Goal: Task Accomplishment & Management: Complete application form

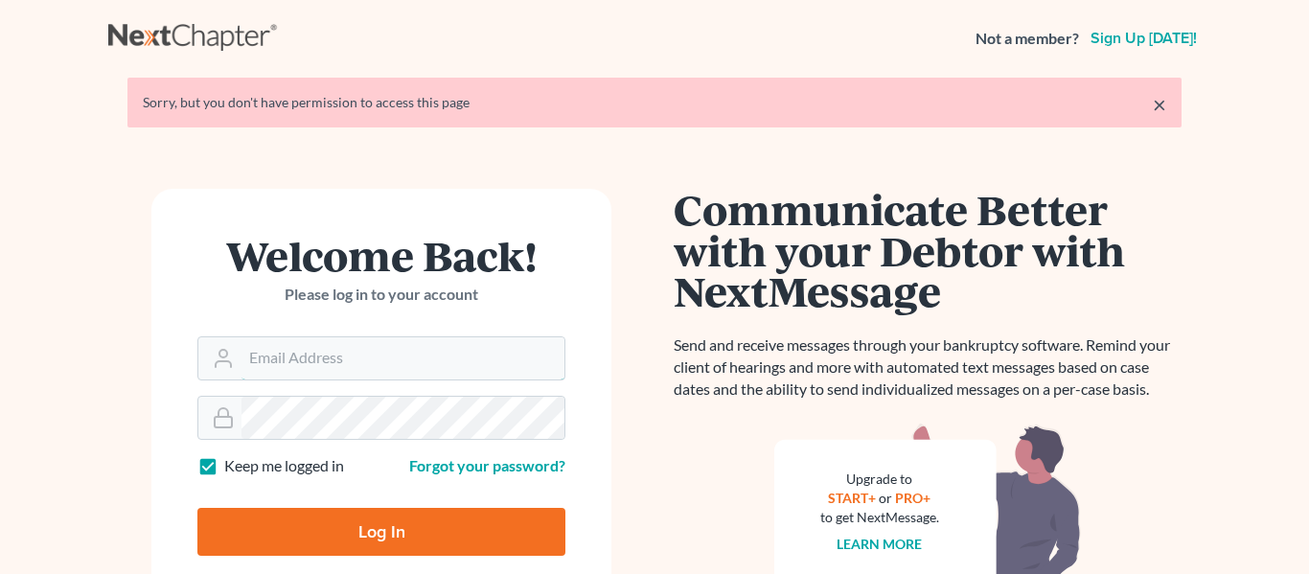
type input "[EMAIL_ADDRESS][DOMAIN_NAME]"
click at [396, 545] on input "Log In" at bounding box center [381, 532] width 368 height 48
type input "Thinking..."
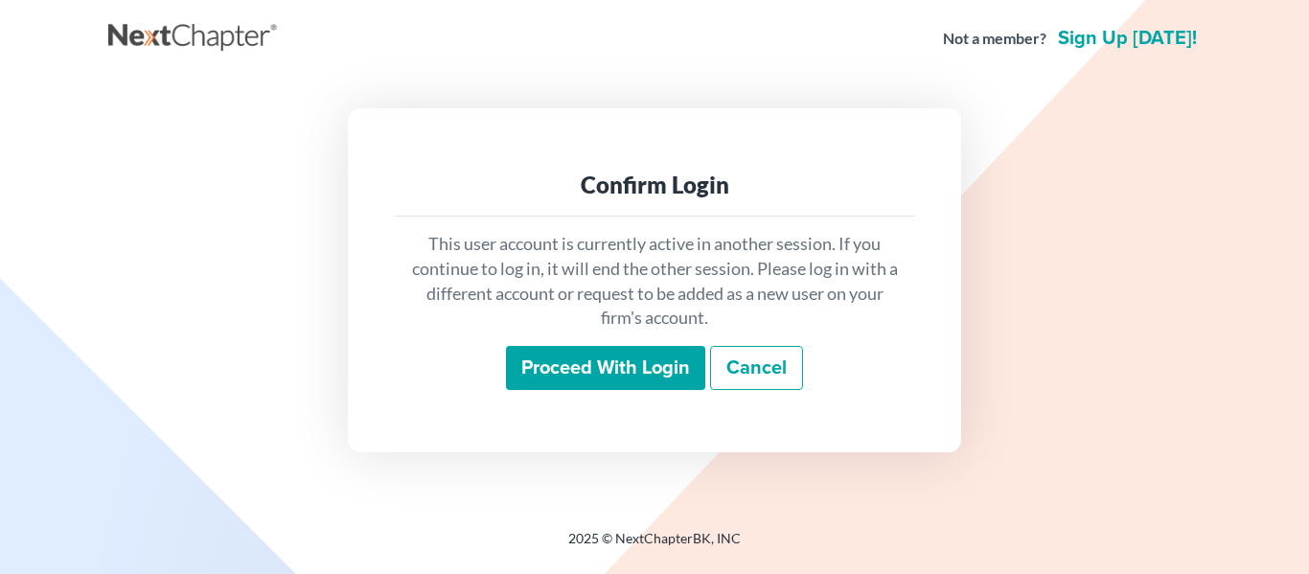
click at [597, 358] on input "Proceed with login" at bounding box center [605, 368] width 199 height 44
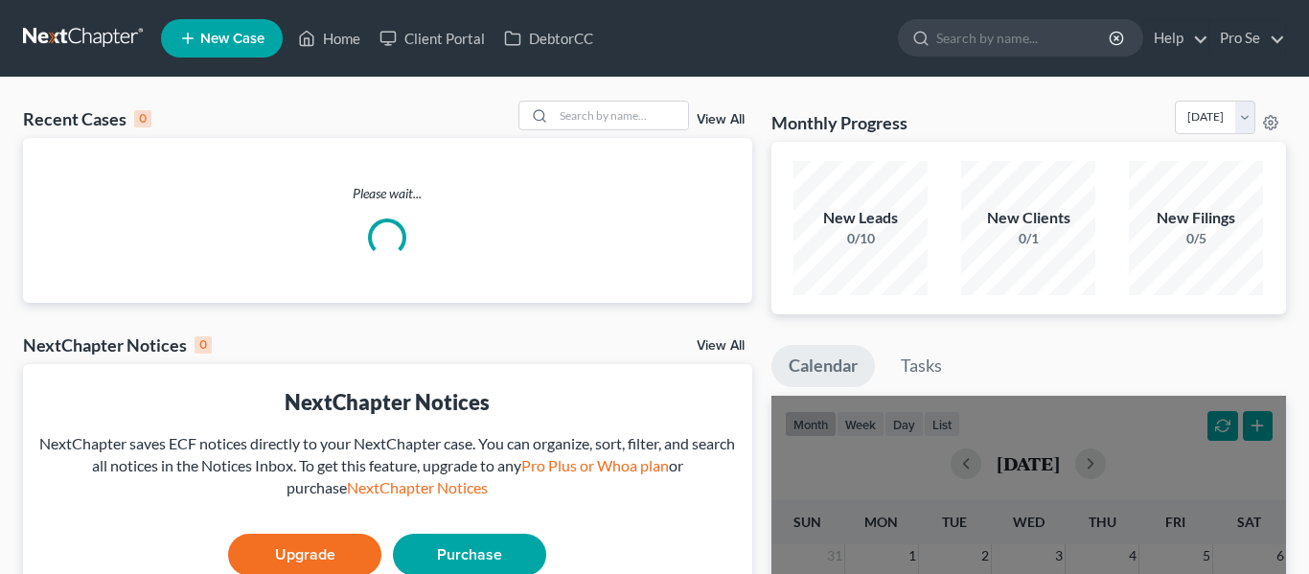
click at [259, 45] on span "New Case" at bounding box center [232, 39] width 64 height 14
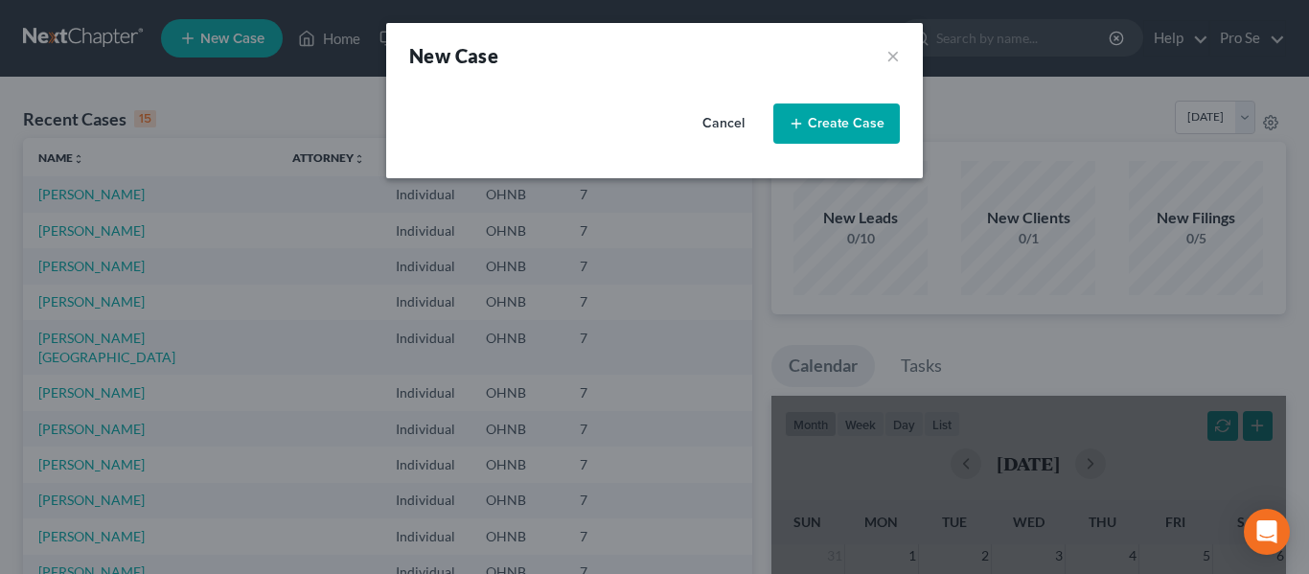
select select "61"
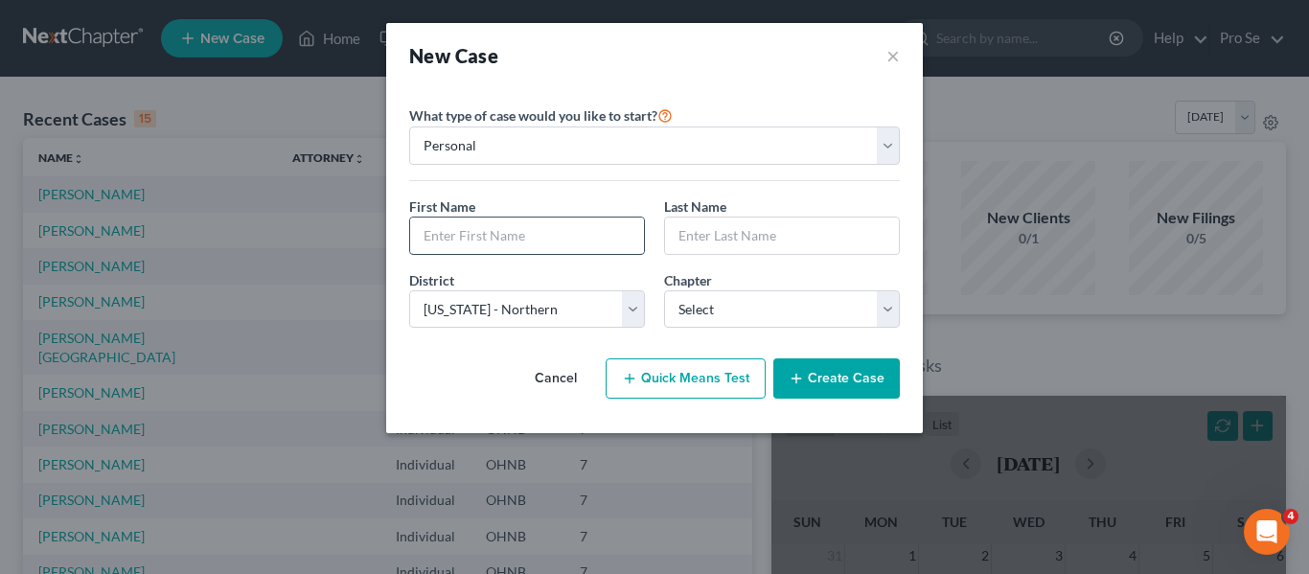
click at [516, 240] on input "text" at bounding box center [527, 235] width 234 height 36
type input "Brenda"
click at [682, 226] on input "text" at bounding box center [782, 235] width 234 height 36
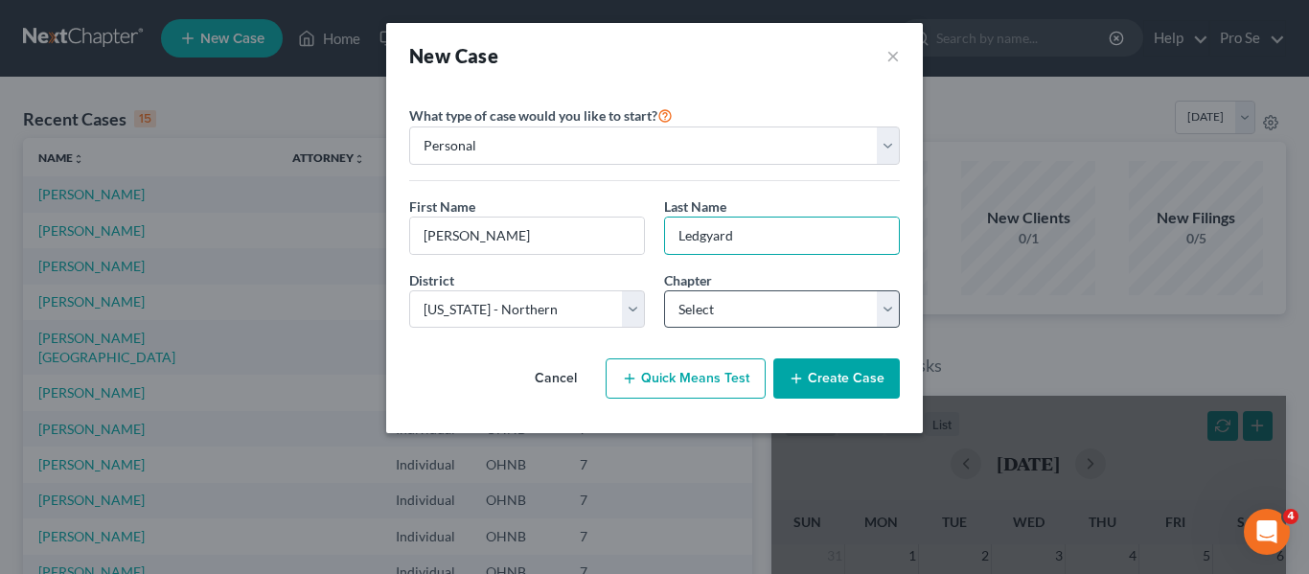
type input "Ledgyard"
click at [736, 301] on select "Select 7 11 12 13" at bounding box center [782, 309] width 236 height 38
select select "0"
click at [664, 290] on select "Select 7 11 12 13" at bounding box center [782, 309] width 236 height 38
click at [822, 376] on button "Create Case" at bounding box center [836, 378] width 126 height 40
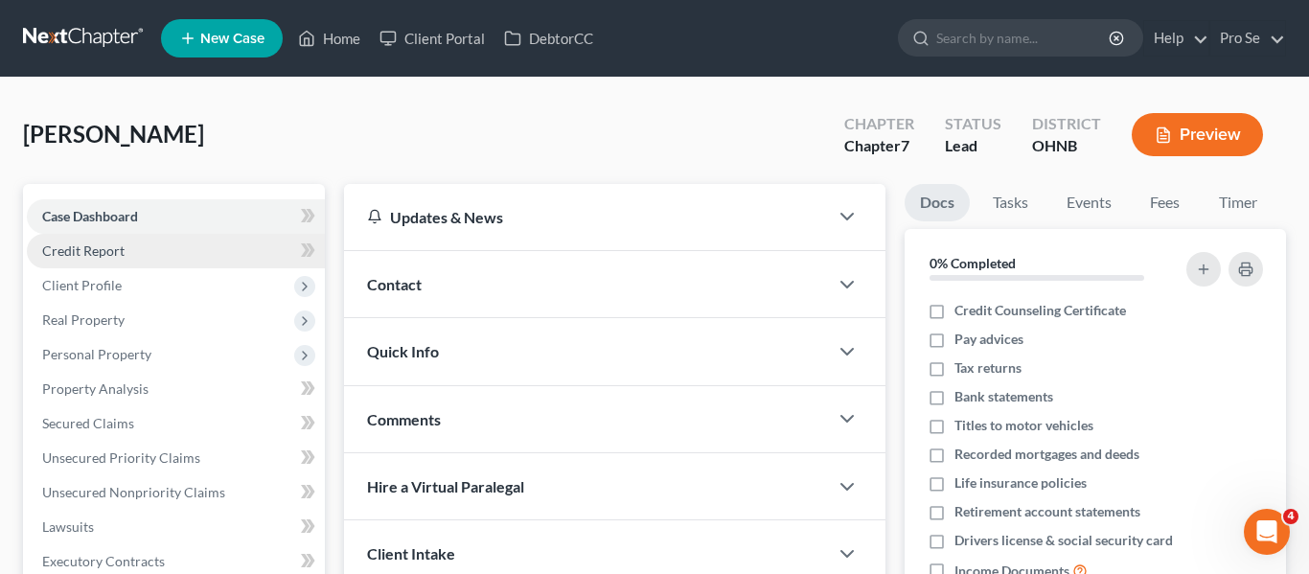
click at [121, 251] on span "Credit Report" at bounding box center [83, 250] width 82 height 16
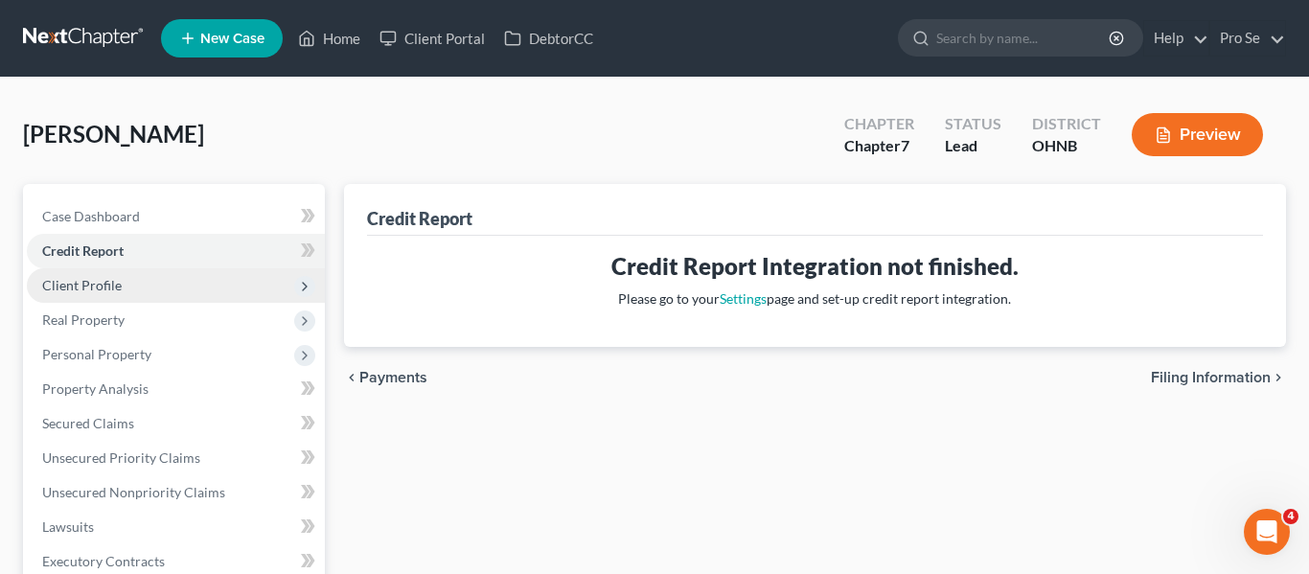
click at [89, 285] on span "Client Profile" at bounding box center [82, 285] width 80 height 16
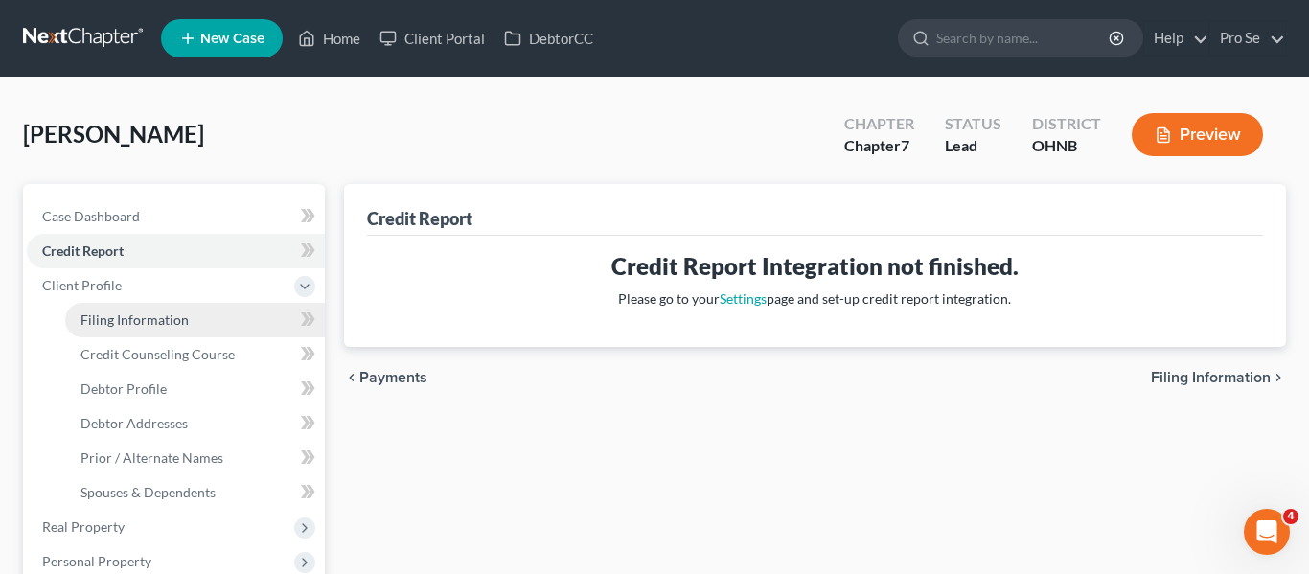
click at [148, 326] on span "Filing Information" at bounding box center [134, 319] width 108 height 16
select select "1"
select select "0"
select select "61"
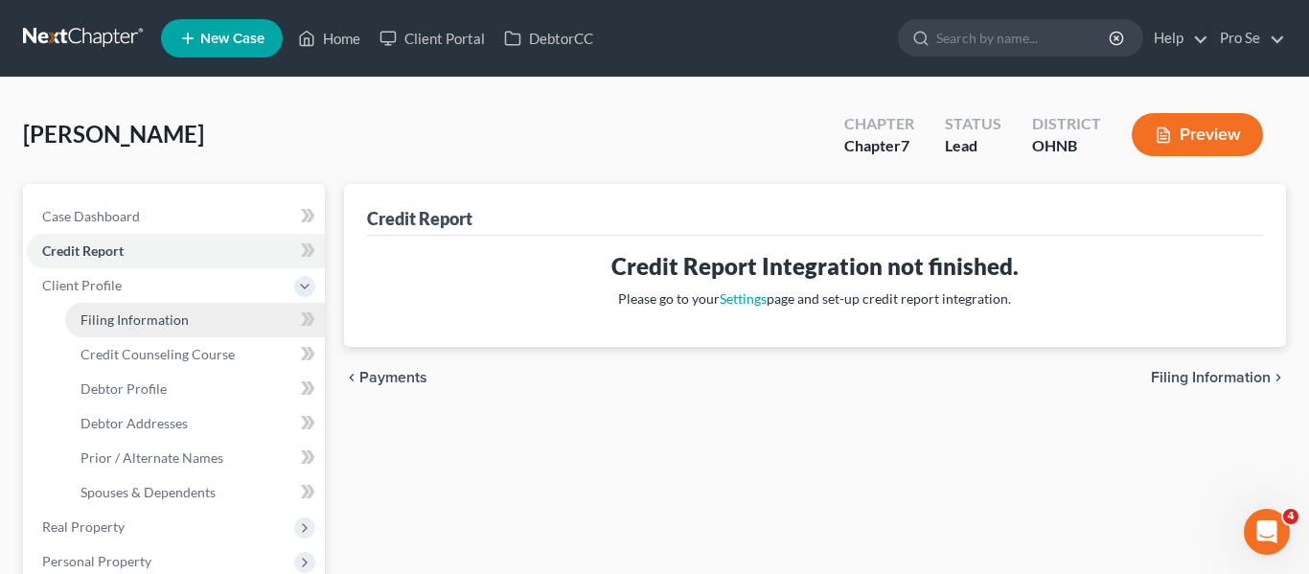
select select "36"
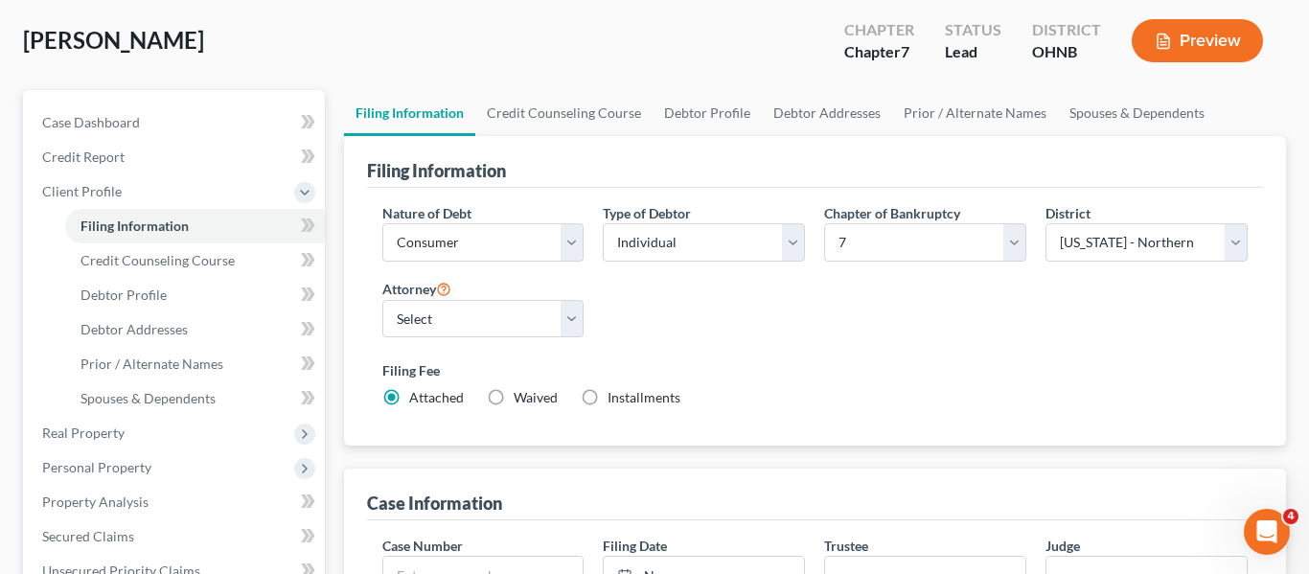
scroll to position [125, 0]
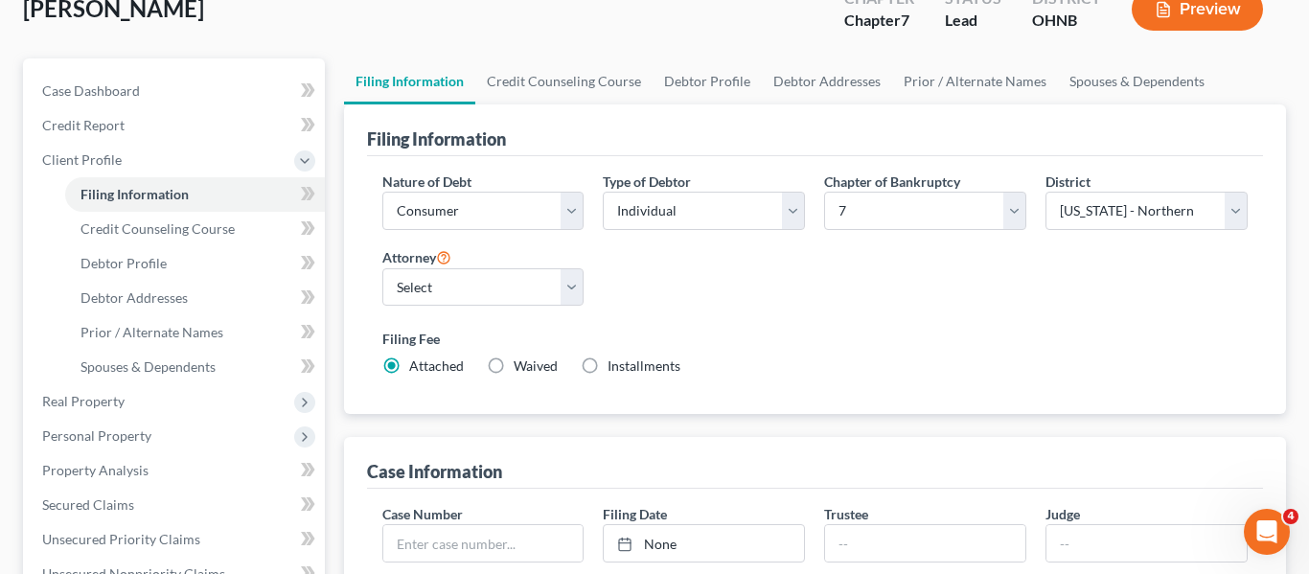
click at [513, 360] on label "Waived Waived" at bounding box center [535, 365] width 44 height 19
click at [521, 360] on input "Waived Waived" at bounding box center [527, 362] width 12 height 12
radio input "true"
radio input "false"
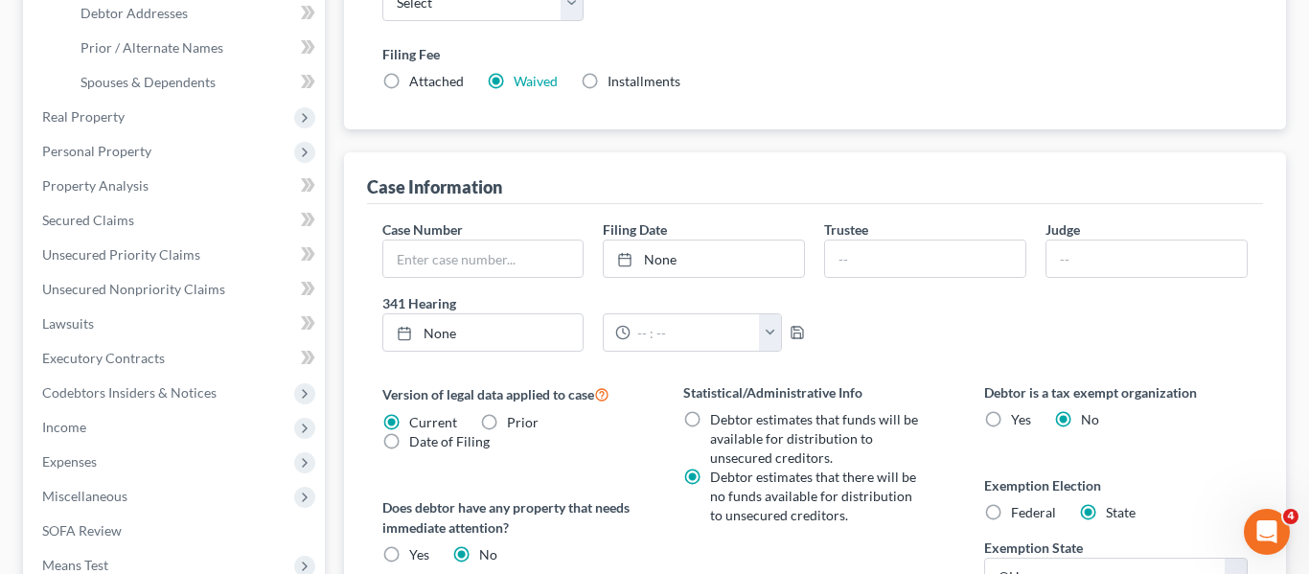
scroll to position [415, 0]
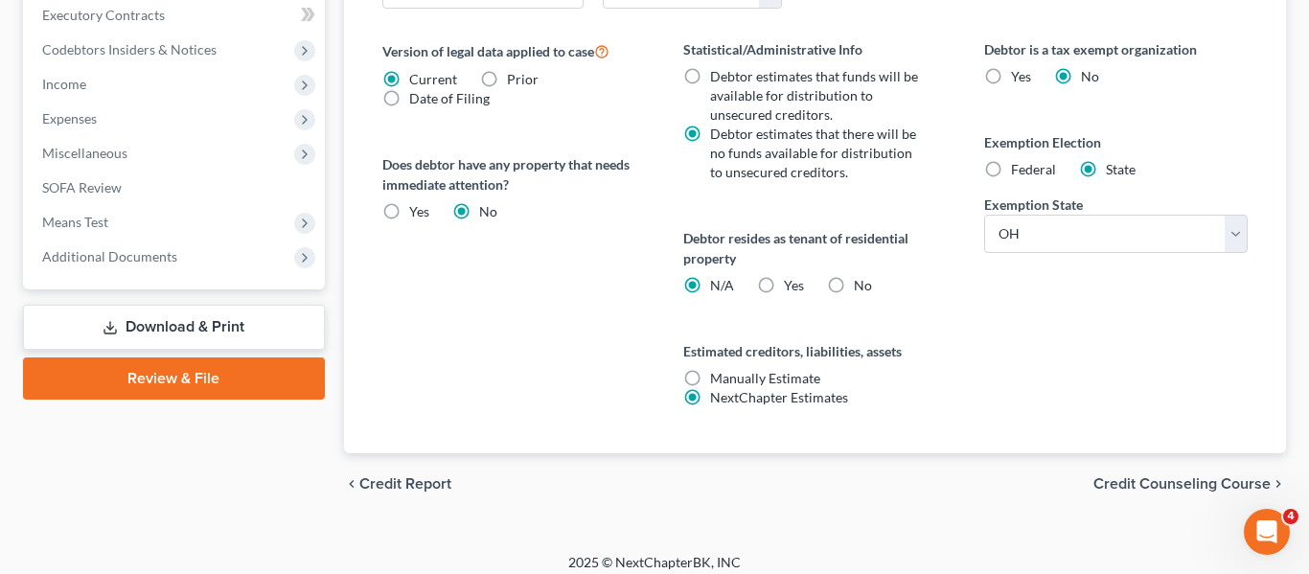
click at [1131, 484] on span "Credit Counseling Course" at bounding box center [1181, 483] width 177 height 15
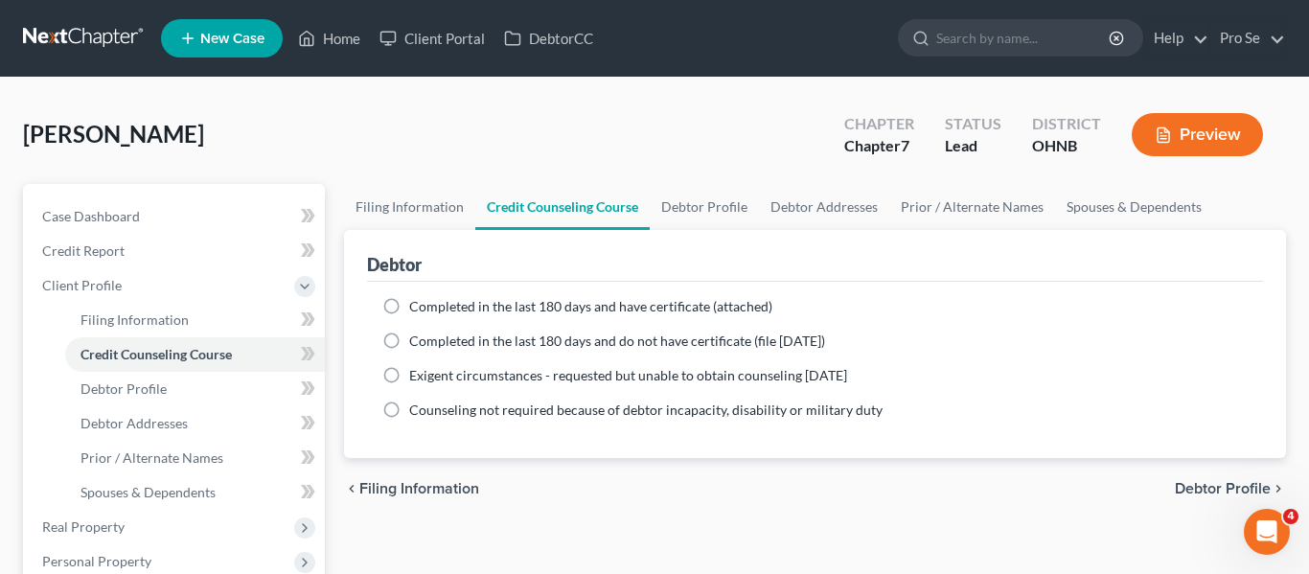
click at [409, 304] on label "Completed in the last 180 days and have certificate (attached)" at bounding box center [590, 306] width 363 height 19
click at [417, 304] on input "Completed in the last 180 days and have certificate (attached)" at bounding box center [423, 303] width 12 height 12
radio input "true"
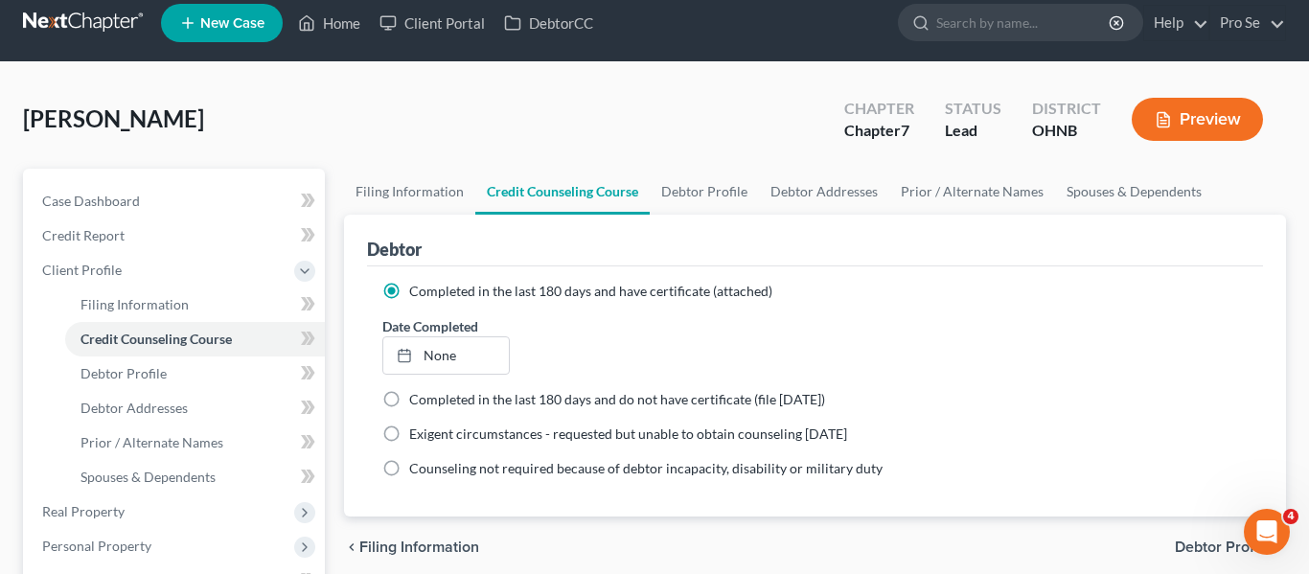
scroll to position [20, 0]
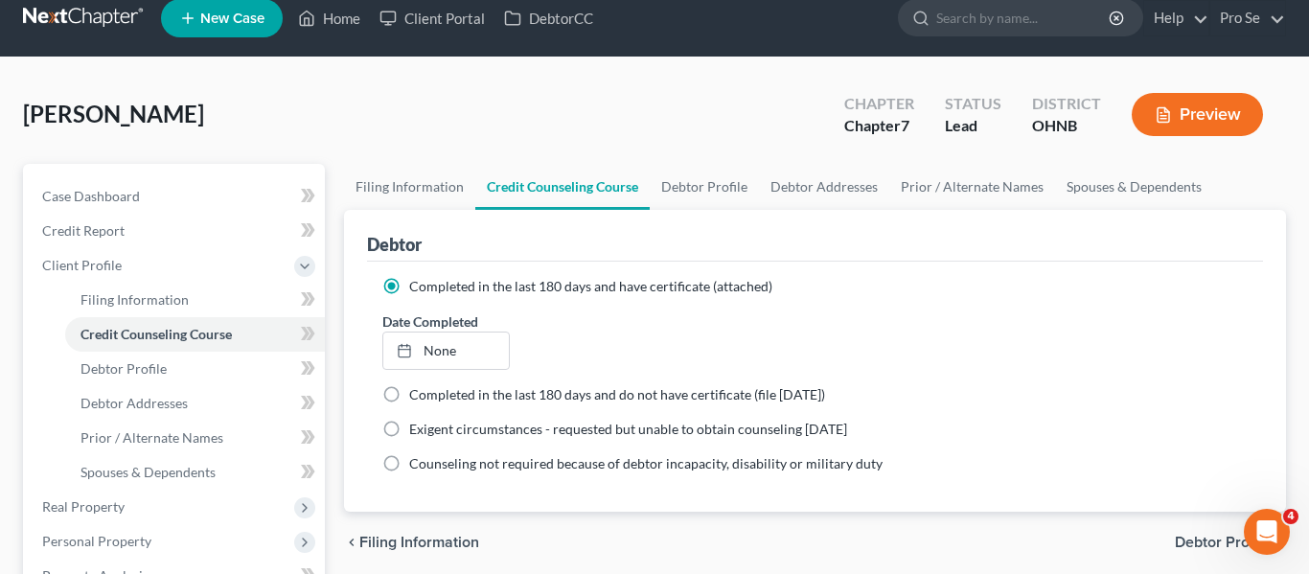
click at [409, 393] on label "Completed in the last 180 days and do not have certificate (file within 14 days)" at bounding box center [617, 394] width 416 height 19
click at [417, 393] on input "Completed in the last 180 days and do not have certificate (file within 14 days)" at bounding box center [423, 391] width 12 height 12
radio input "true"
radio input "false"
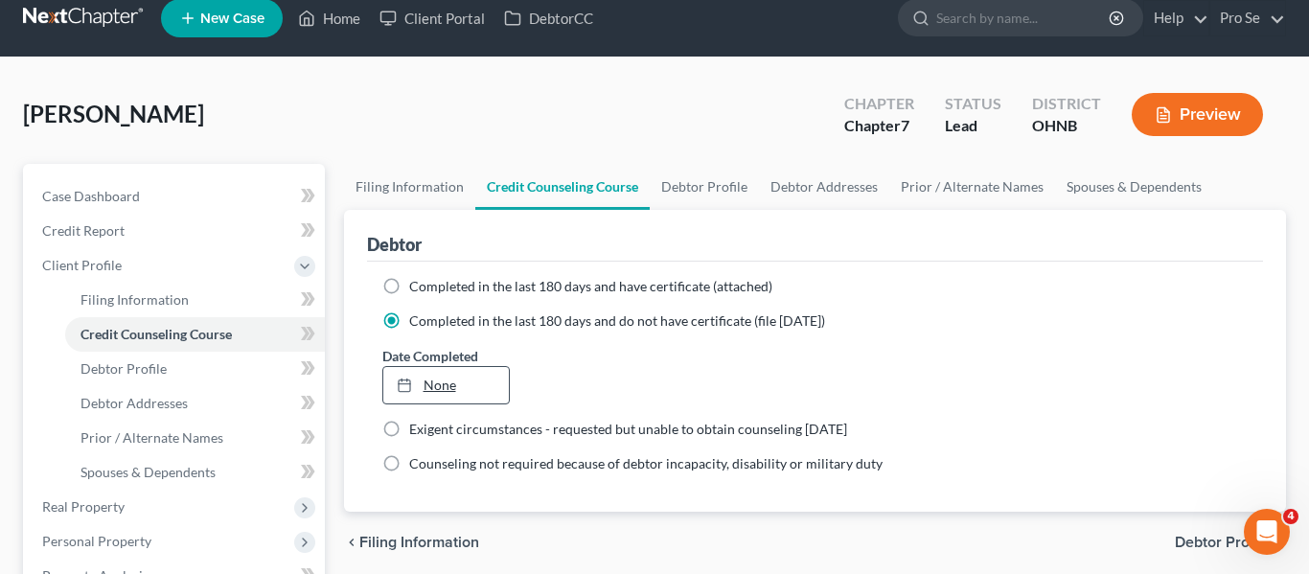
click at [441, 384] on link "None" at bounding box center [446, 385] width 126 height 36
type input "9/14/2025"
click at [460, 387] on link "9/1/2025" at bounding box center [446, 385] width 126 height 36
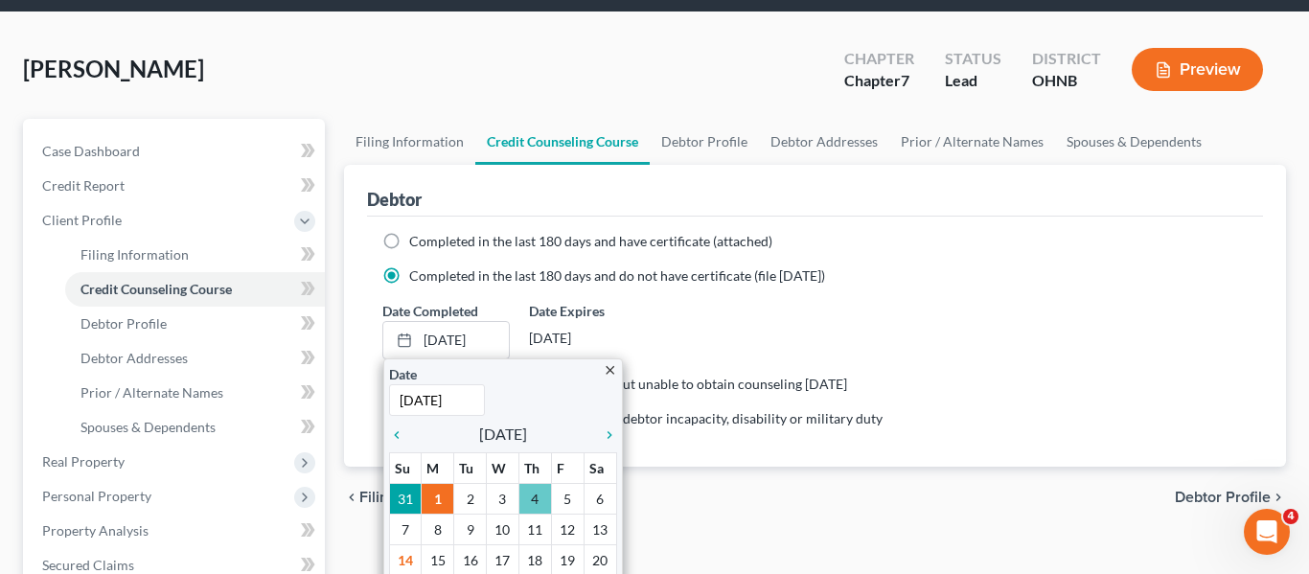
scroll to position [80, 0]
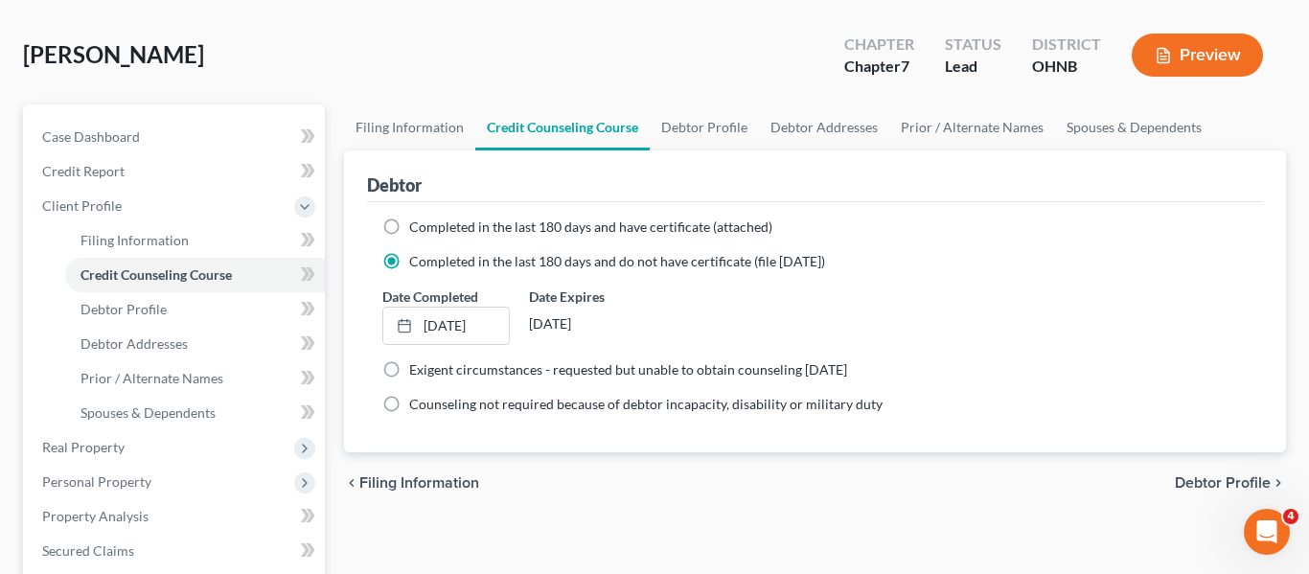
click at [867, 305] on div "Date Completed 9/15/2025 close Date 9/15/2025 Time 12:00 AM chevron_left Septem…" at bounding box center [815, 315] width 885 height 58
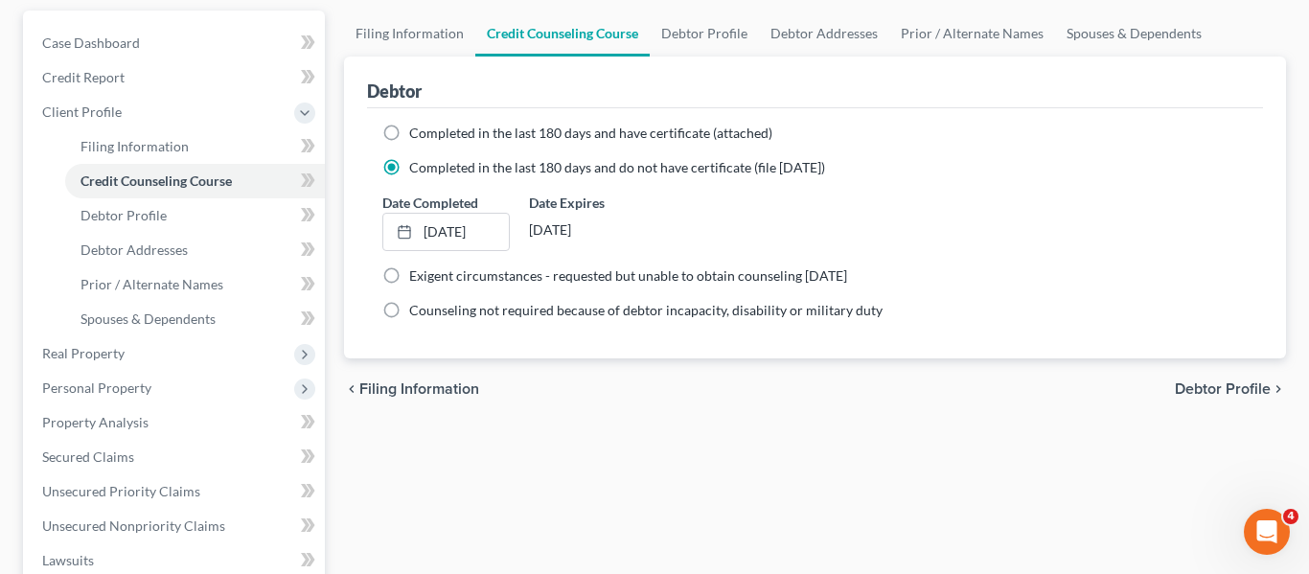
scroll to position [208, 0]
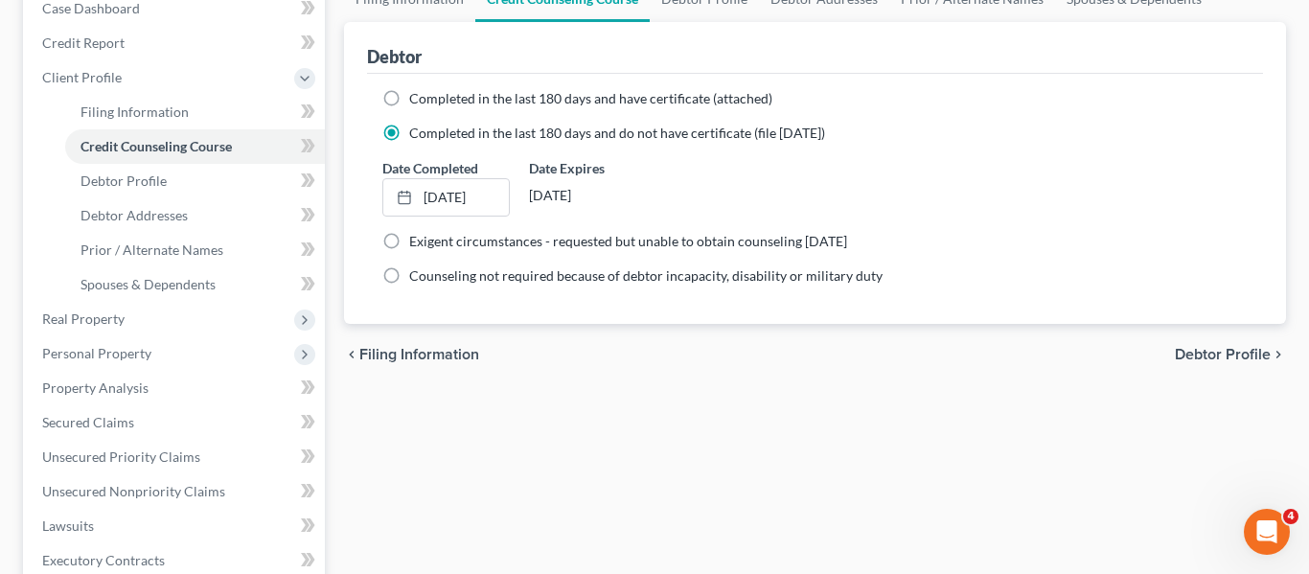
click at [1195, 354] on span "Debtor Profile" at bounding box center [1222, 354] width 96 height 15
select select "0"
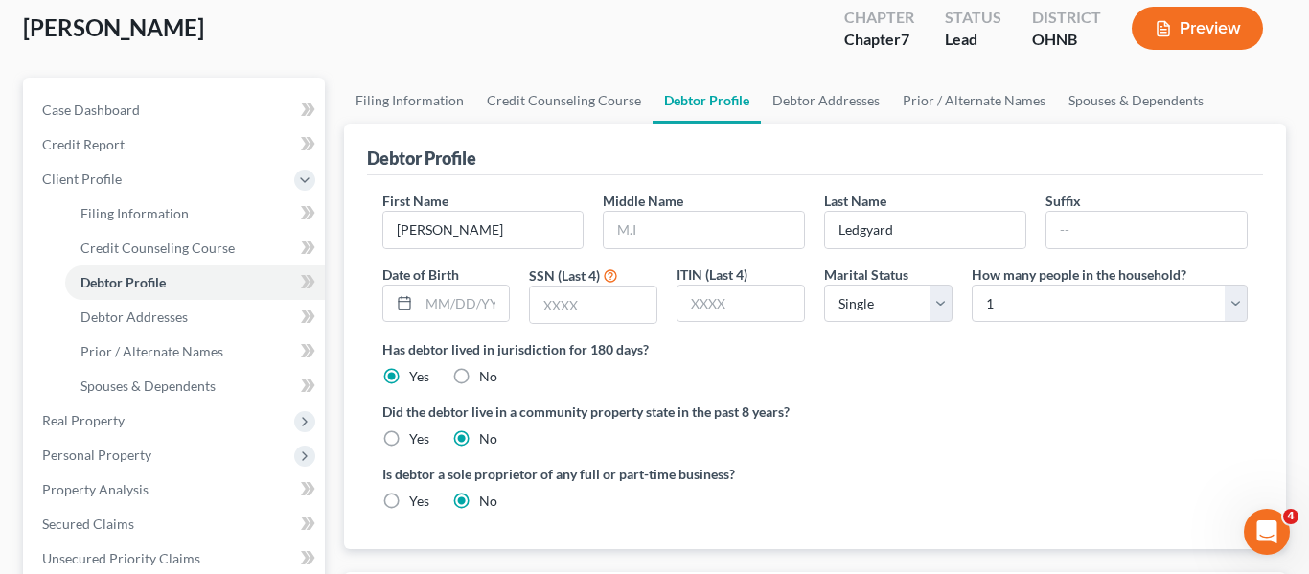
scroll to position [111, 0]
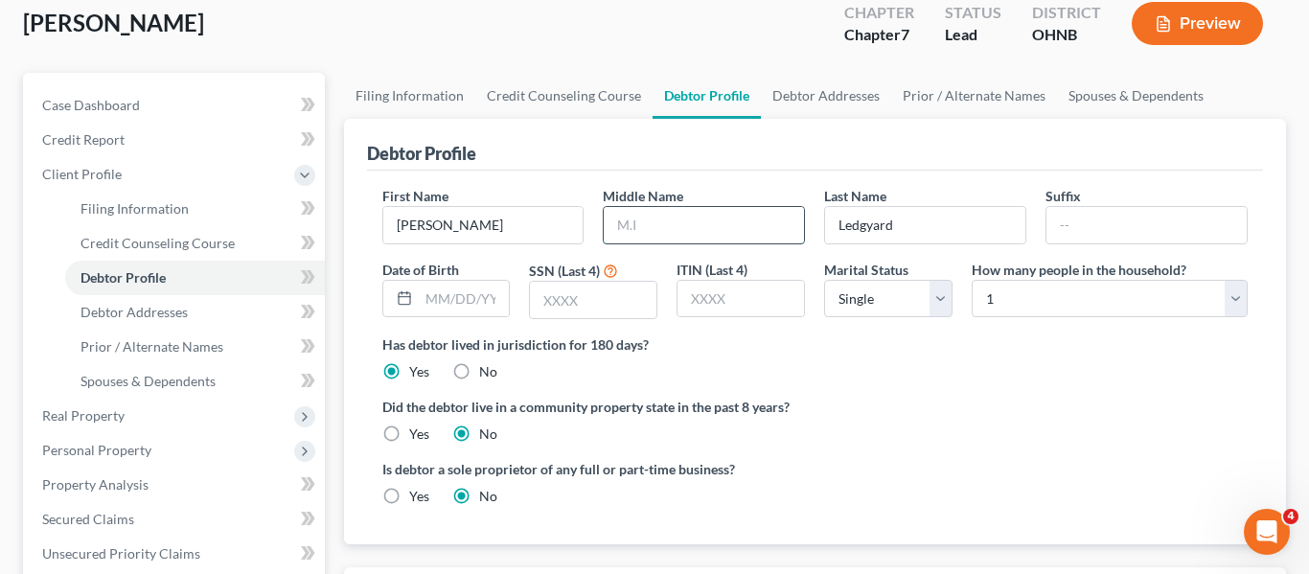
click at [660, 230] on input "text" at bounding box center [704, 225] width 200 height 36
click at [452, 300] on input "text" at bounding box center [464, 299] width 91 height 36
type input "0"
click at [462, 301] on input "07/091958" at bounding box center [464, 299] width 91 height 36
type input "07/09/1958"
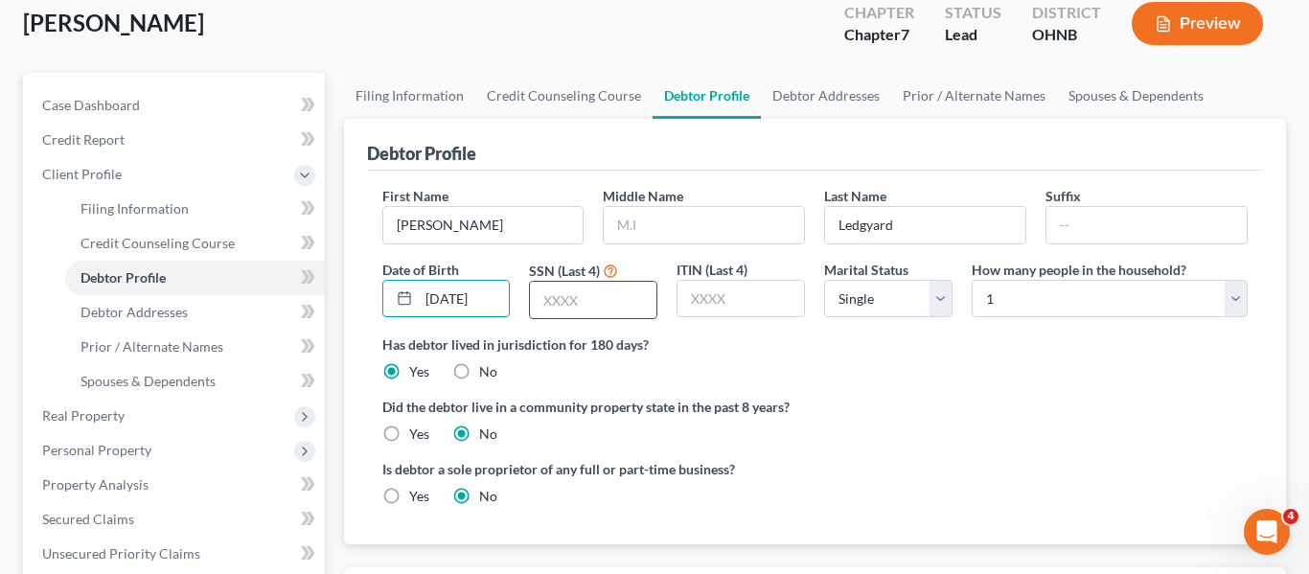
click at [565, 303] on input "text" at bounding box center [593, 300] width 126 height 36
type input "1998"
click at [959, 335] on label "Has debtor lived in jurisdiction for 180 days?" at bounding box center [815, 344] width 866 height 20
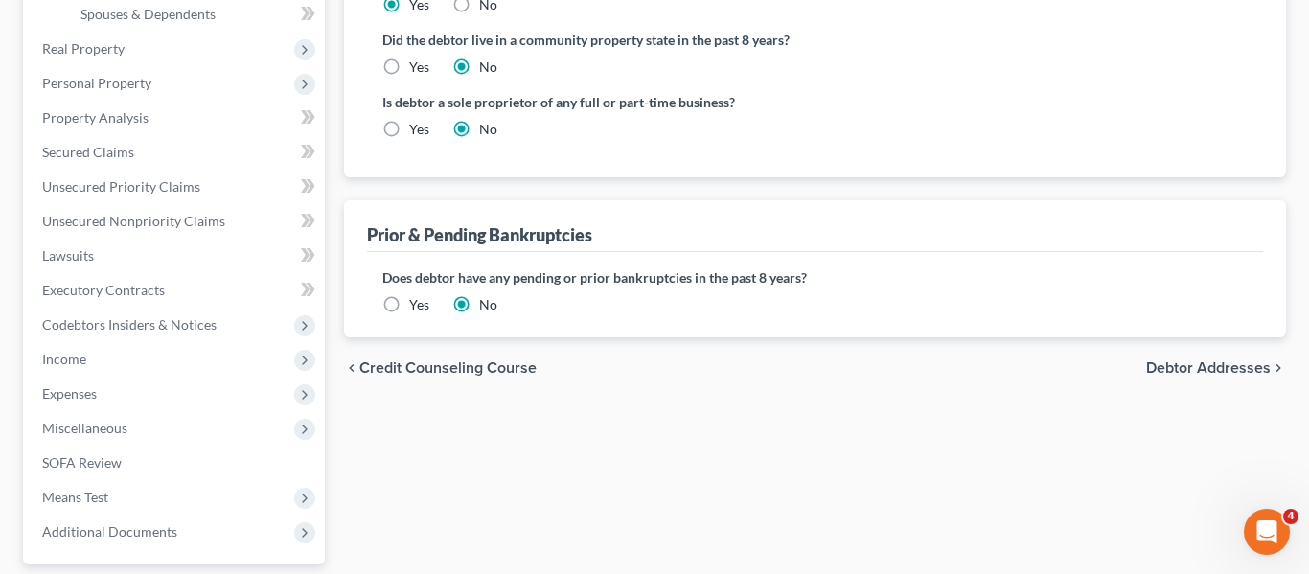
scroll to position [483, 0]
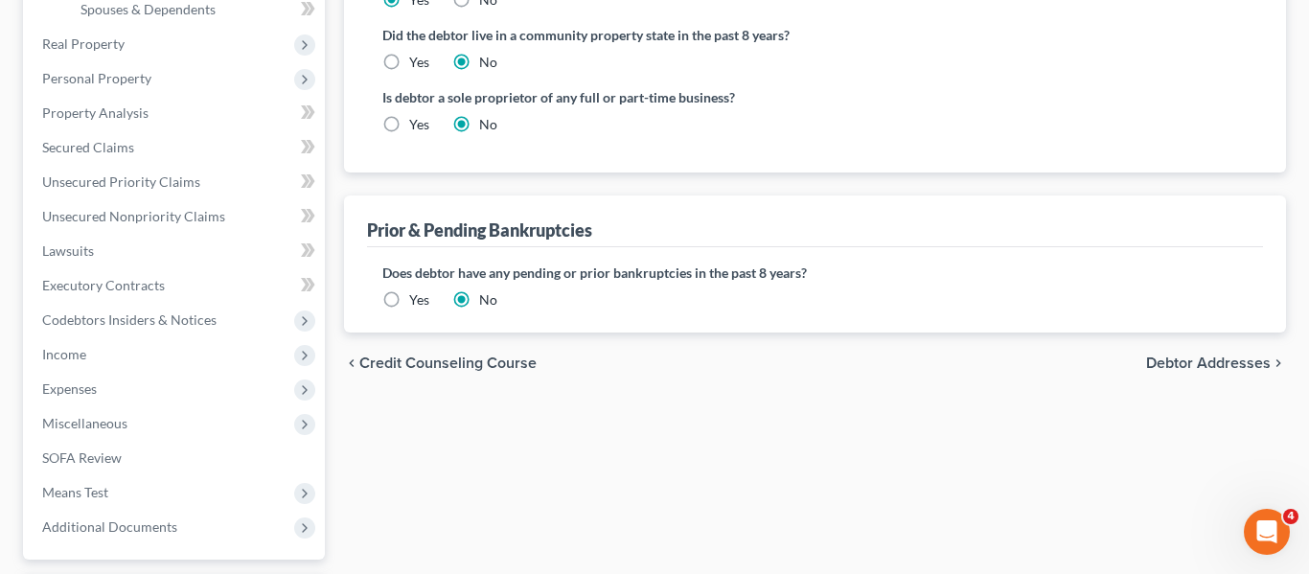
click at [1236, 368] on span "Debtor Addresses" at bounding box center [1208, 362] width 125 height 15
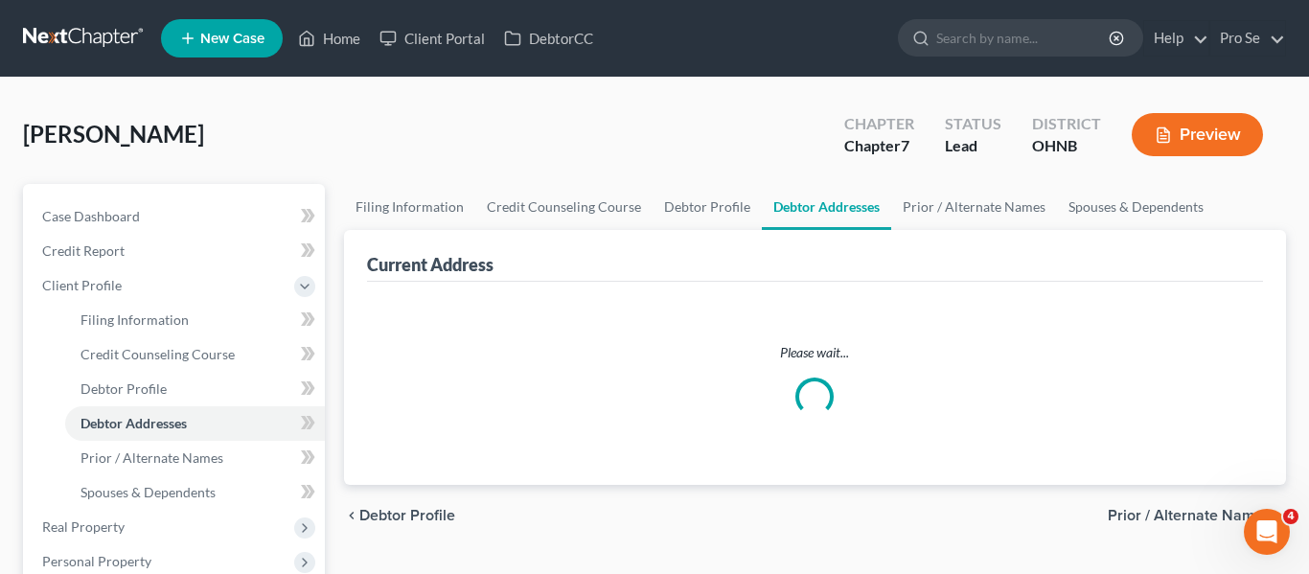
select select "0"
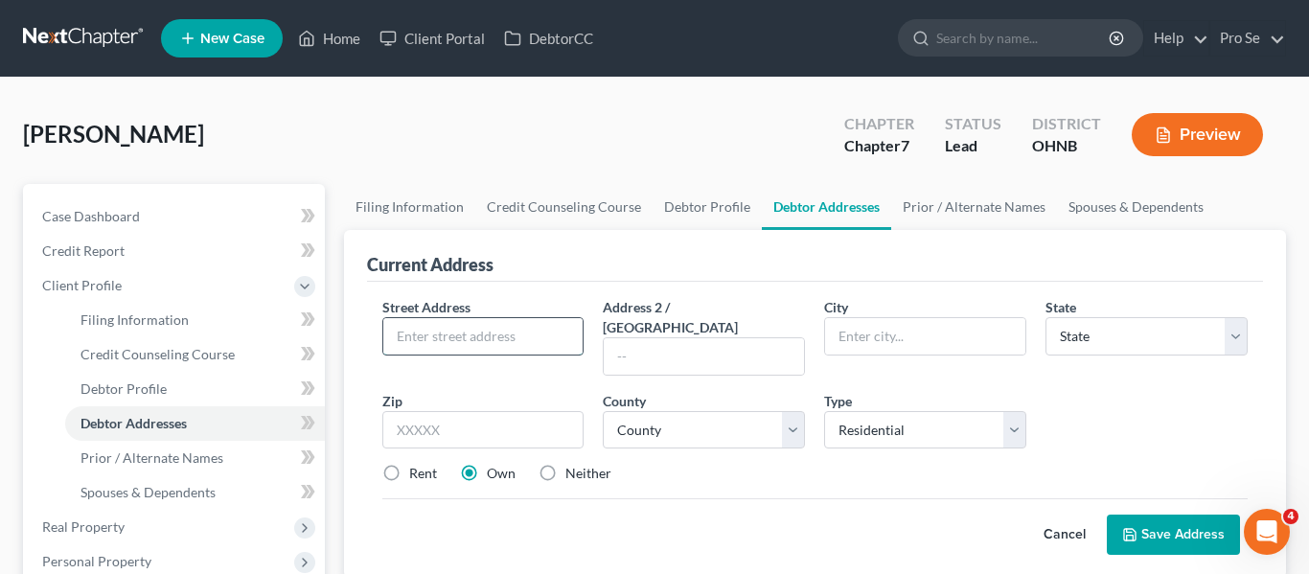
click at [546, 336] on input "text" at bounding box center [483, 336] width 200 height 36
type input "4097 East 150th Street"
click at [899, 344] on input "text" at bounding box center [925, 336] width 200 height 36
type input "[GEOGRAPHIC_DATA]"
click at [872, 251] on div "Current Address" at bounding box center [815, 256] width 897 height 52
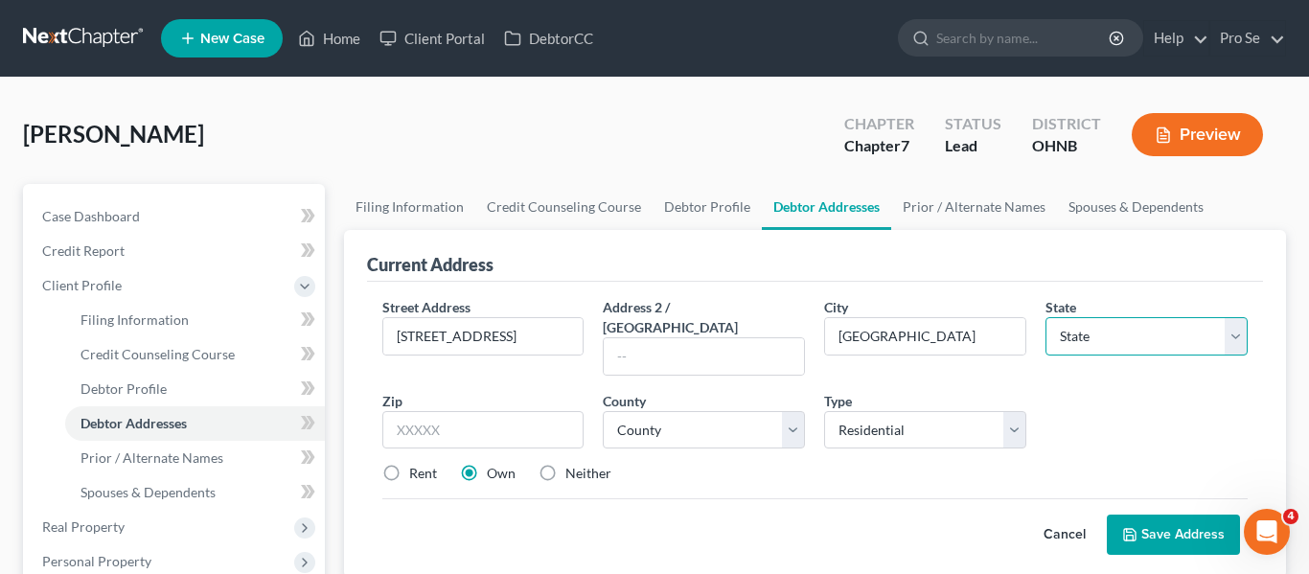
click at [1117, 334] on select "State AL AK AR AZ CA CO CT DE DC FL GA GU HI ID IL IN IA KS KY LA ME MD MA MI M…" at bounding box center [1146, 336] width 202 height 38
select select "36"
click at [1045, 317] on select "State AL AK AR AZ CA CO CT DE DC FL GA GU HI ID IL IN IA KS KY LA ME MD MA MI M…" at bounding box center [1146, 336] width 202 height 38
click at [917, 285] on div "Street Address * 4097 East 150th Street Address 2 / PO Box City * Cleveland Sta…" at bounding box center [815, 430] width 897 height 296
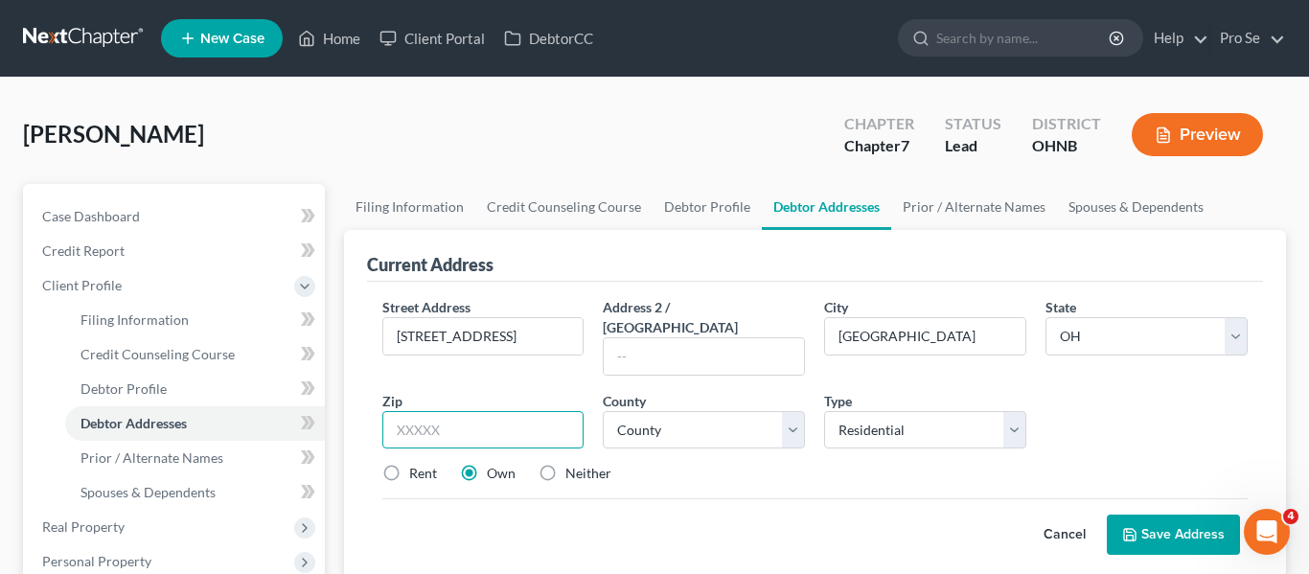
click at [498, 412] on input "text" at bounding box center [483, 430] width 202 height 38
type input "44128"
click at [582, 391] on div "Zip * 44128" at bounding box center [483, 420] width 221 height 58
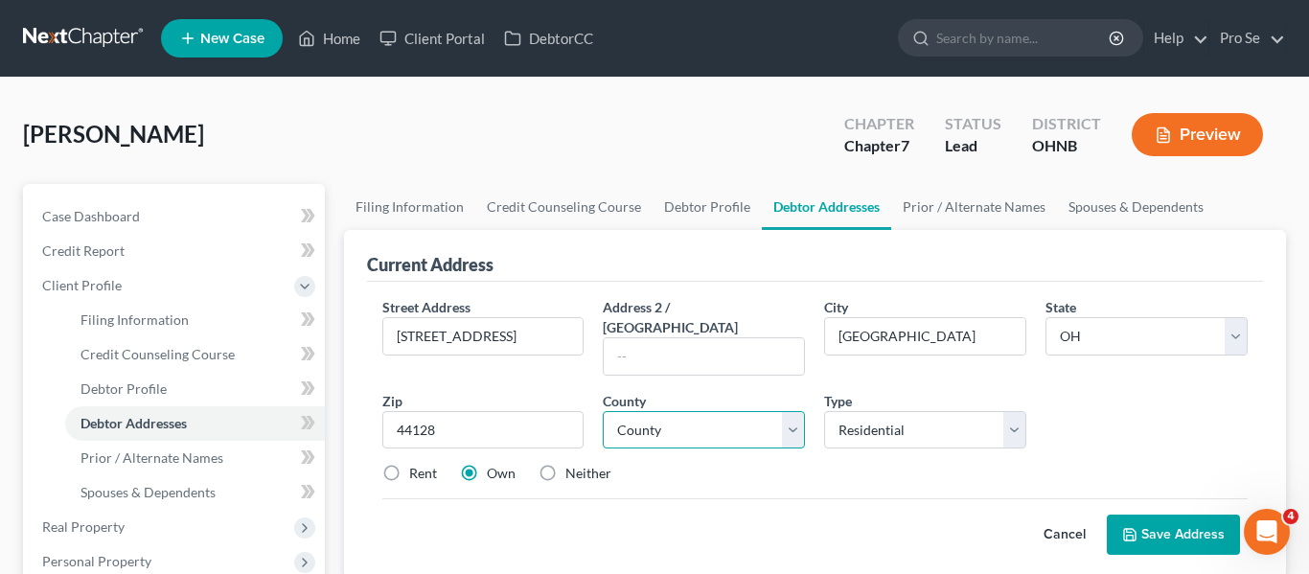
click at [677, 411] on select "County Adams County Allen County Ashland County Ashtabula County Athens County …" at bounding box center [704, 430] width 202 height 38
select select "17"
click at [603, 411] on select "County Adams County Allen County Ashland County Ashtabula County Athens County …" at bounding box center [704, 430] width 202 height 38
click at [928, 416] on select "Select Residential Mailing Rental Business" at bounding box center [925, 430] width 202 height 38
click at [927, 416] on select "Select Residential Mailing Rental Business" at bounding box center [925, 430] width 202 height 38
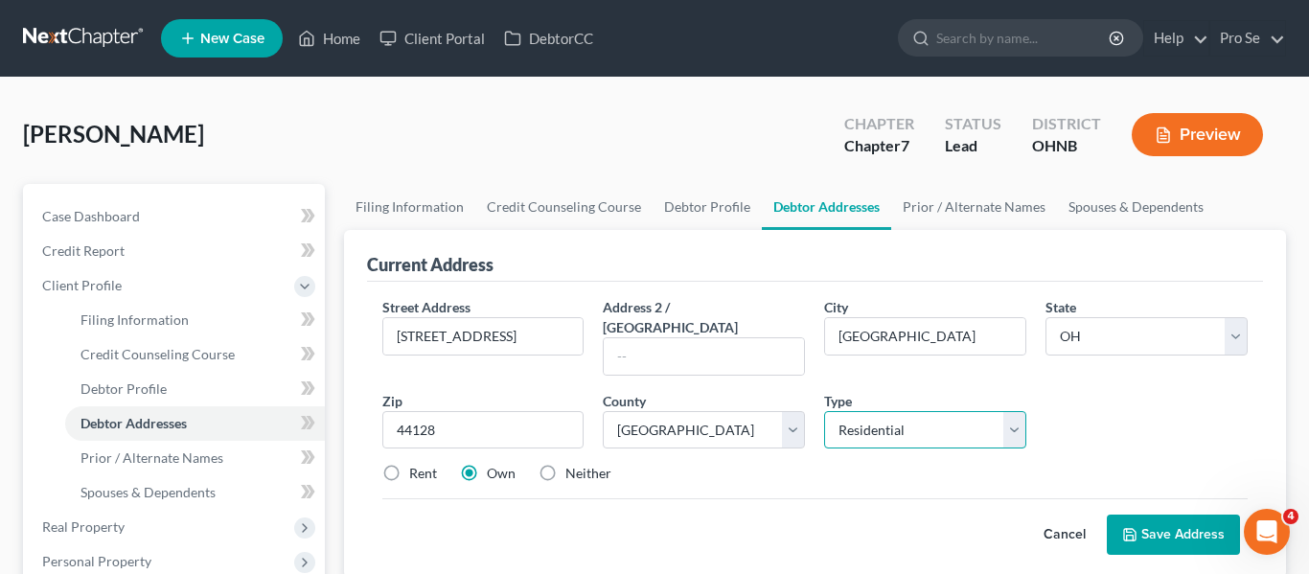
click at [913, 422] on select "Select Residential Mailing Rental Business" at bounding box center [925, 430] width 202 height 38
click at [809, 467] on div "Street Address * 4097 East 150th Street Address 2 / PO Box City * Cleveland Sta…" at bounding box center [815, 398] width 885 height 202
click at [604, 464] on label "Neither" at bounding box center [588, 473] width 46 height 19
click at [585, 464] on input "Neither" at bounding box center [579, 470] width 12 height 12
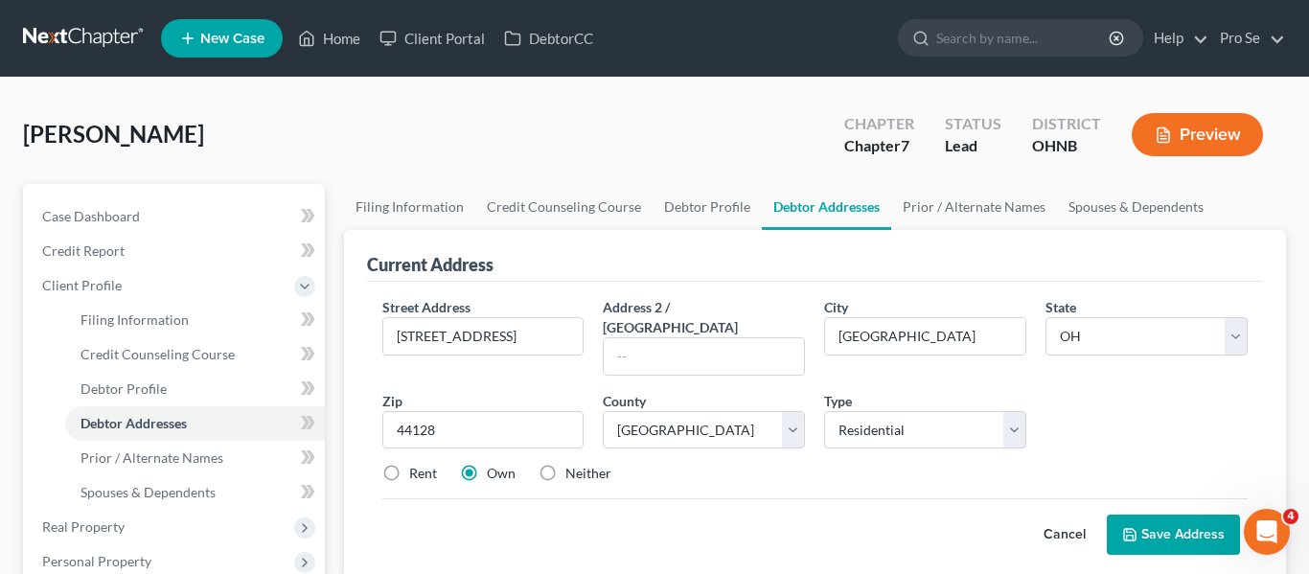
radio input "true"
click at [487, 464] on label "Own" at bounding box center [501, 473] width 29 height 19
click at [494, 464] on input "Own" at bounding box center [500, 470] width 12 height 12
radio input "true"
click at [627, 464] on div "Rent Own Neither" at bounding box center [815, 473] width 885 height 19
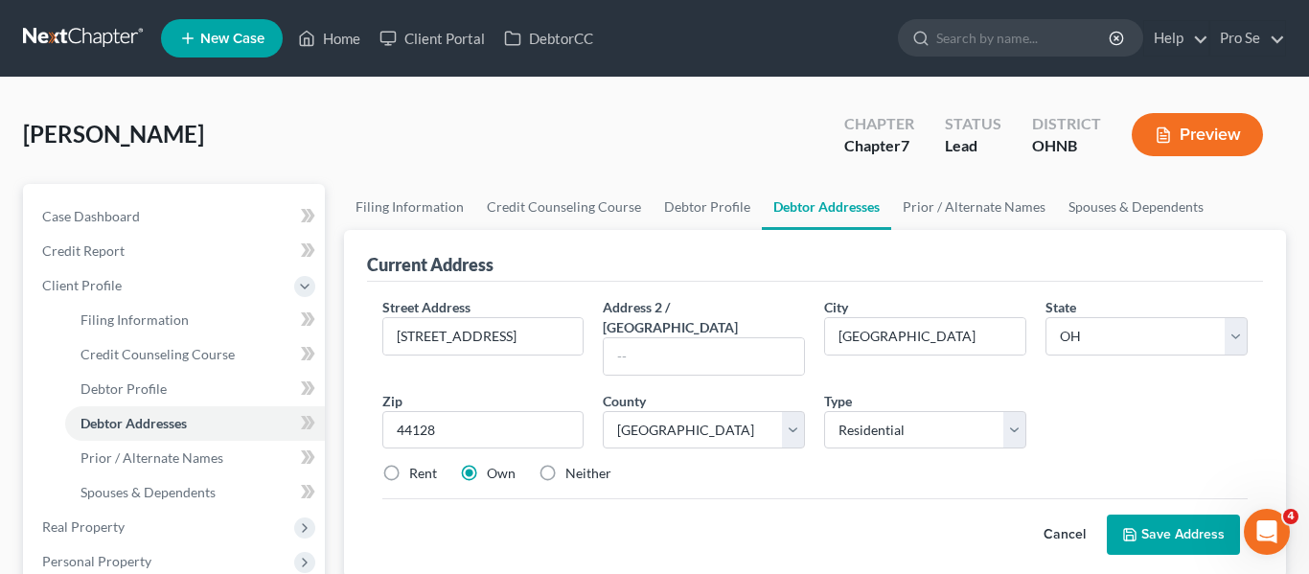
click at [1195, 514] on button "Save Address" at bounding box center [1172, 534] width 133 height 40
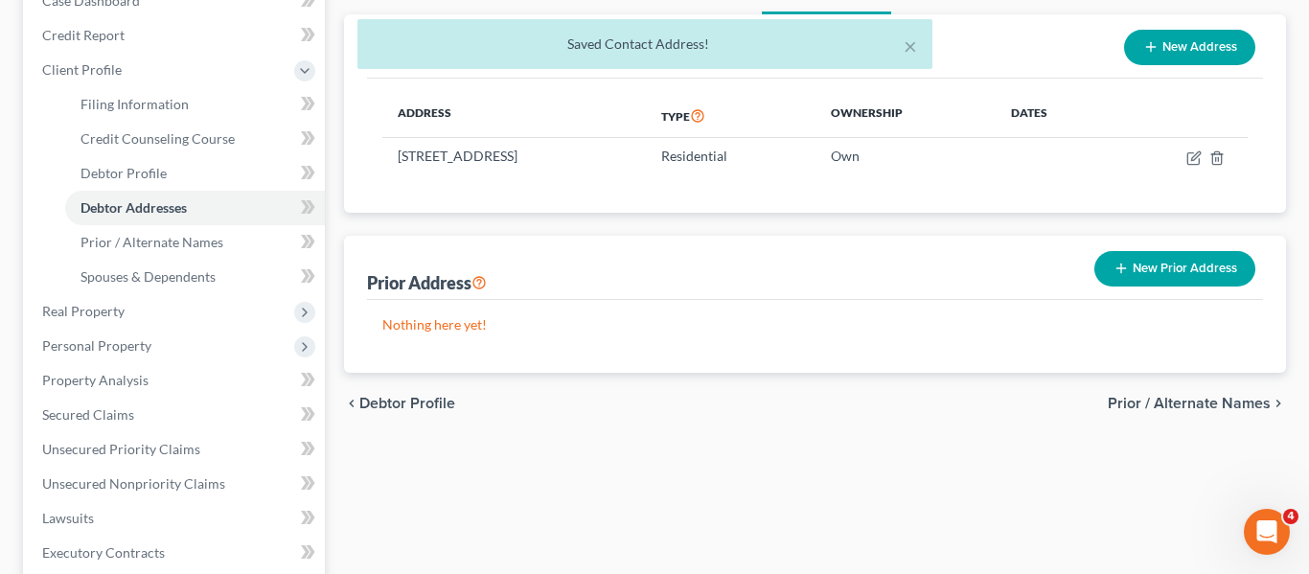
scroll to position [217, 0]
click at [1197, 403] on span "Prior / Alternate Names" at bounding box center [1188, 402] width 163 height 15
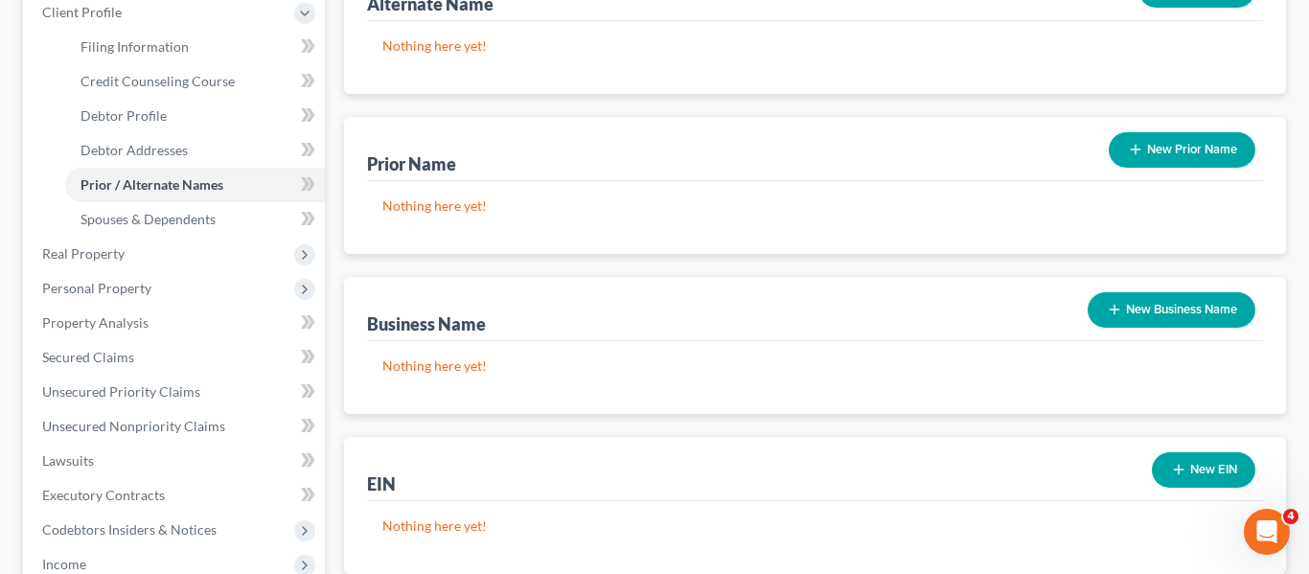
scroll to position [651, 0]
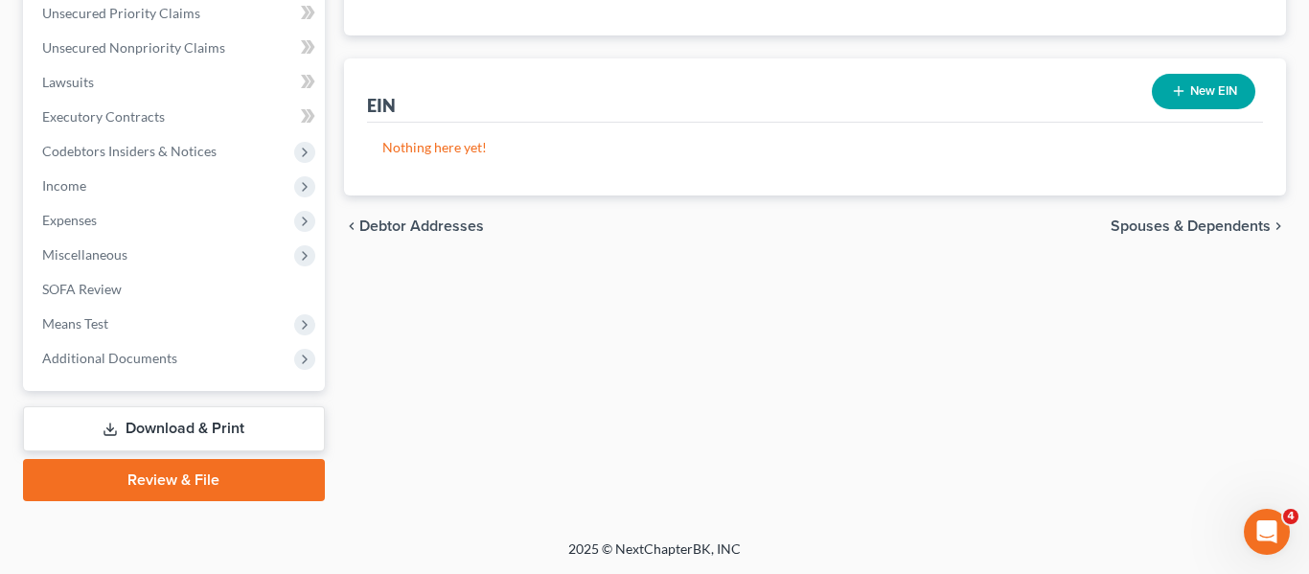
click at [1182, 233] on span "Spouses & Dependents" at bounding box center [1190, 225] width 160 height 15
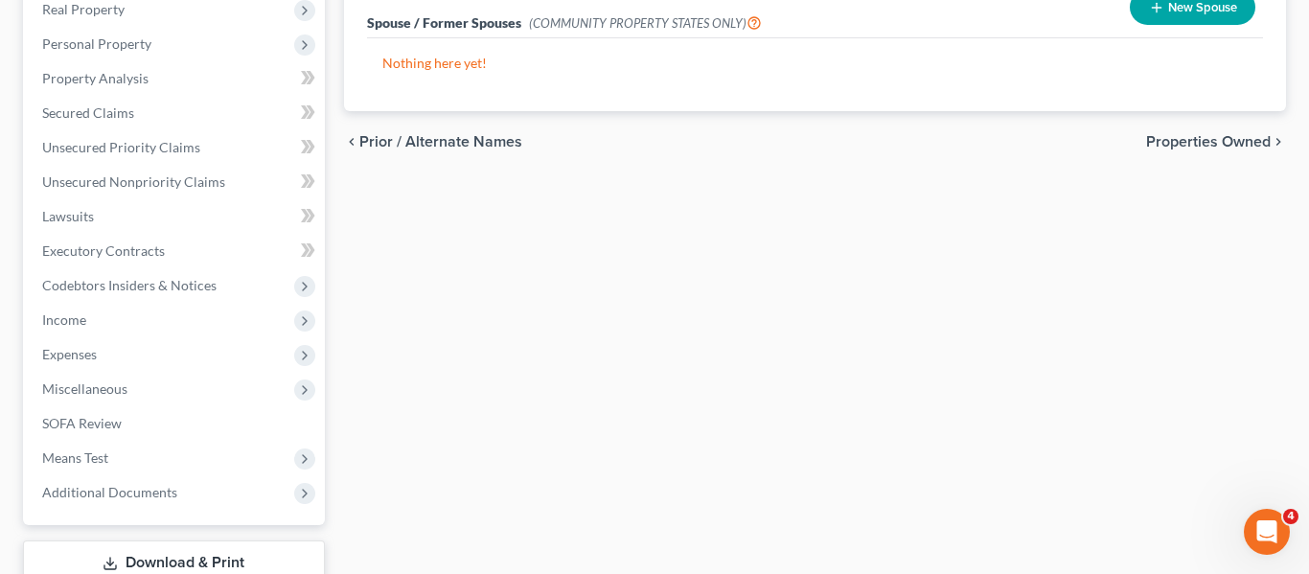
scroll to position [518, 0]
click at [1200, 148] on span "Properties Owned" at bounding box center [1208, 140] width 125 height 15
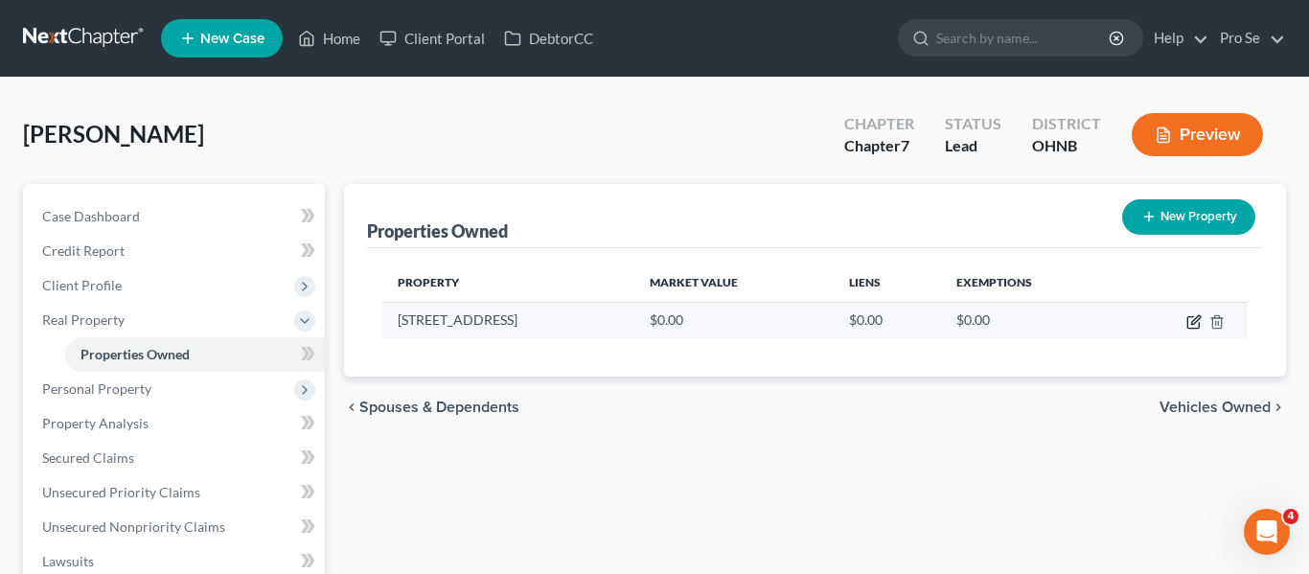
click at [1196, 320] on icon "button" at bounding box center [1193, 321] width 15 height 15
select select "36"
select select "17"
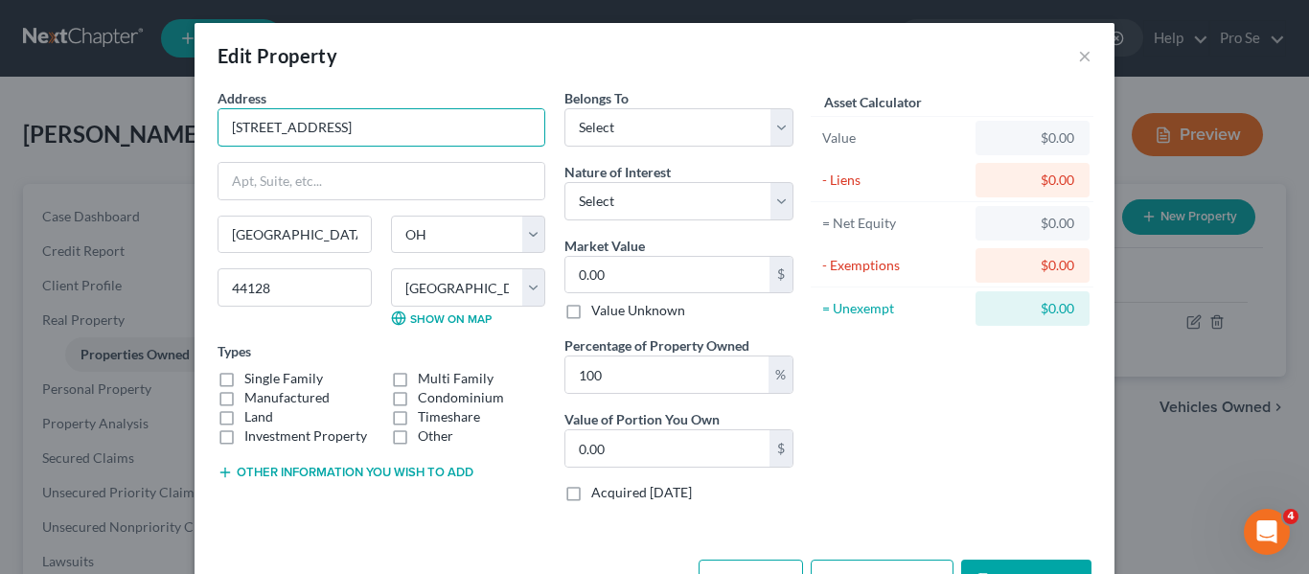
drag, startPoint x: 373, startPoint y: 129, endPoint x: 214, endPoint y: 144, distance: 159.7
click at [214, 144] on div "Address * 4097 East 150th Street Cleveland State AL AK AR AZ CA CO CT DE DC FL …" at bounding box center [381, 302] width 347 height 429
click at [634, 122] on select "Select Debtor 1 Only Debtor 2 Only Debtor 1 And Debtor 2 Only At Least One Of T…" at bounding box center [678, 127] width 229 height 38
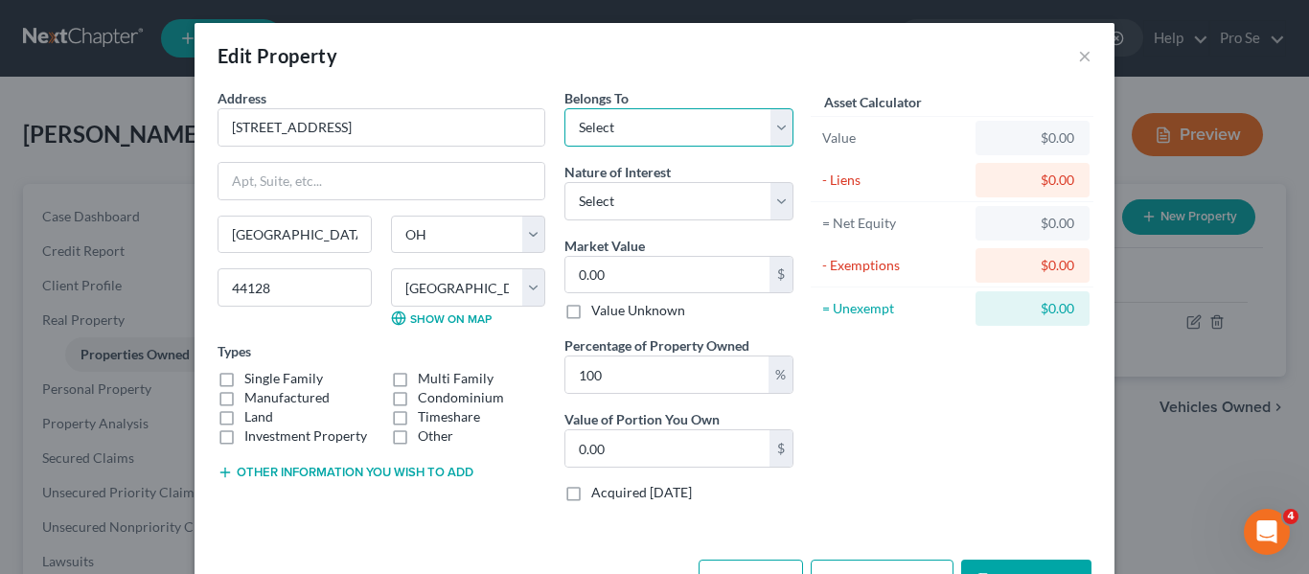
select select "0"
click at [564, 108] on select "Select Debtor 1 Only Debtor 2 Only Debtor 1 And Debtor 2 Only At Least One Of T…" at bounding box center [678, 127] width 229 height 38
click at [669, 208] on select "Select Fee Simple Joint Tenant Life Estate Equitable Interest Future Interest T…" at bounding box center [678, 201] width 229 height 38
select select "0"
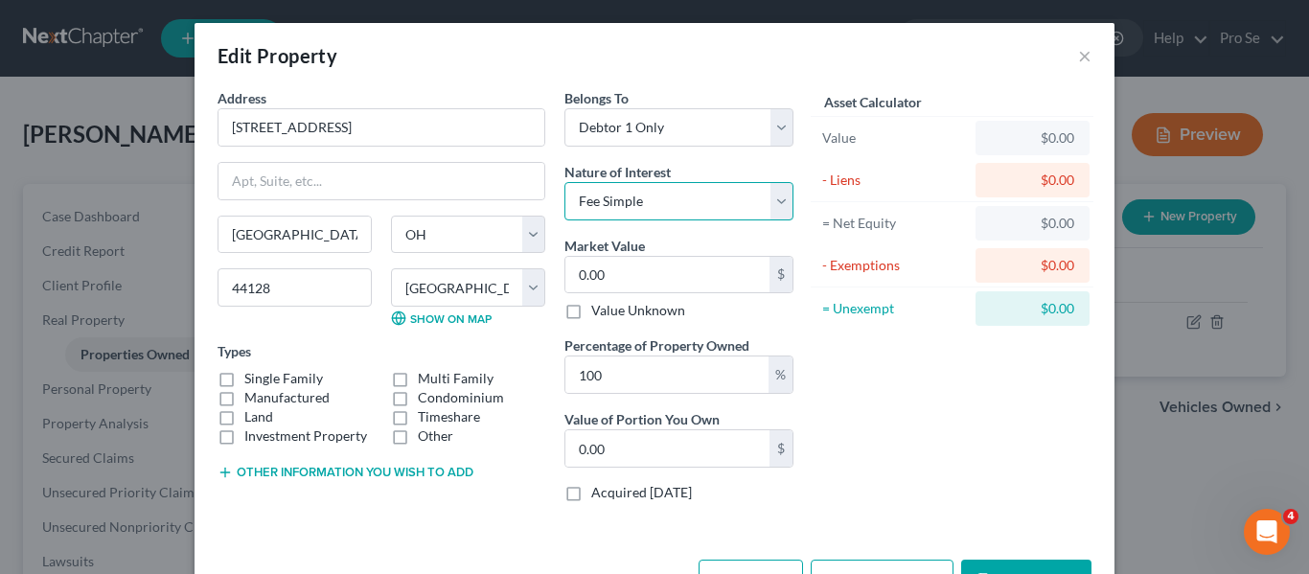
click at [564, 182] on select "Select Fee Simple Joint Tenant Life Estate Equitable Interest Future Interest T…" at bounding box center [678, 201] width 229 height 38
click at [645, 274] on input "0.00" at bounding box center [667, 275] width 204 height 36
paste input "86,3"
type input "86,300"
type input "86,300.00"
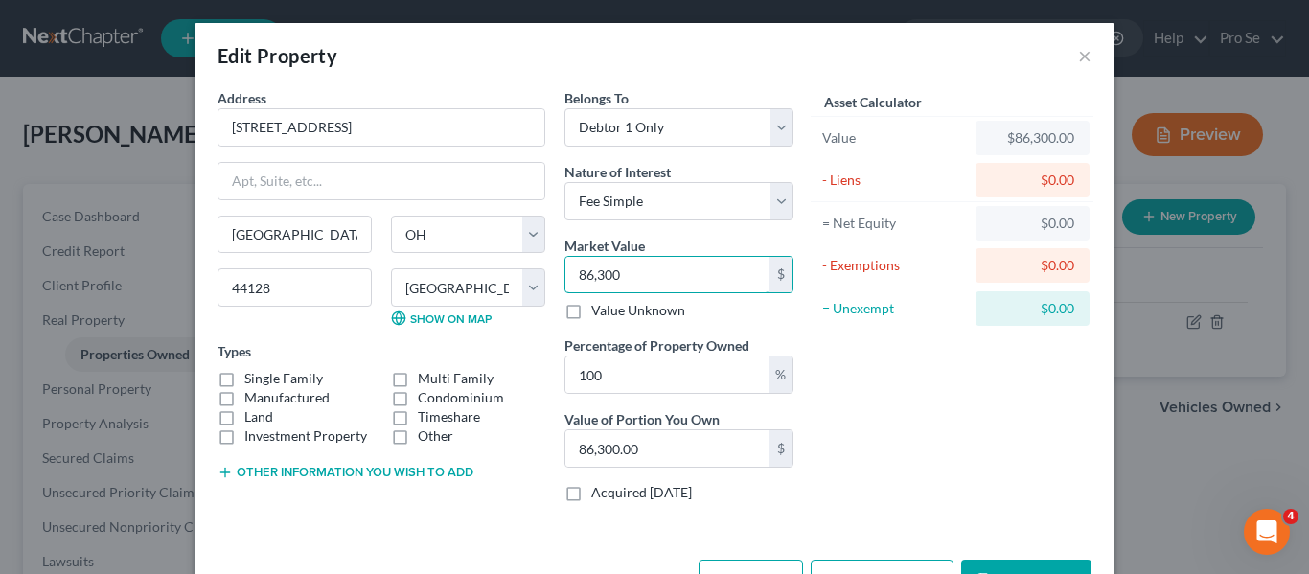
type input "86,300"
click at [531, 347] on div "Types Single Family Multi Family Manufactured Condominium Land Timeshare Invest…" at bounding box center [381, 393] width 328 height 104
click at [855, 390] on div "Asset Calculator Value $86,300.00 - Liens $0.00 = Net Equity $0.00 - Exemptions…" at bounding box center [952, 302] width 298 height 429
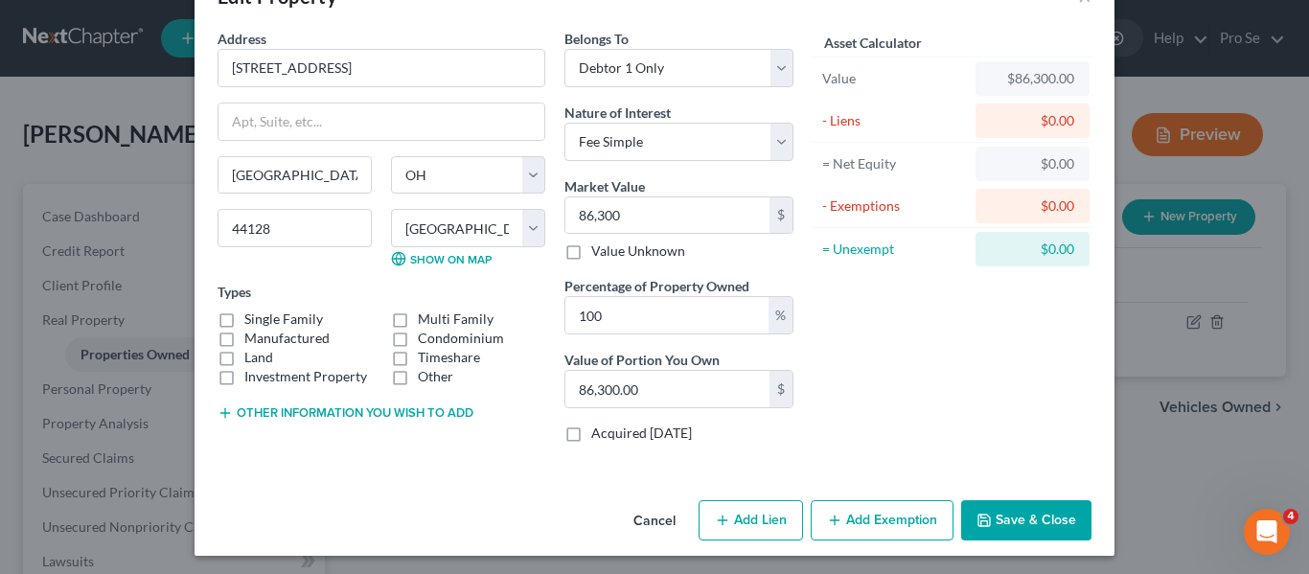
scroll to position [64, 0]
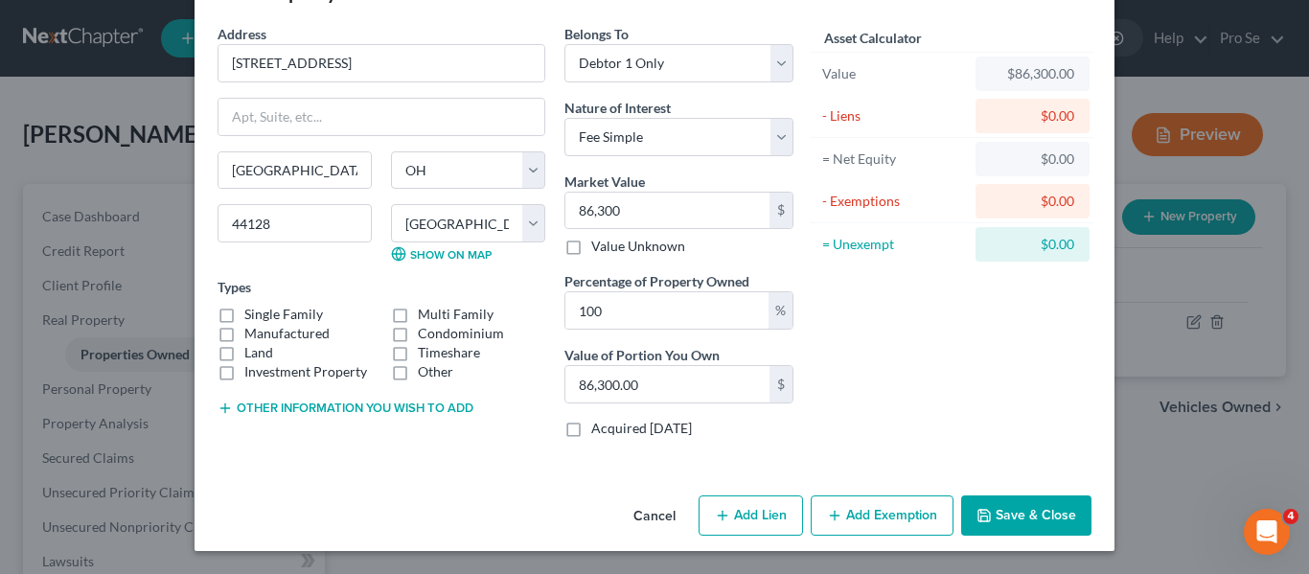
click at [244, 324] on label "Manufactured" at bounding box center [286, 333] width 85 height 19
click at [252, 324] on input "Manufactured" at bounding box center [258, 330] width 12 height 12
click at [244, 330] on label "Manufactured" at bounding box center [286, 333] width 85 height 19
click at [252, 330] on input "Manufactured" at bounding box center [258, 330] width 12 height 12
checkbox input "false"
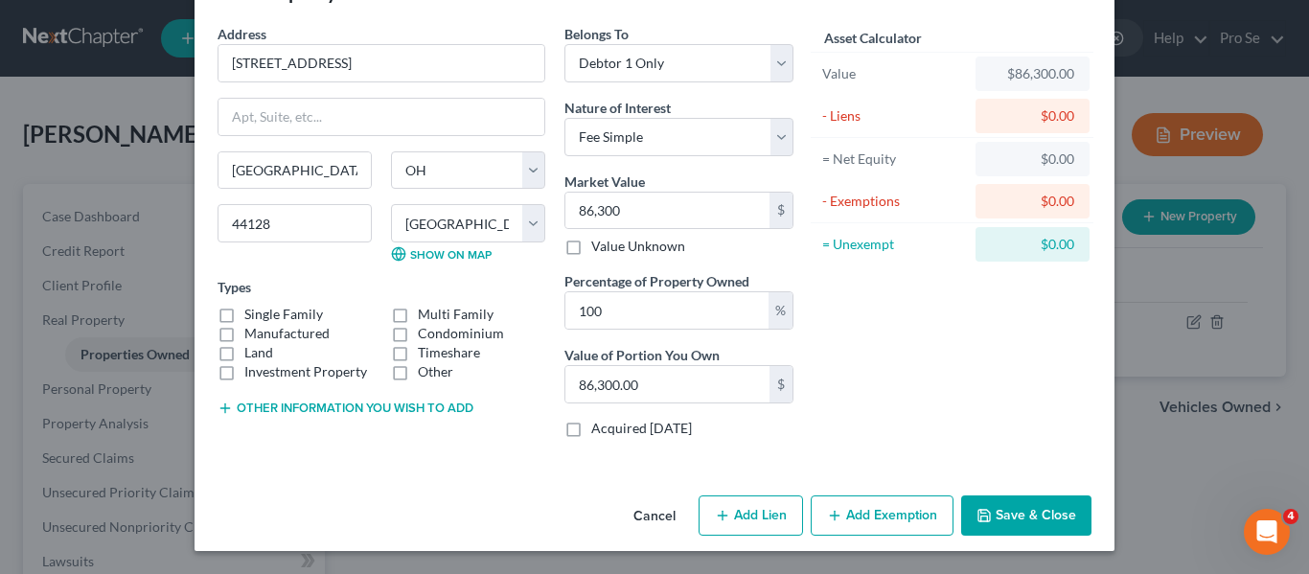
click at [244, 313] on label "Single Family" at bounding box center [283, 314] width 79 height 19
click at [252, 313] on input "Single Family" at bounding box center [258, 311] width 12 height 12
checkbox input "true"
click at [944, 334] on div "Asset Calculator Value $86,300.00 - Liens $0.00 = Net Equity $0.00 - Exemptions…" at bounding box center [952, 238] width 298 height 429
click at [774, 521] on button "Add Lien" at bounding box center [750, 515] width 104 height 40
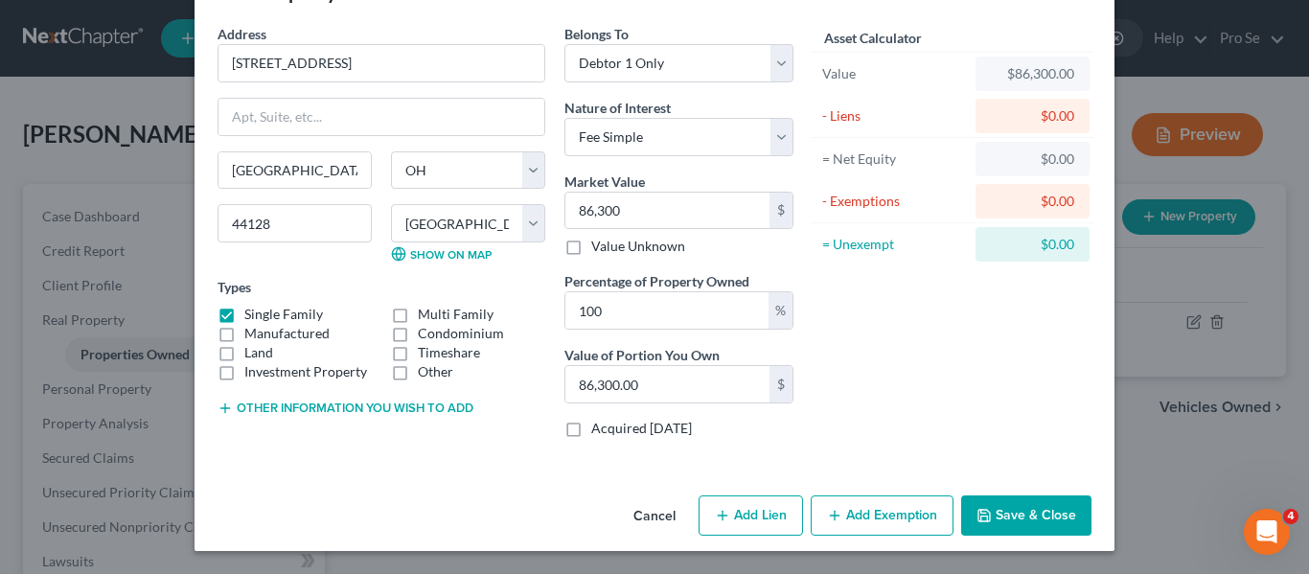
select select "0"
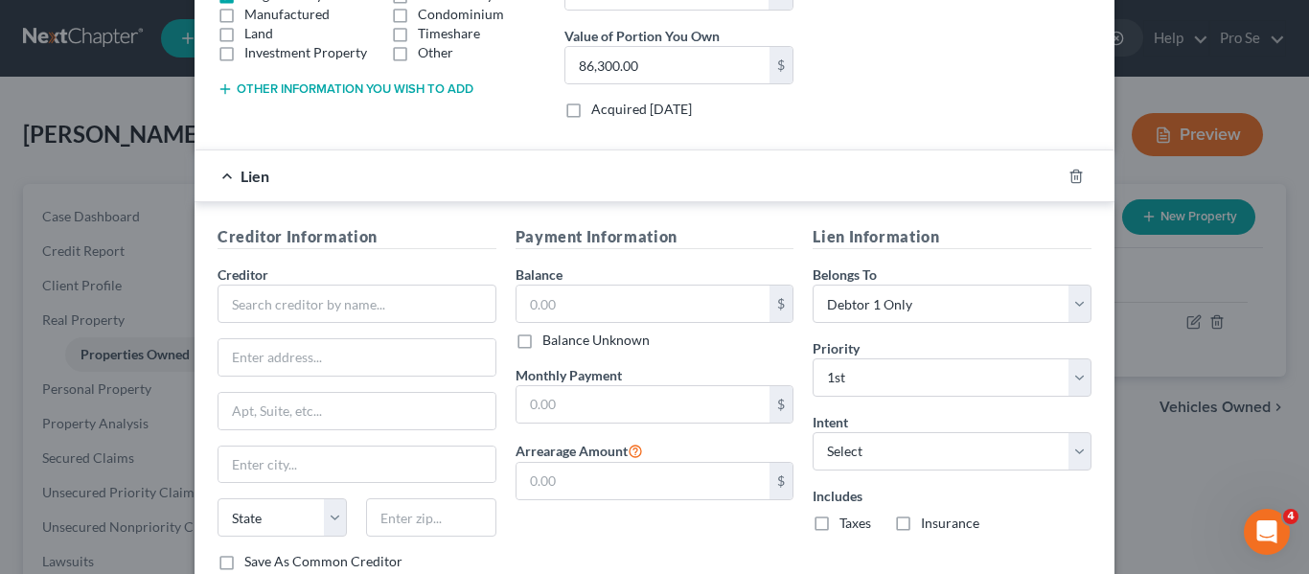
scroll to position [406, 0]
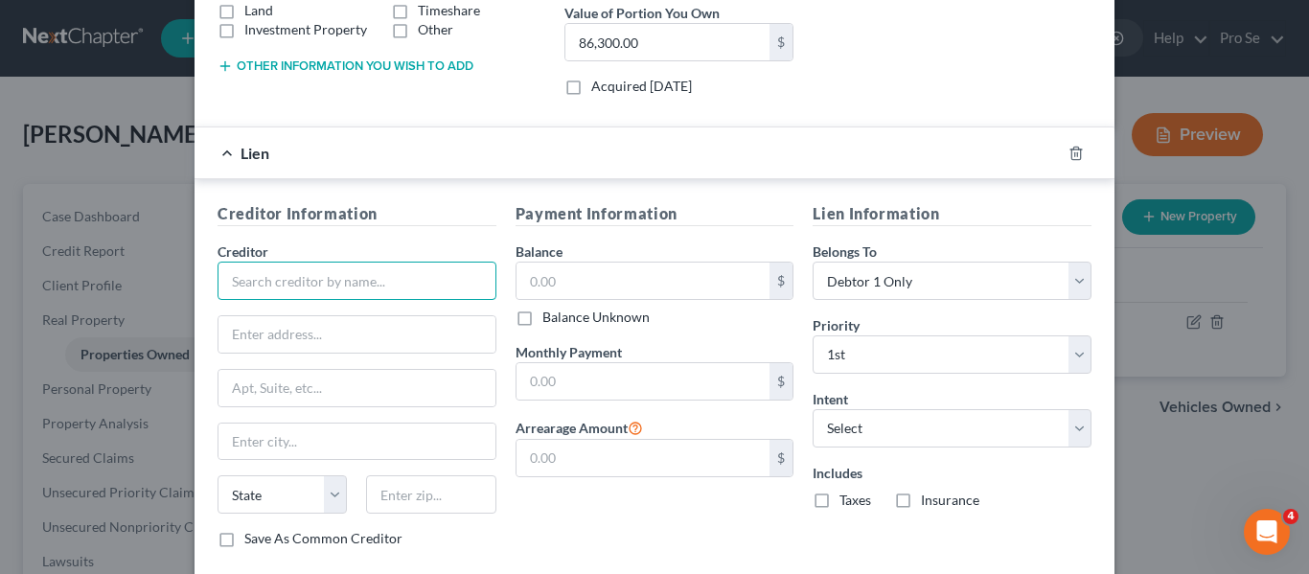
click at [414, 282] on input "text" at bounding box center [356, 281] width 279 height 38
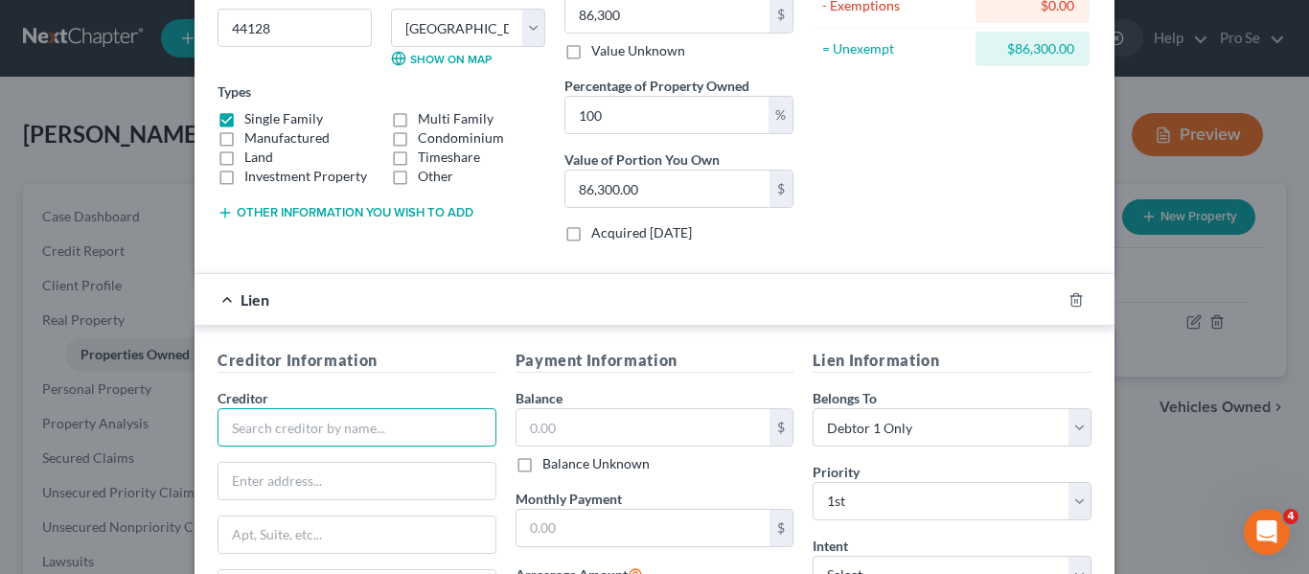
scroll to position [0, 0]
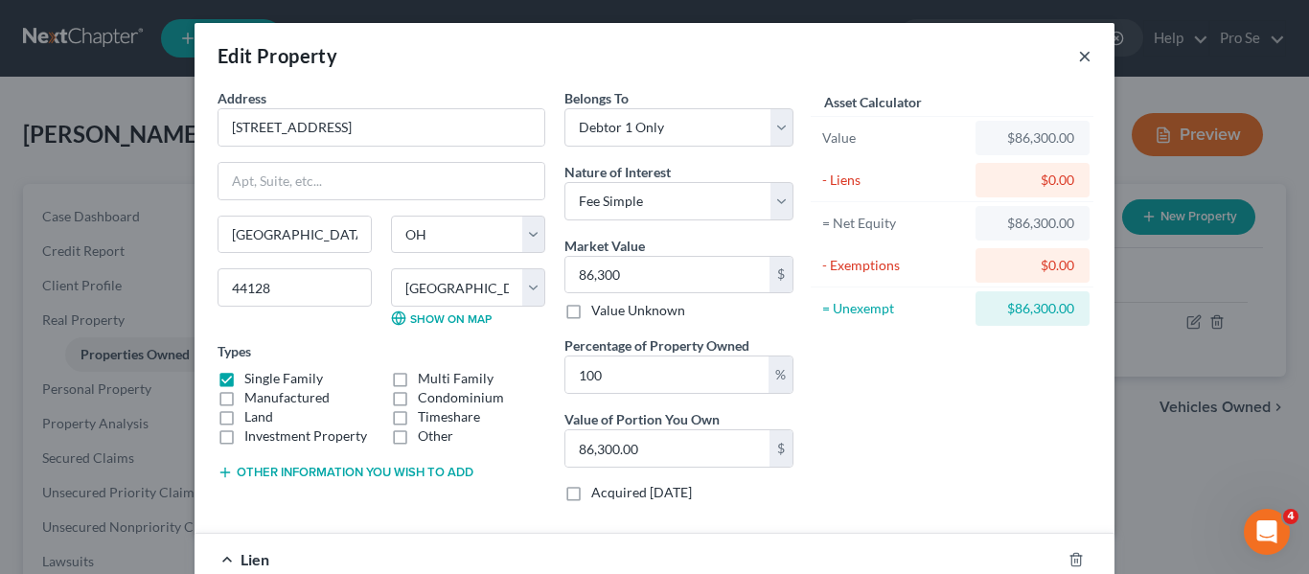
click at [1085, 58] on button "×" at bounding box center [1084, 55] width 13 height 23
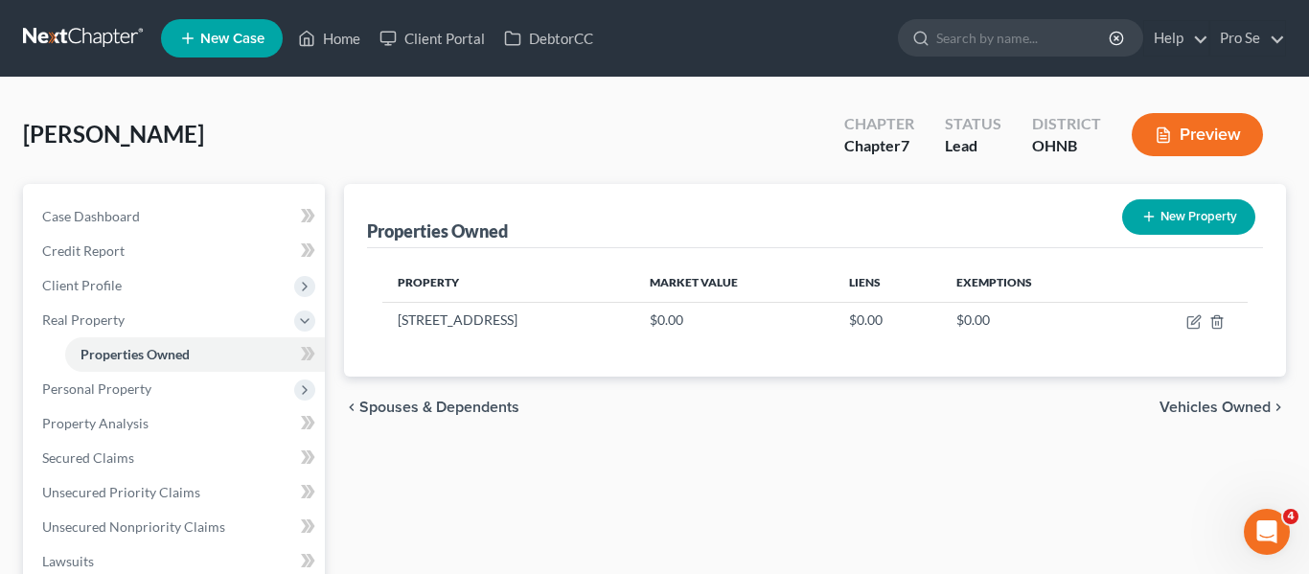
click at [493, 168] on div "Ledgyard, Brenda Upgraded Chapter Chapter 7 Status Lead District OHNB Preview" at bounding box center [654, 142] width 1263 height 83
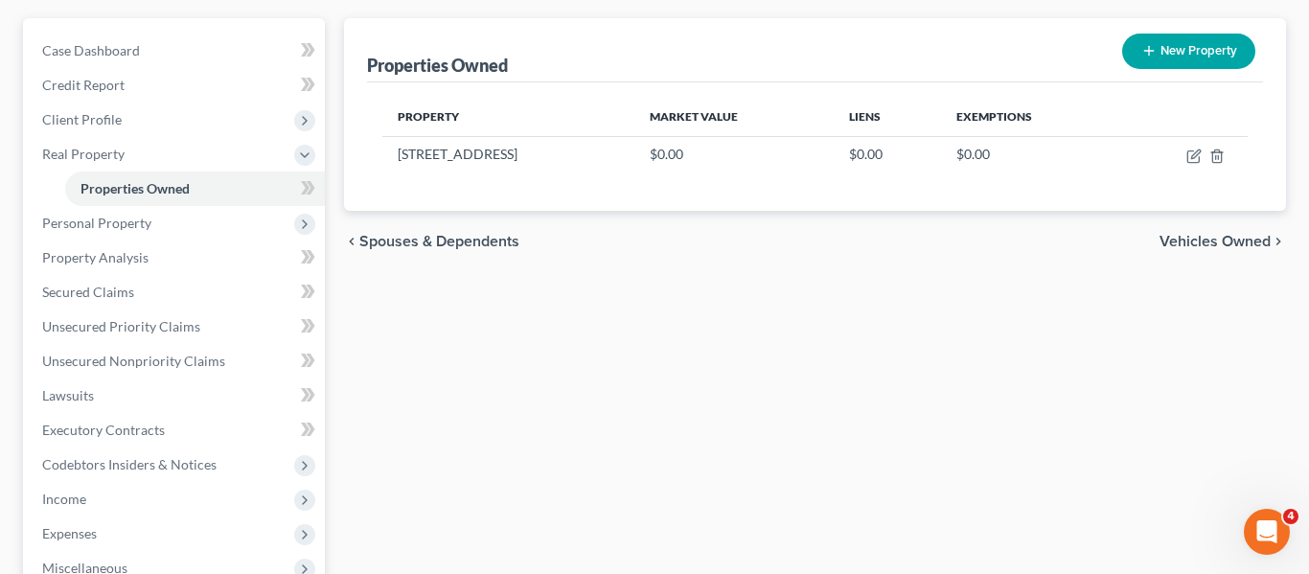
click at [1174, 240] on span "Vehicles Owned" at bounding box center [1214, 241] width 111 height 15
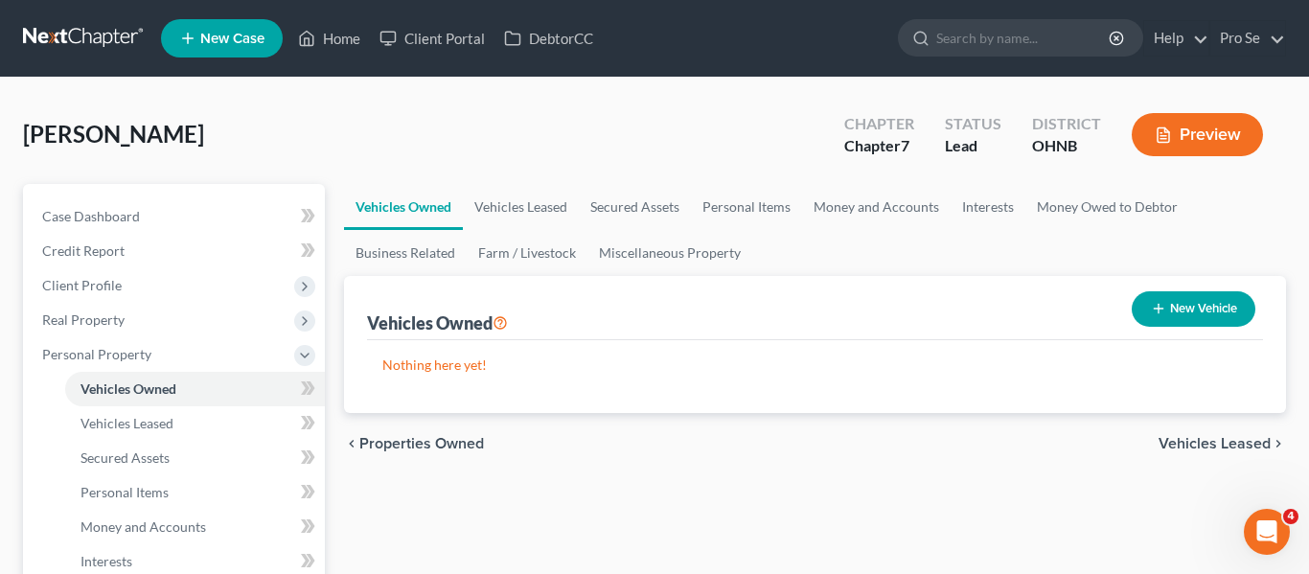
click at [548, 125] on div "Ledgyard, Brenda Upgraded Chapter Chapter 7 Status Lead District OHNB Preview" at bounding box center [654, 142] width 1263 height 83
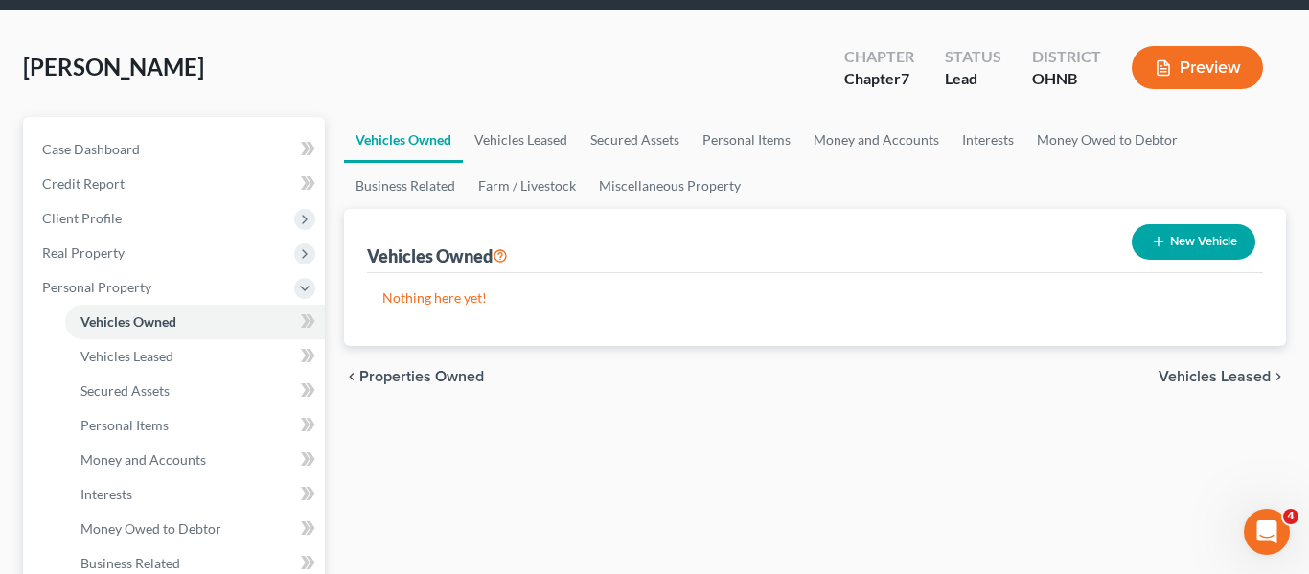
scroll to position [77, 0]
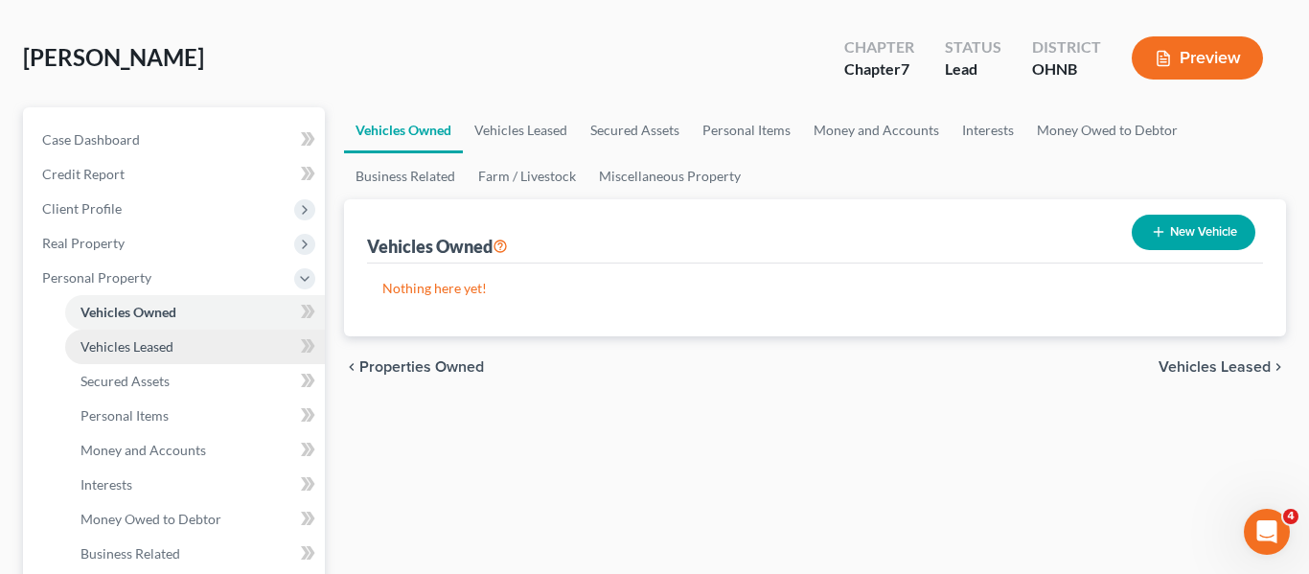
click at [167, 344] on span "Vehicles Leased" at bounding box center [126, 346] width 93 height 16
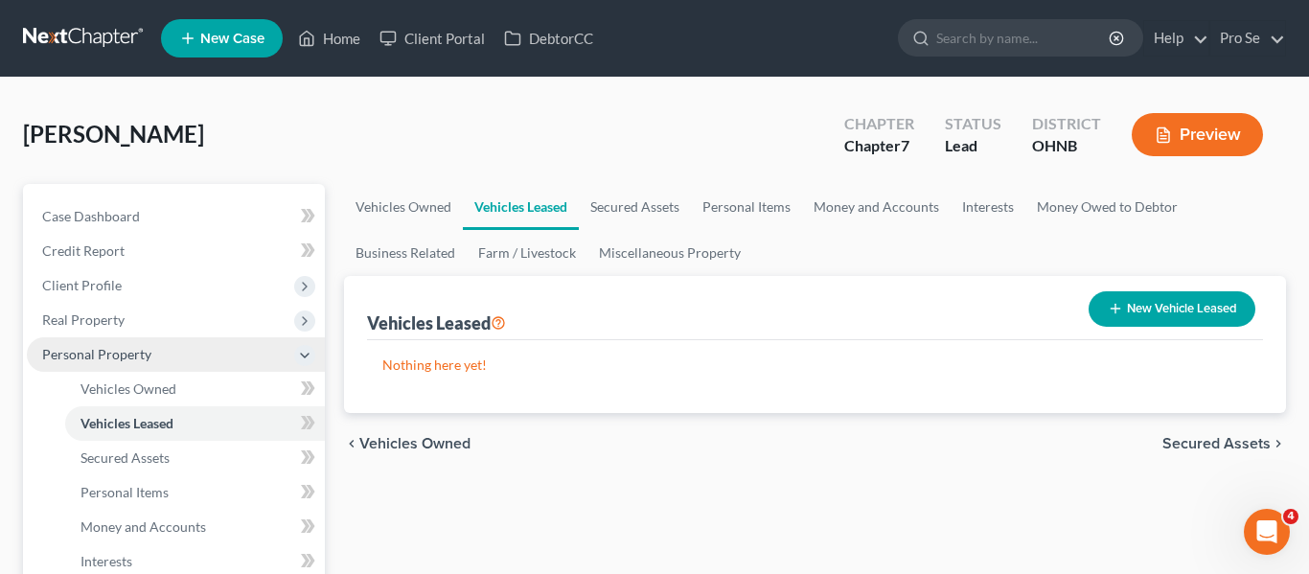
click at [113, 346] on span "Personal Property" at bounding box center [96, 354] width 109 height 16
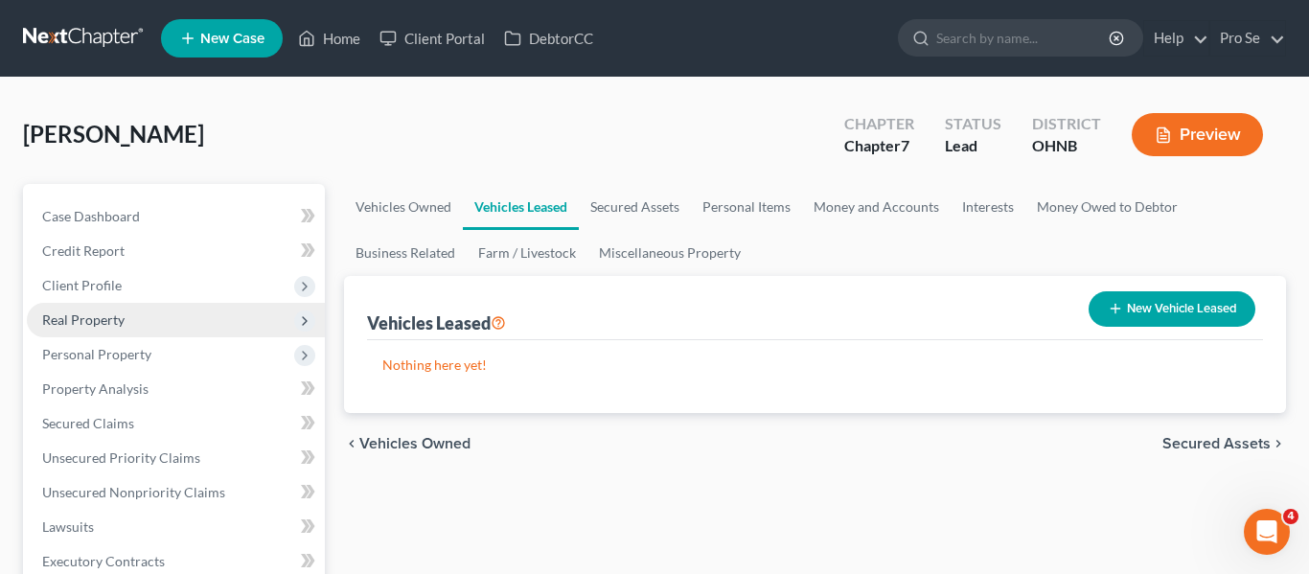
click at [103, 325] on span "Real Property" at bounding box center [83, 319] width 82 height 16
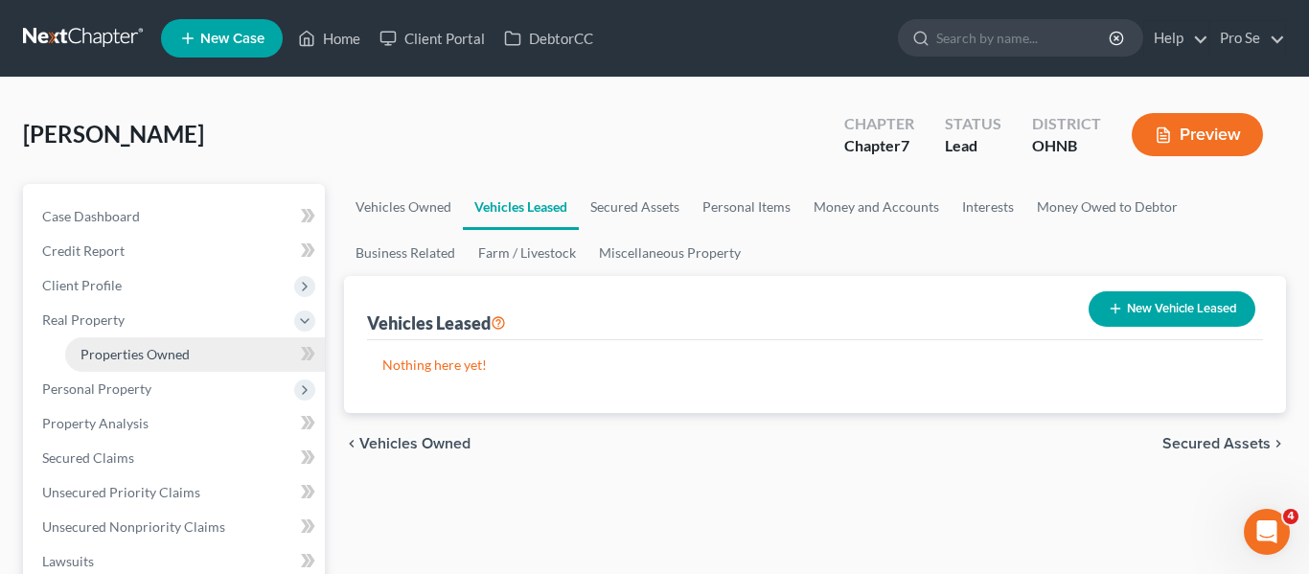
click at [115, 361] on span "Properties Owned" at bounding box center [134, 354] width 109 height 16
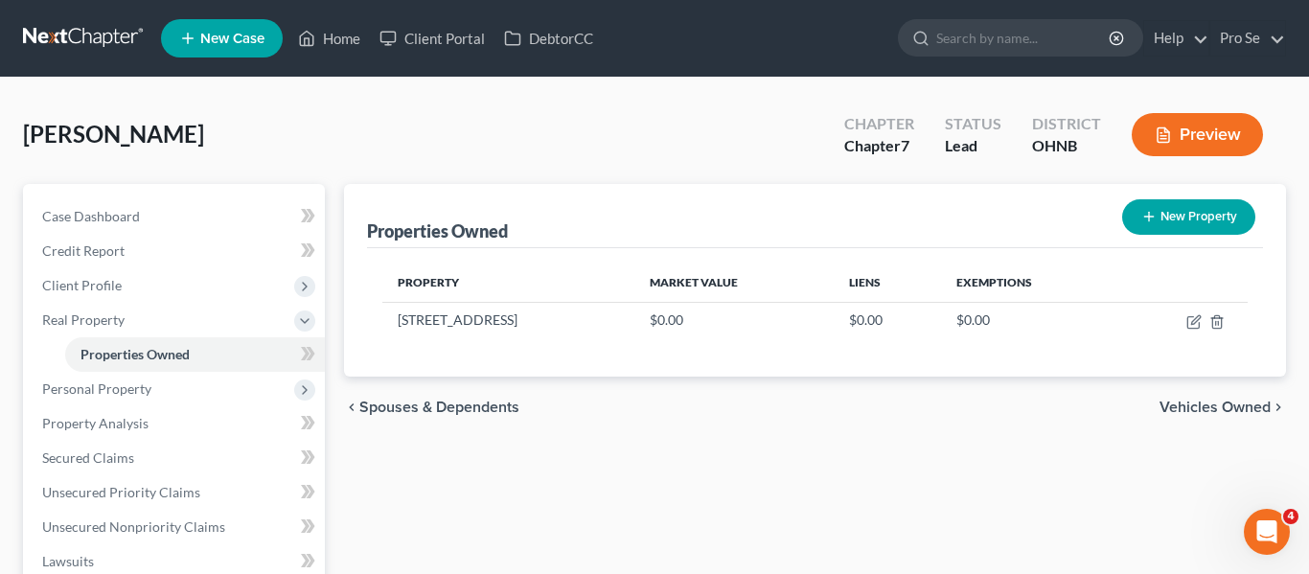
click at [496, 156] on div "Ledgyard, Brenda Upgraded Chapter Chapter 7 Status Lead District OHNB Preview" at bounding box center [654, 142] width 1263 height 83
click at [113, 291] on span "Client Profile" at bounding box center [82, 285] width 80 height 16
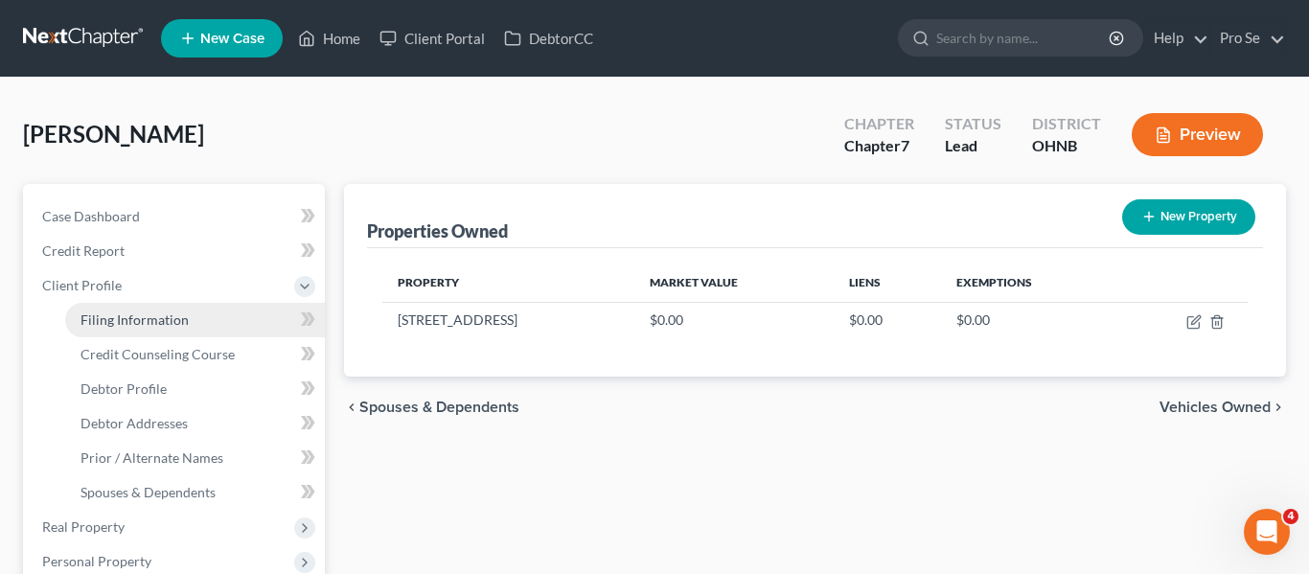
click at [133, 324] on span "Filing Information" at bounding box center [134, 319] width 108 height 16
select select "1"
select select "0"
select select "61"
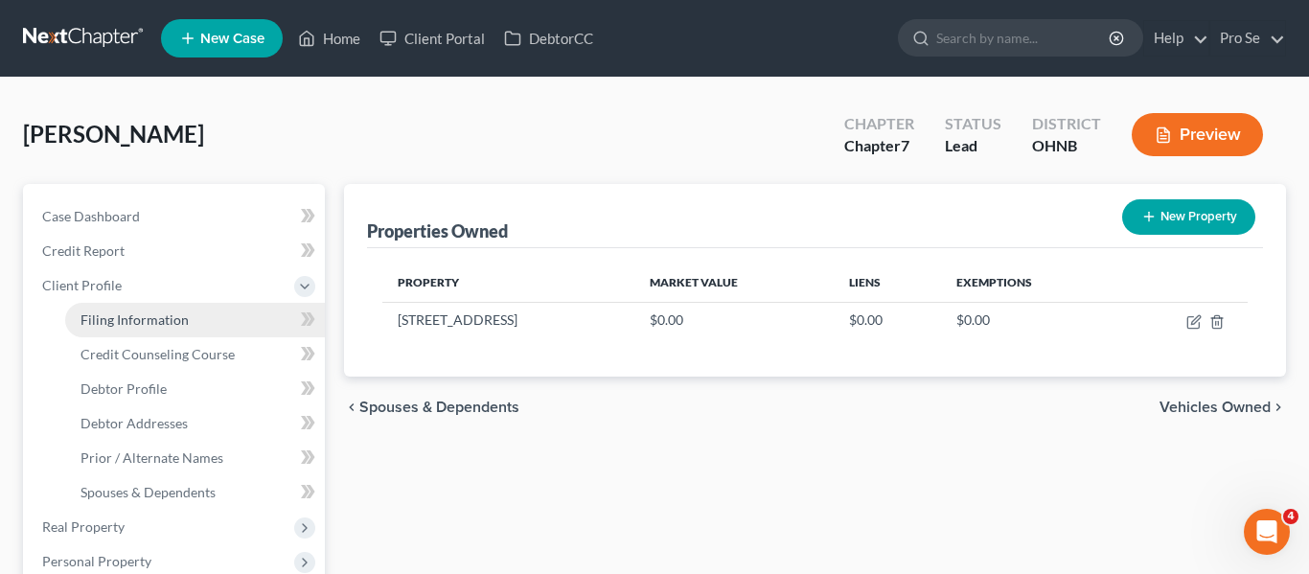
select select "36"
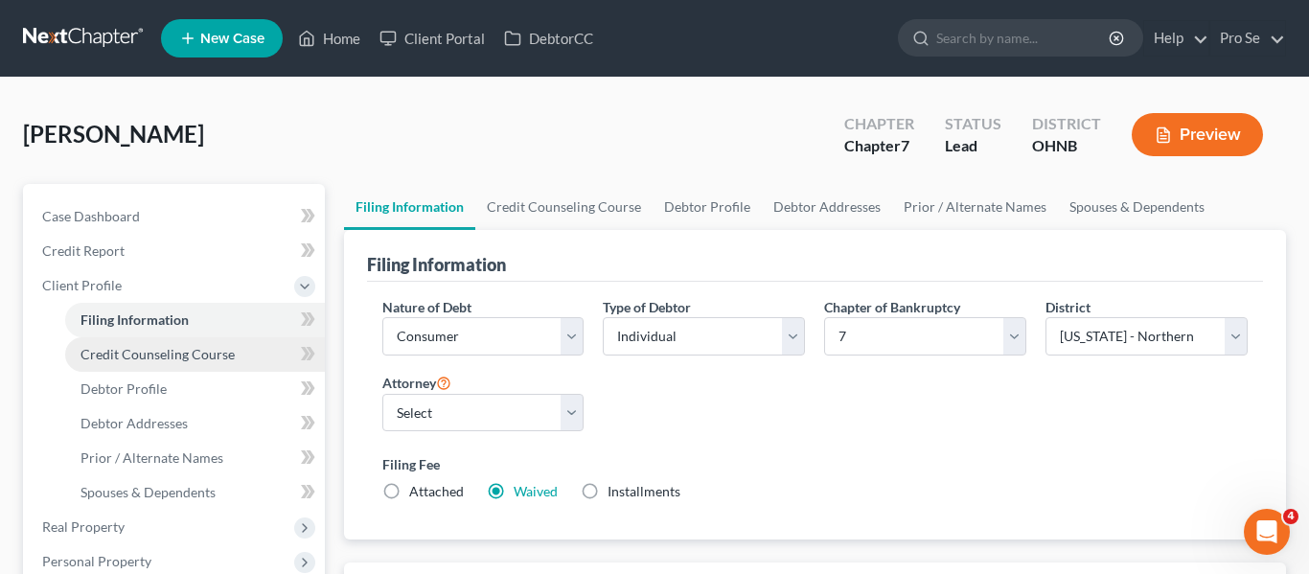
click at [206, 353] on span "Credit Counseling Course" at bounding box center [157, 354] width 154 height 16
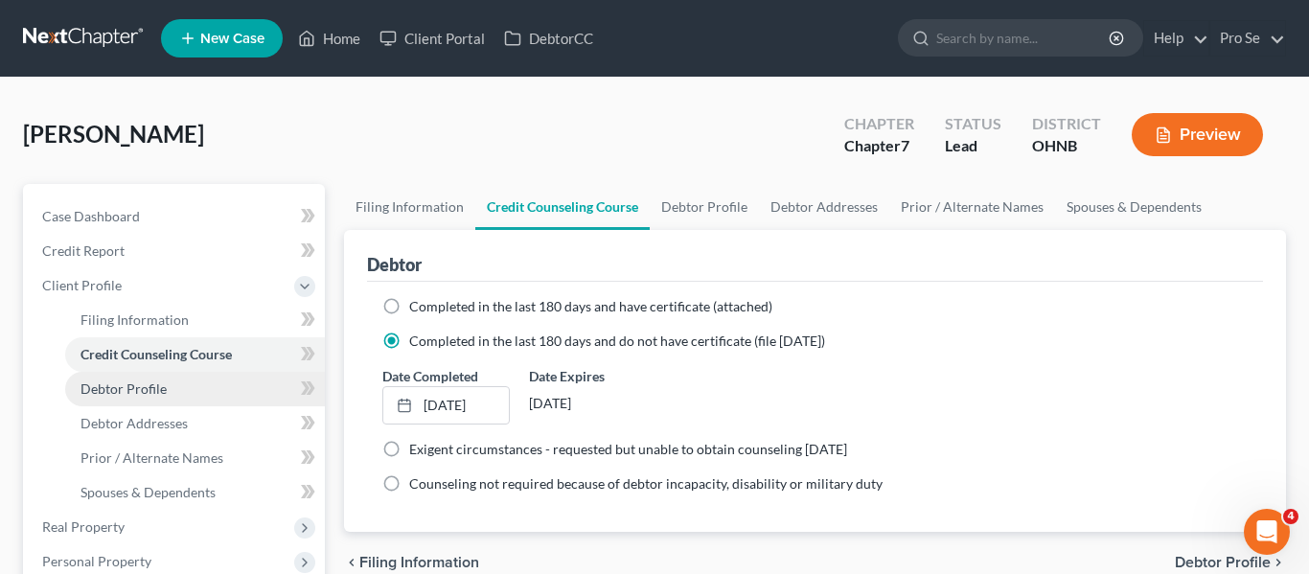
click at [159, 390] on span "Debtor Profile" at bounding box center [123, 388] width 86 height 16
select select "0"
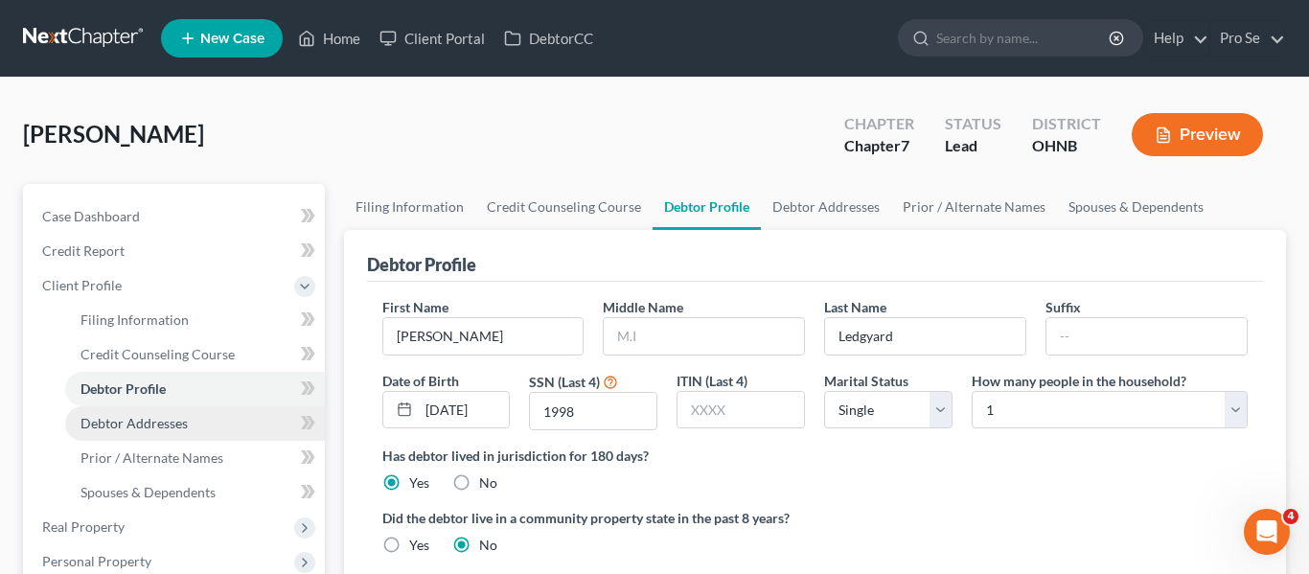
click at [163, 431] on link "Debtor Addresses" at bounding box center [195, 423] width 260 height 34
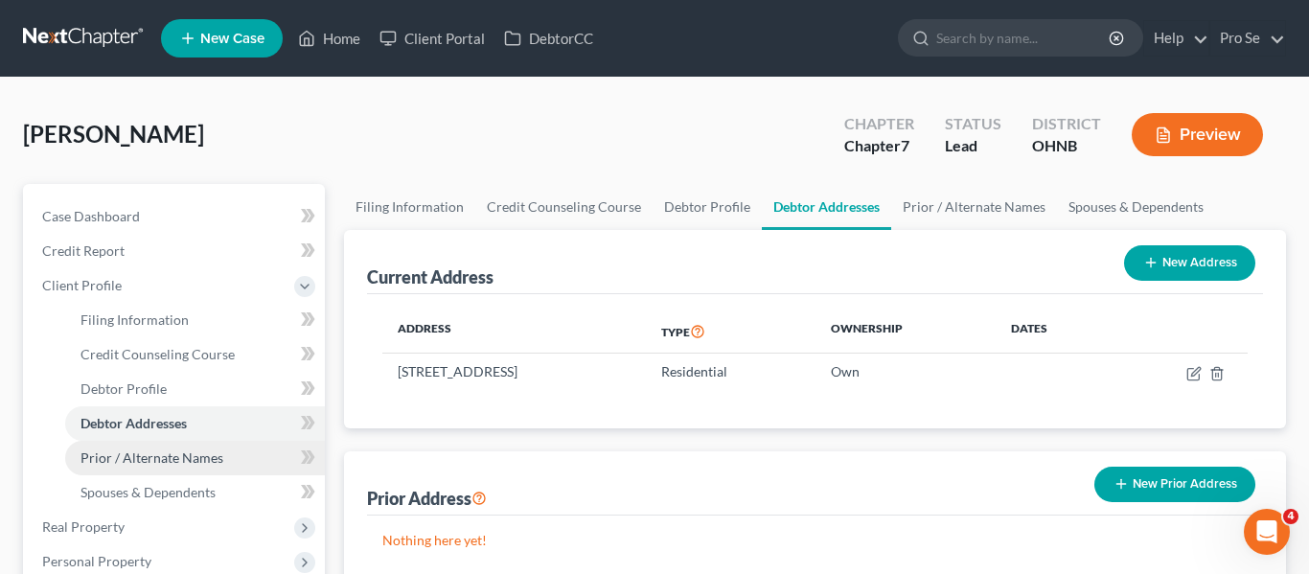
click at [171, 465] on span "Prior / Alternate Names" at bounding box center [151, 457] width 143 height 16
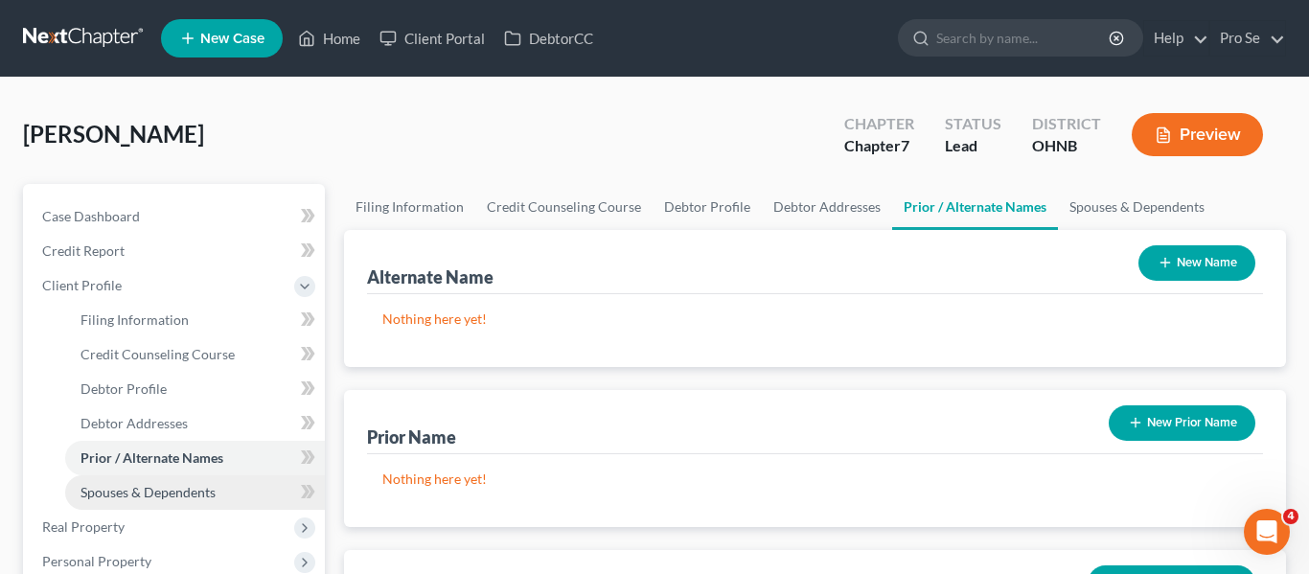
click at [174, 501] on link "Spouses & Dependents" at bounding box center [195, 492] width 260 height 34
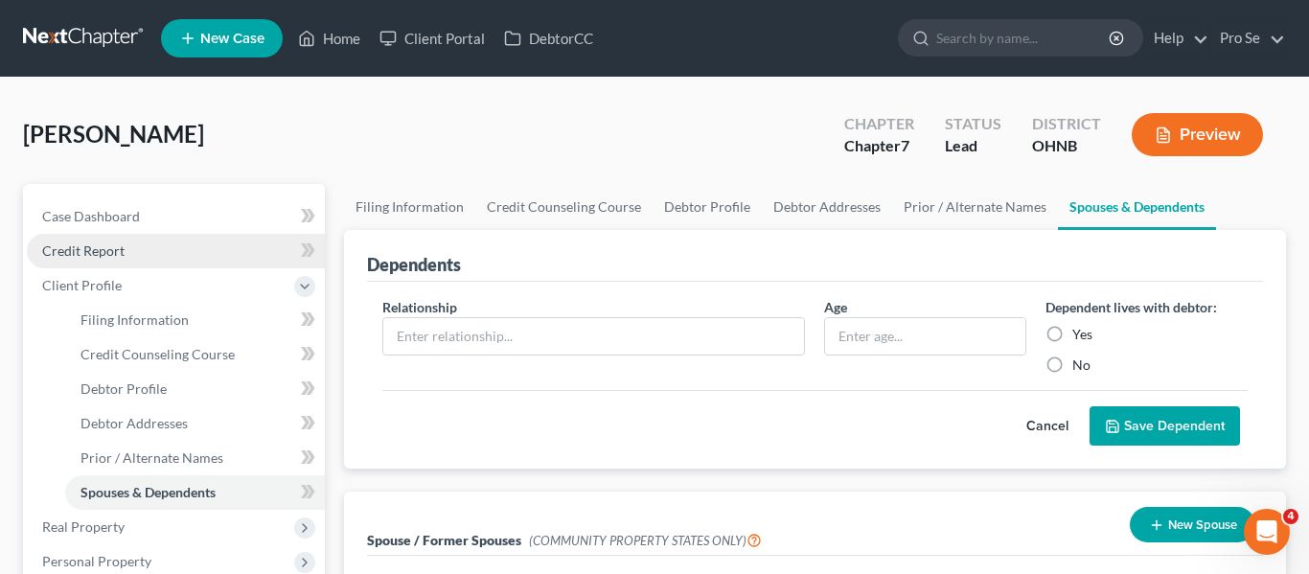
click at [86, 258] on span "Credit Report" at bounding box center [83, 250] width 82 height 16
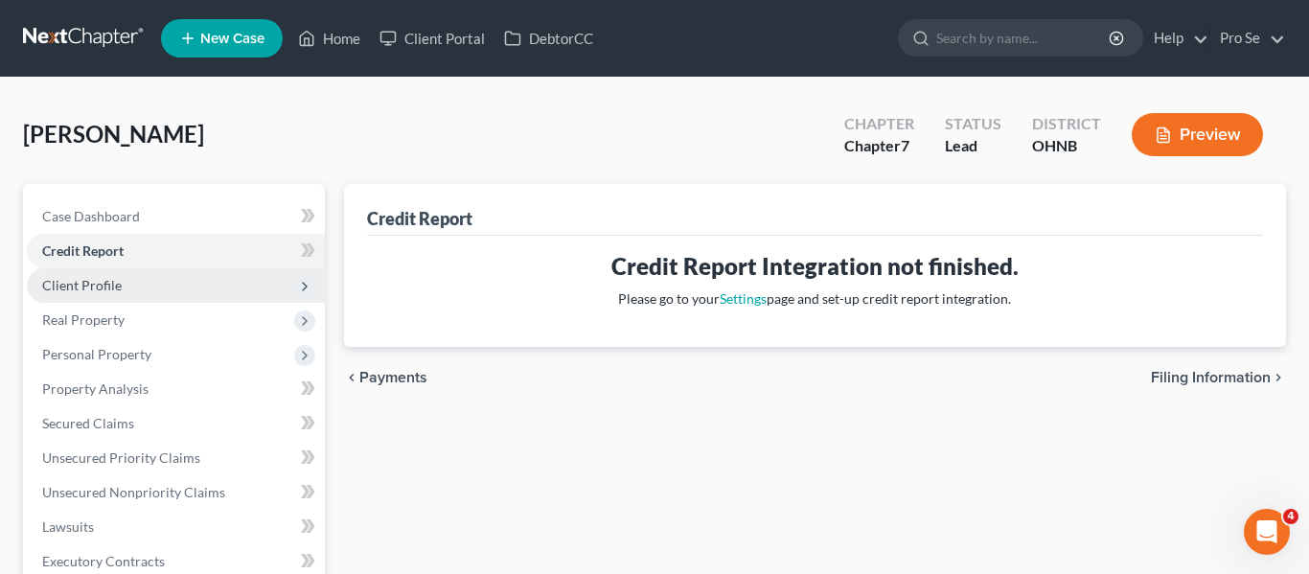
click at [99, 292] on span "Client Profile" at bounding box center [82, 285] width 80 height 16
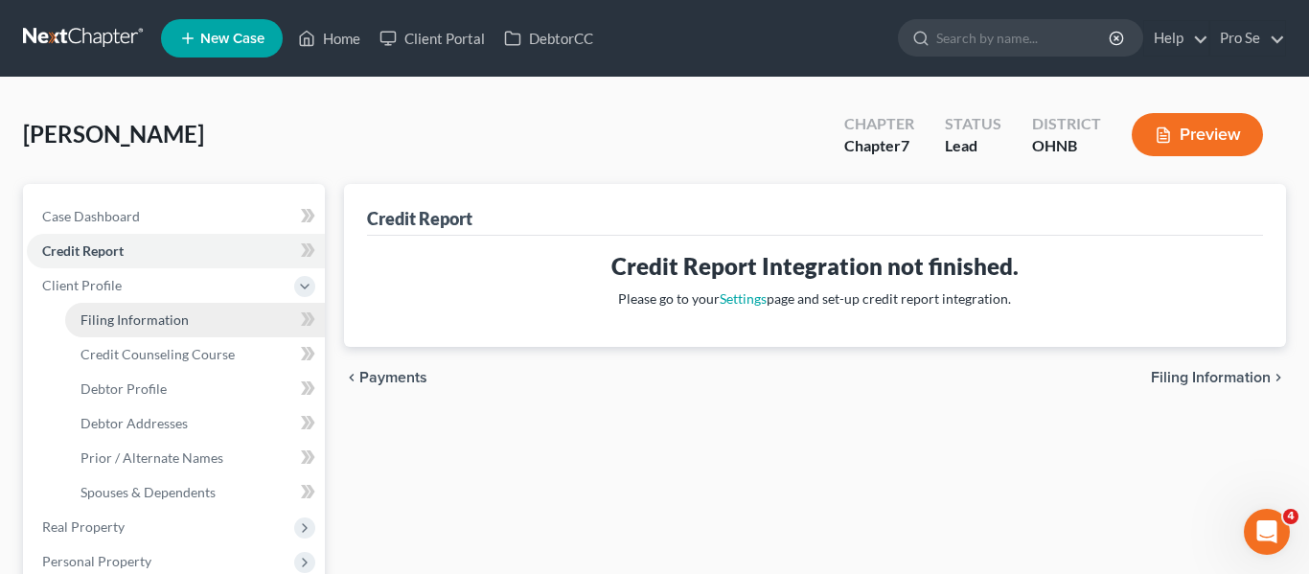
click at [119, 319] on span "Filing Information" at bounding box center [134, 319] width 108 height 16
select select "1"
select select "0"
select select "61"
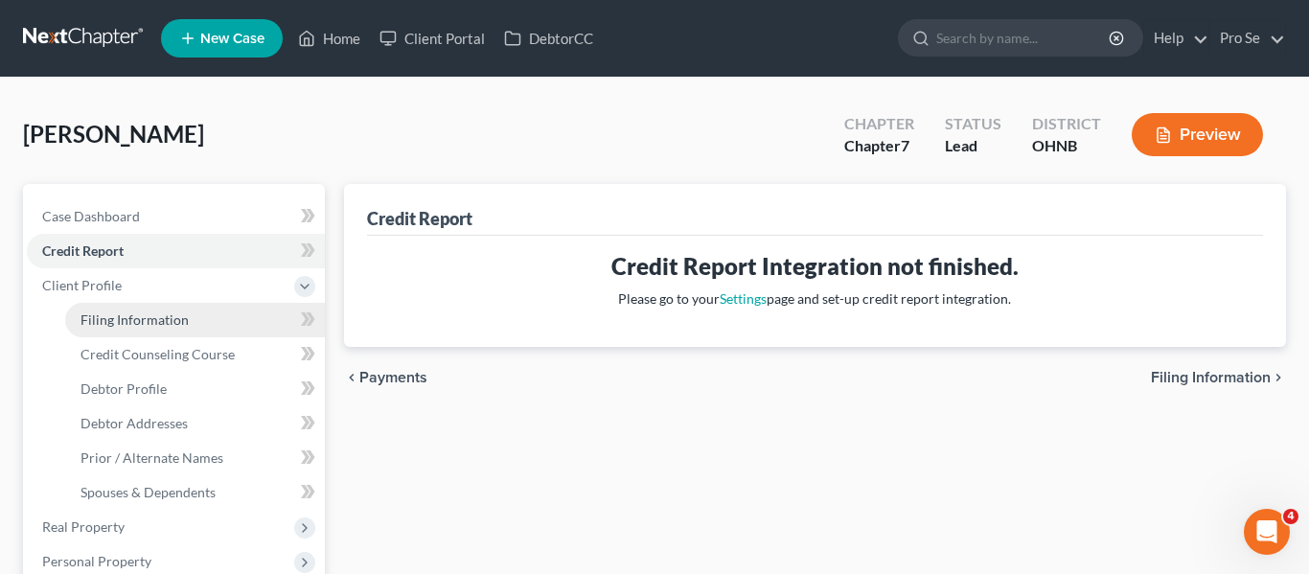
select select "36"
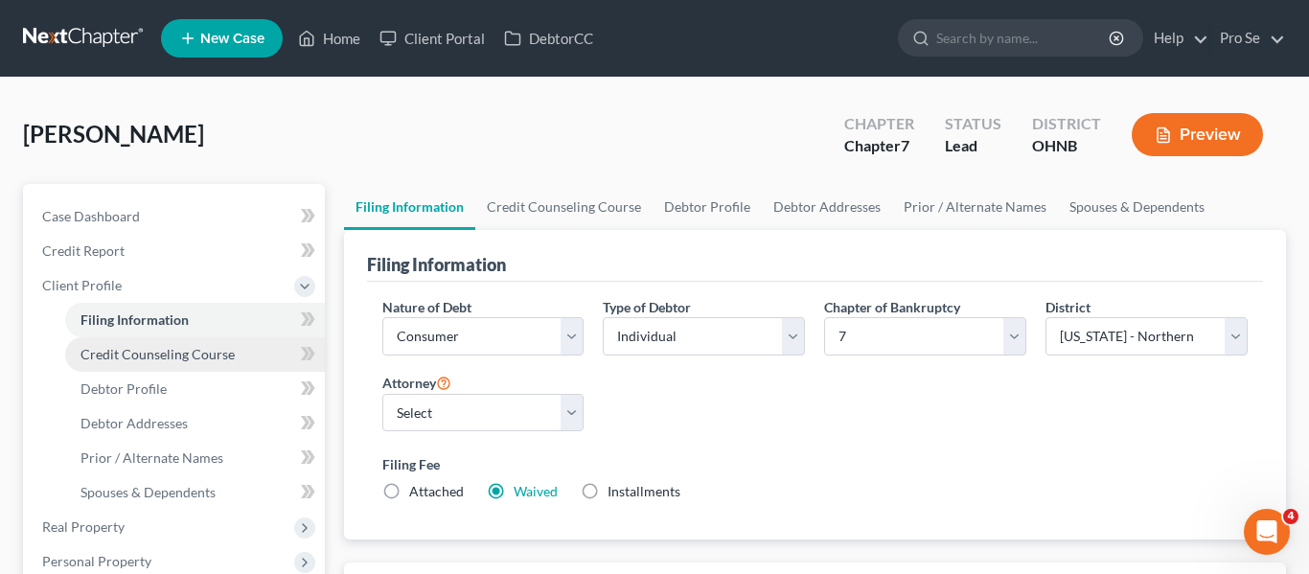
click at [169, 351] on span "Credit Counseling Course" at bounding box center [157, 354] width 154 height 16
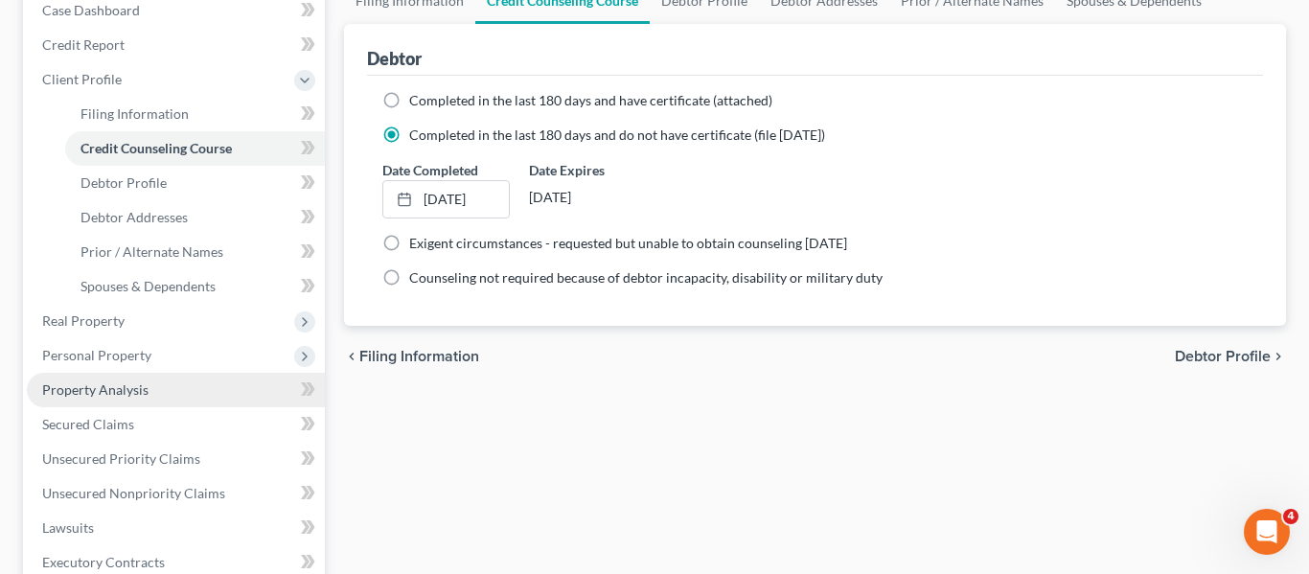
scroll to position [219, 0]
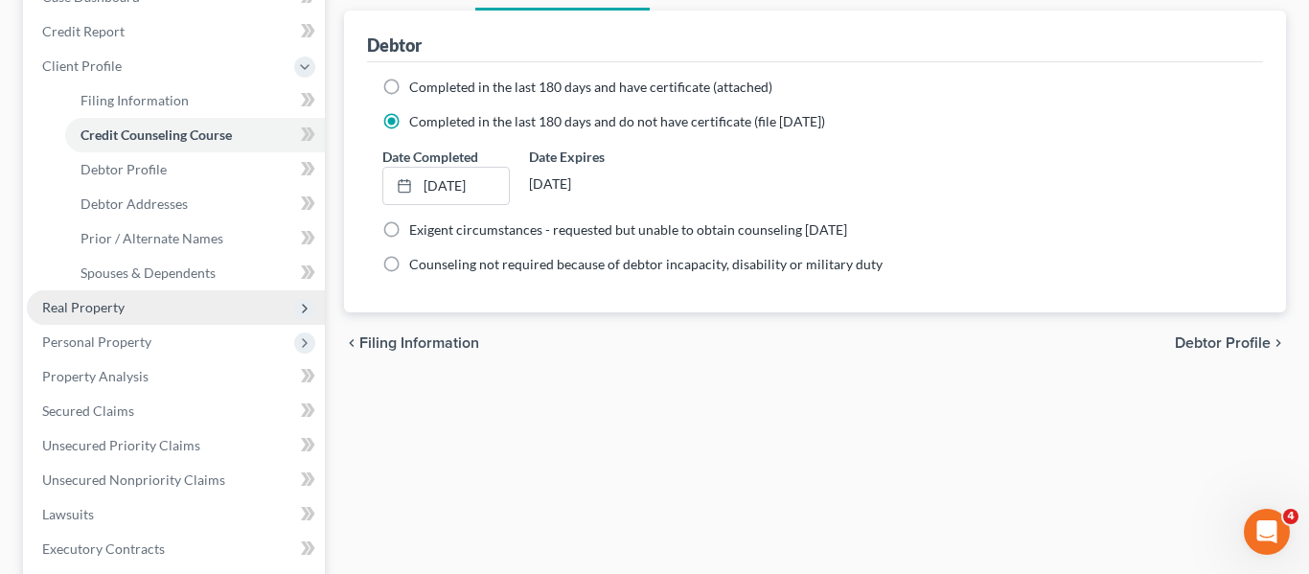
click at [95, 308] on span "Real Property" at bounding box center [83, 307] width 82 height 16
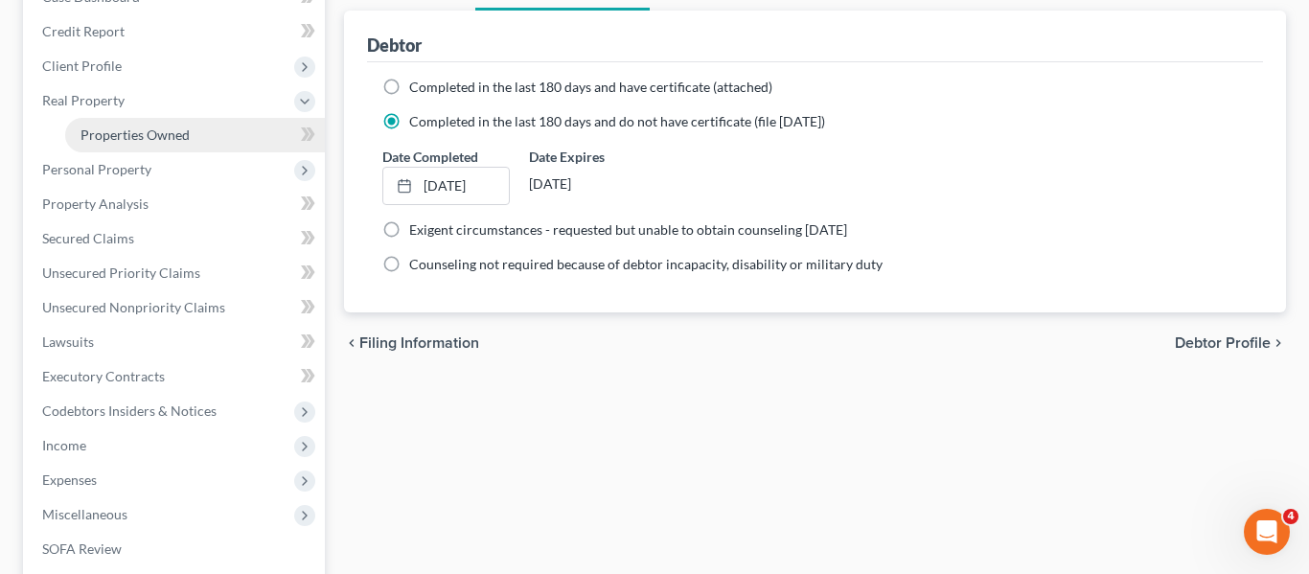
click at [144, 133] on span "Properties Owned" at bounding box center [134, 134] width 109 height 16
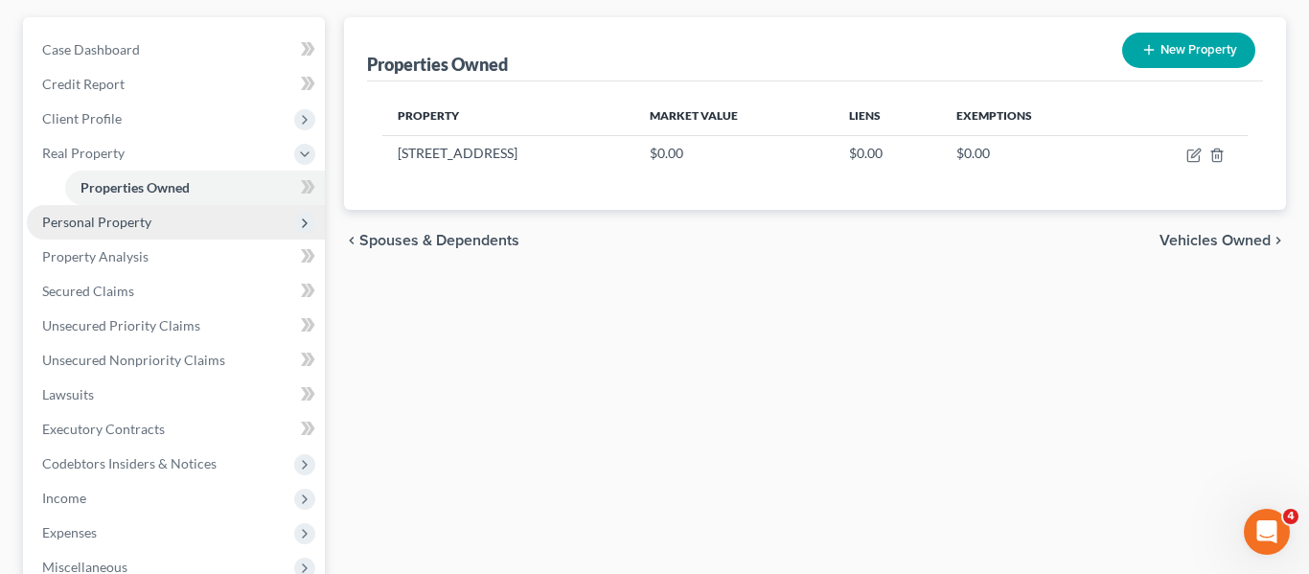
scroll to position [168, 0]
click at [131, 219] on span "Personal Property" at bounding box center [96, 221] width 109 height 16
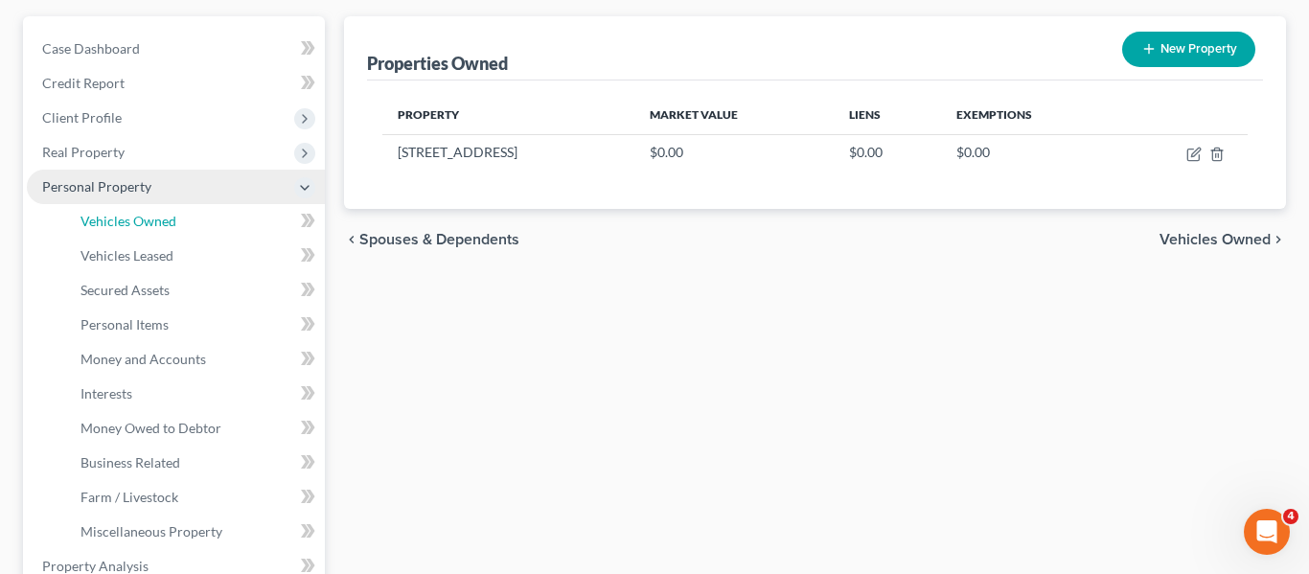
click at [131, 219] on span "Vehicles Owned" at bounding box center [128, 221] width 96 height 16
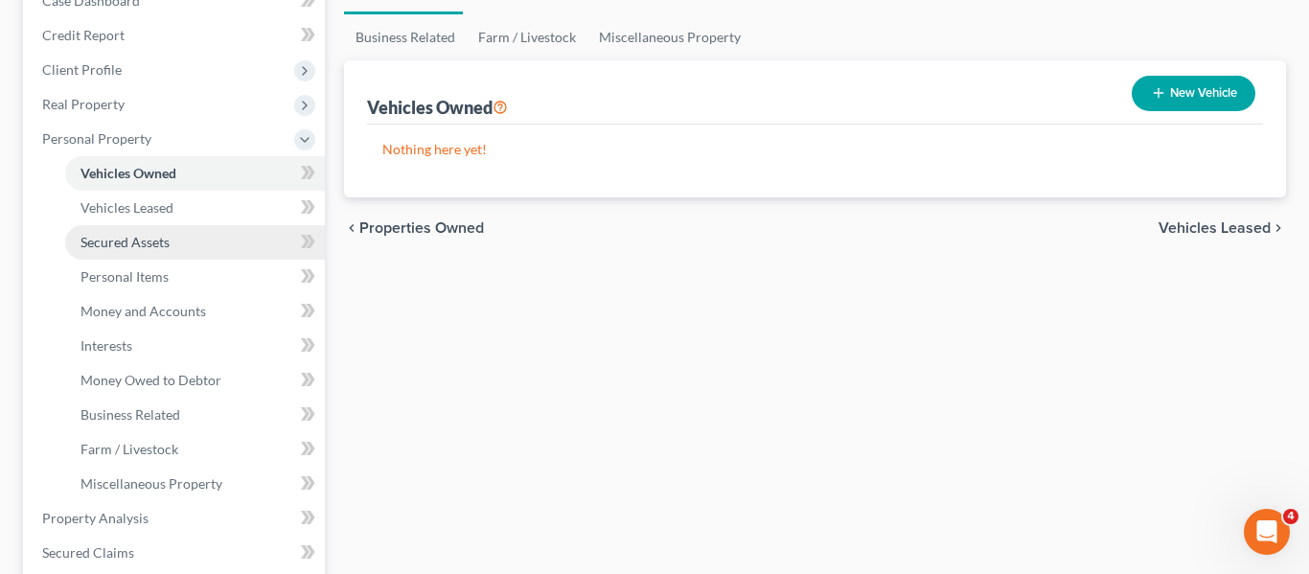
scroll to position [217, 0]
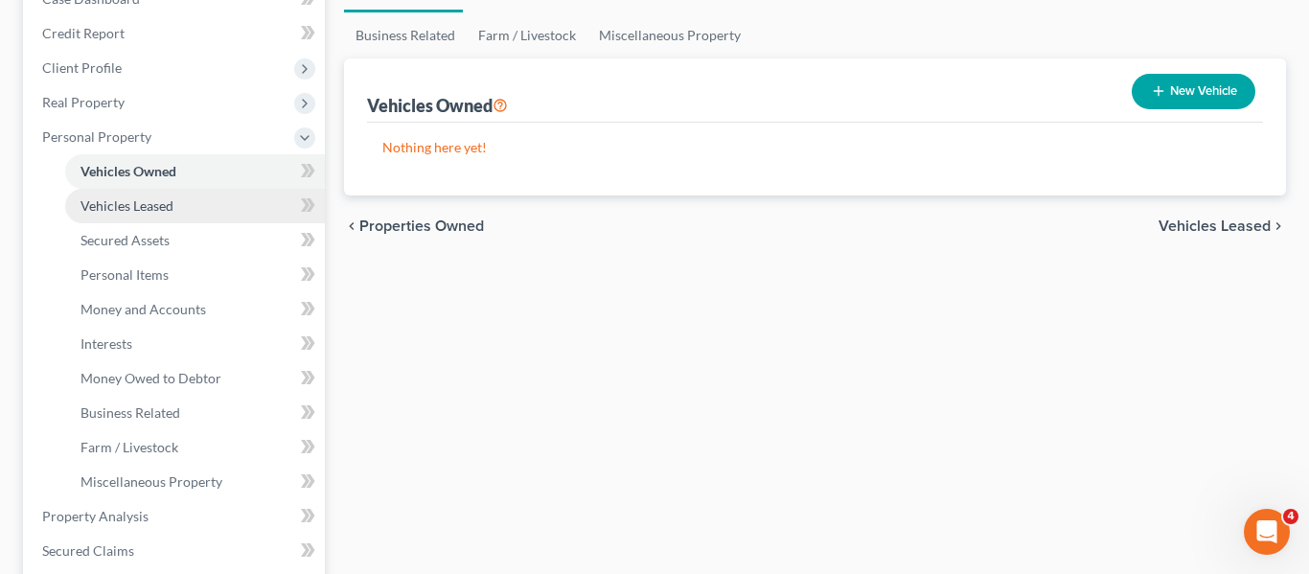
click at [126, 213] on span "Vehicles Leased" at bounding box center [126, 205] width 93 height 16
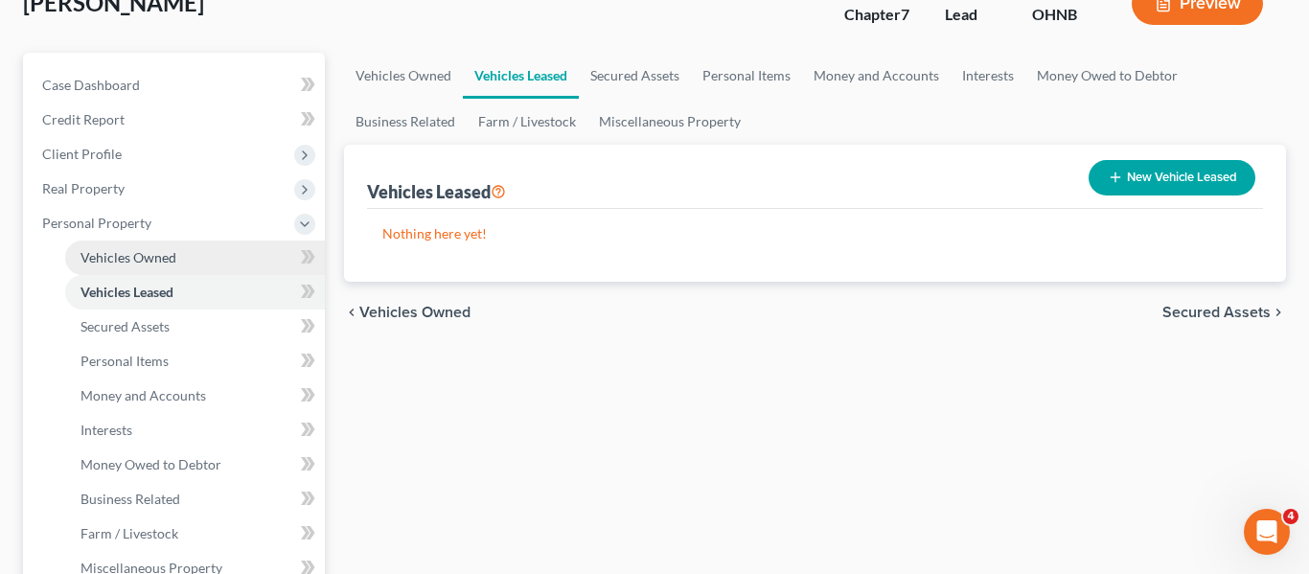
scroll to position [136, 0]
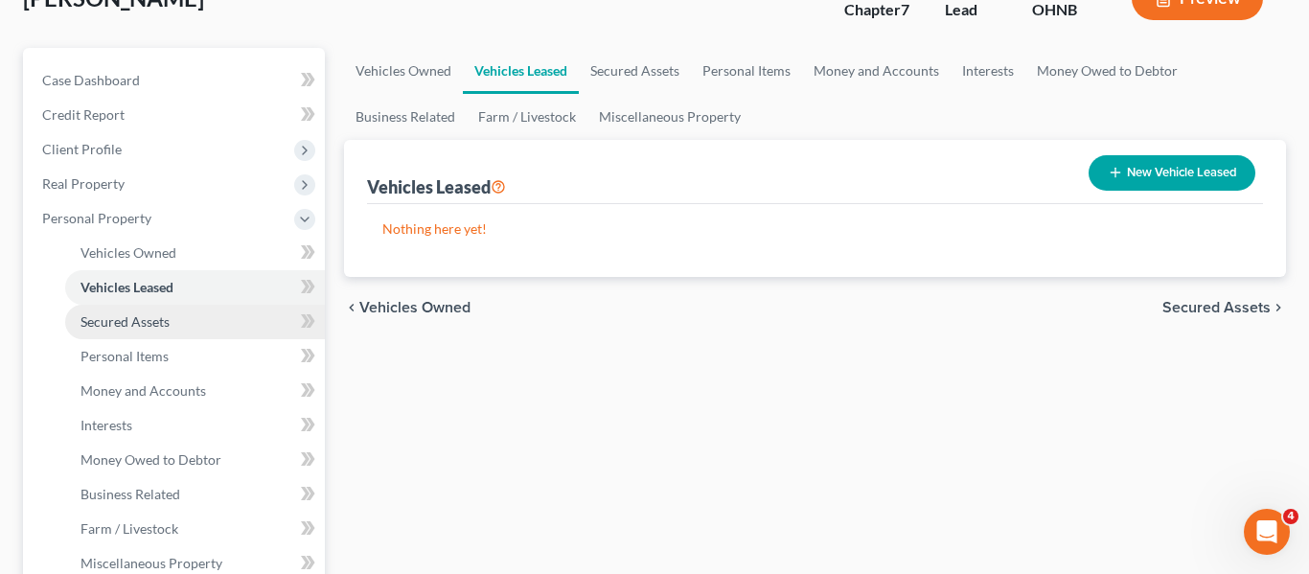
click at [144, 329] on span "Secured Assets" at bounding box center [124, 321] width 89 height 16
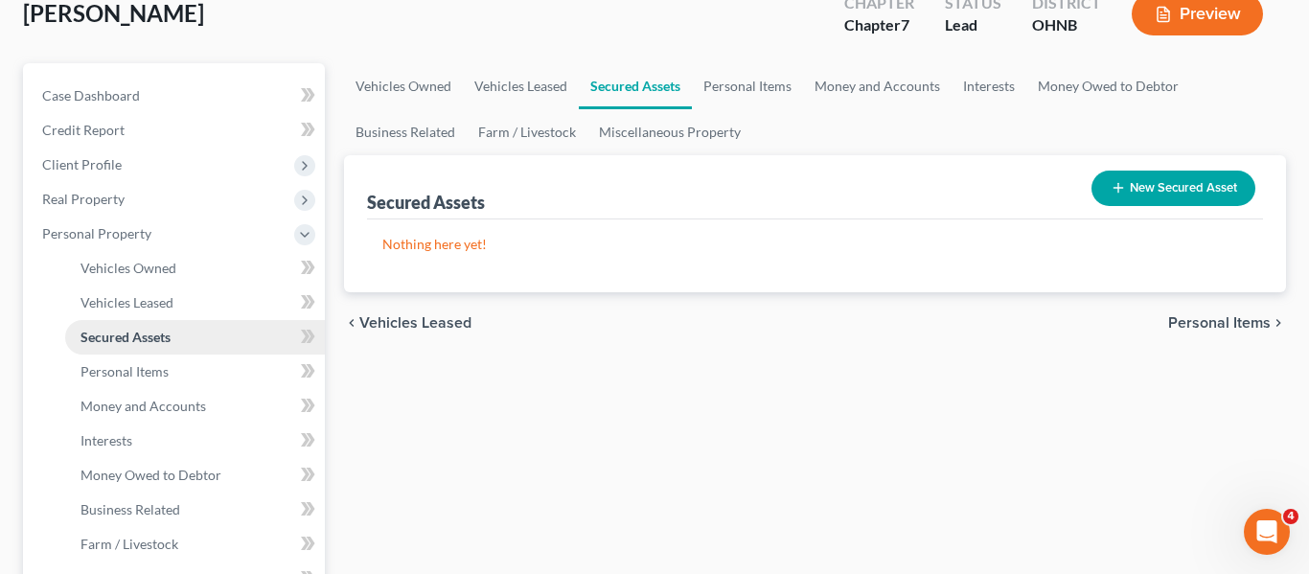
scroll to position [183, 0]
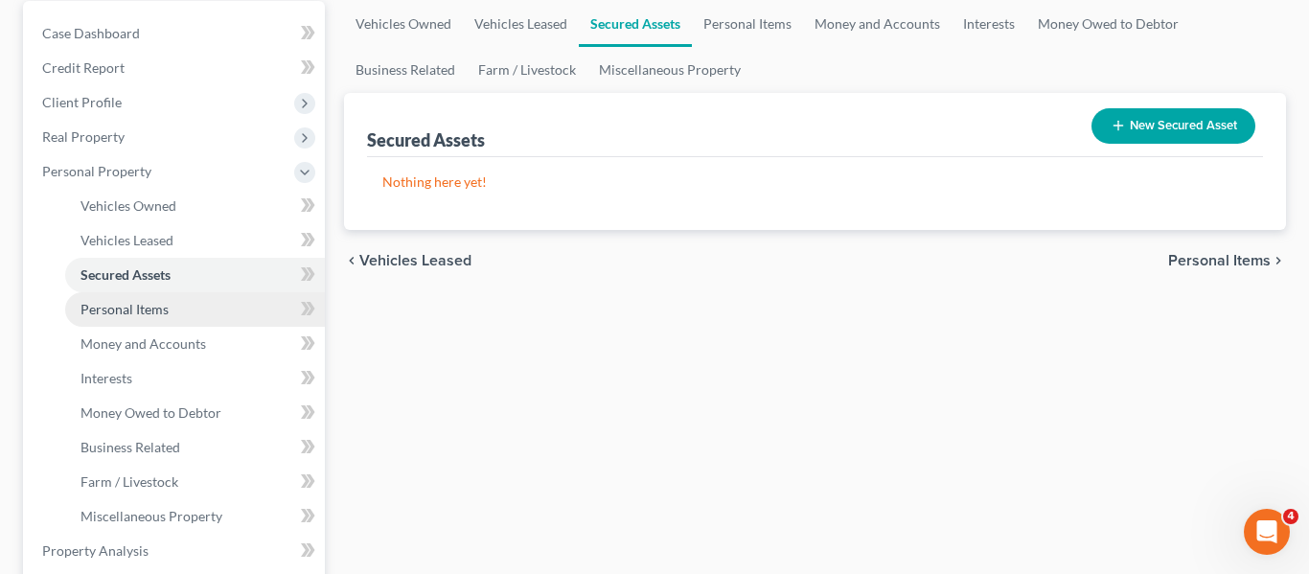
click at [141, 315] on span "Personal Items" at bounding box center [124, 309] width 88 height 16
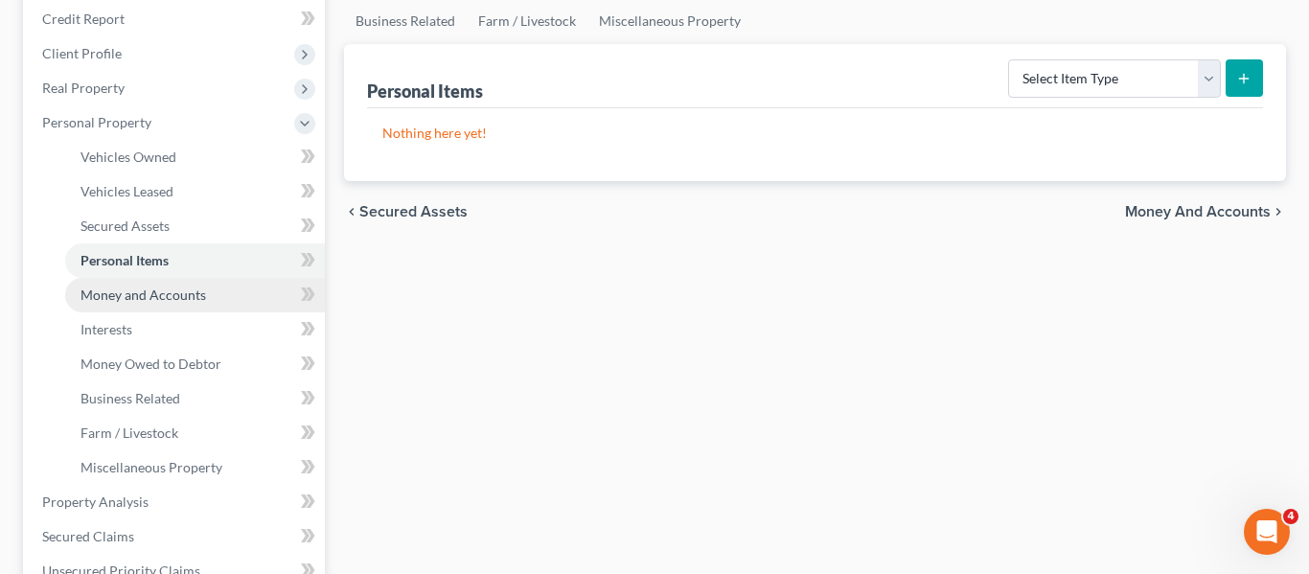
click at [152, 299] on span "Money and Accounts" at bounding box center [142, 294] width 125 height 16
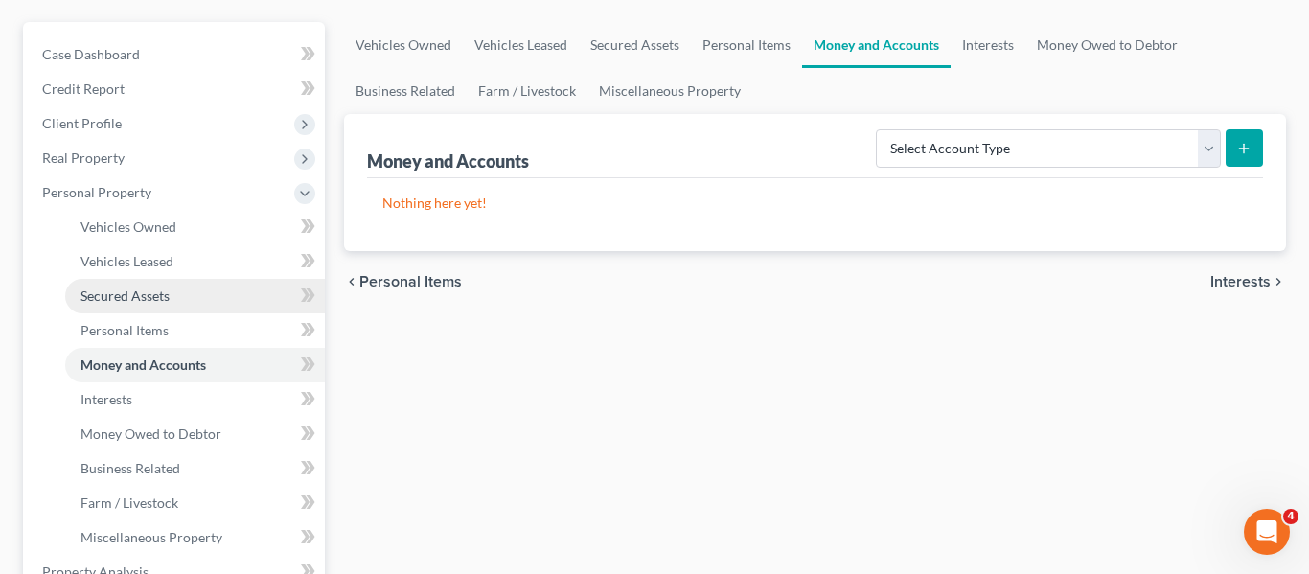
scroll to position [187, 0]
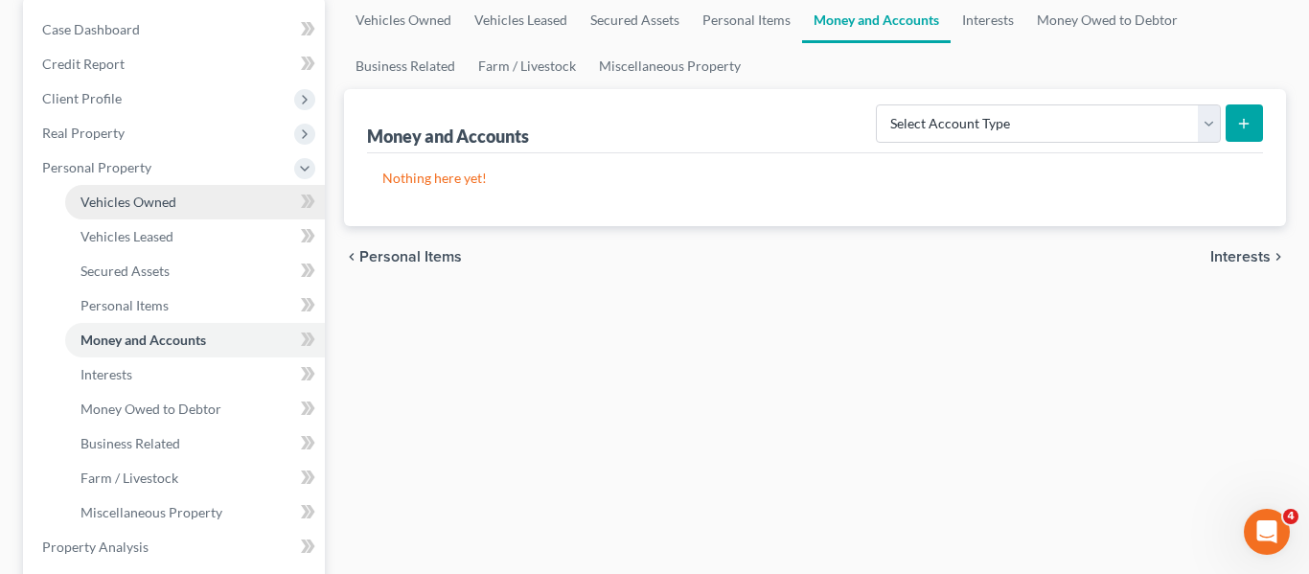
click at [173, 215] on link "Vehicles Owned" at bounding box center [195, 202] width 260 height 34
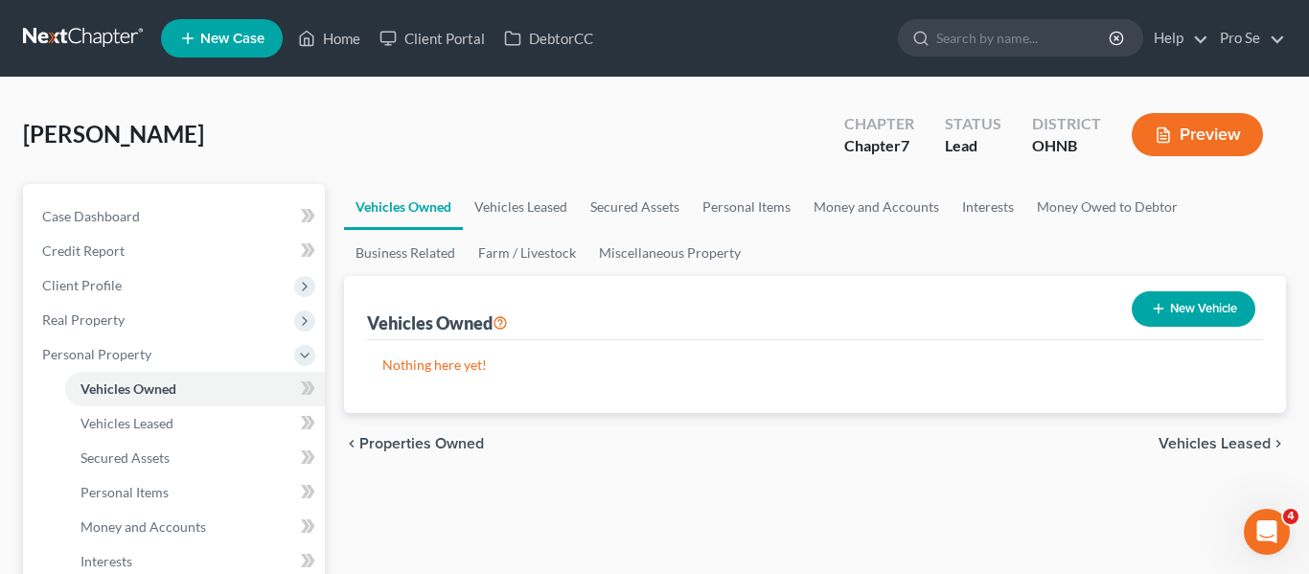
click at [451, 120] on div "Ledgyard, Brenda Upgraded Chapter Chapter 7 Status Lead District OHNB Preview" at bounding box center [654, 142] width 1263 height 83
click at [146, 216] on link "Case Dashboard" at bounding box center [176, 216] width 298 height 34
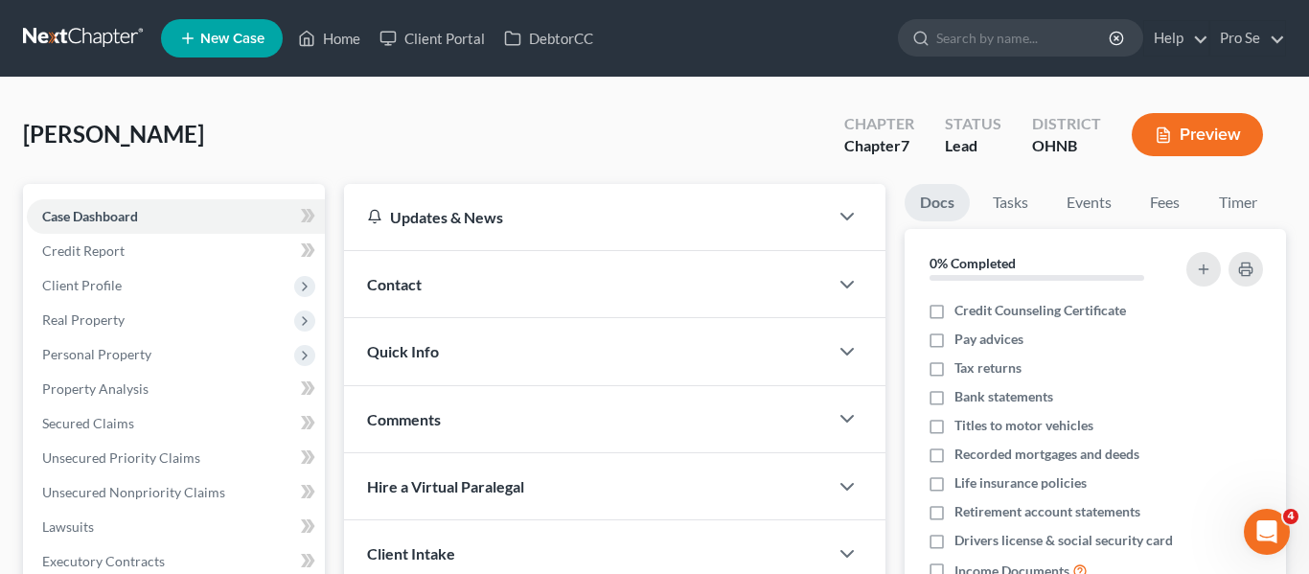
click at [557, 136] on div "Ledgyard, Brenda Upgraded Chapter Chapter 7 Status Lead District OHNB Preview" at bounding box center [654, 142] width 1263 height 83
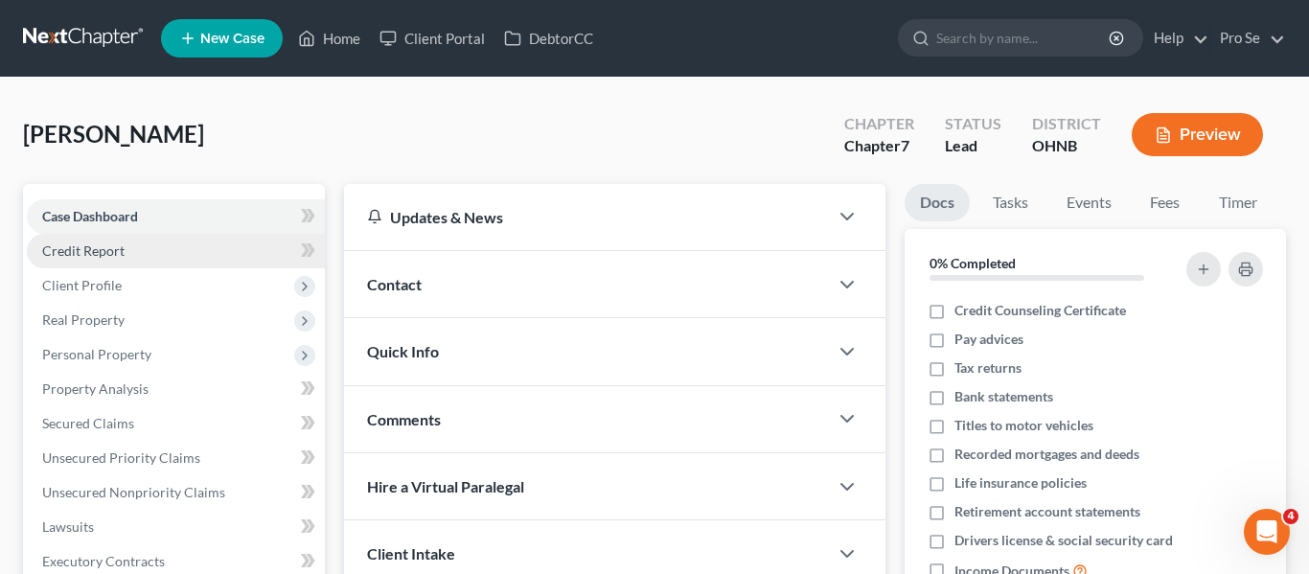
click at [92, 245] on span "Credit Report" at bounding box center [83, 250] width 82 height 16
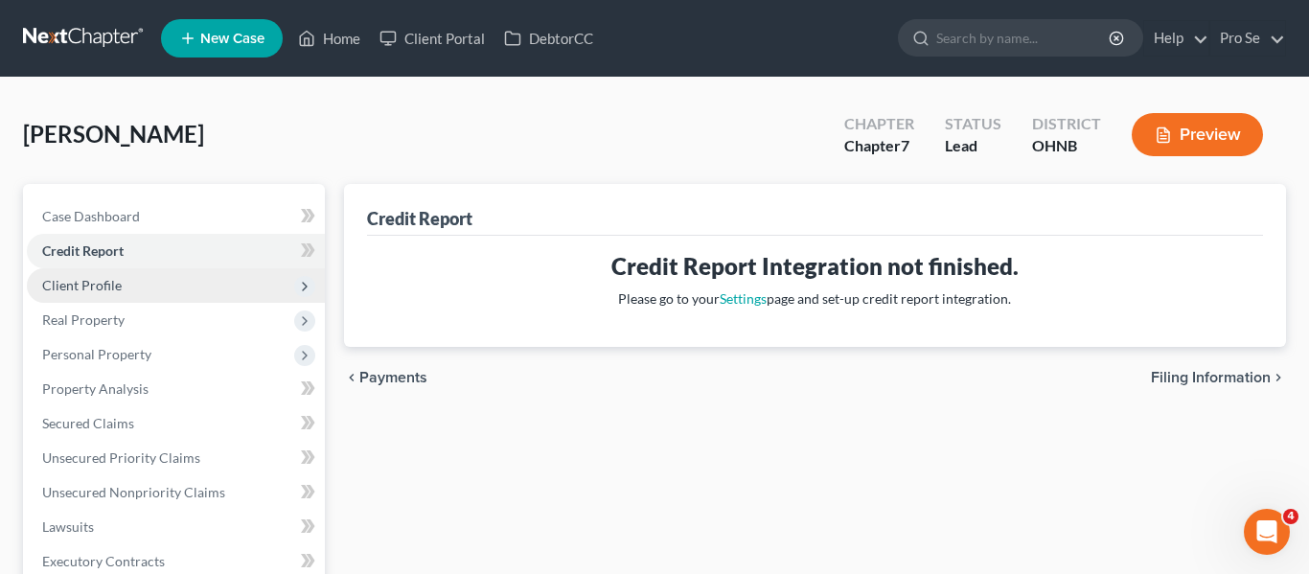
click at [98, 281] on span "Client Profile" at bounding box center [82, 285] width 80 height 16
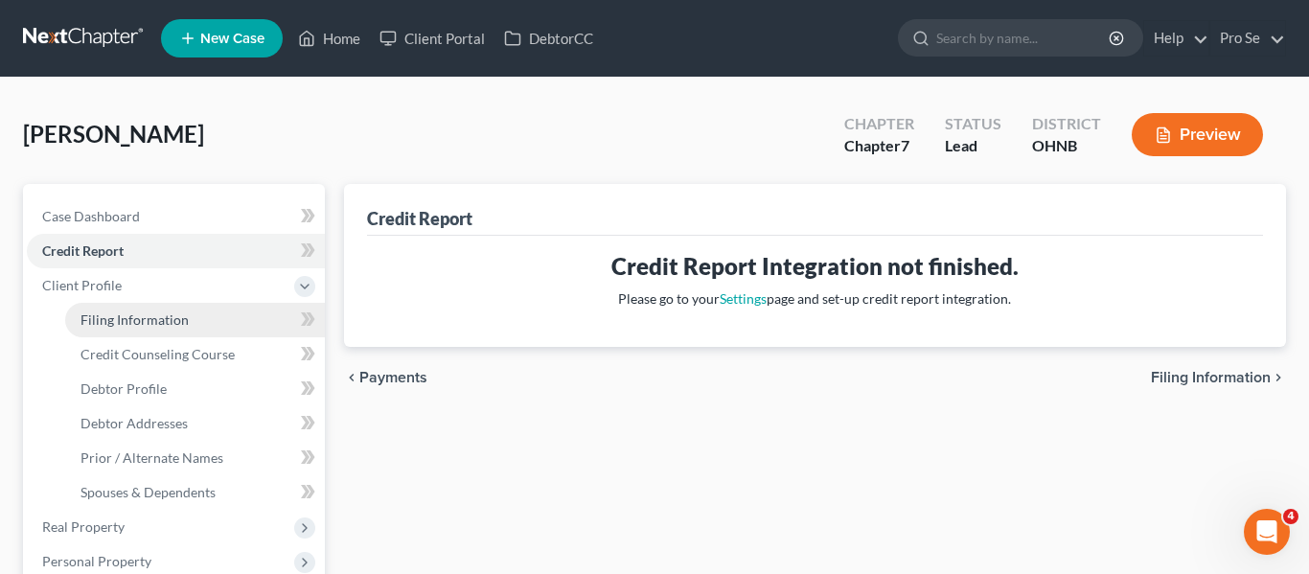
click at [163, 320] on span "Filing Information" at bounding box center [134, 319] width 108 height 16
select select "1"
select select "0"
select select "61"
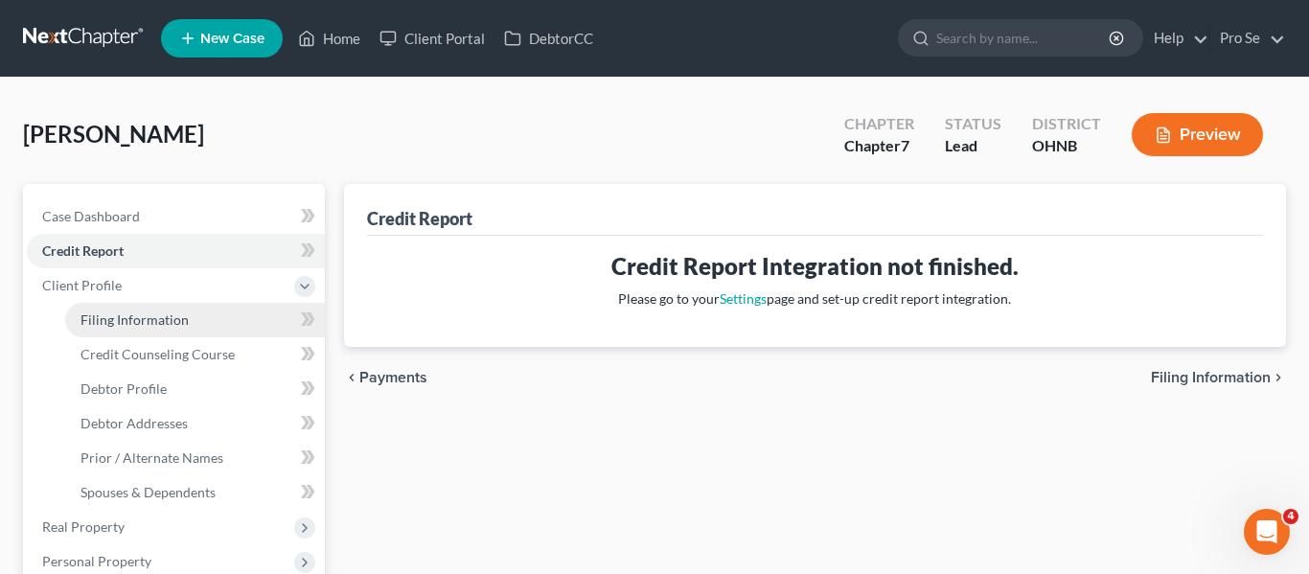
select select "36"
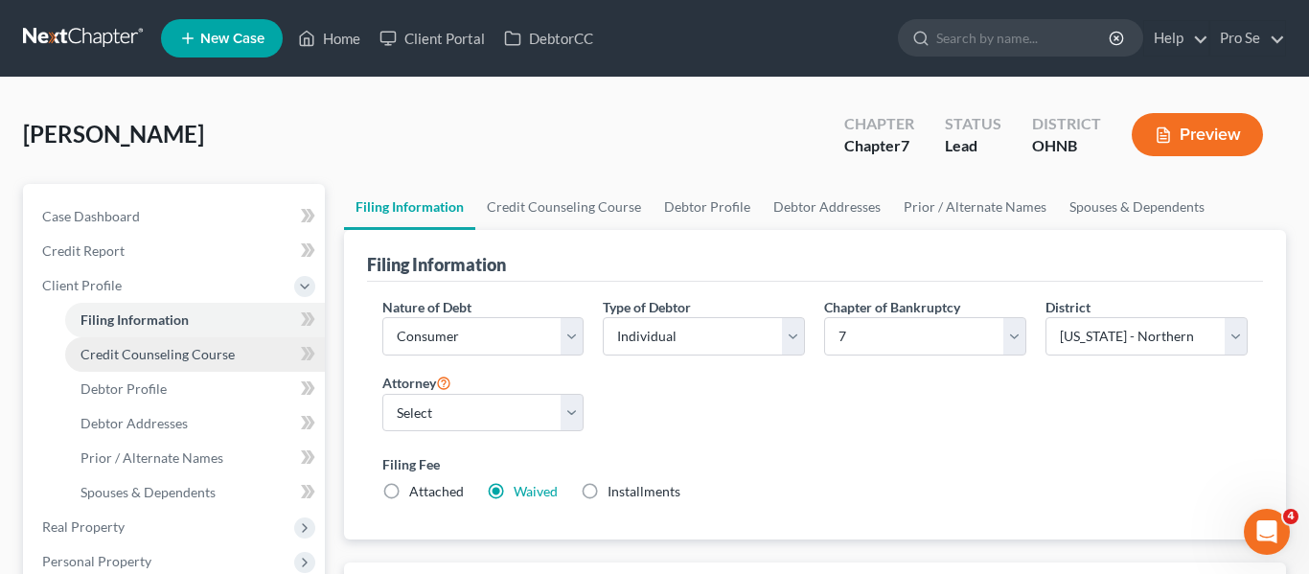
click at [215, 353] on span "Credit Counseling Course" at bounding box center [157, 354] width 154 height 16
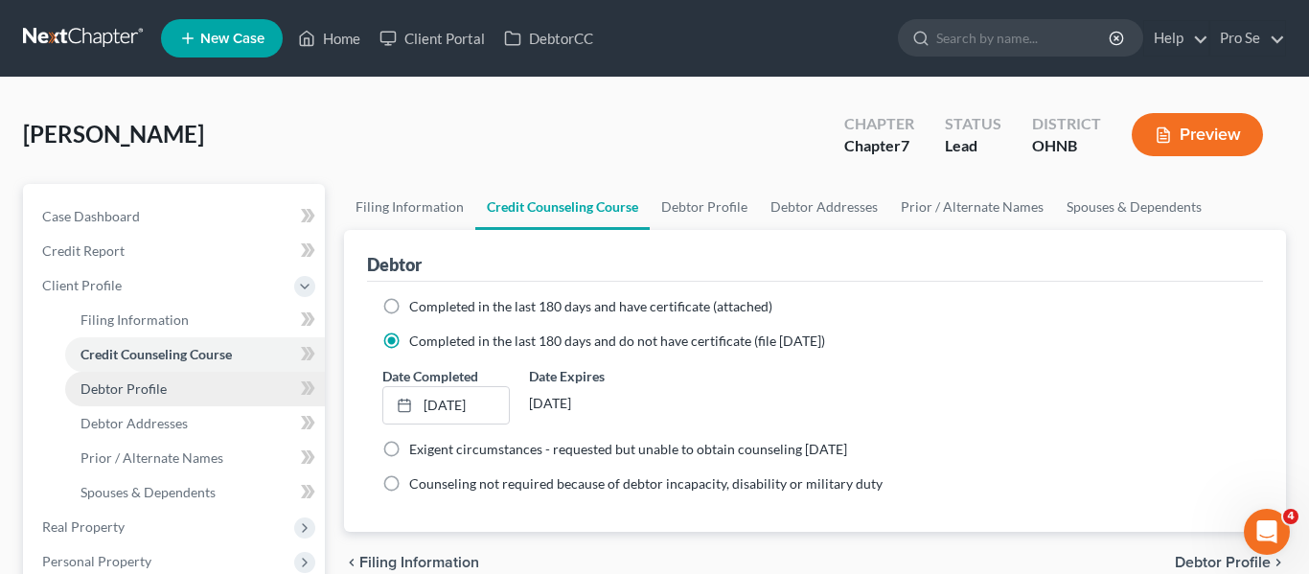
click at [156, 391] on span "Debtor Profile" at bounding box center [123, 388] width 86 height 16
select select "0"
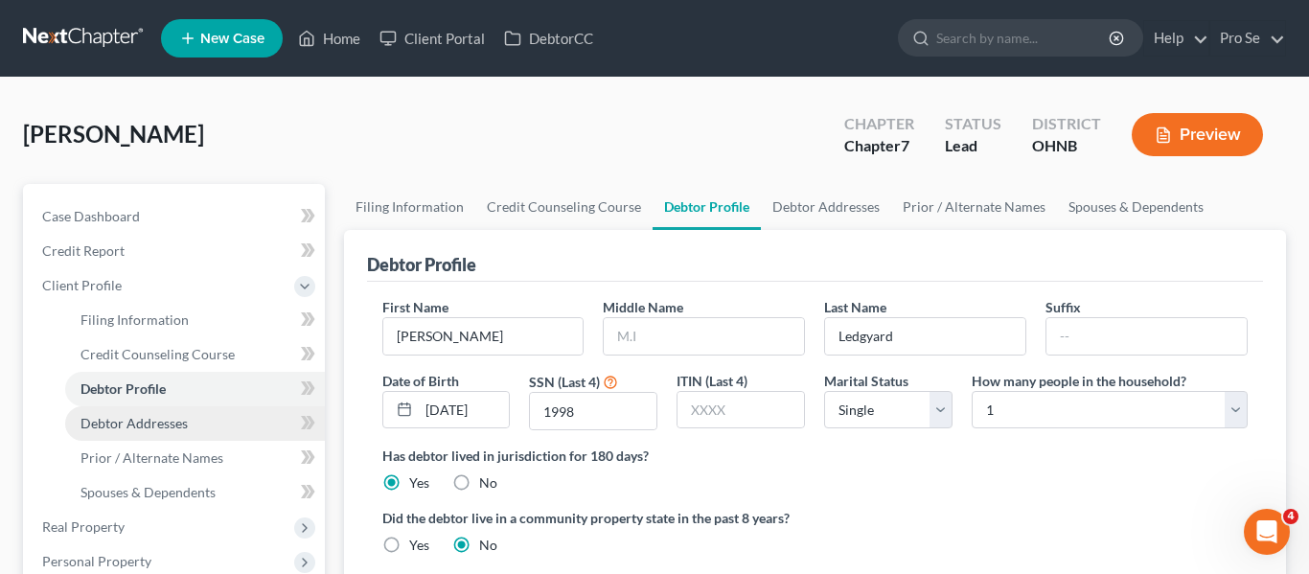
click at [157, 422] on span "Debtor Addresses" at bounding box center [133, 423] width 107 height 16
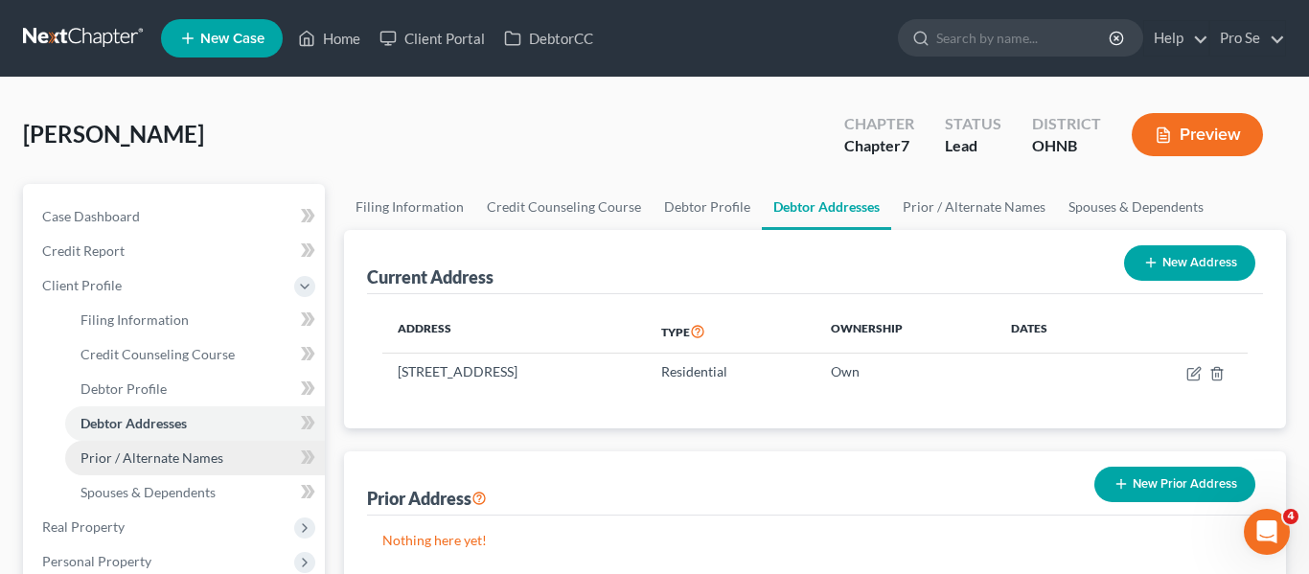
click at [160, 465] on span "Prior / Alternate Names" at bounding box center [151, 457] width 143 height 16
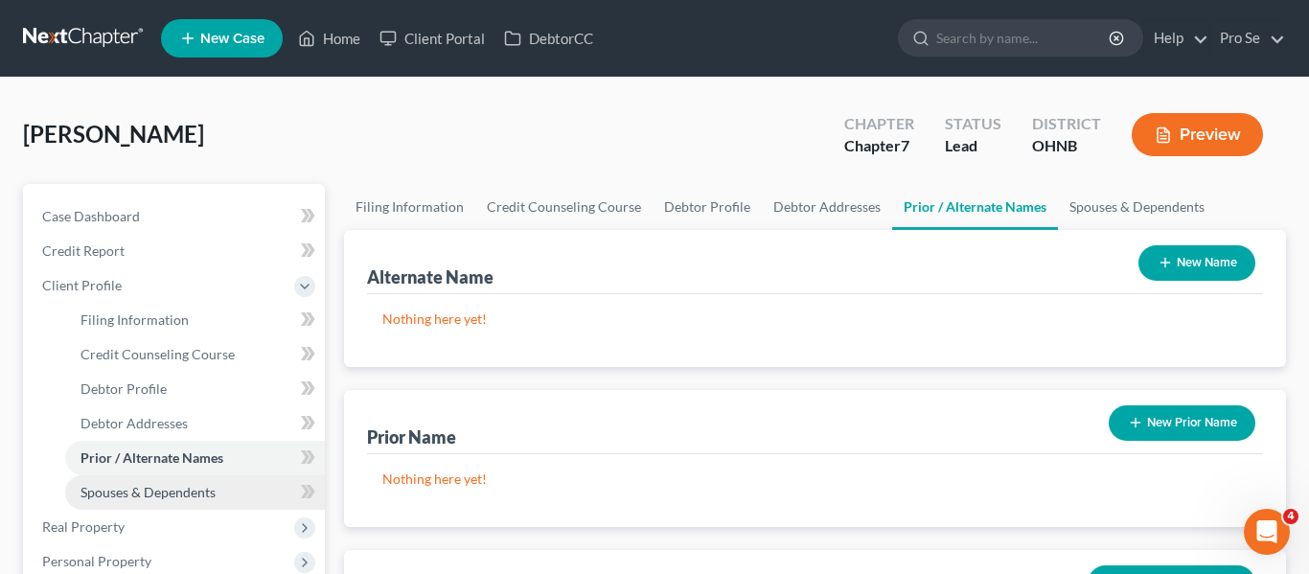
click at [158, 494] on span "Spouses & Dependents" at bounding box center [147, 492] width 135 height 16
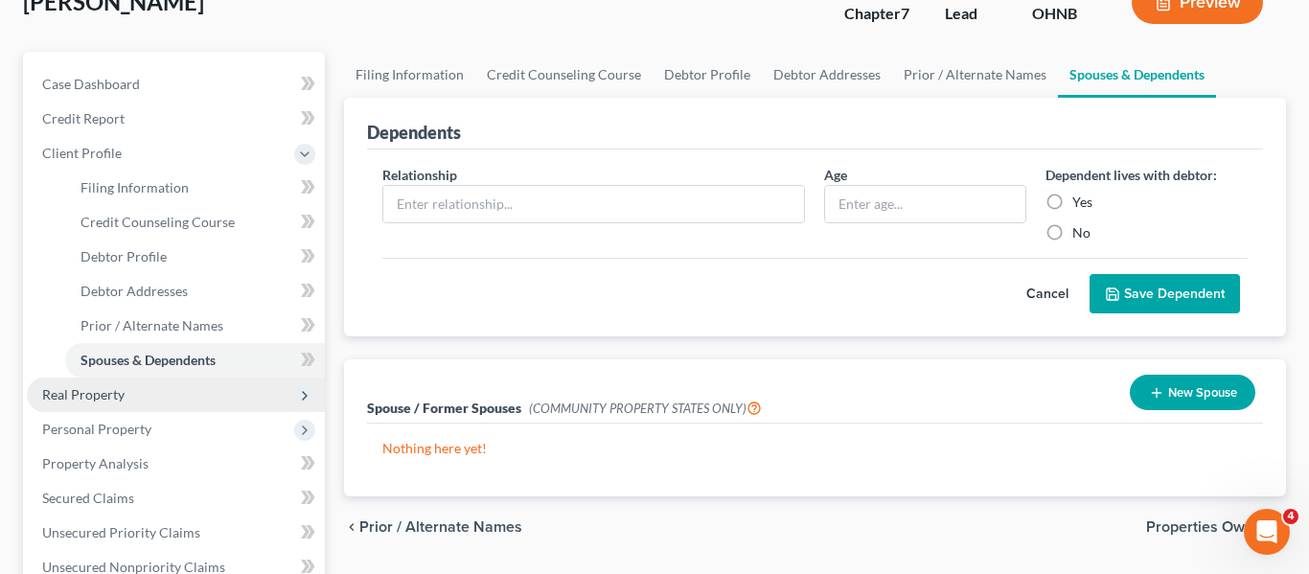
scroll to position [136, 0]
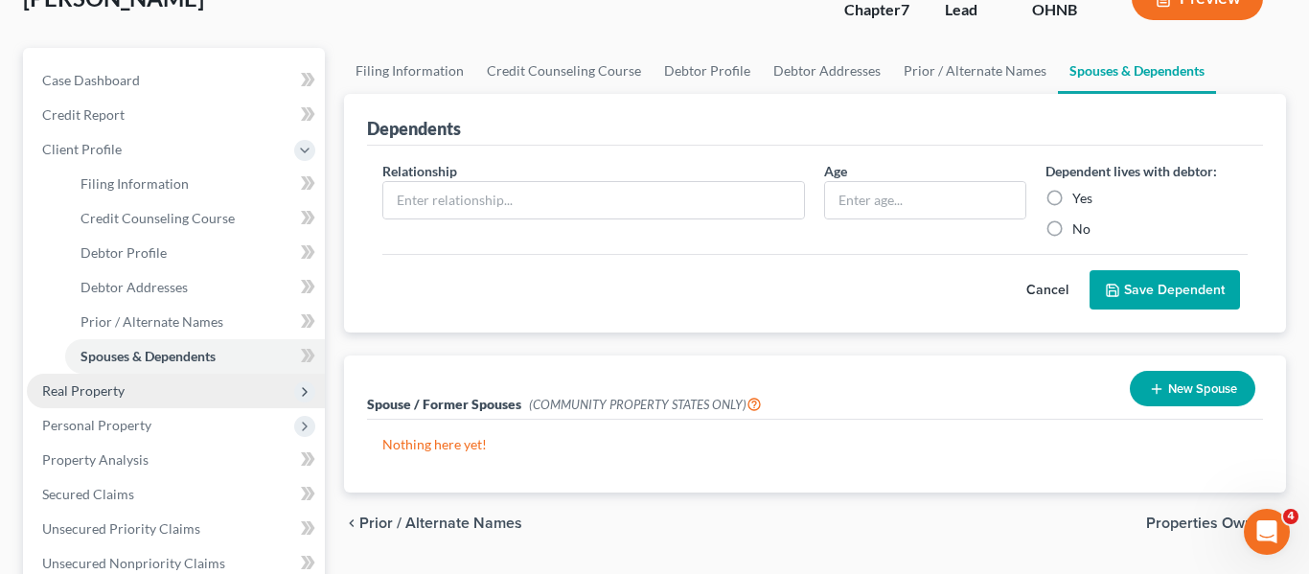
click at [98, 392] on span "Real Property" at bounding box center [83, 390] width 82 height 16
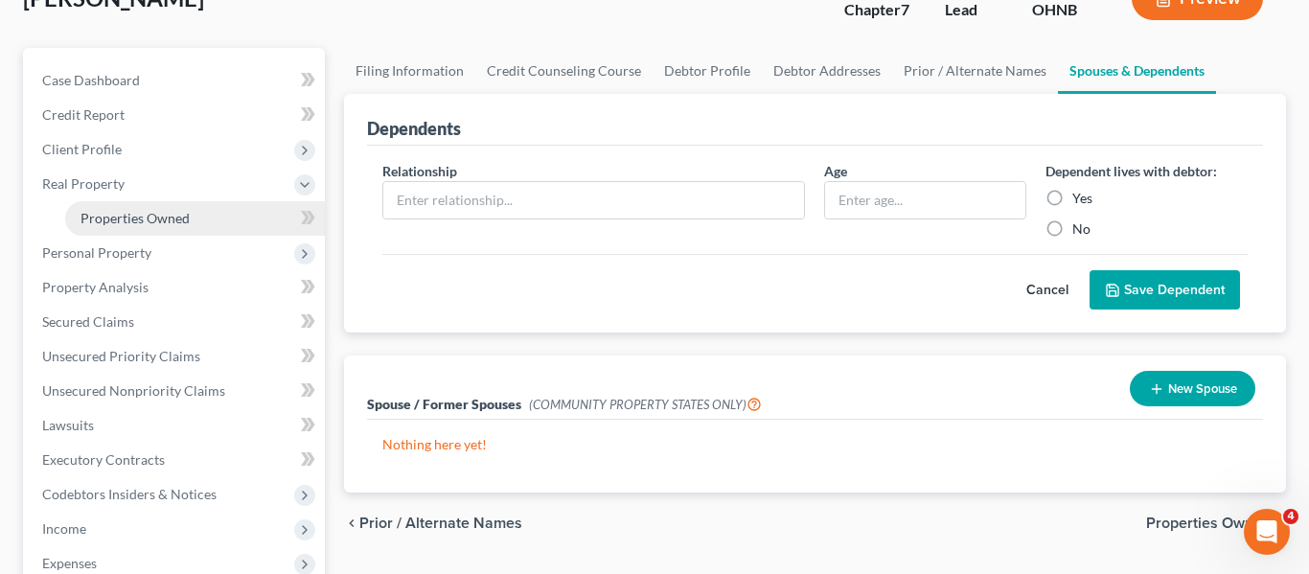
click at [122, 226] on link "Properties Owned" at bounding box center [195, 218] width 260 height 34
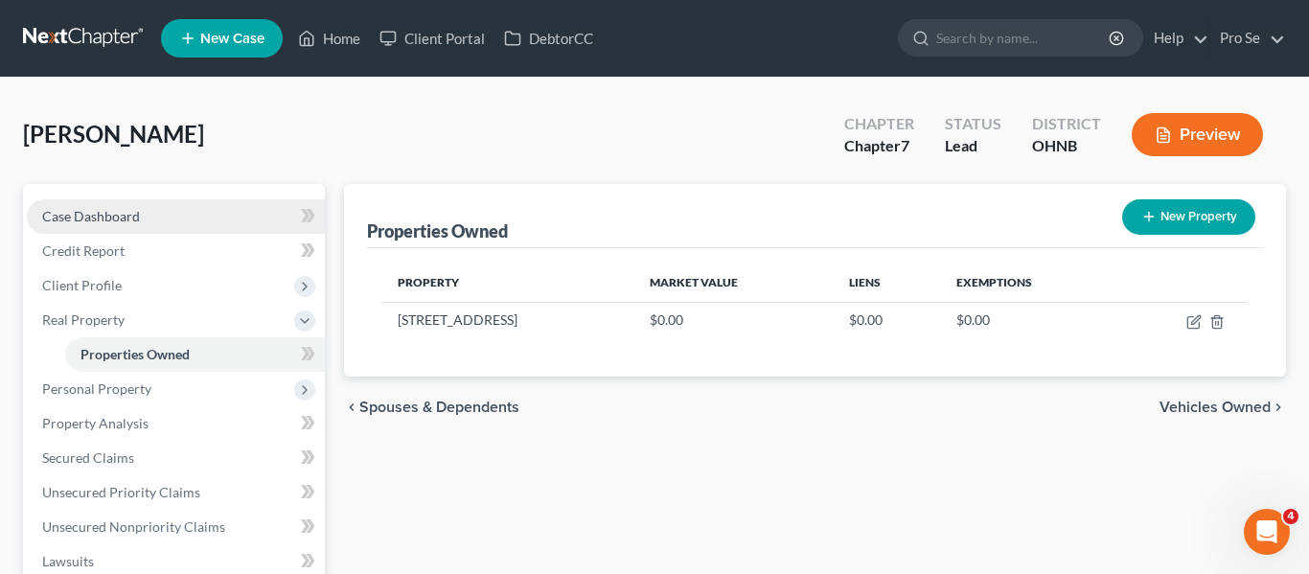
click at [76, 222] on span "Case Dashboard" at bounding box center [91, 216] width 98 height 16
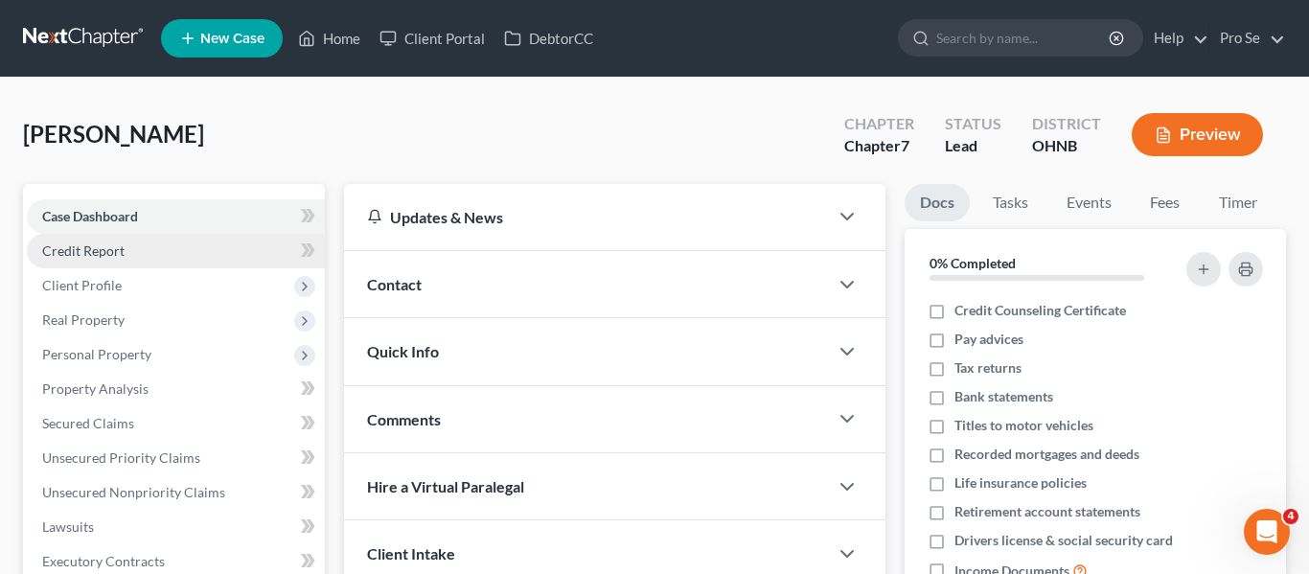
click at [64, 256] on span "Credit Report" at bounding box center [83, 250] width 82 height 16
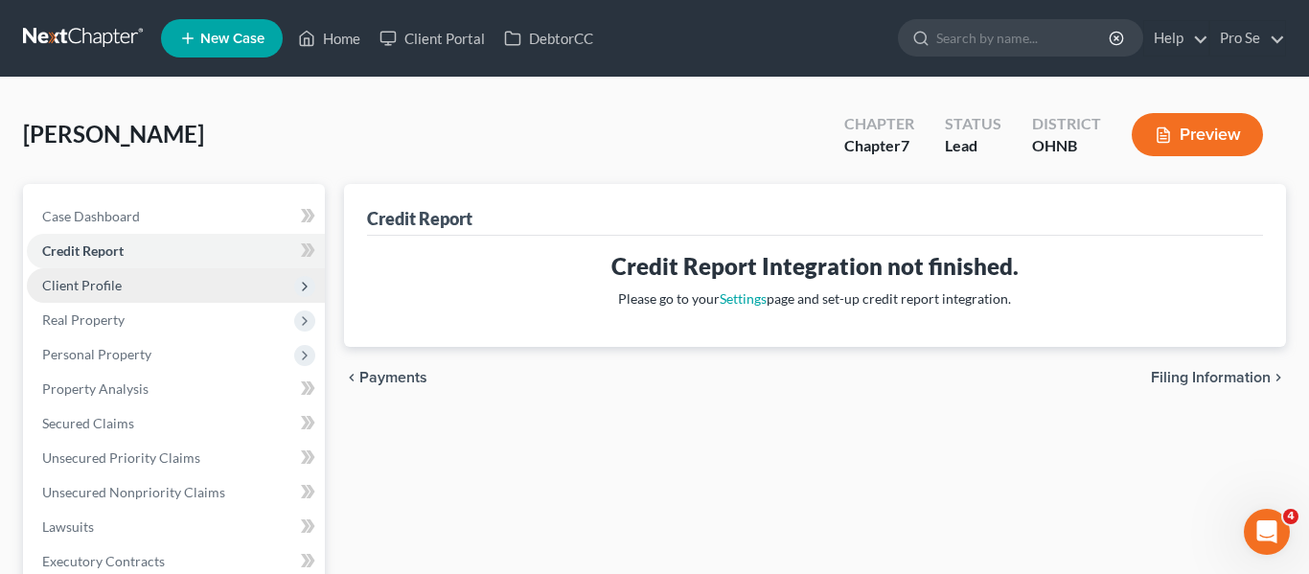
click at [70, 285] on span "Client Profile" at bounding box center [82, 285] width 80 height 16
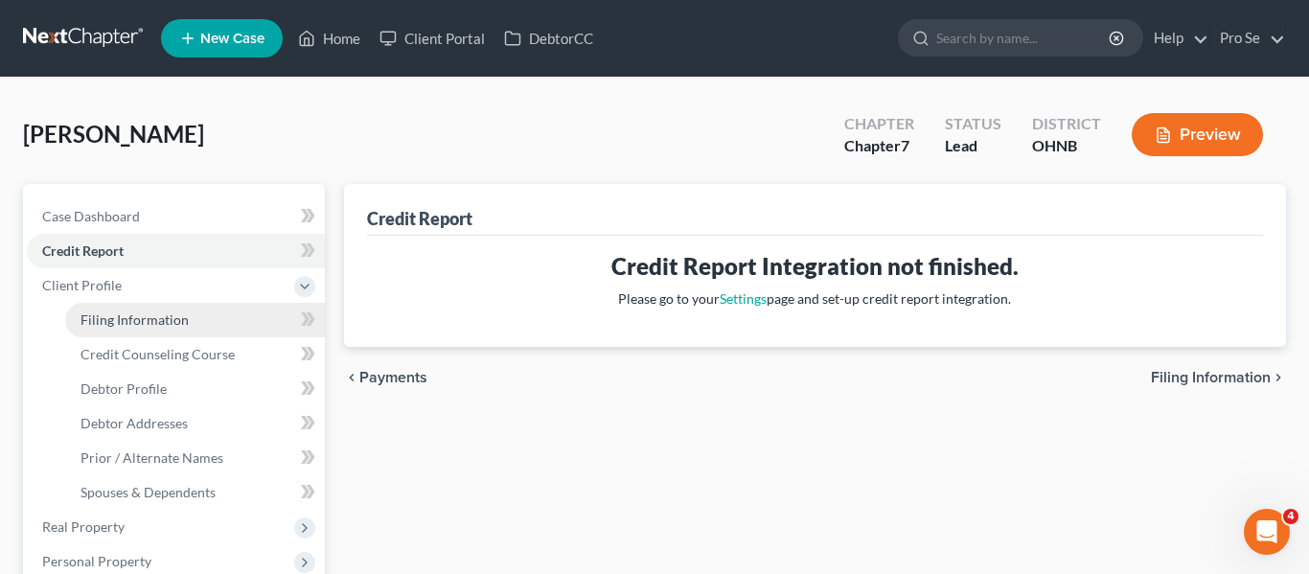
click at [142, 321] on span "Filing Information" at bounding box center [134, 319] width 108 height 16
select select "1"
select select "0"
select select "61"
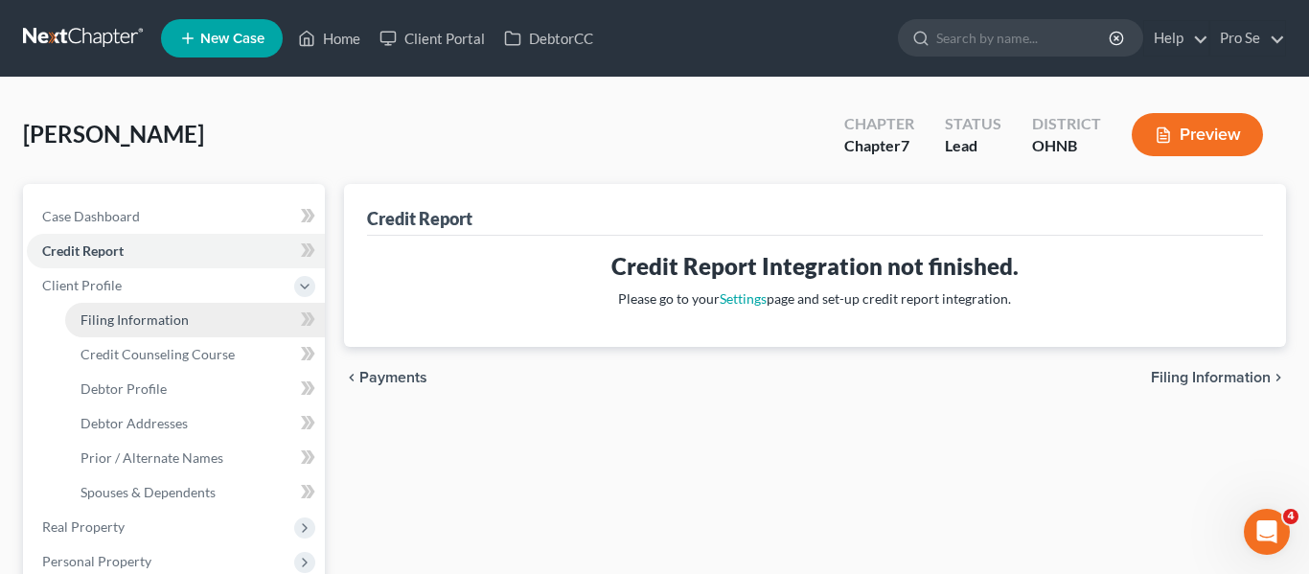
select select "36"
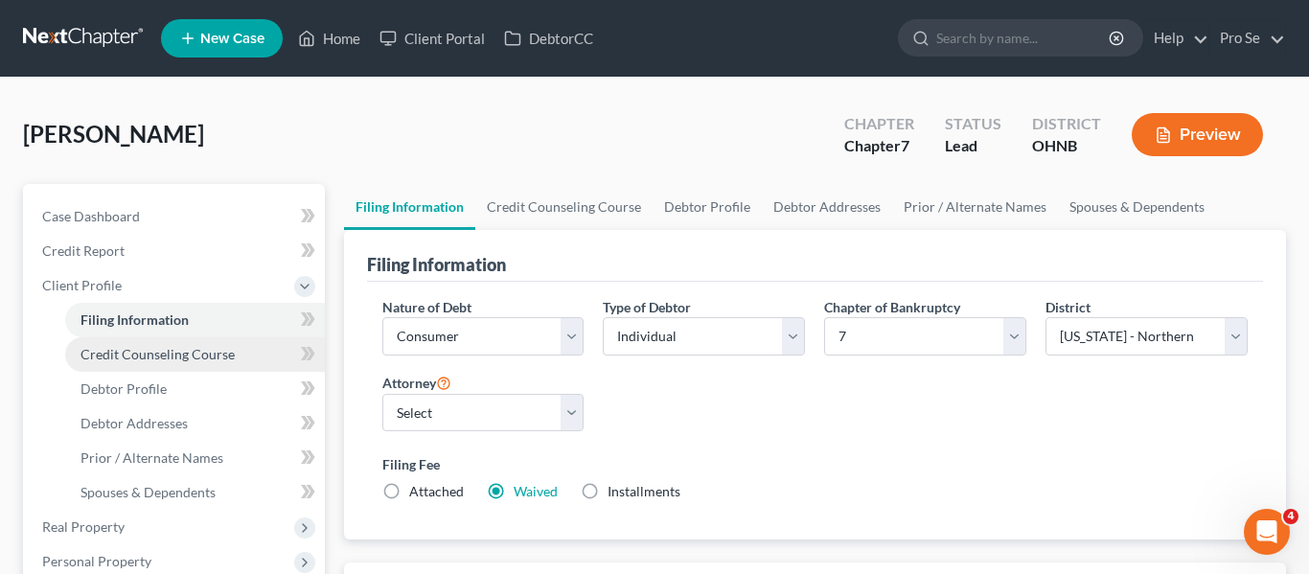
click at [138, 358] on span "Credit Counseling Course" at bounding box center [157, 354] width 154 height 16
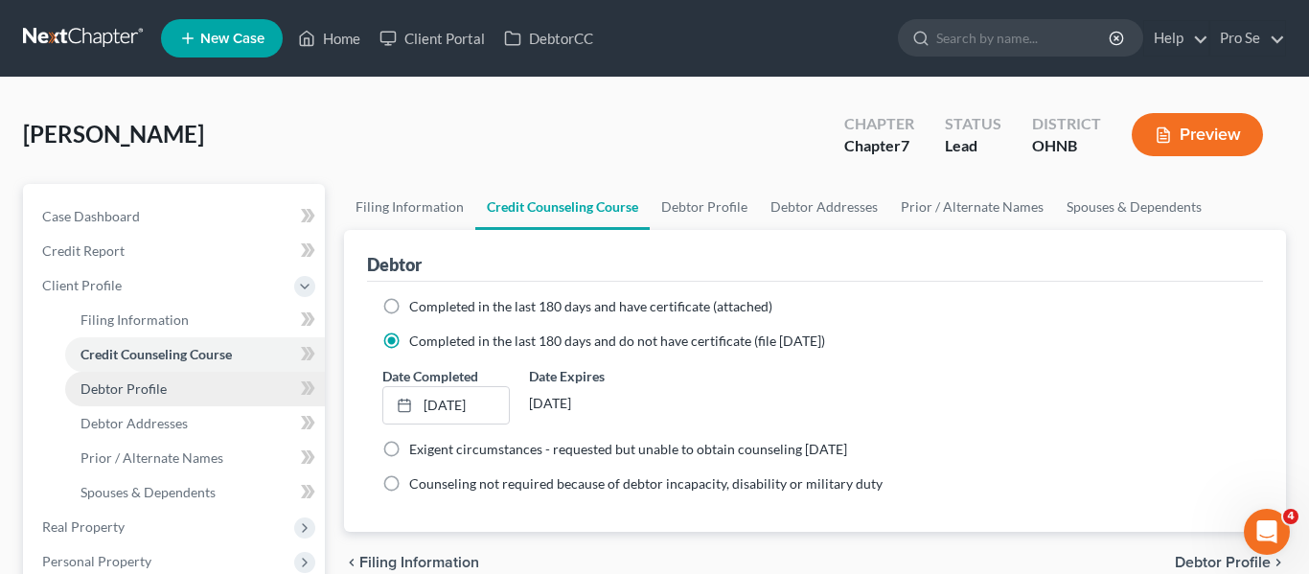
click at [132, 389] on span "Debtor Profile" at bounding box center [123, 388] width 86 height 16
select select "0"
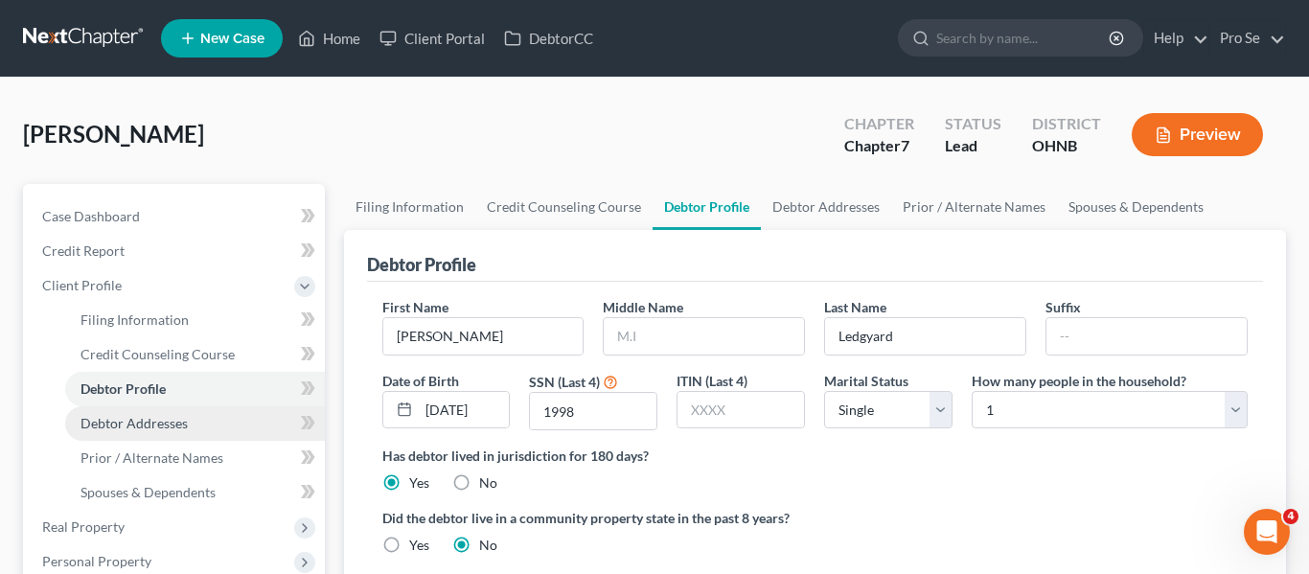
click at [146, 422] on span "Debtor Addresses" at bounding box center [133, 423] width 107 height 16
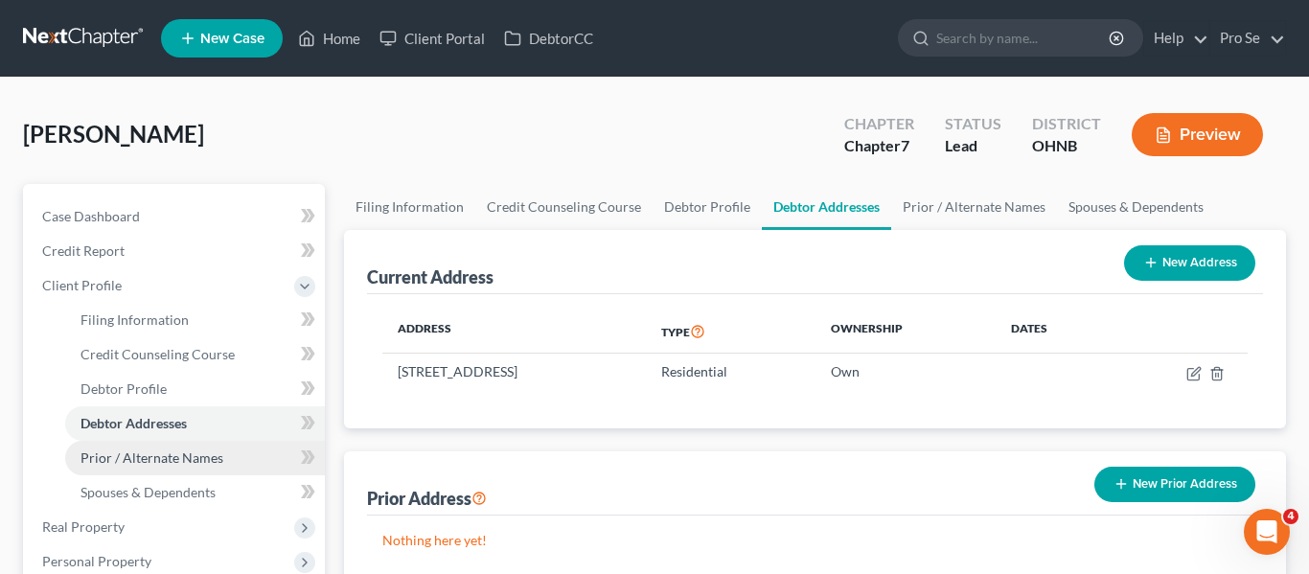
click at [164, 465] on span "Prior / Alternate Names" at bounding box center [151, 457] width 143 height 16
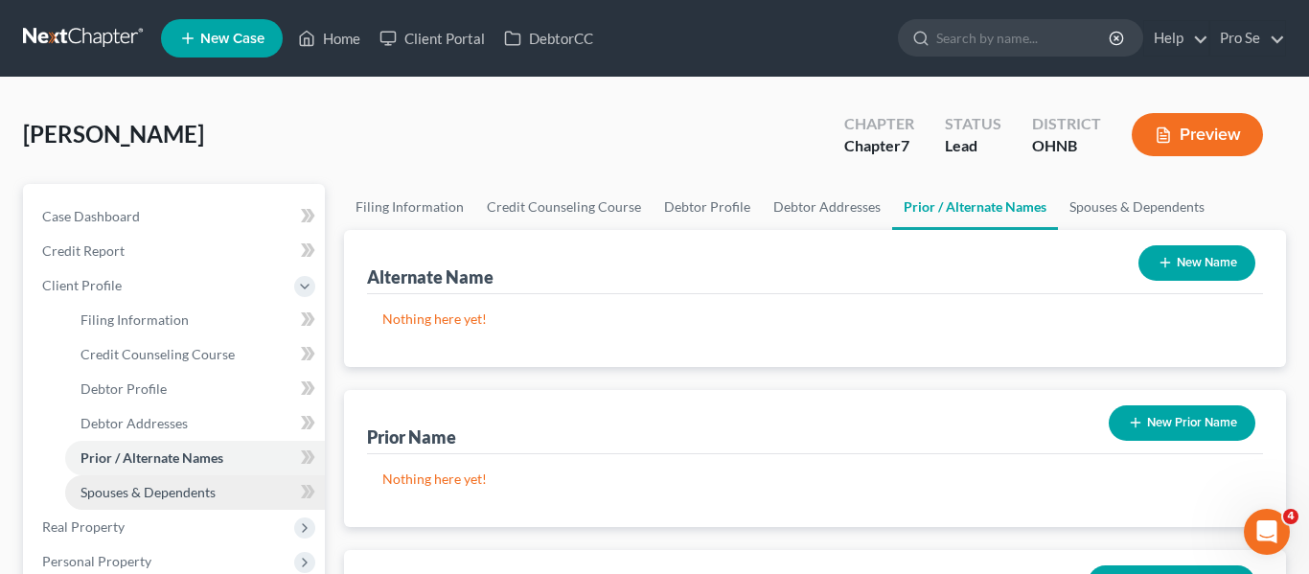
click at [186, 486] on span "Spouses & Dependents" at bounding box center [147, 492] width 135 height 16
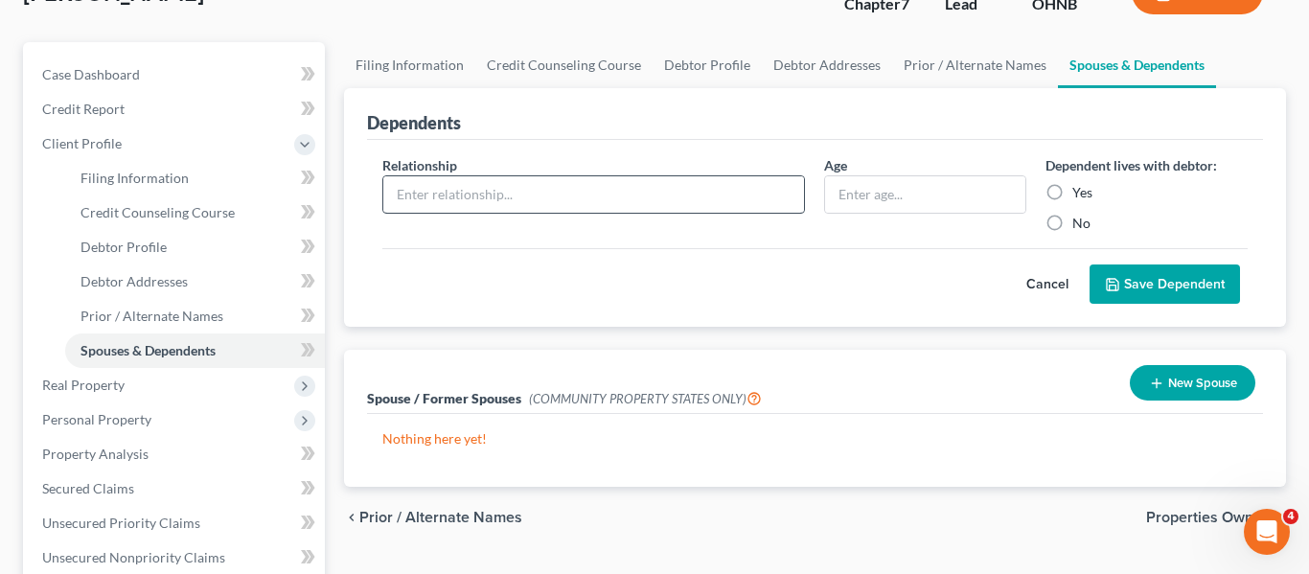
scroll to position [146, 0]
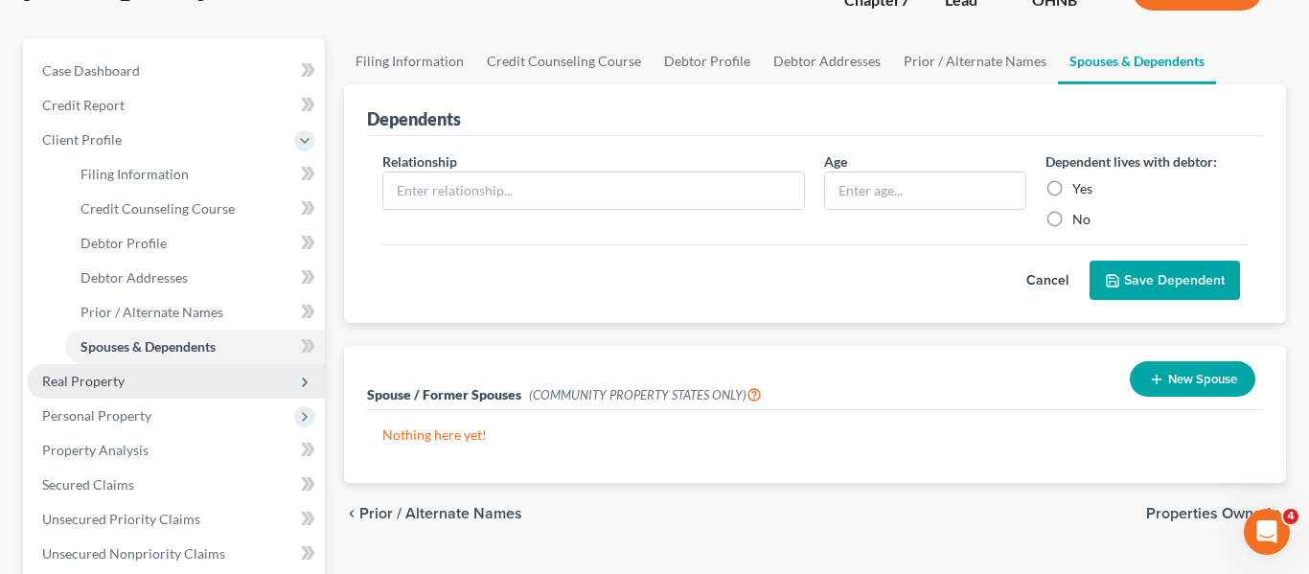
click at [101, 389] on span "Real Property" at bounding box center [176, 381] width 298 height 34
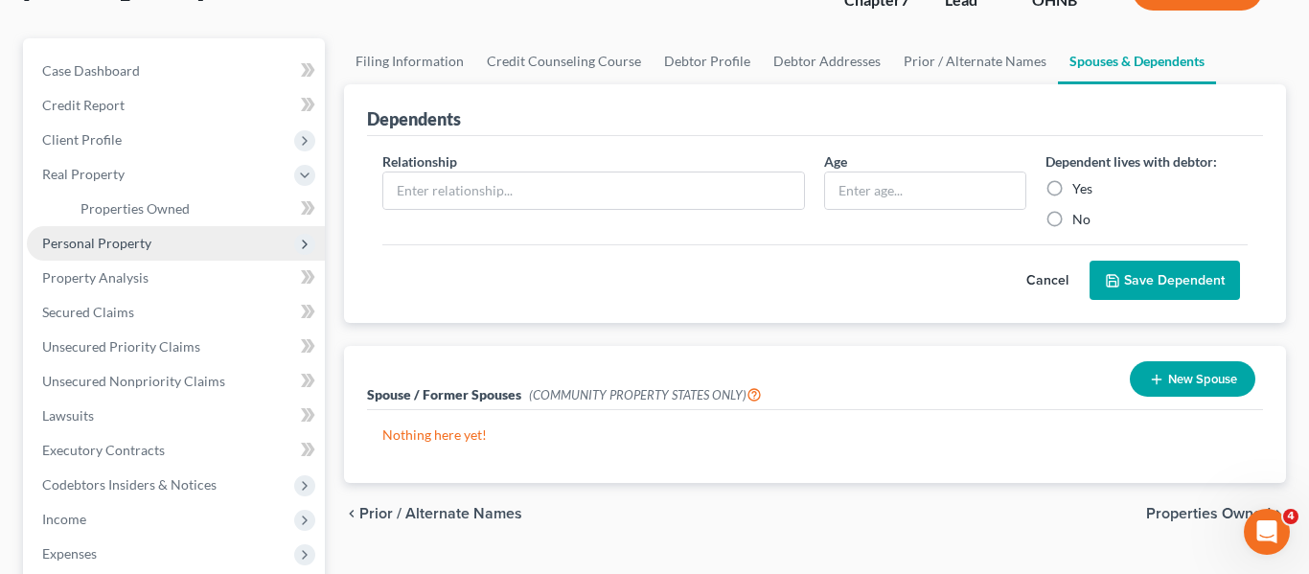
click at [124, 252] on span "Personal Property" at bounding box center [176, 243] width 298 height 34
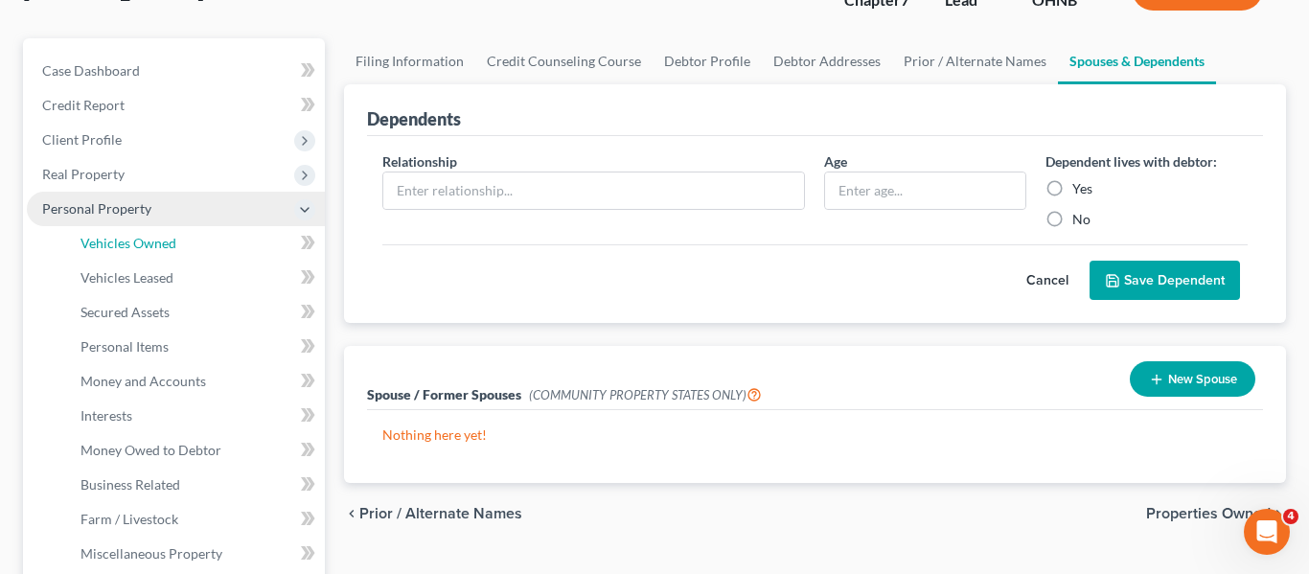
click at [124, 252] on link "Vehicles Owned" at bounding box center [195, 243] width 260 height 34
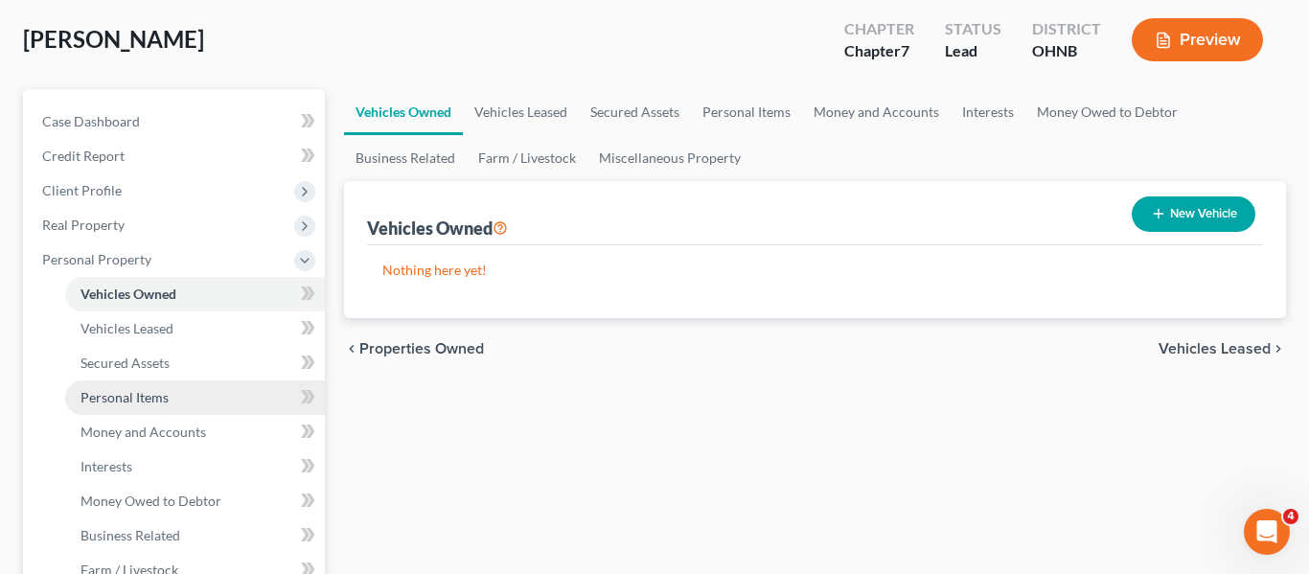
scroll to position [135, 0]
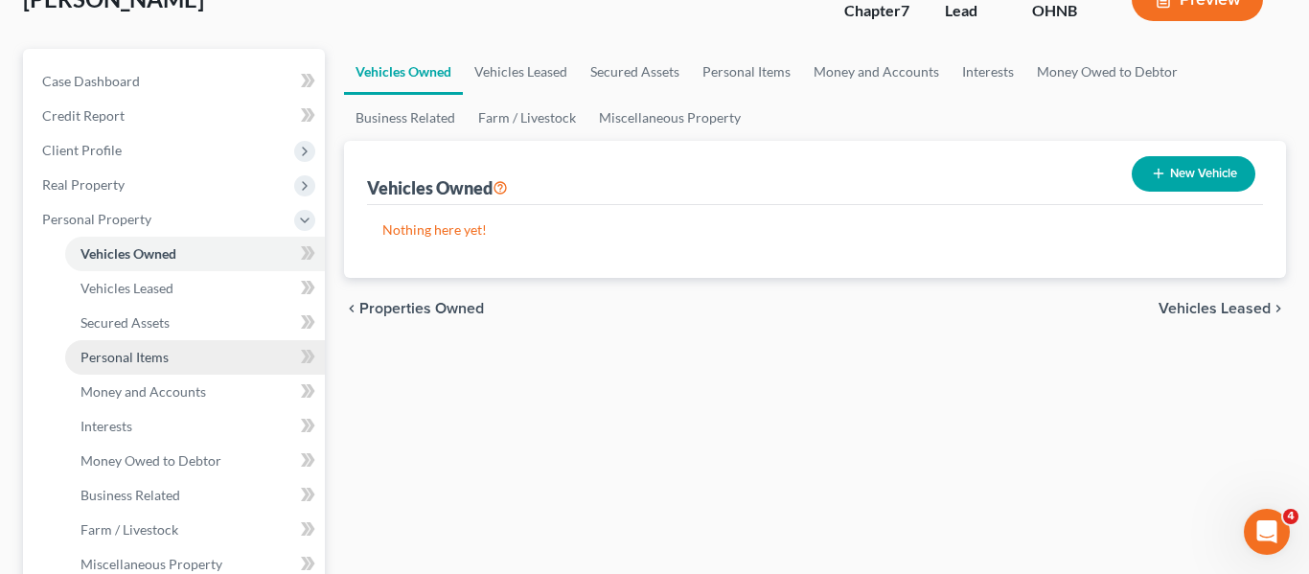
click at [160, 352] on span "Personal Items" at bounding box center [124, 357] width 88 height 16
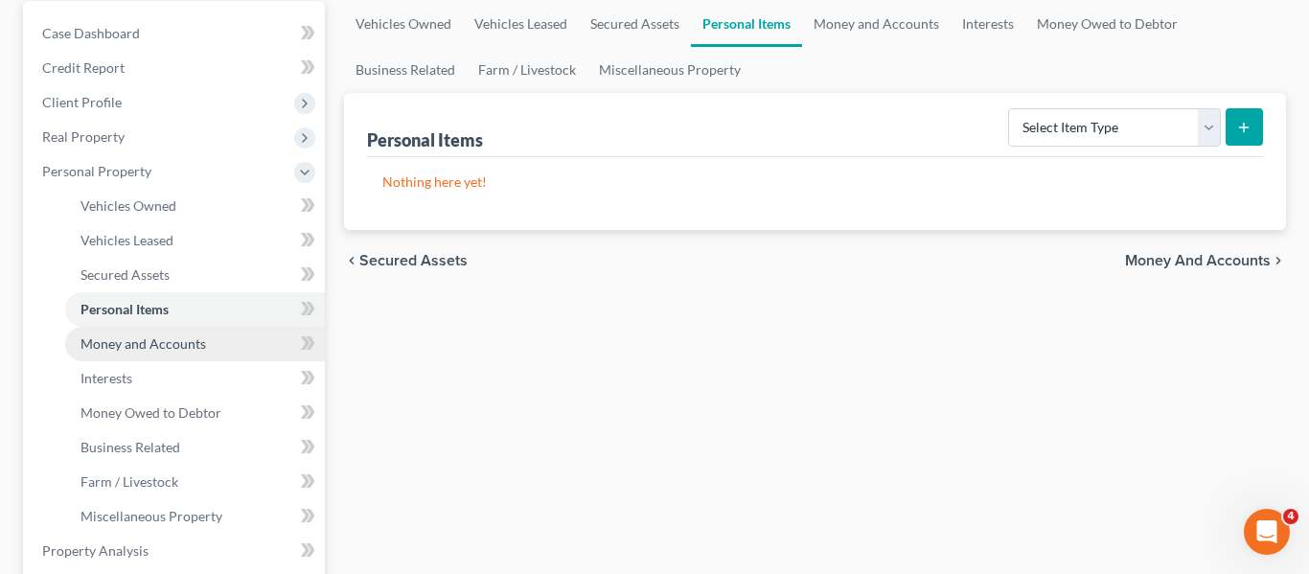
click at [168, 351] on span "Money and Accounts" at bounding box center [142, 343] width 125 height 16
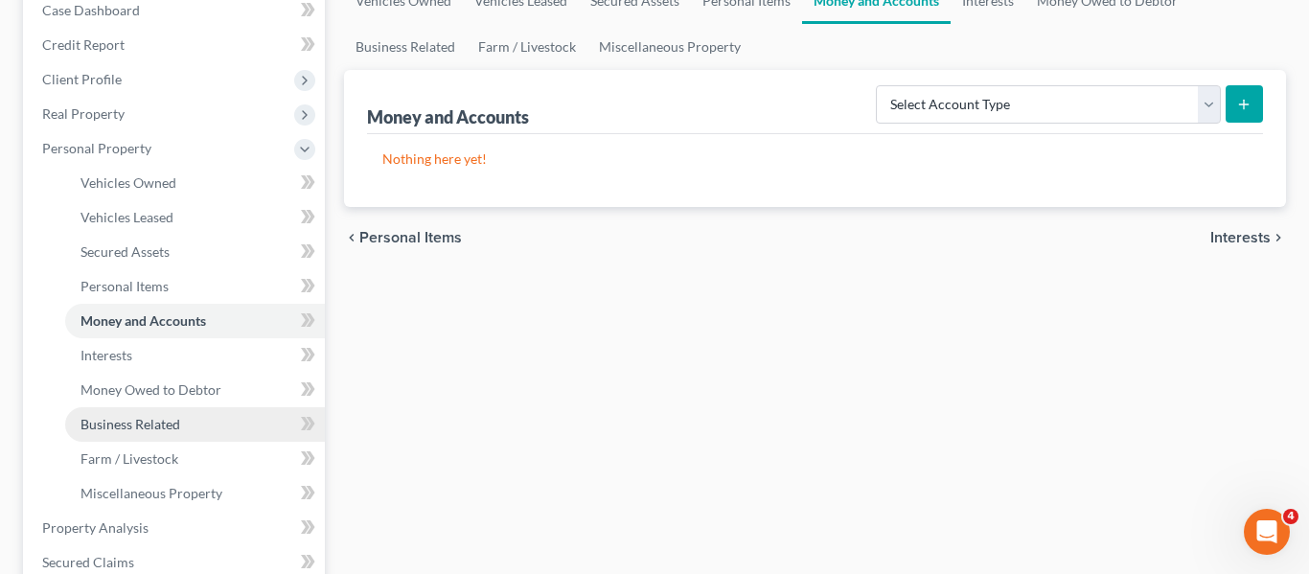
scroll to position [333, 0]
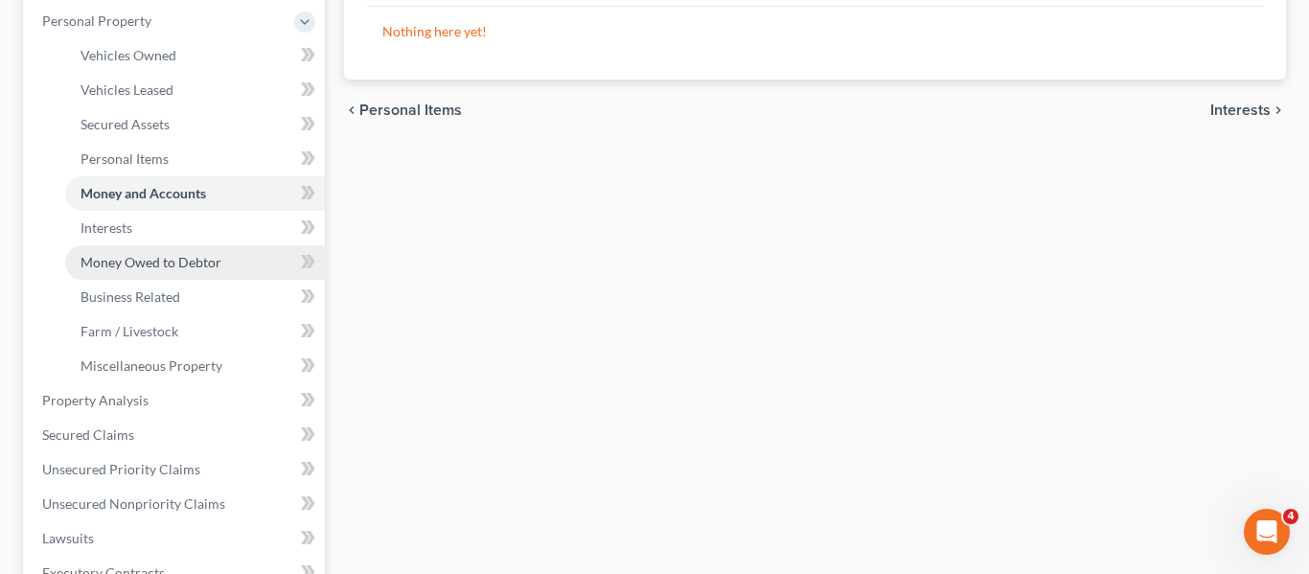
click at [160, 270] on link "Money Owed to Debtor" at bounding box center [195, 262] width 260 height 34
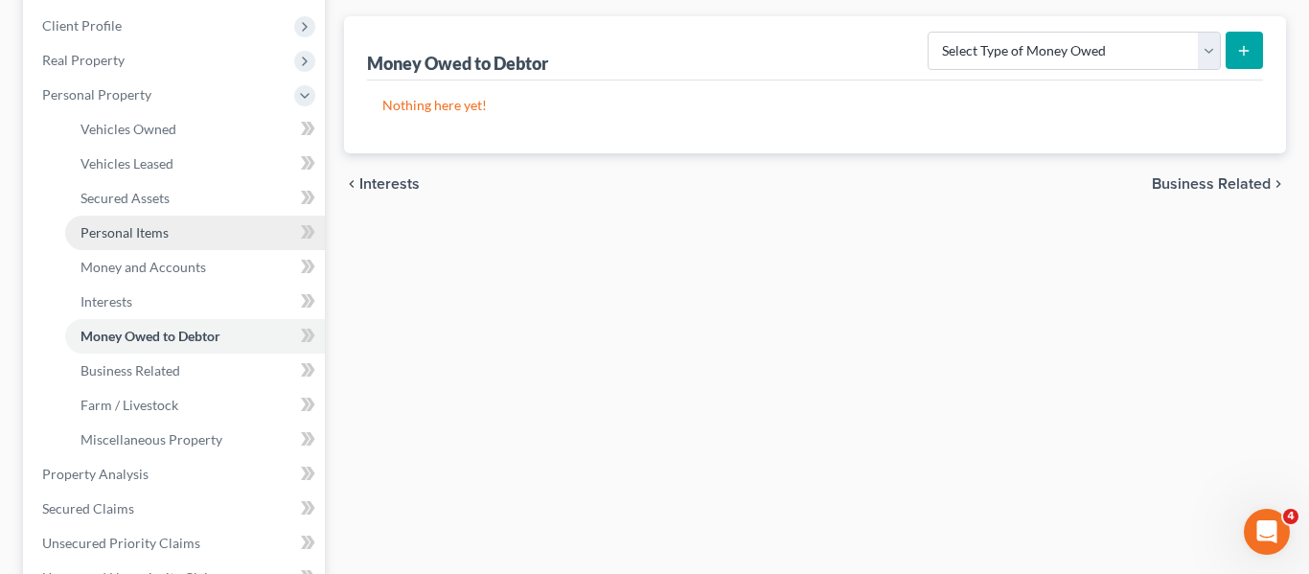
scroll to position [268, 0]
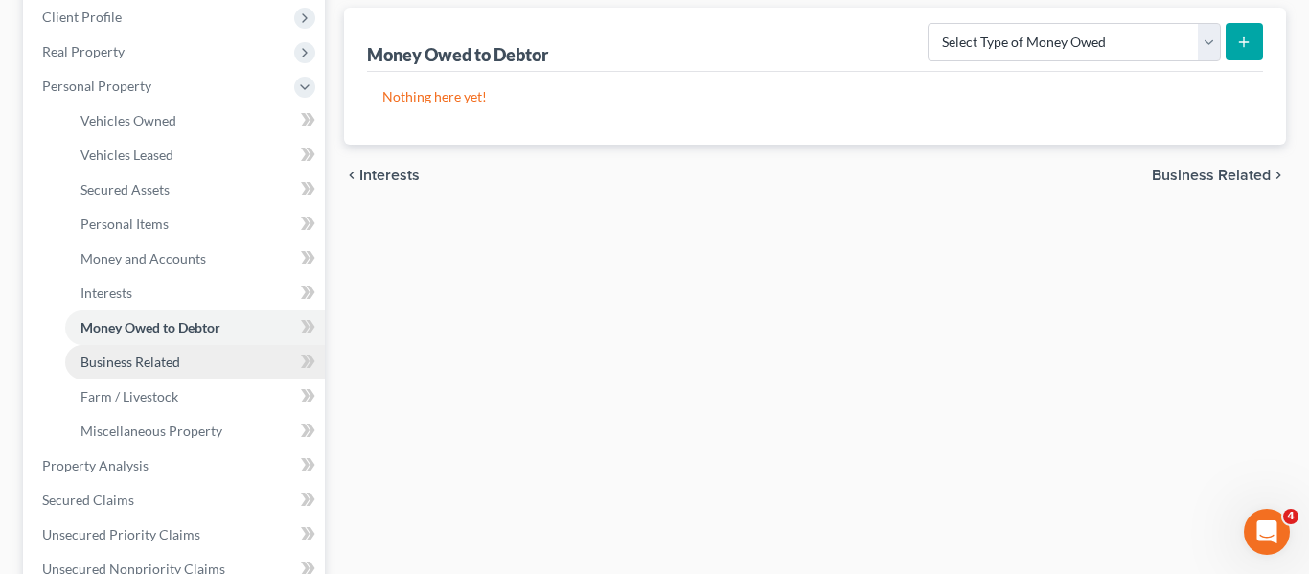
click at [152, 364] on span "Business Related" at bounding box center [130, 361] width 100 height 16
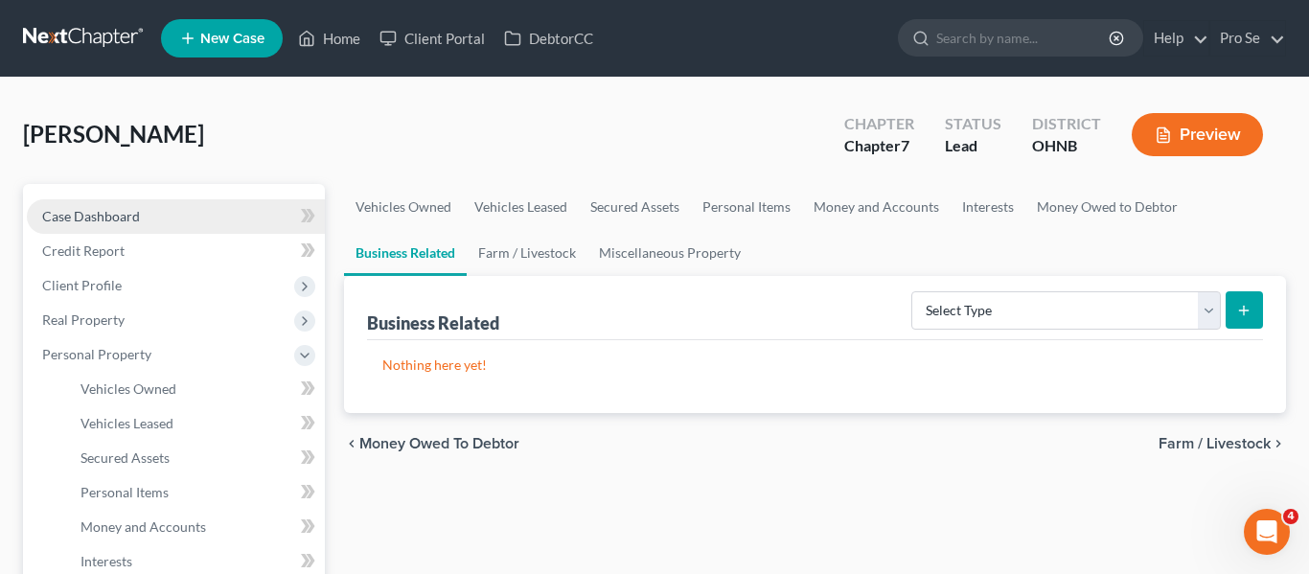
click at [90, 224] on link "Case Dashboard" at bounding box center [176, 216] width 298 height 34
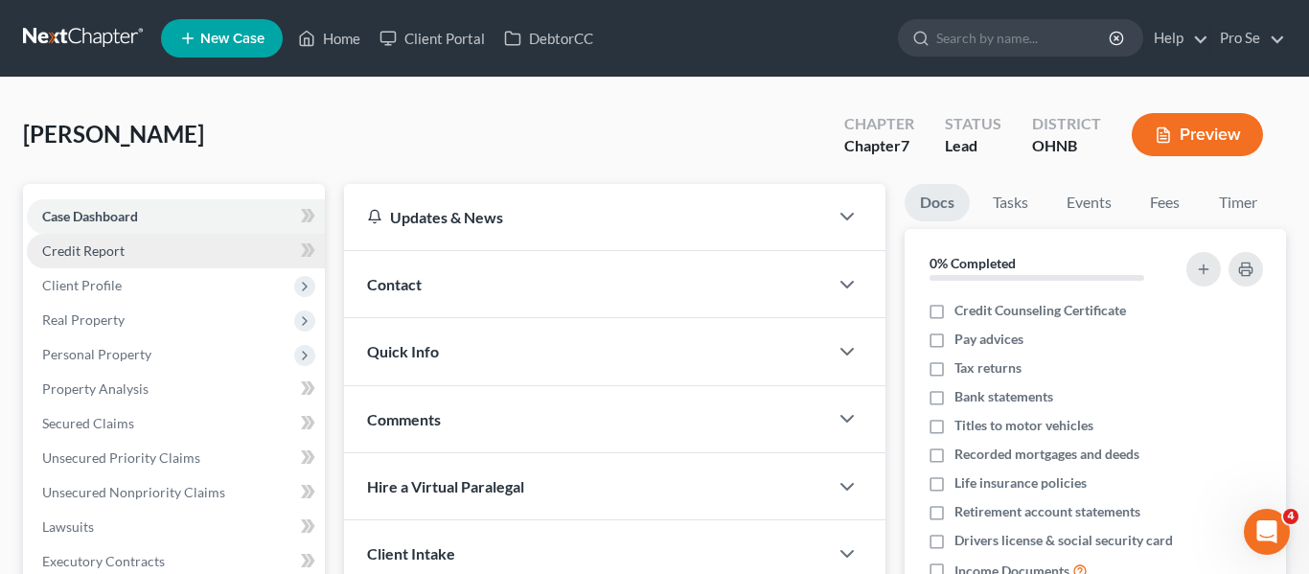
click at [86, 253] on span "Credit Report" at bounding box center [83, 250] width 82 height 16
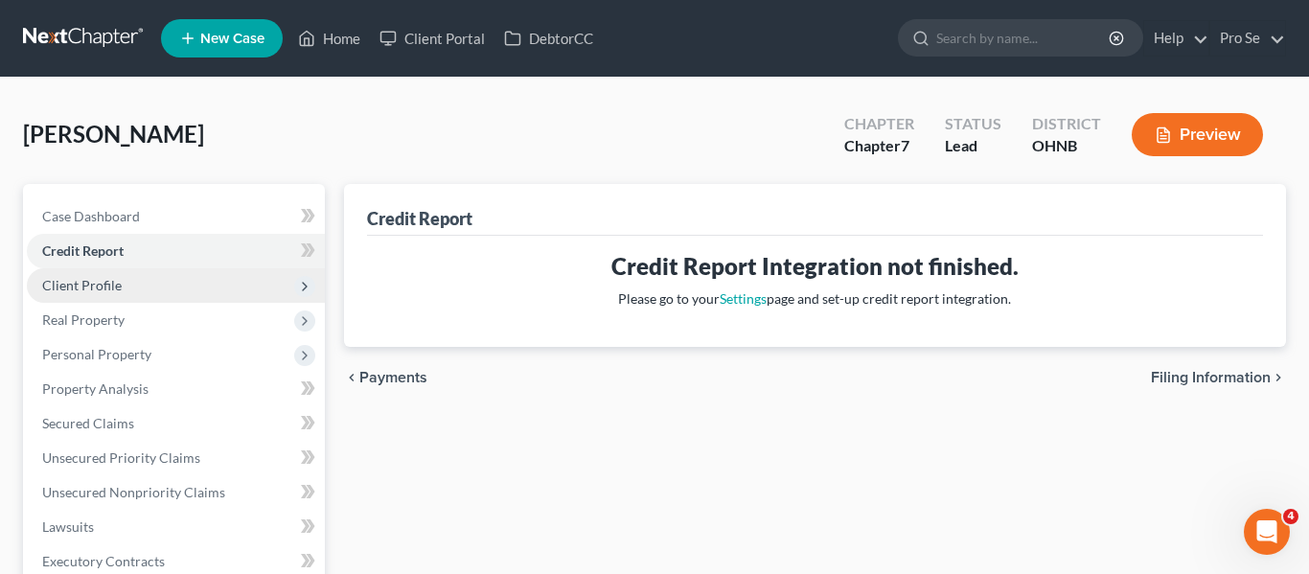
click at [97, 283] on span "Client Profile" at bounding box center [82, 285] width 80 height 16
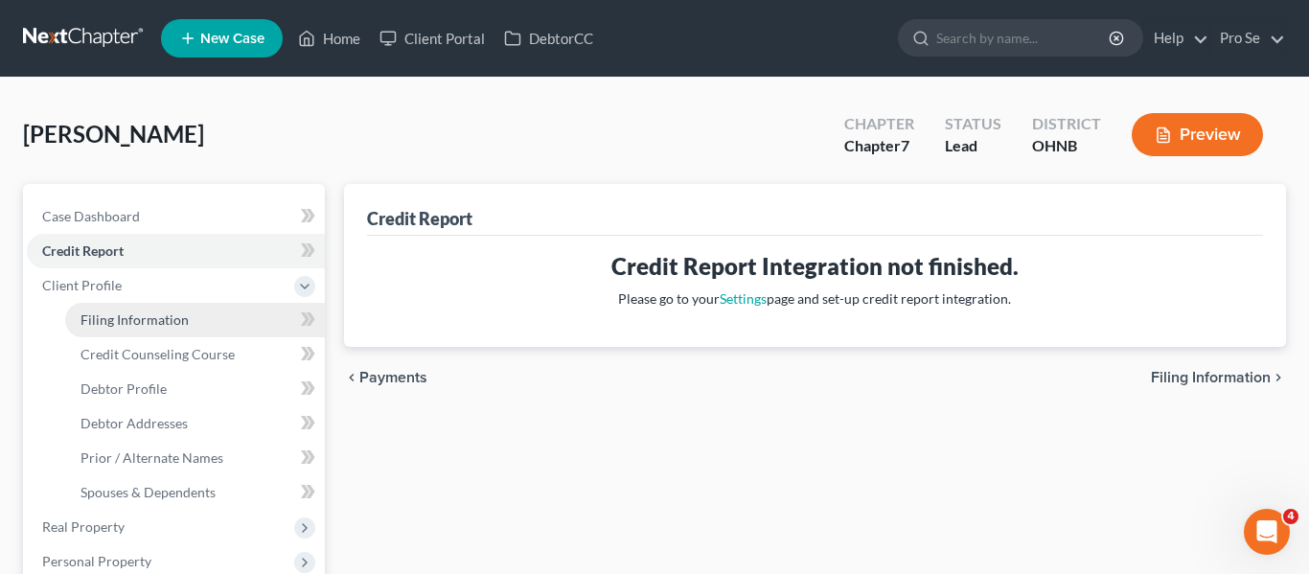
click at [211, 316] on link "Filing Information" at bounding box center [195, 320] width 260 height 34
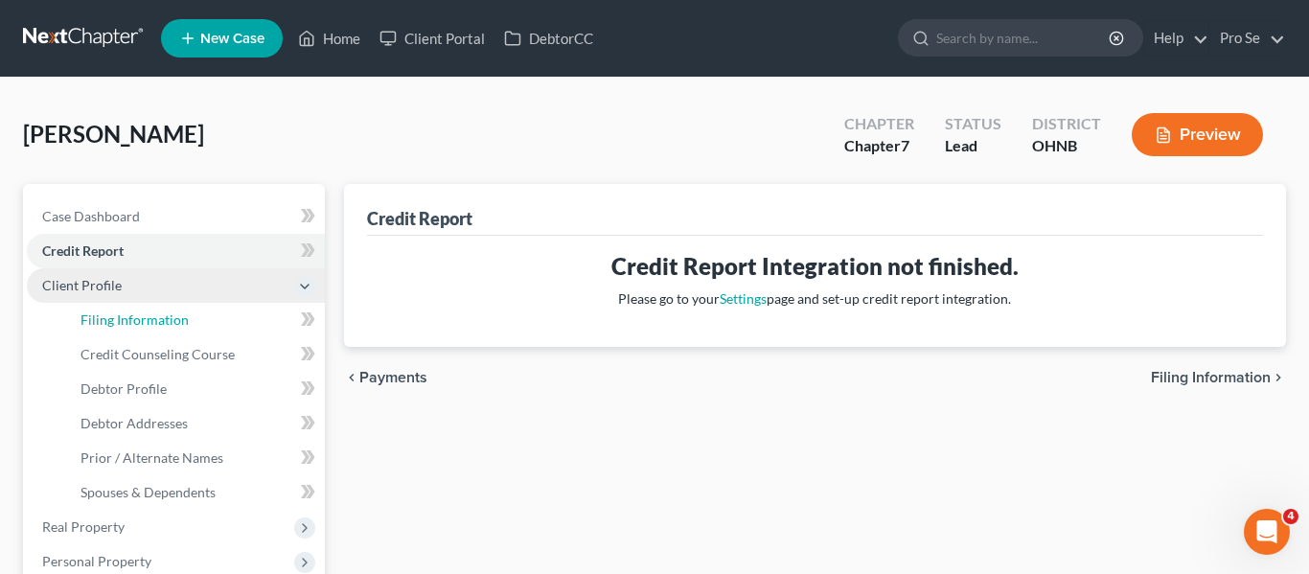
select select "1"
select select "0"
select select "61"
select select "36"
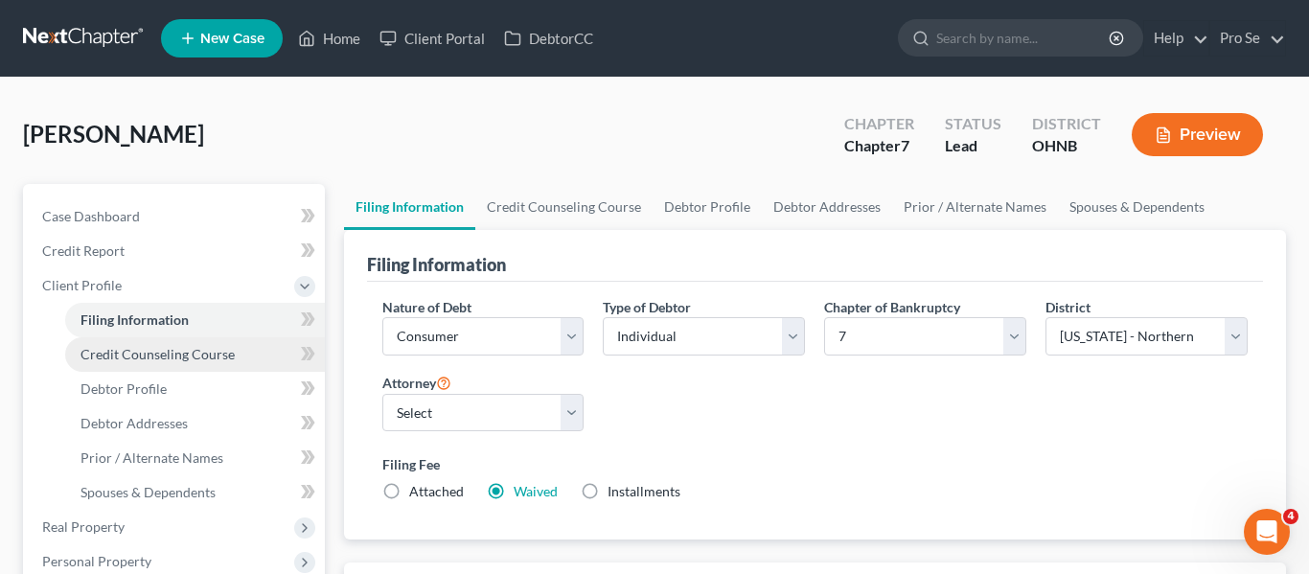
click at [179, 353] on span "Credit Counseling Course" at bounding box center [157, 354] width 154 height 16
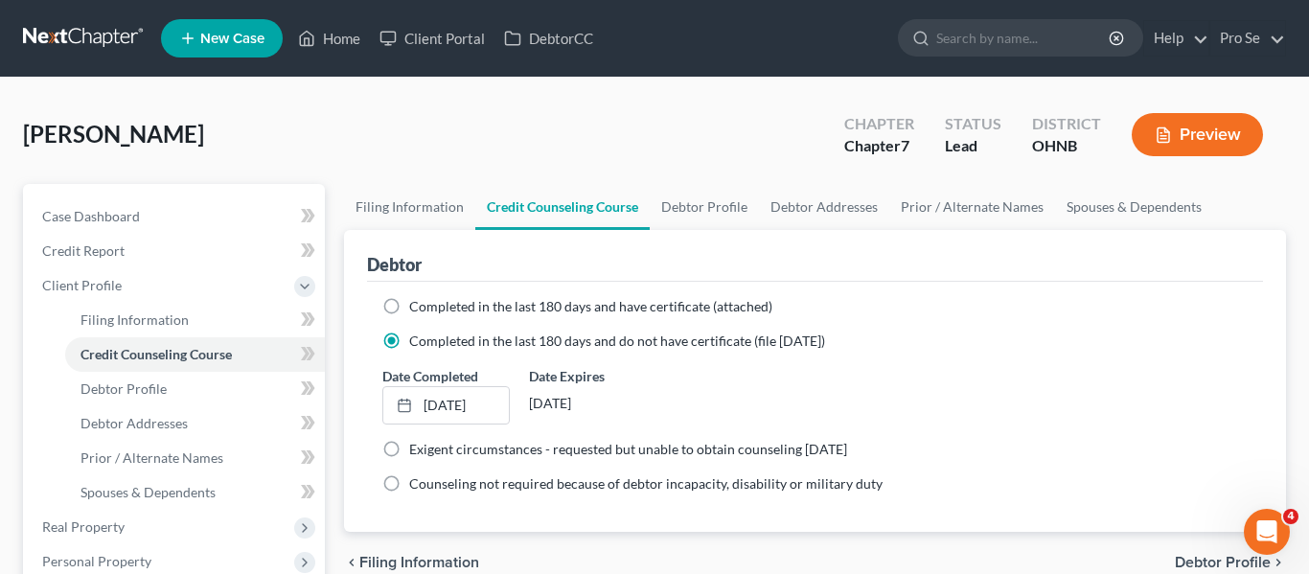
click at [422, 140] on div "Ledgyard, Brenda Upgraded Chapter Chapter 7 Status Lead District OHNB Preview" at bounding box center [654, 142] width 1263 height 83
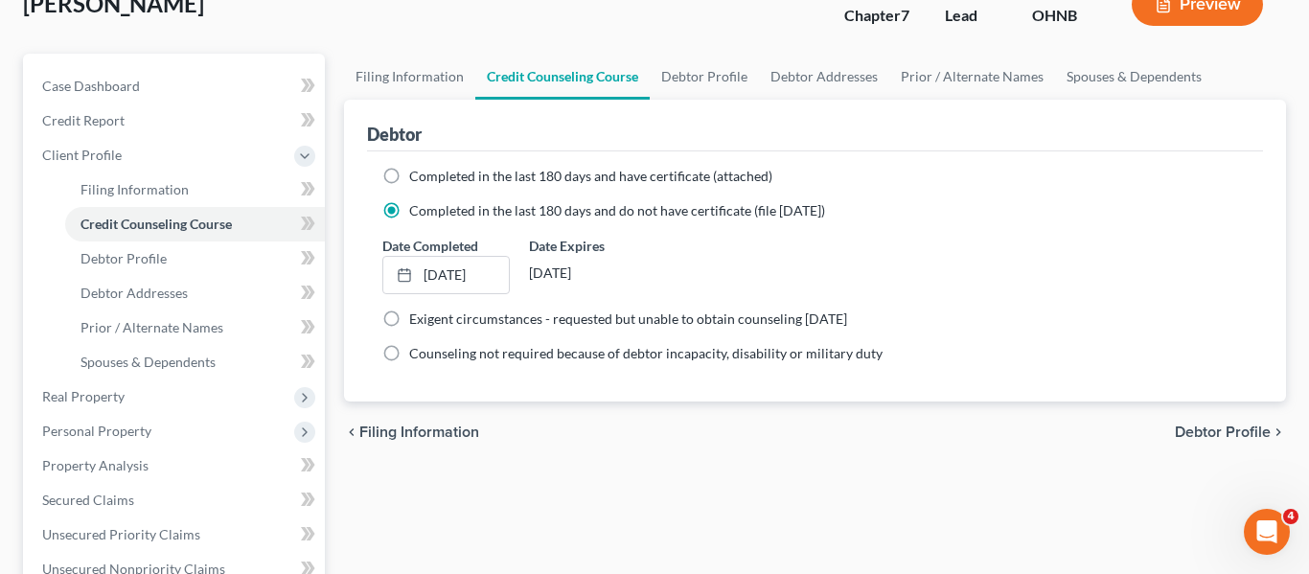
scroll to position [138, 0]
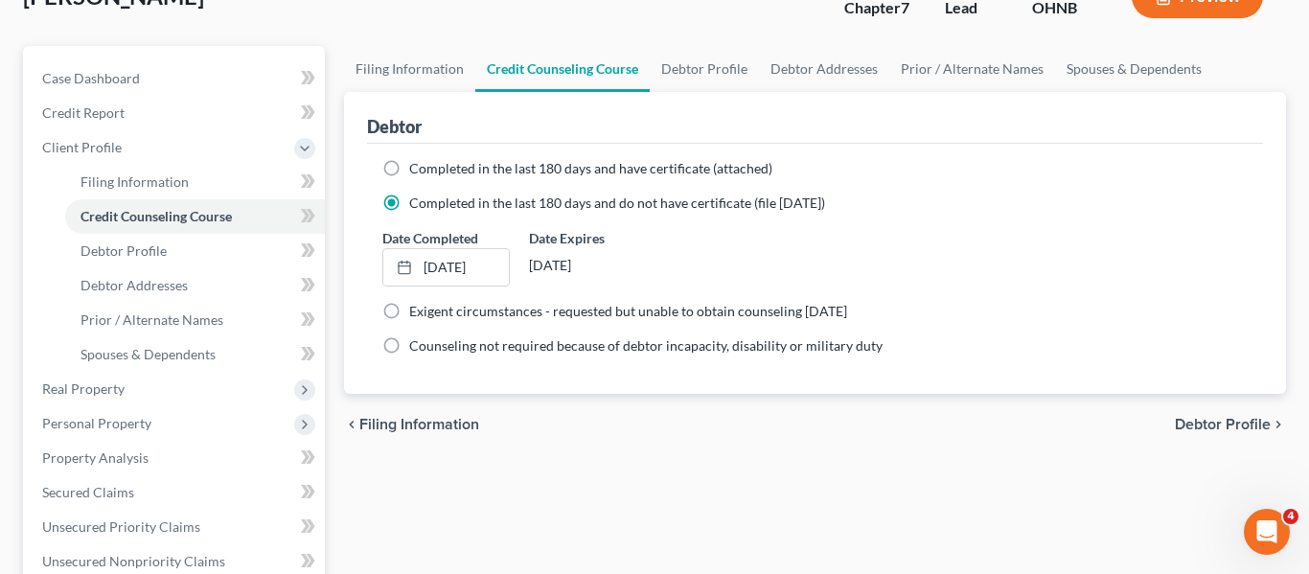
click at [1204, 421] on span "Debtor Profile" at bounding box center [1222, 424] width 96 height 15
select select "0"
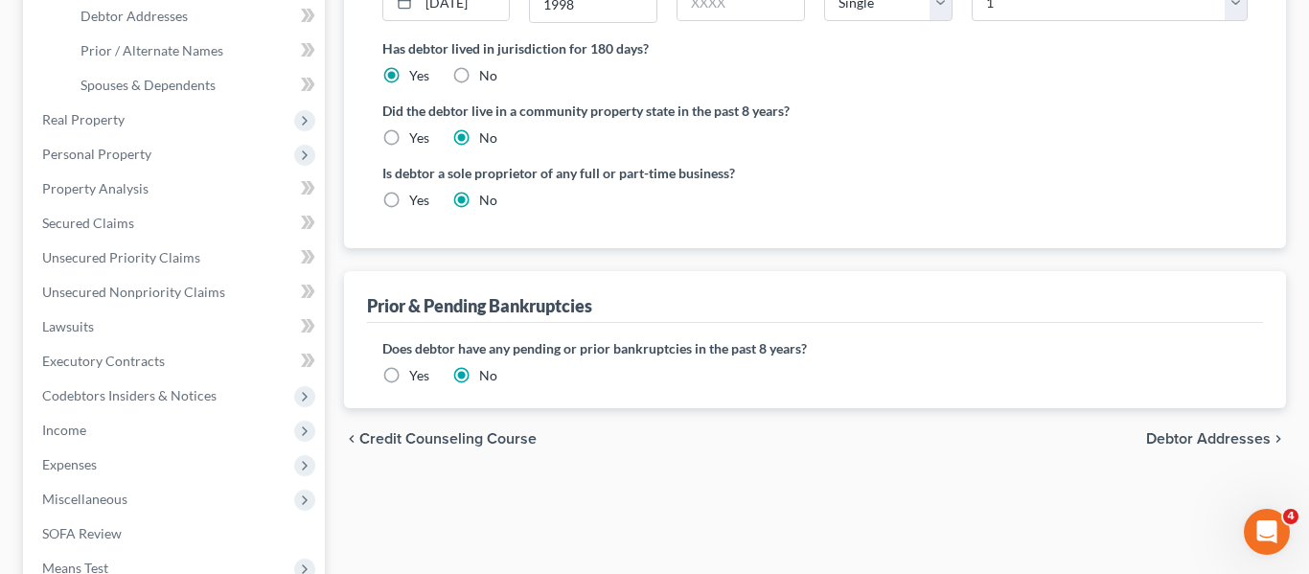
scroll to position [445, 0]
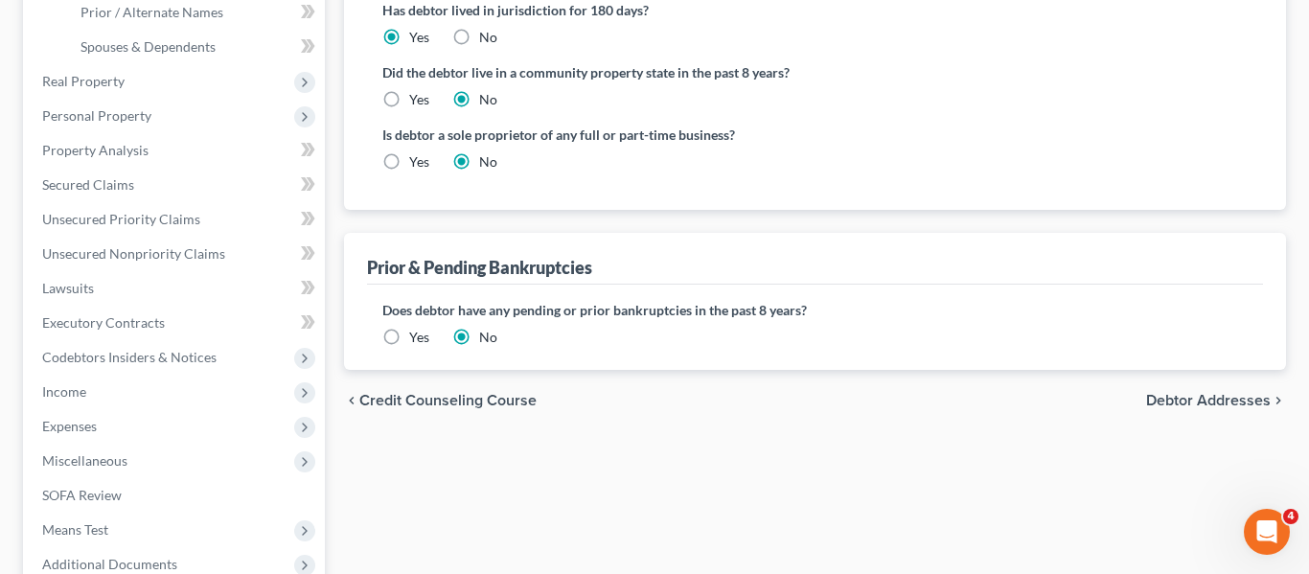
click at [1183, 405] on span "Debtor Addresses" at bounding box center [1208, 400] width 125 height 15
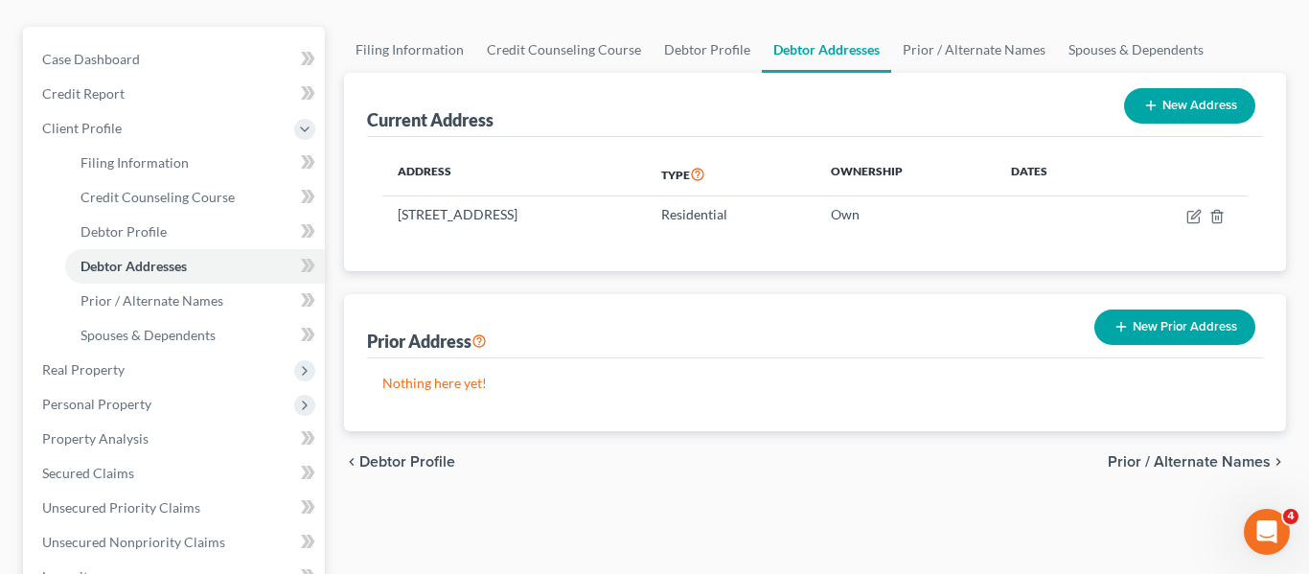
scroll to position [185, 0]
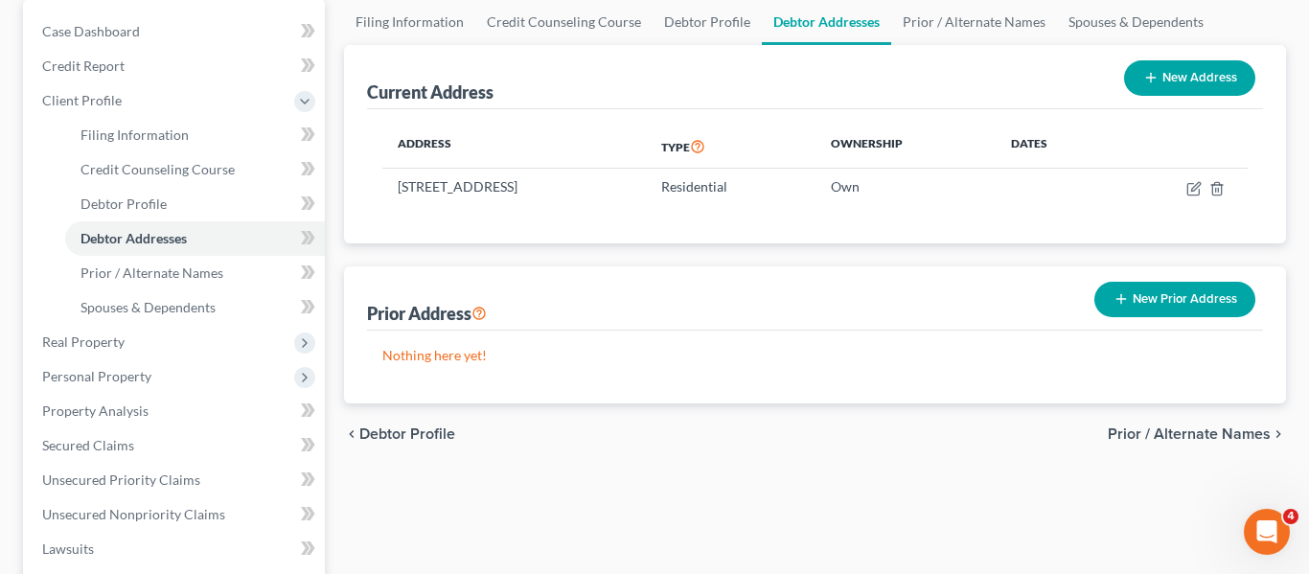
click at [1185, 430] on span "Prior / Alternate Names" at bounding box center [1188, 433] width 163 height 15
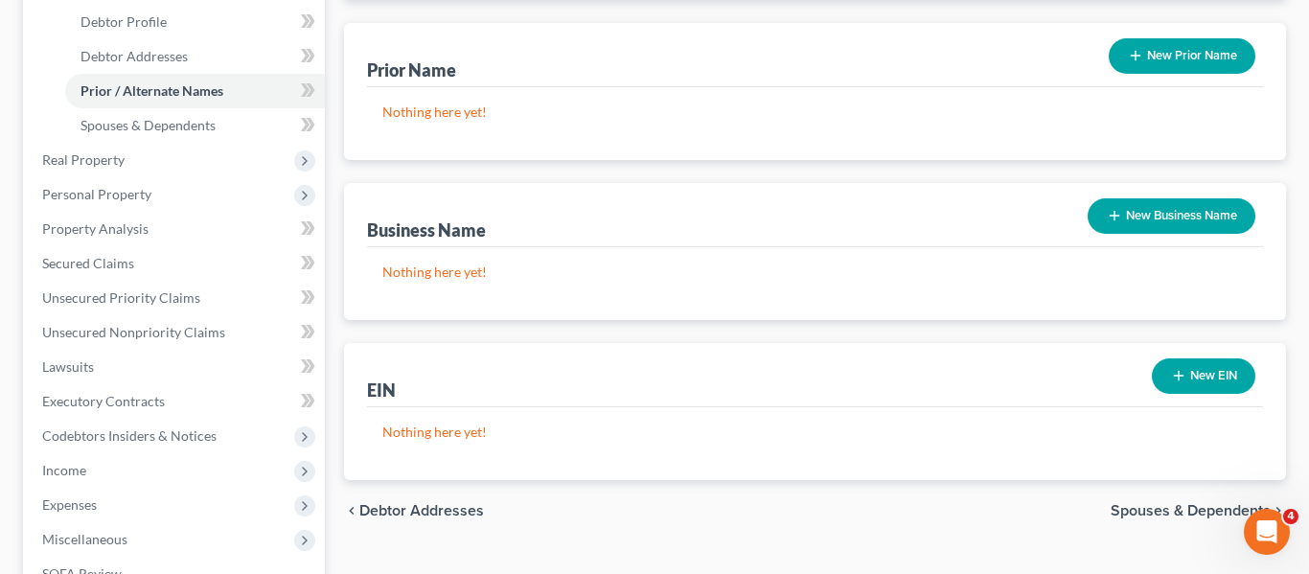
scroll to position [415, 0]
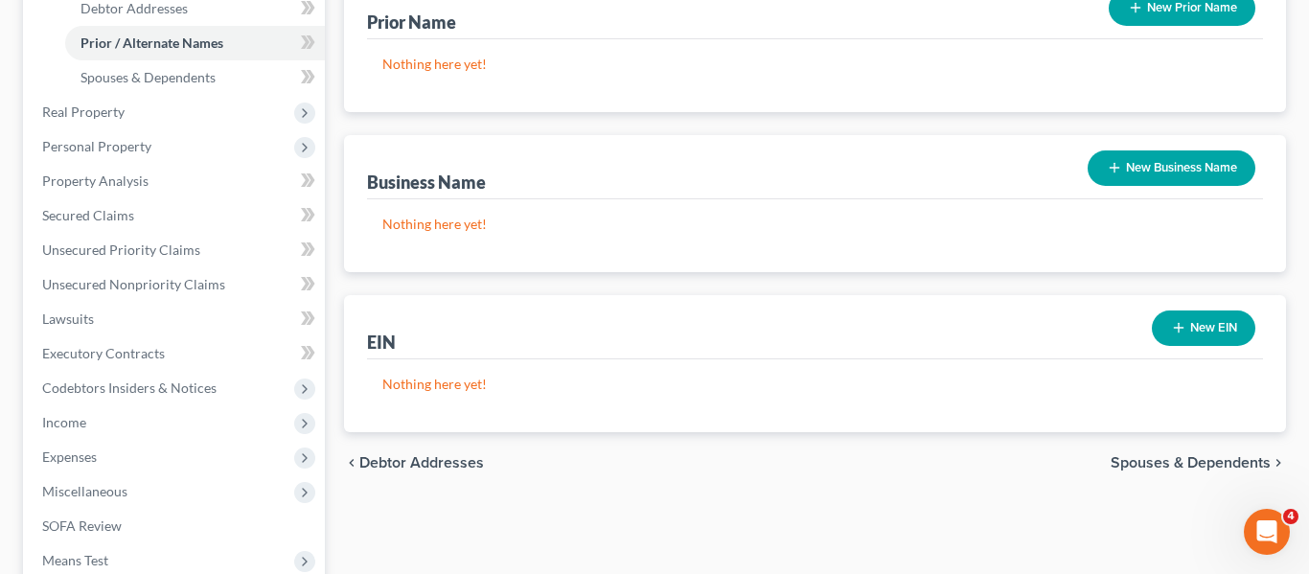
click at [1197, 460] on span "Spouses & Dependents" at bounding box center [1190, 462] width 160 height 15
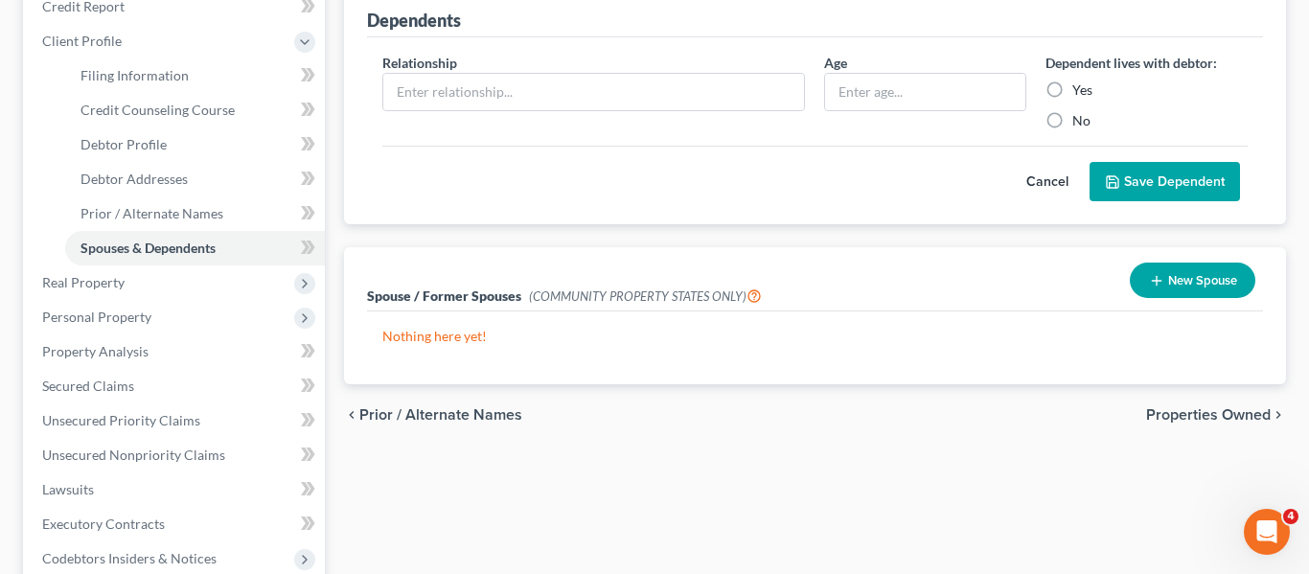
scroll to position [477, 0]
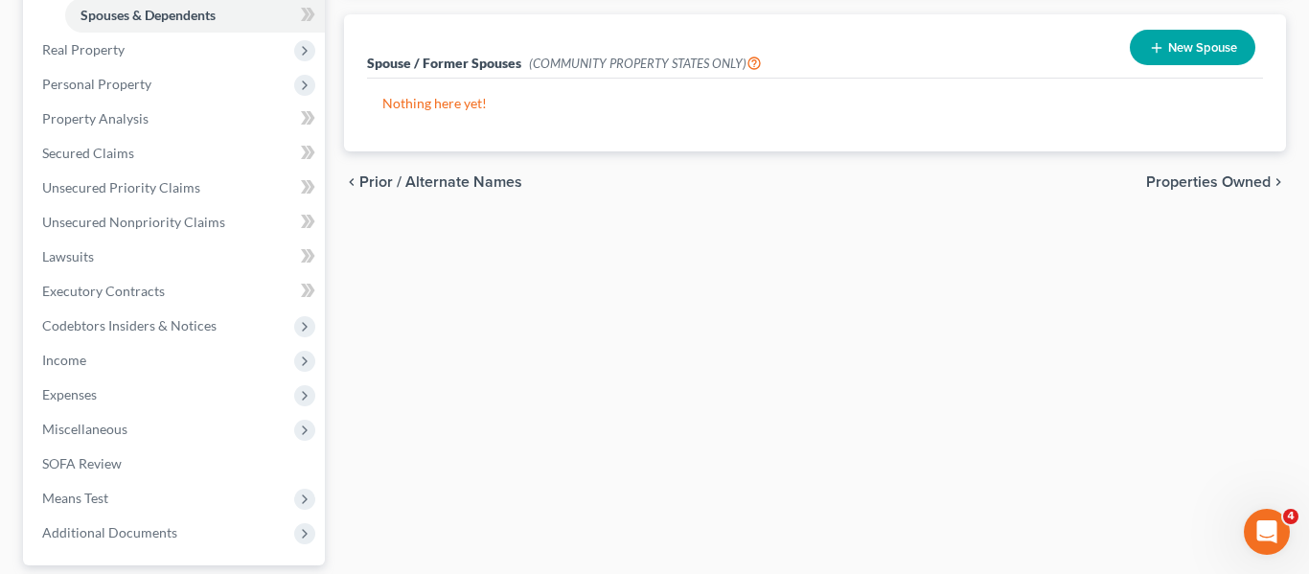
click at [1207, 195] on div "chevron_left Prior / Alternate Names Properties Owned chevron_right" at bounding box center [815, 181] width 943 height 61
click at [1212, 185] on span "Properties Owned" at bounding box center [1208, 181] width 125 height 15
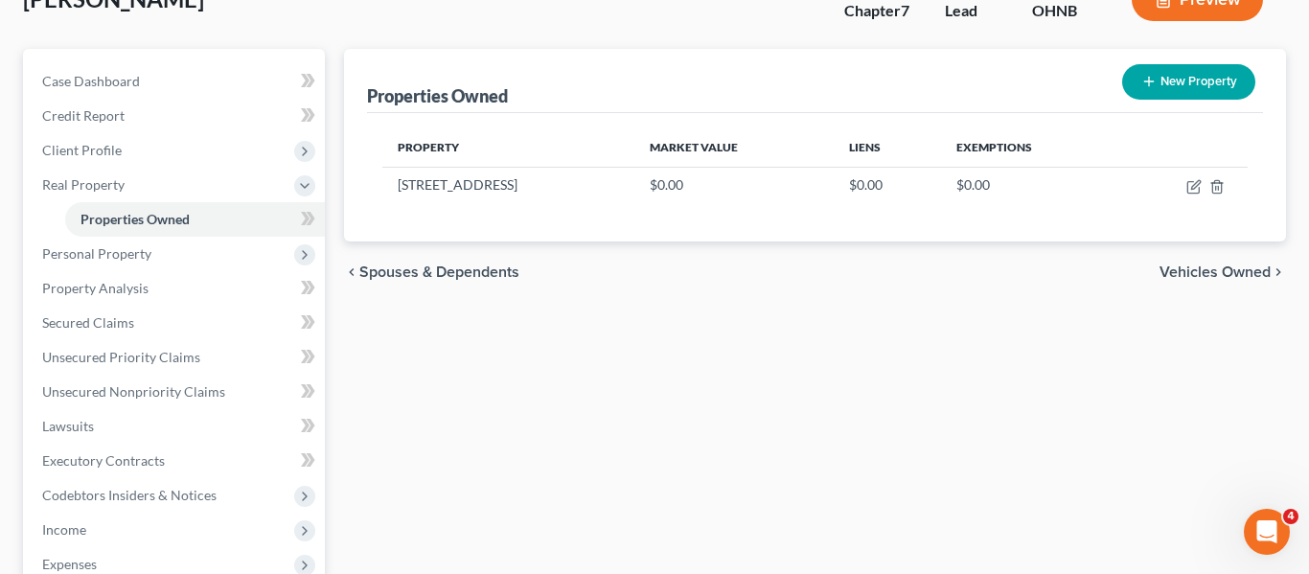
scroll to position [137, 0]
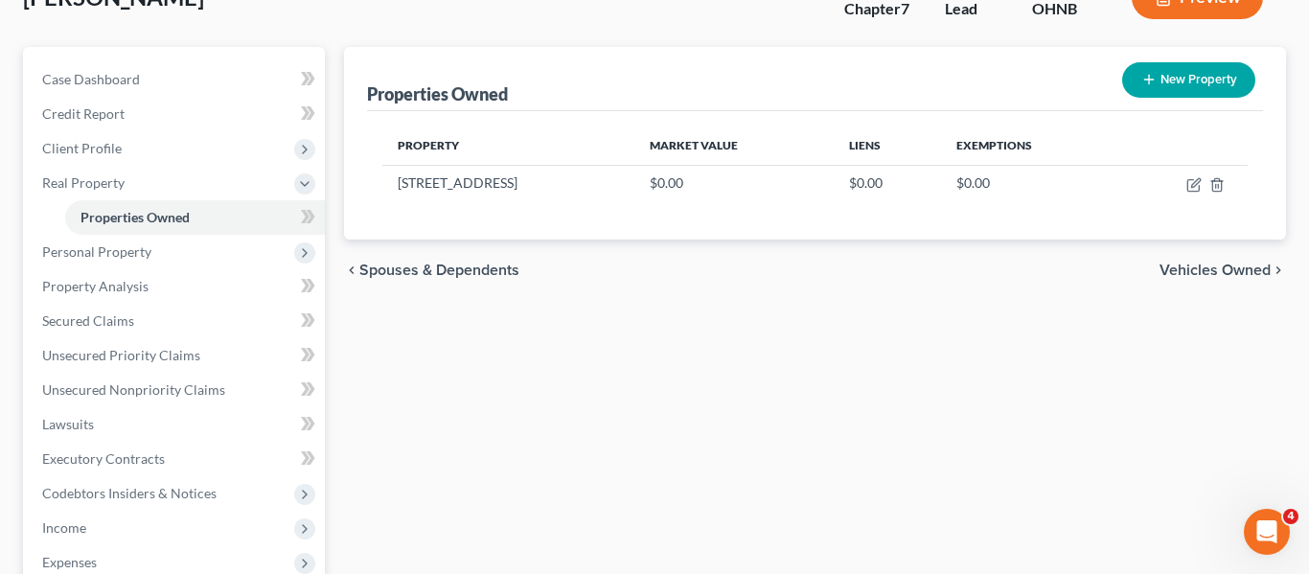
drag, startPoint x: 1202, startPoint y: 266, endPoint x: 762, endPoint y: 314, distance: 443.3
click at [762, 314] on div "Properties Owned New Property Property Market Value Liens Exemptions 4097 East …" at bounding box center [815, 445] width 962 height 796
click at [1198, 191] on icon "button" at bounding box center [1192, 185] width 11 height 11
select select "36"
select select "17"
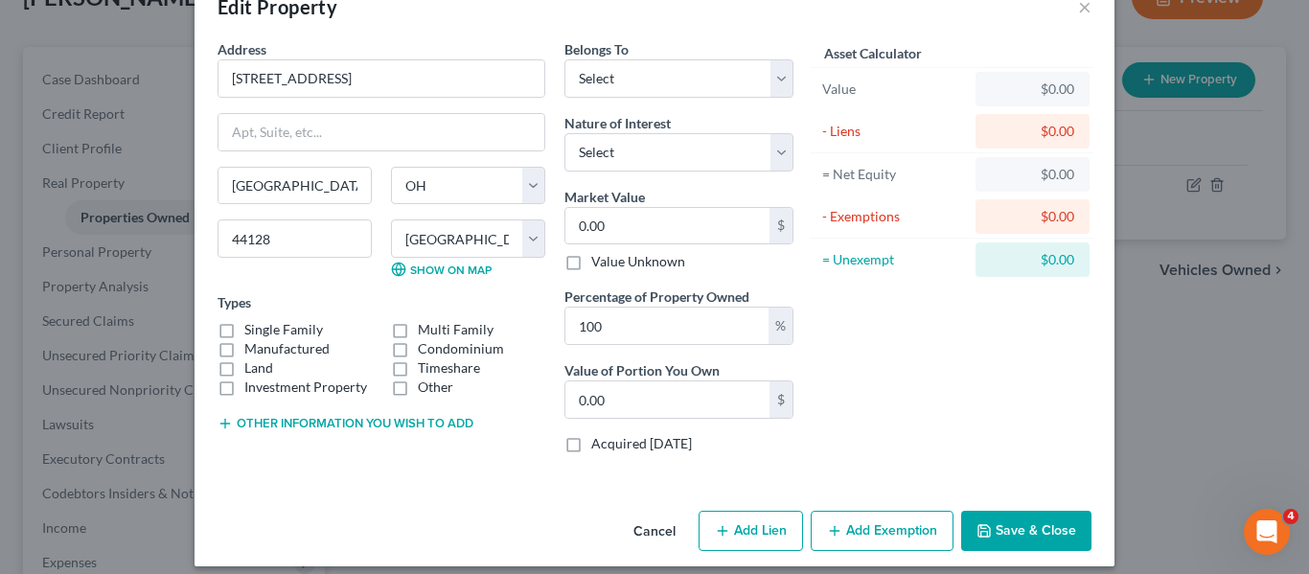
scroll to position [64, 0]
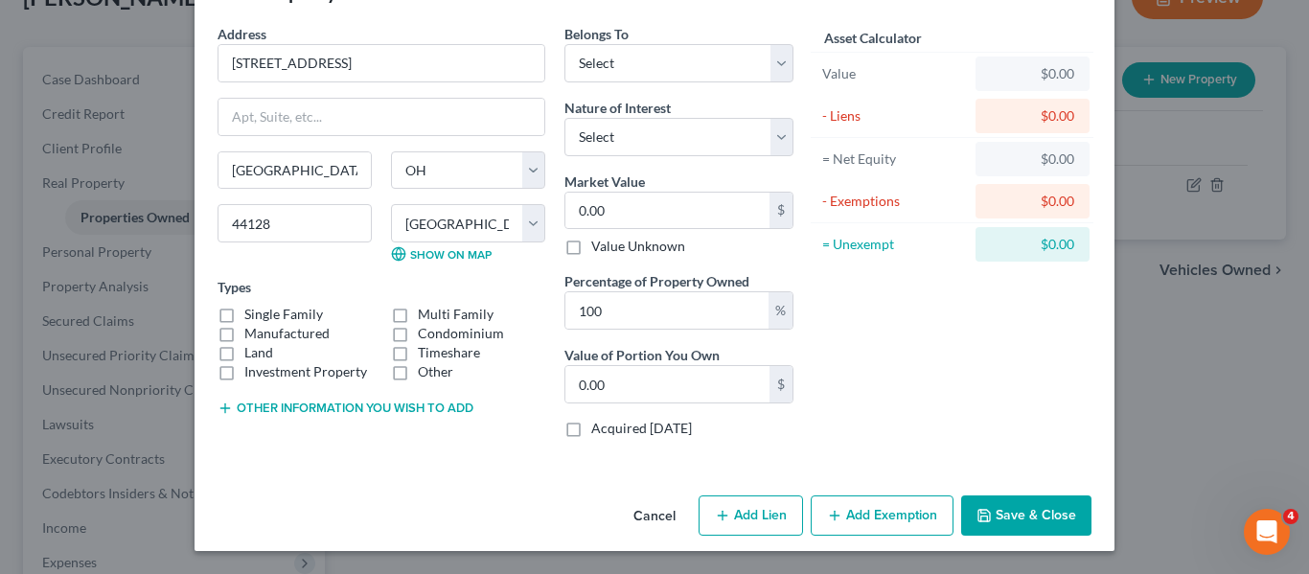
click at [758, 513] on button "Add Lien" at bounding box center [750, 515] width 104 height 40
select select "0"
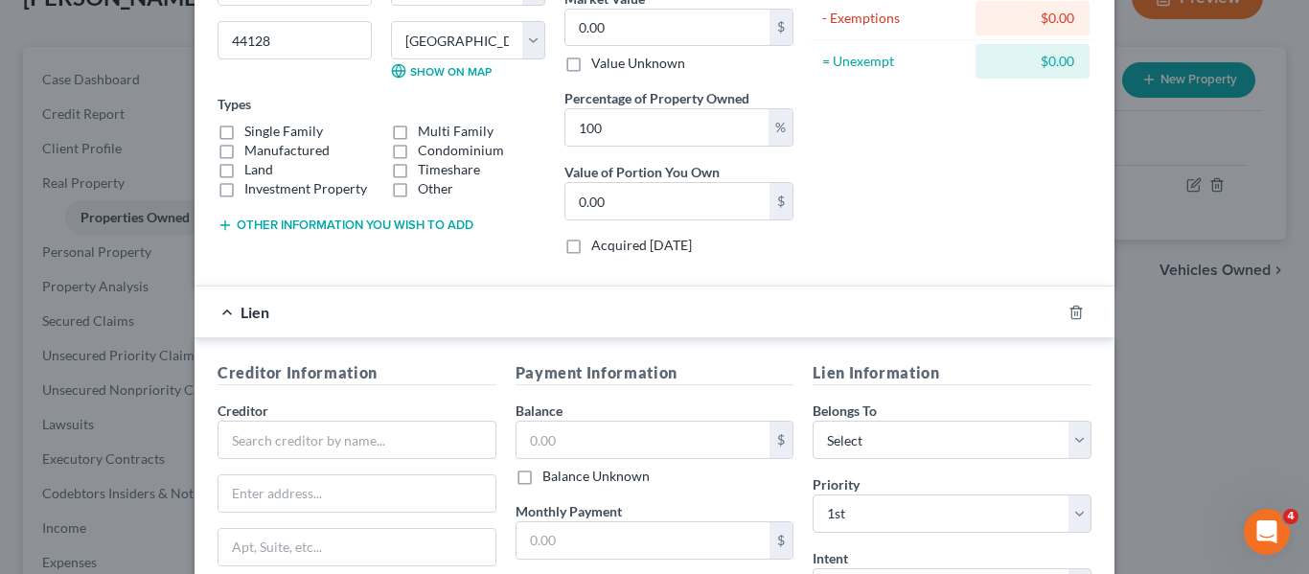
scroll to position [413, 0]
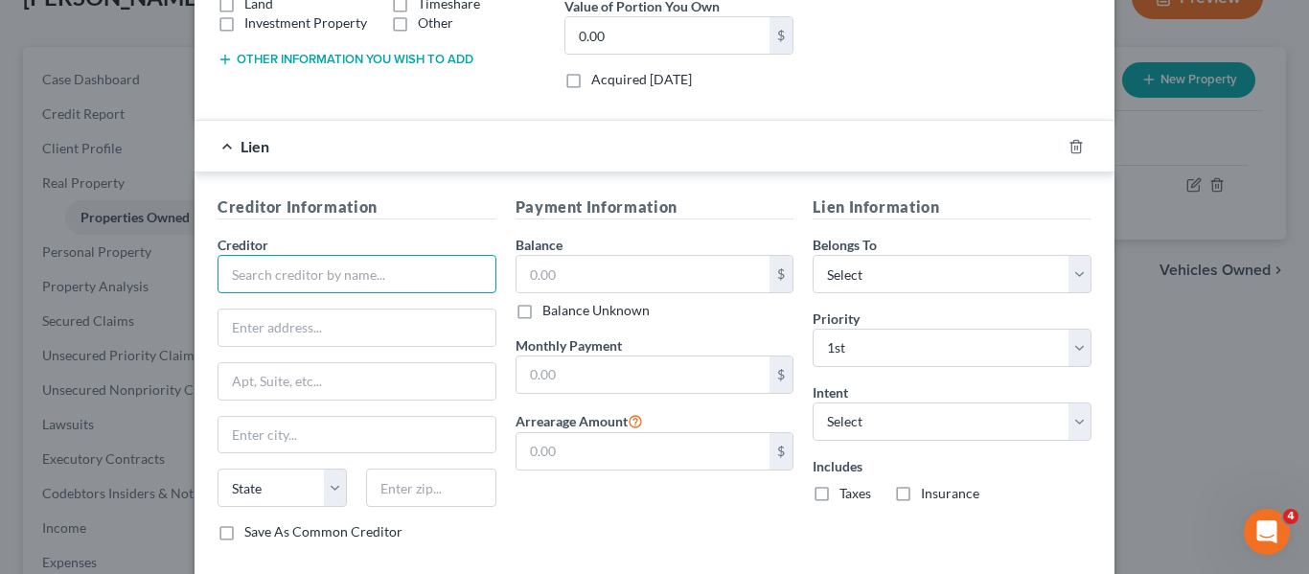
click at [238, 284] on input "text" at bounding box center [356, 274] width 279 height 38
type input "P"
click at [300, 276] on input "text" at bounding box center [356, 274] width 279 height 38
paste input "PNC Bank, National Association, successor by merger to National City Bank"
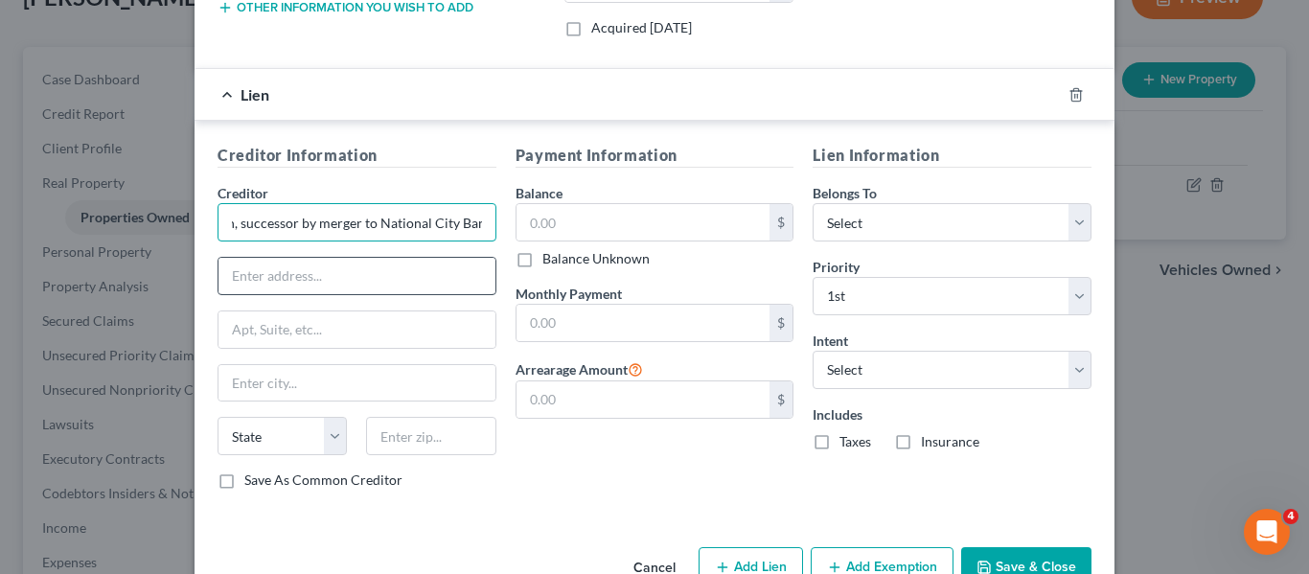
scroll to position [476, 0]
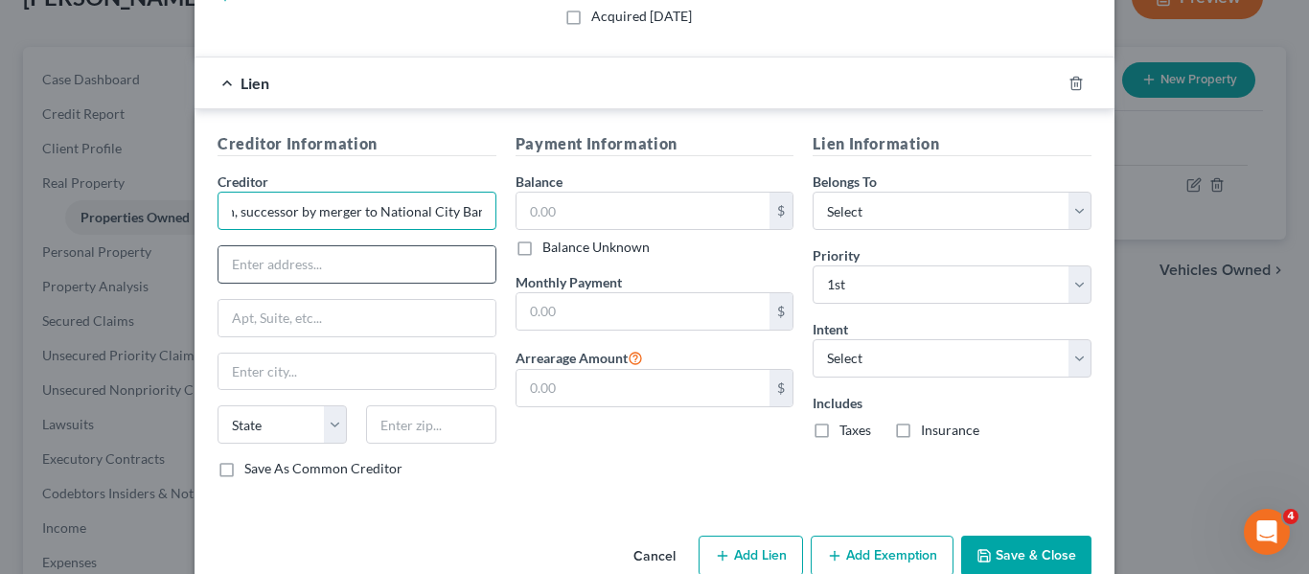
type input "PNC Bank, National Association, successor by merger to National City Bank"
click at [425, 265] on input "text" at bounding box center [356, 264] width 277 height 36
click at [276, 257] on input "text" at bounding box center [356, 264] width 277 height 36
paste input "The Tower at PNC Plaza"
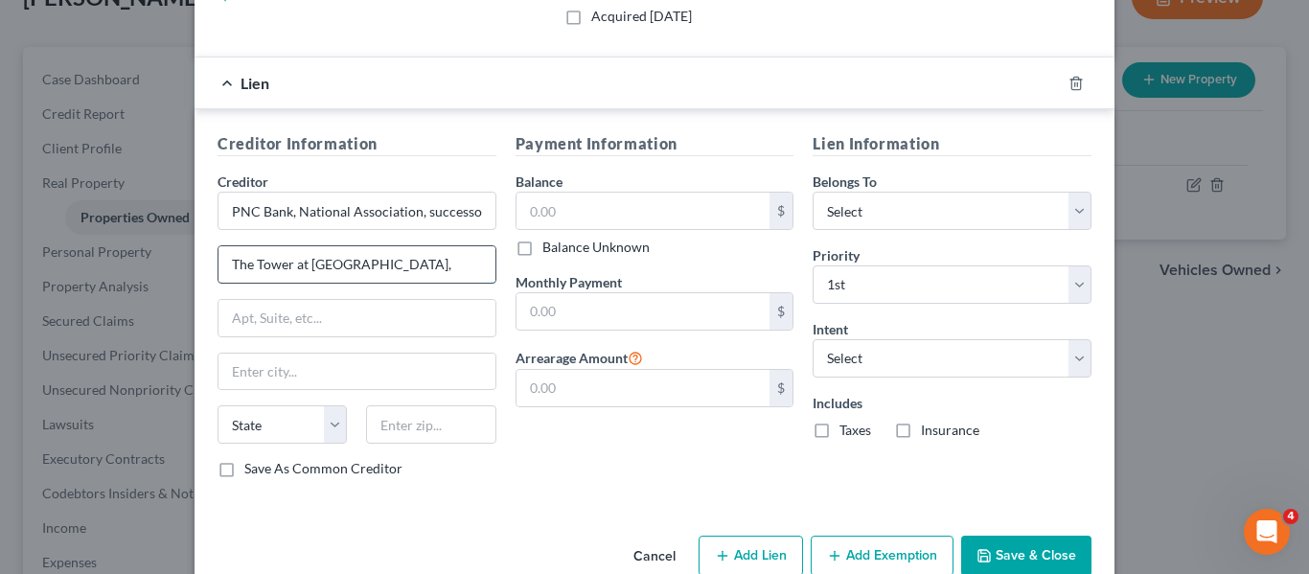
paste input "300 Fifth Avenue"
click at [358, 314] on input "text" at bounding box center [356, 318] width 277 height 36
drag, startPoint x: 374, startPoint y: 266, endPoint x: 485, endPoint y: 269, distance: 111.2
click at [485, 269] on input "The Tower at PNC Plaza,300 Fifth Avenue" at bounding box center [356, 264] width 277 height 36
type input "The Tower at PNC Plaza,"
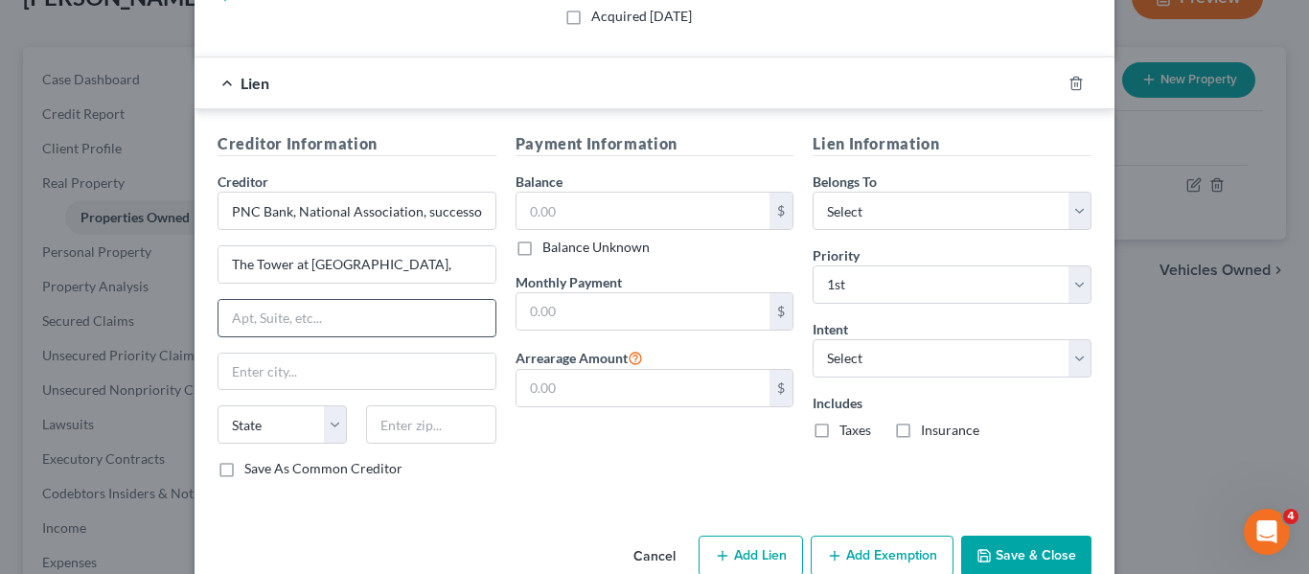
click at [293, 327] on input "text" at bounding box center [356, 318] width 277 height 36
paste input "300 Fifth Avenue"
type input "300 Fifth Avenue"
click at [405, 274] on input "The Tower at PNC Plaza," at bounding box center [356, 264] width 277 height 36
type input "The Tower at PNC Plaza"
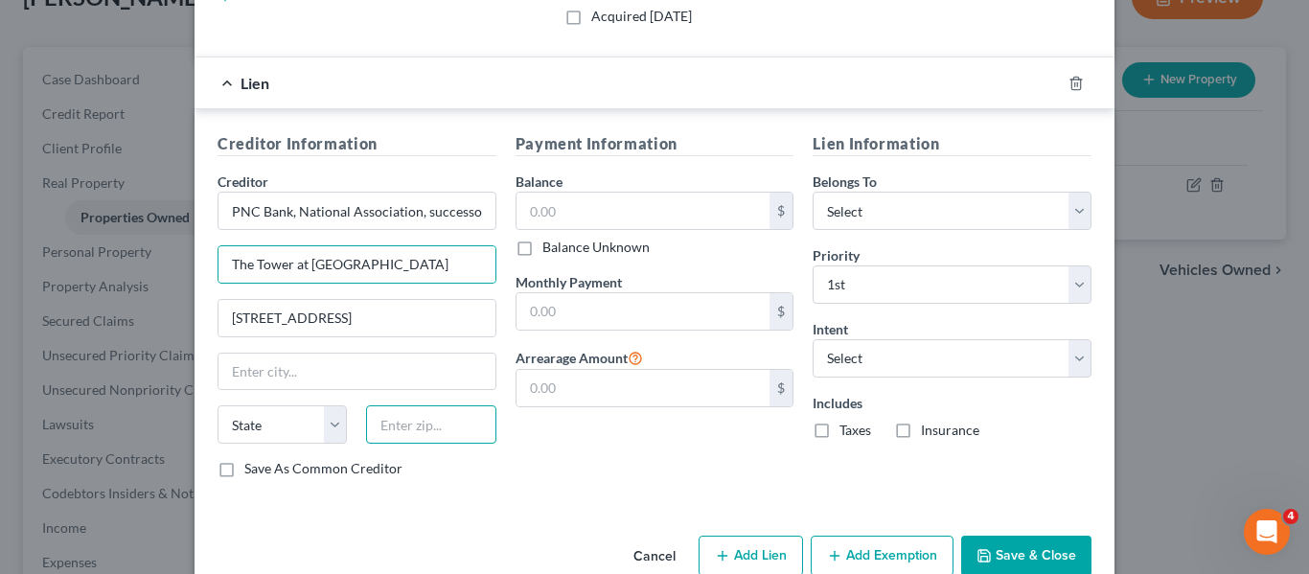
click at [410, 434] on input "text" at bounding box center [430, 424] width 129 height 38
paste input "15222"
type input "15222"
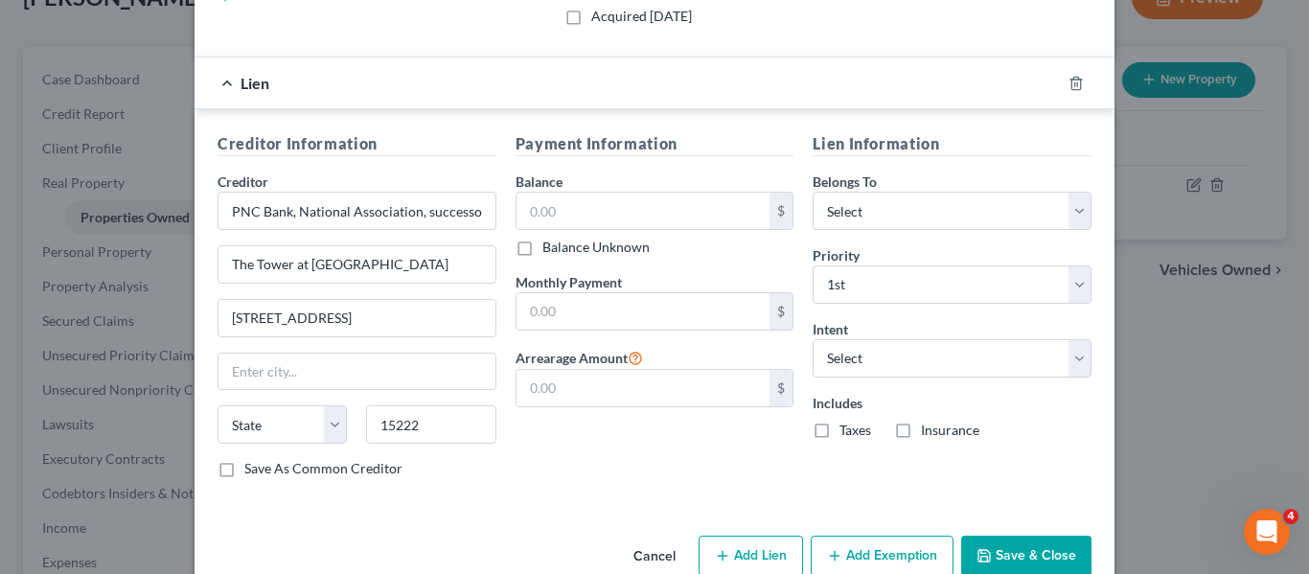
click at [479, 497] on div "Creditor Information Creditor * PNC Bank, National Association, successor by me…" at bounding box center [654, 308] width 920 height 399
click at [299, 429] on select "State AL AK AR AZ CA CO CT DE DC FL GA GU HI ID IL IN IA KS KY LA ME MD MA MI M…" at bounding box center [281, 424] width 129 height 38
type input "Pittsburgh"
select select "39"
click at [278, 435] on select "State AL AK AR AZ CA CO CT DE DC FL GA GU HI ID IL IN IA KS KY LA ME MD MA MI M…" at bounding box center [281, 424] width 129 height 38
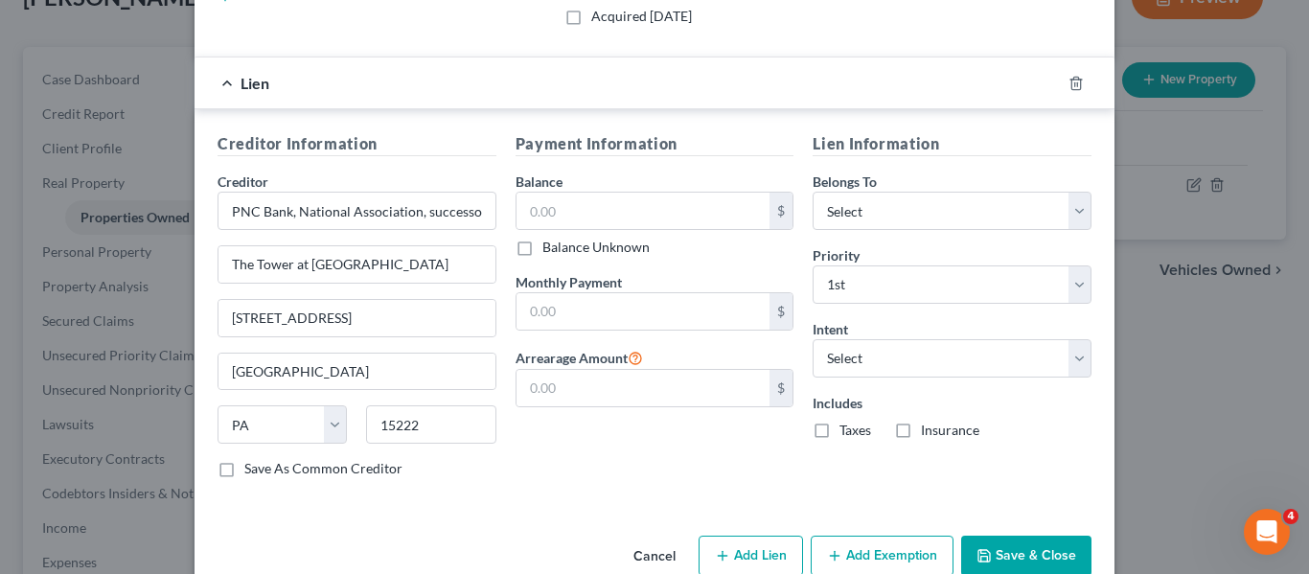
click at [627, 475] on div "Payment Information Balance $ Balance Unknown Balance Undetermined $ Balance Un…" at bounding box center [655, 312] width 298 height 361
click at [244, 469] on label "Save As Common Creditor" at bounding box center [323, 468] width 158 height 19
click at [252, 469] on input "Save As Common Creditor" at bounding box center [258, 465] width 12 height 12
checkbox input "true"
click at [542, 250] on label "Balance Unknown" at bounding box center [595, 247] width 107 height 19
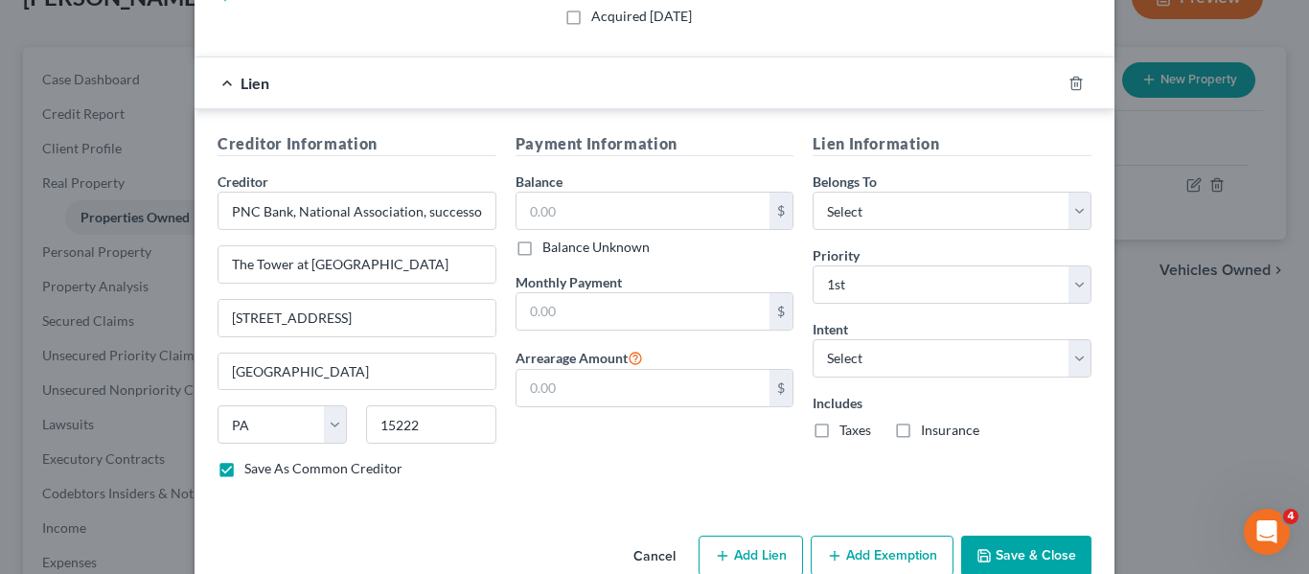
click at [550, 250] on input "Balance Unknown" at bounding box center [556, 244] width 12 height 12
checkbox input "true"
type input "0.00"
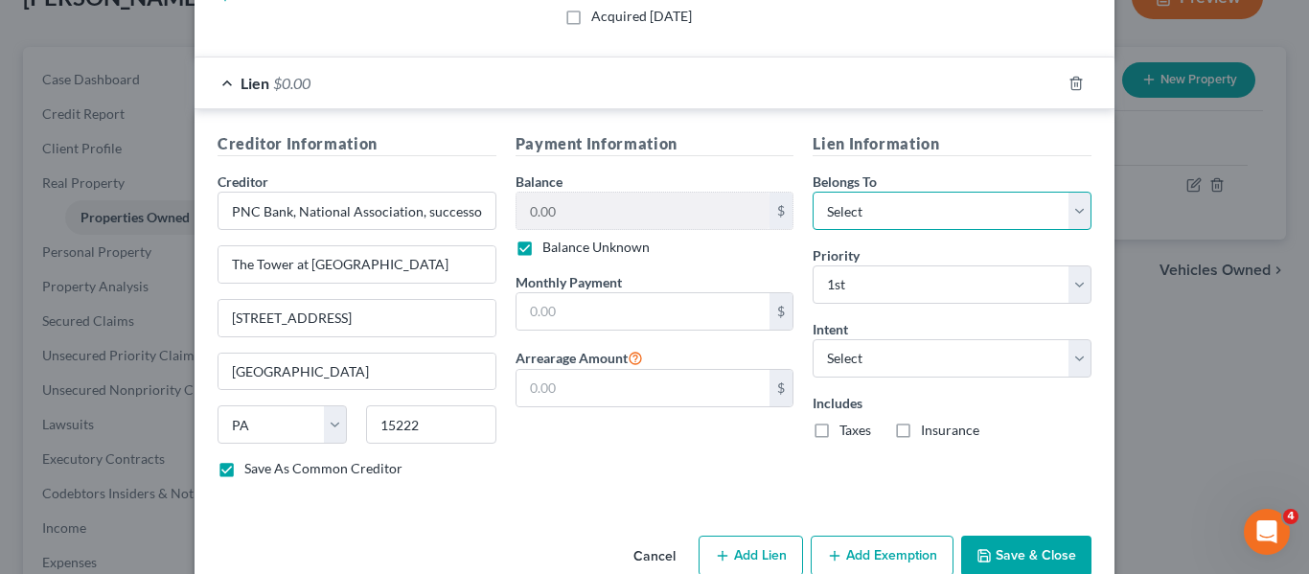
click at [908, 209] on select "Select Debtor 1 Only Debtor 2 Only Debtor 1 And Debtor 2 Only At Least One Of T…" at bounding box center [951, 211] width 279 height 38
select select "0"
click at [812, 192] on select "Select Debtor 1 Only Debtor 2 Only Debtor 1 And Debtor 2 Only At Least One Of T…" at bounding box center [951, 211] width 279 height 38
click at [759, 471] on div "Payment Information Balance 0.00 $ Balance Unknown Balance Undetermined 0.00 $ …" at bounding box center [655, 312] width 298 height 361
click at [902, 281] on select "Select 1st 2nd 3rd 4th 5th 6th 7th 8th 9th 10th 11th 12th 13th 14th 15th 16th 1…" at bounding box center [951, 284] width 279 height 38
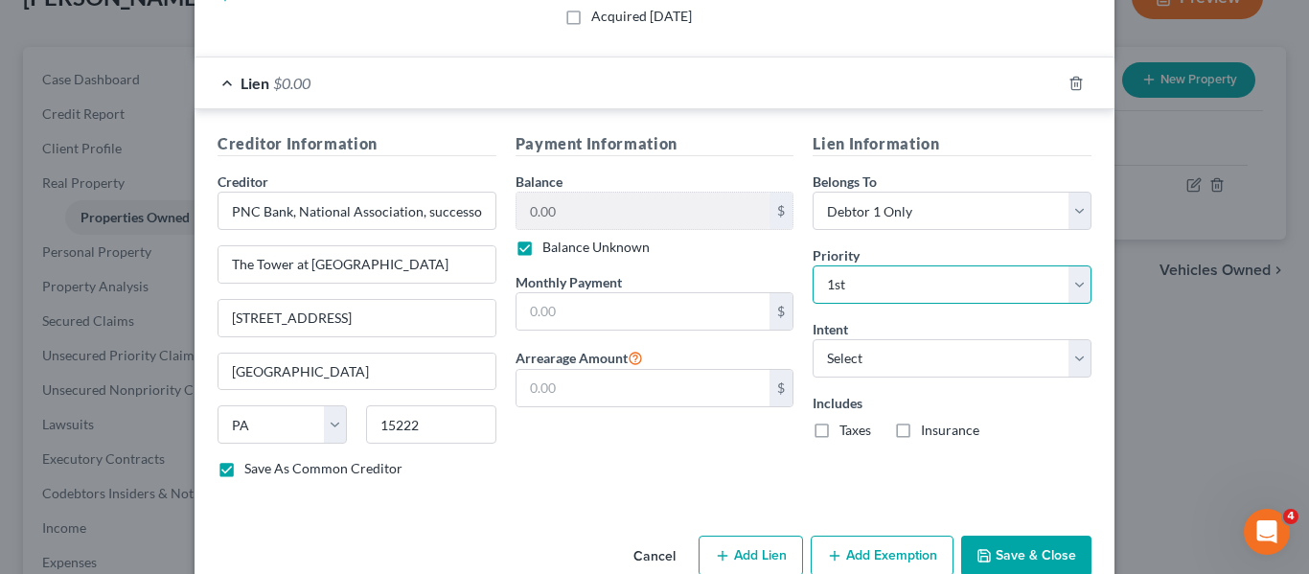
select select "1"
click at [812, 265] on select "Select 1st 2nd 3rd 4th 5th 6th 7th 8th 9th 10th 11th 12th 13th 14th 15th 16th 1…" at bounding box center [951, 284] width 279 height 38
click at [743, 463] on div "Payment Information Balance 0.00 $ Balance Unknown Balance Undetermined 0.00 $ …" at bounding box center [655, 312] width 298 height 361
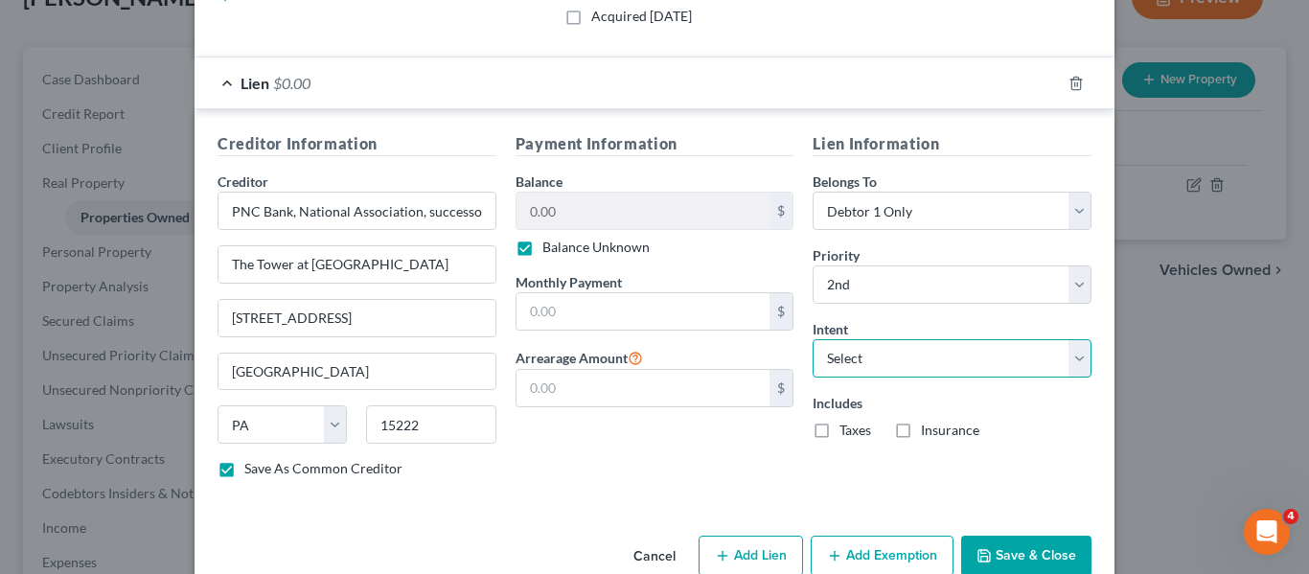
click at [880, 352] on select "Select Surrender Redeem Reaffirm Avoid Other" at bounding box center [951, 358] width 279 height 38
select select "3"
click at [812, 339] on select "Select Surrender Redeem Reaffirm Avoid Other" at bounding box center [951, 358] width 279 height 38
click at [798, 474] on div "Payment Information Balance 0.00 $ Balance Unknown Balance Undetermined 0.00 $ …" at bounding box center [655, 312] width 298 height 361
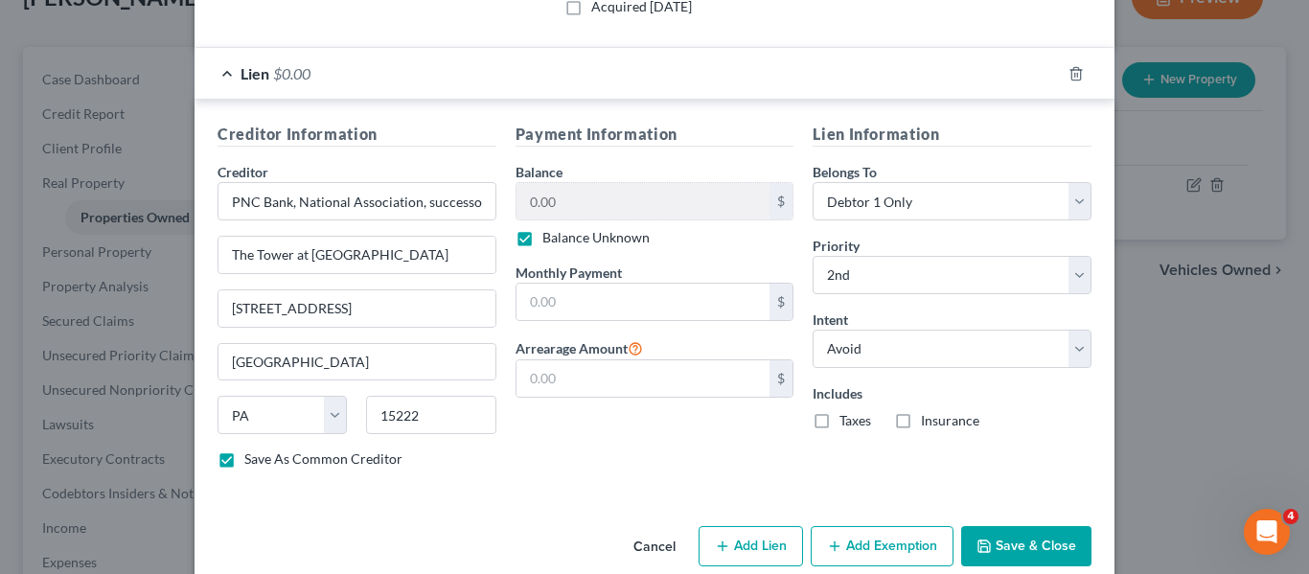
click at [665, 430] on div "Payment Information Balance 0.00 $ Balance Unknown Balance Undetermined 0.00 $ …" at bounding box center [655, 303] width 298 height 361
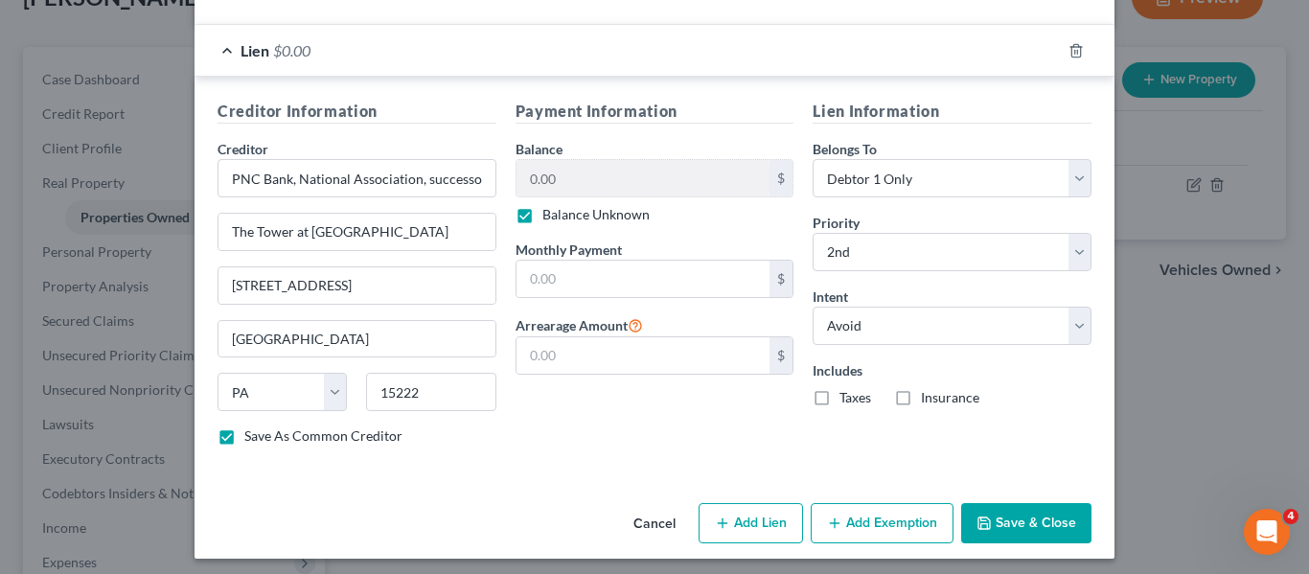
scroll to position [516, 0]
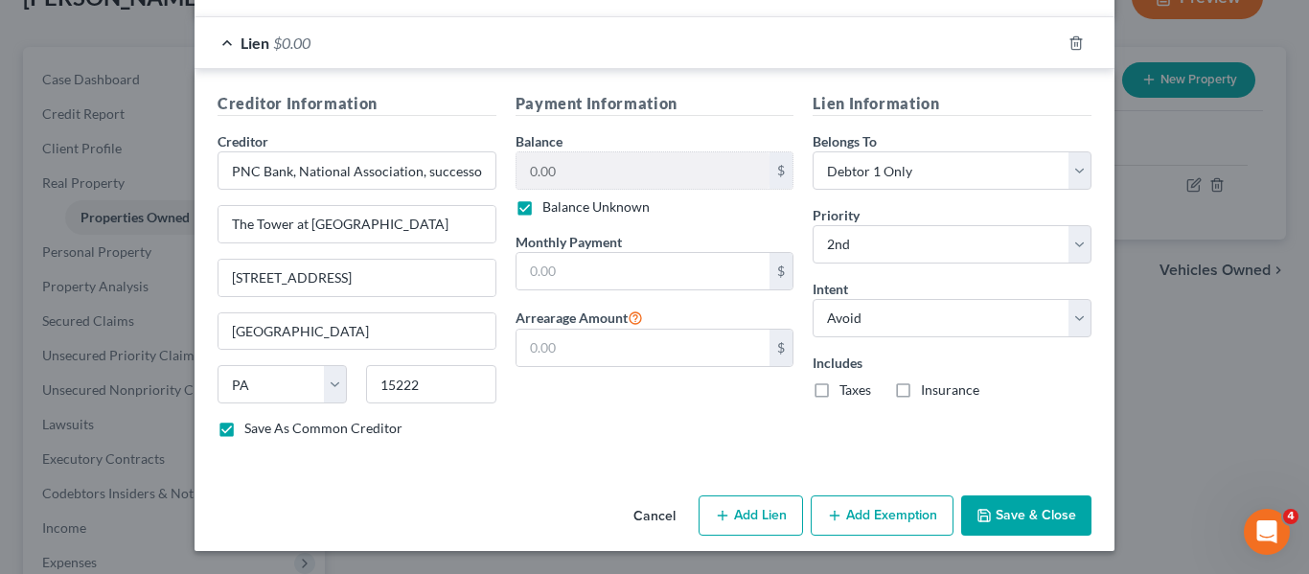
click at [856, 517] on button "Add Exemption" at bounding box center [881, 515] width 143 height 40
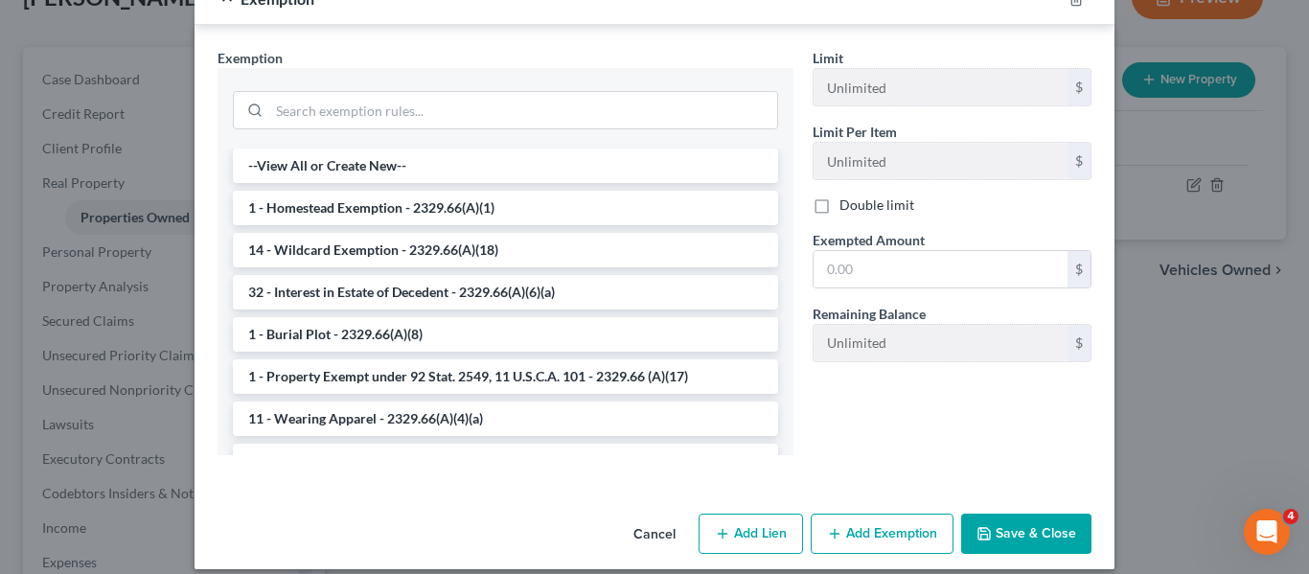
scroll to position [1031, 0]
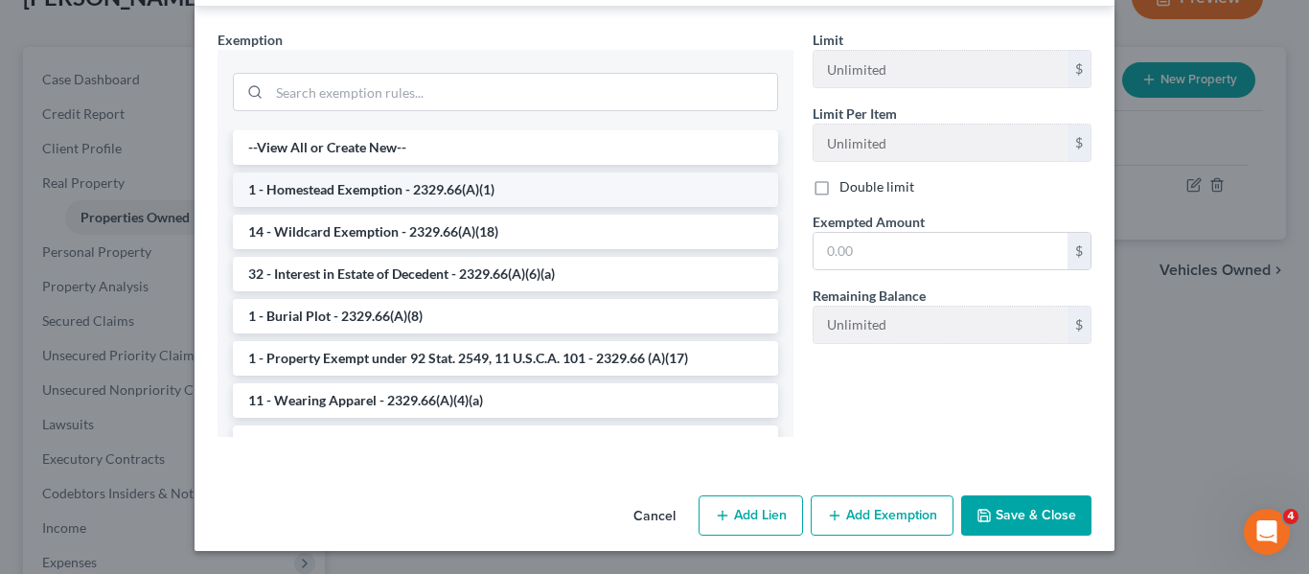
click at [448, 190] on li "1 - Homestead Exemption - 2329.66(A)(1)" at bounding box center [505, 189] width 545 height 34
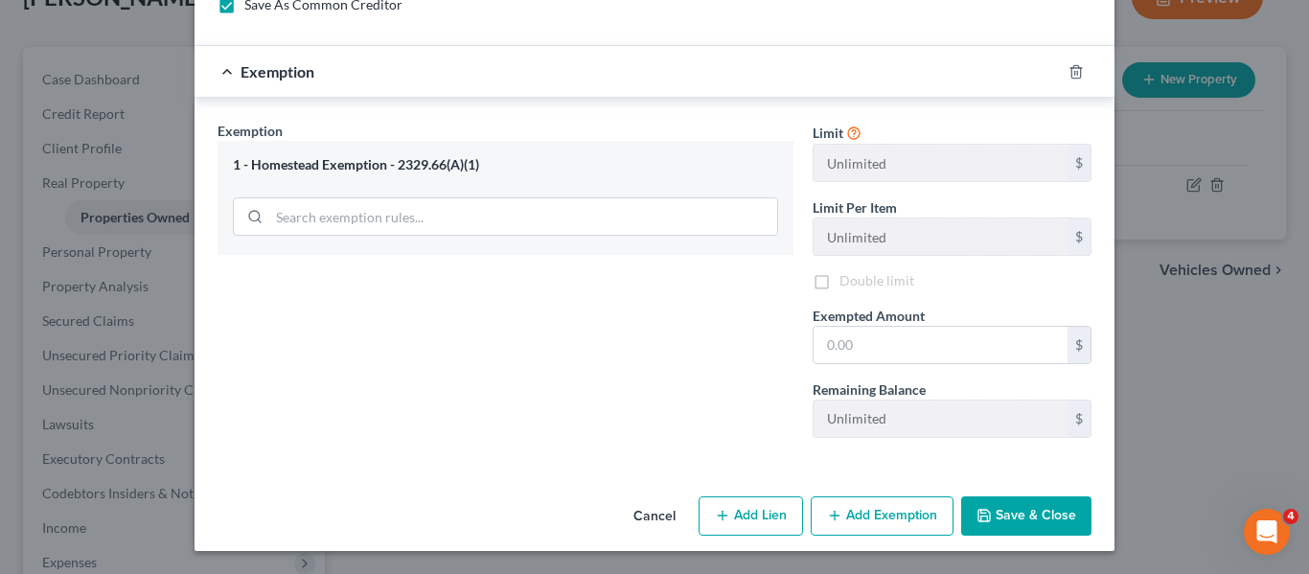
scroll to position [940, 0]
drag, startPoint x: 509, startPoint y: 166, endPoint x: 250, endPoint y: 169, distance: 258.7
click at [250, 169] on div "1 - Homestead Exemption - 2329.66(A)(1)" at bounding box center [505, 165] width 545 height 18
copy div "Homestead Exemption - 2329.66(A)(1)"
click at [381, 166] on div "1 - Homestead Exemption - 2329.66(A)(1)" at bounding box center [505, 165] width 545 height 18
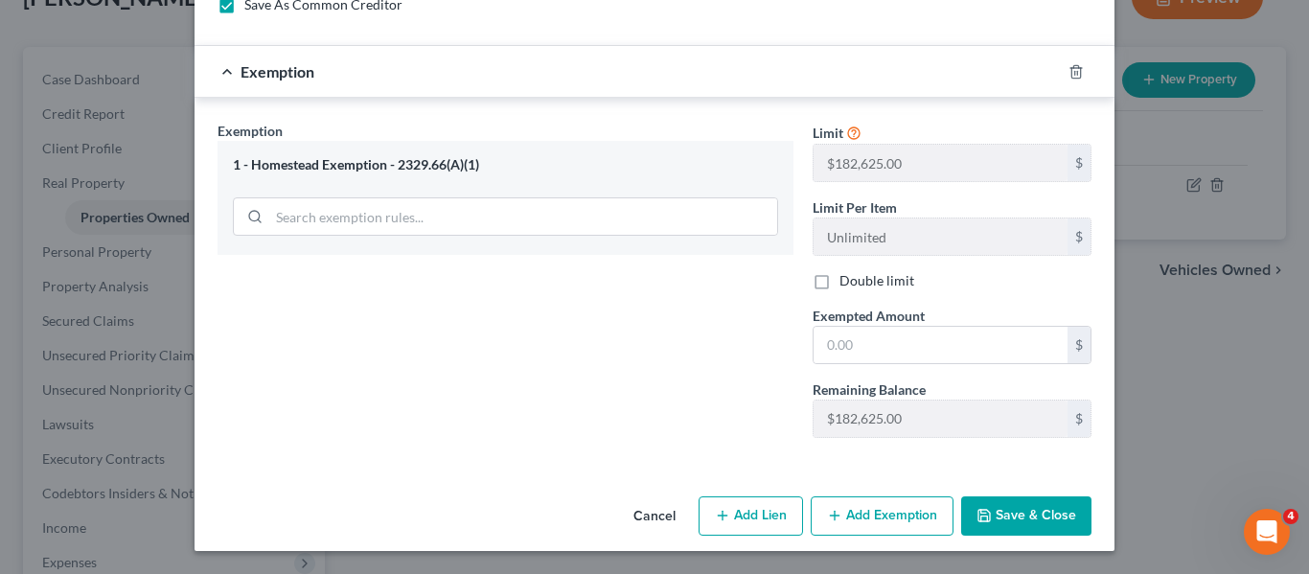
click at [525, 322] on div "Exemption Set must be selected for CA. Exemption * 1 - Homestead Exemption - 23…" at bounding box center [505, 286] width 595 height 331
click at [907, 522] on button "Add Exemption" at bounding box center [881, 516] width 143 height 40
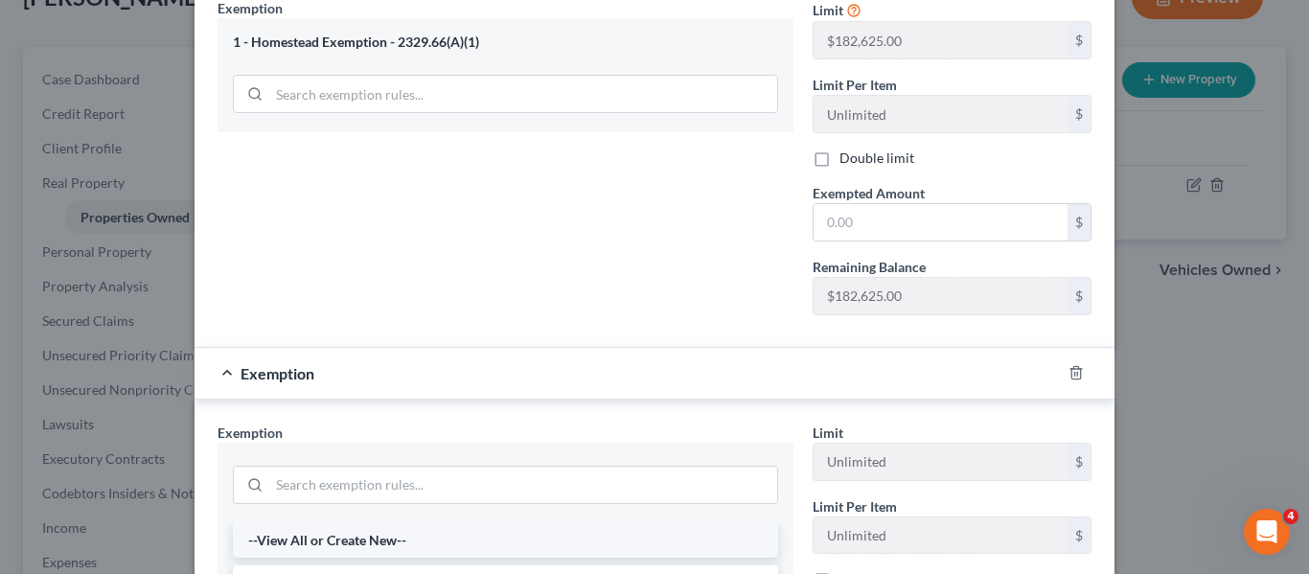
scroll to position [1194, 0]
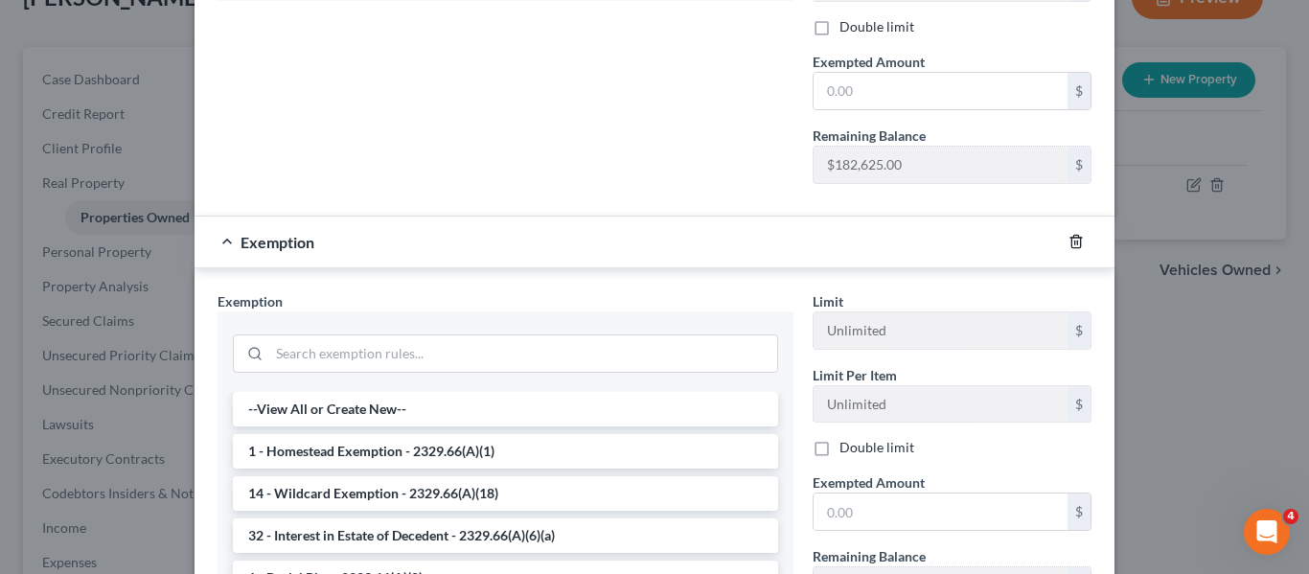
click at [1073, 247] on icon "button" at bounding box center [1075, 242] width 9 height 12
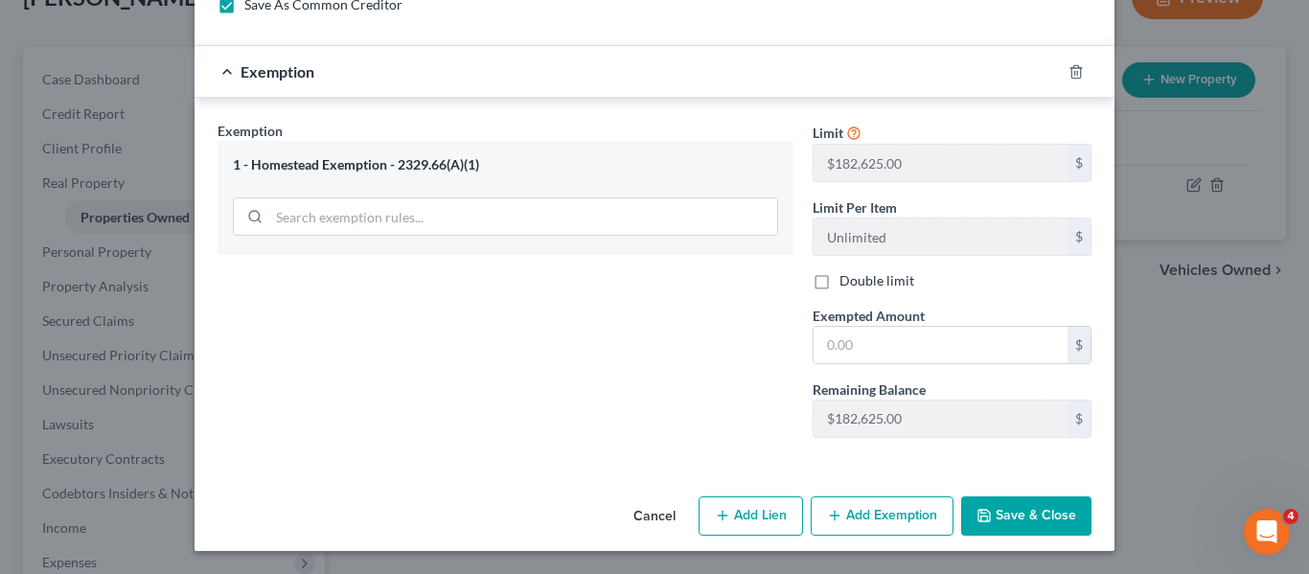
scroll to position [940, 0]
click at [1029, 513] on button "Save & Close" at bounding box center [1026, 516] width 130 height 40
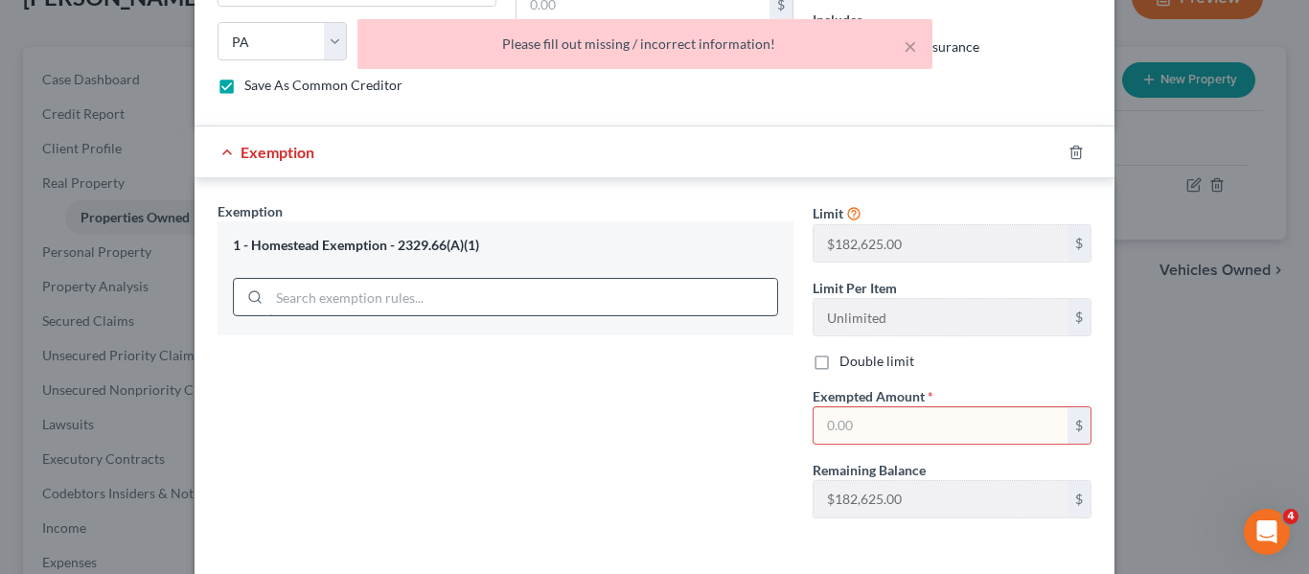
scroll to position [825, 0]
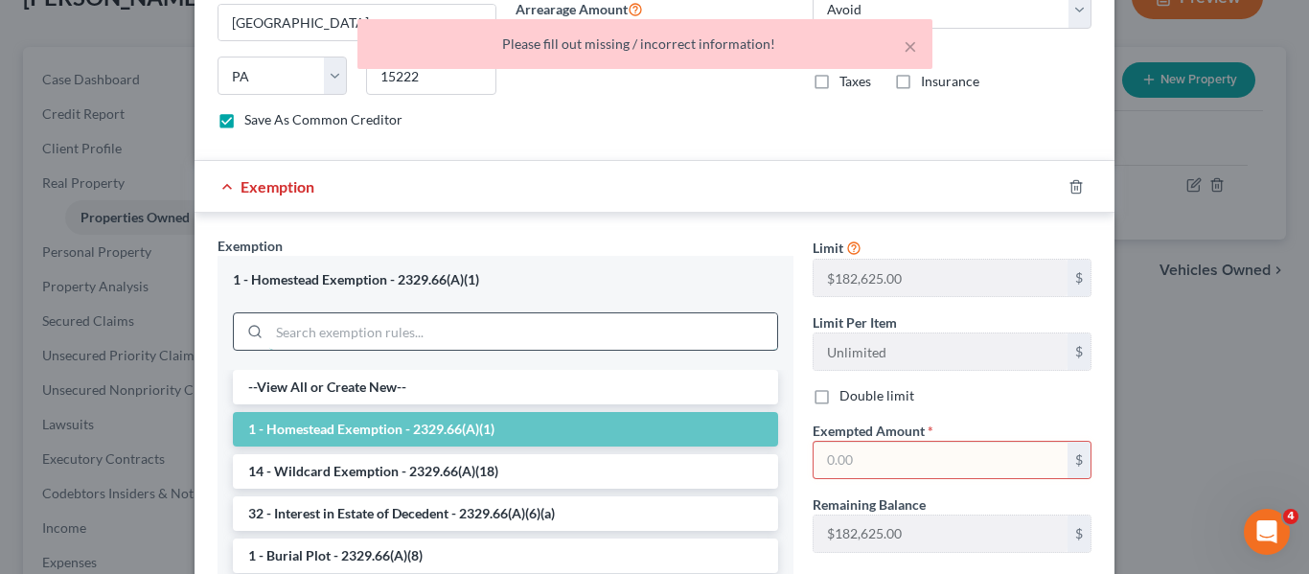
click at [513, 336] on input "search" at bounding box center [523, 331] width 508 height 36
click at [412, 425] on li "1 - Homestead Exemption - 2329.66(A)(1)" at bounding box center [505, 429] width 545 height 34
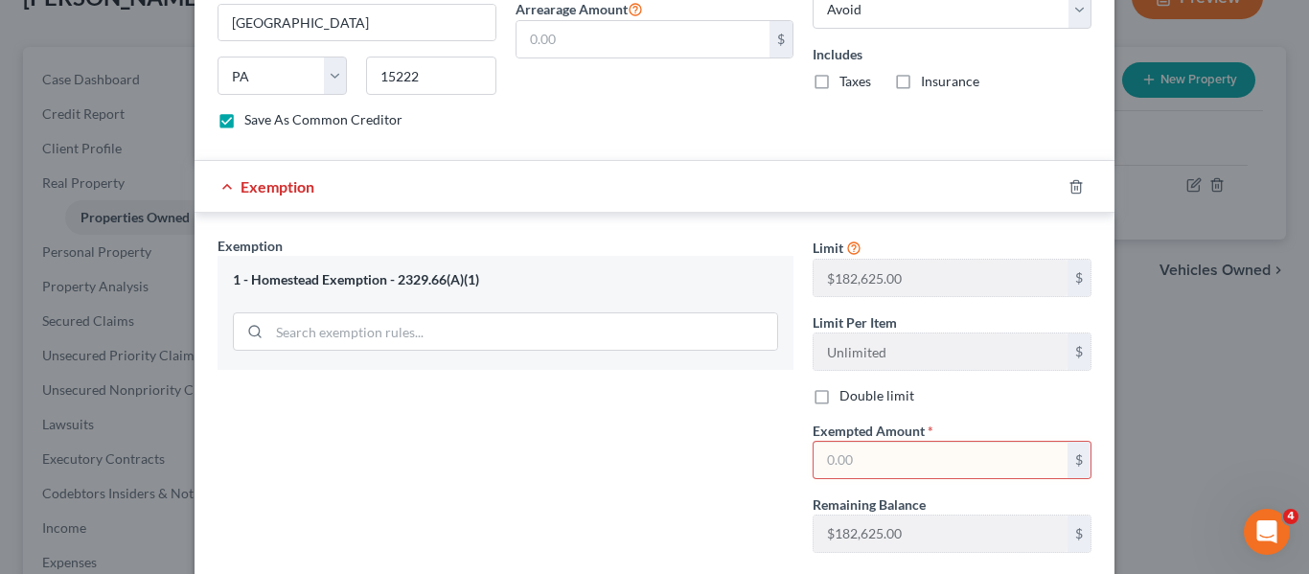
click at [305, 281] on div "1 - Homestead Exemption - 2329.66(A)(1)" at bounding box center [505, 280] width 545 height 18
click at [881, 460] on input "text" at bounding box center [940, 460] width 254 height 36
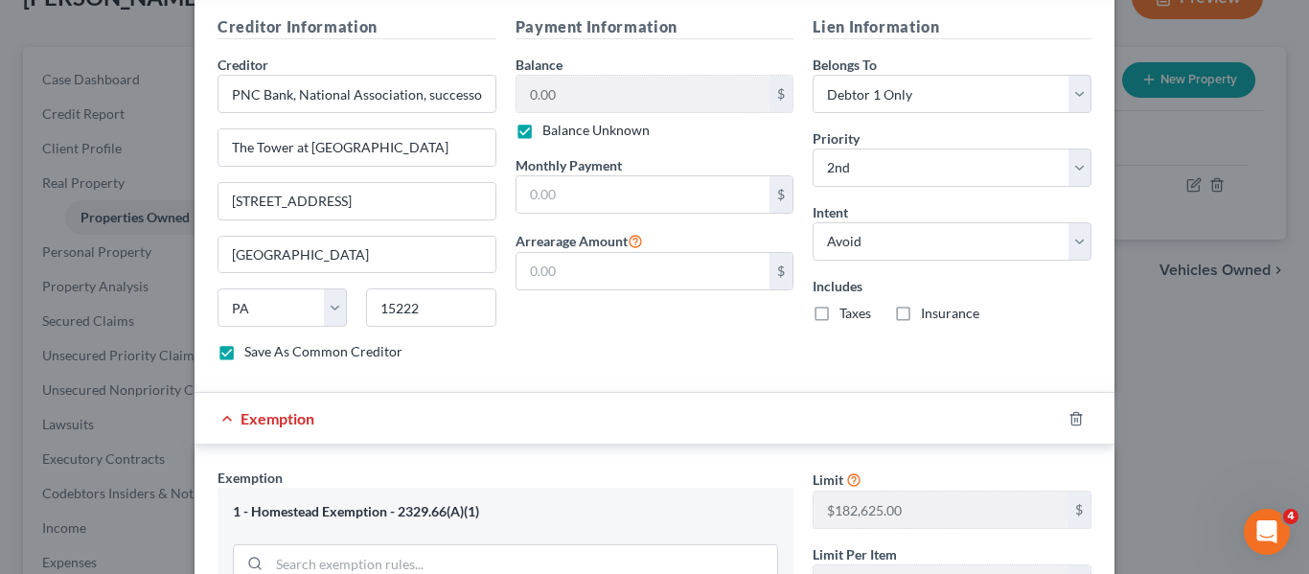
scroll to position [579, 0]
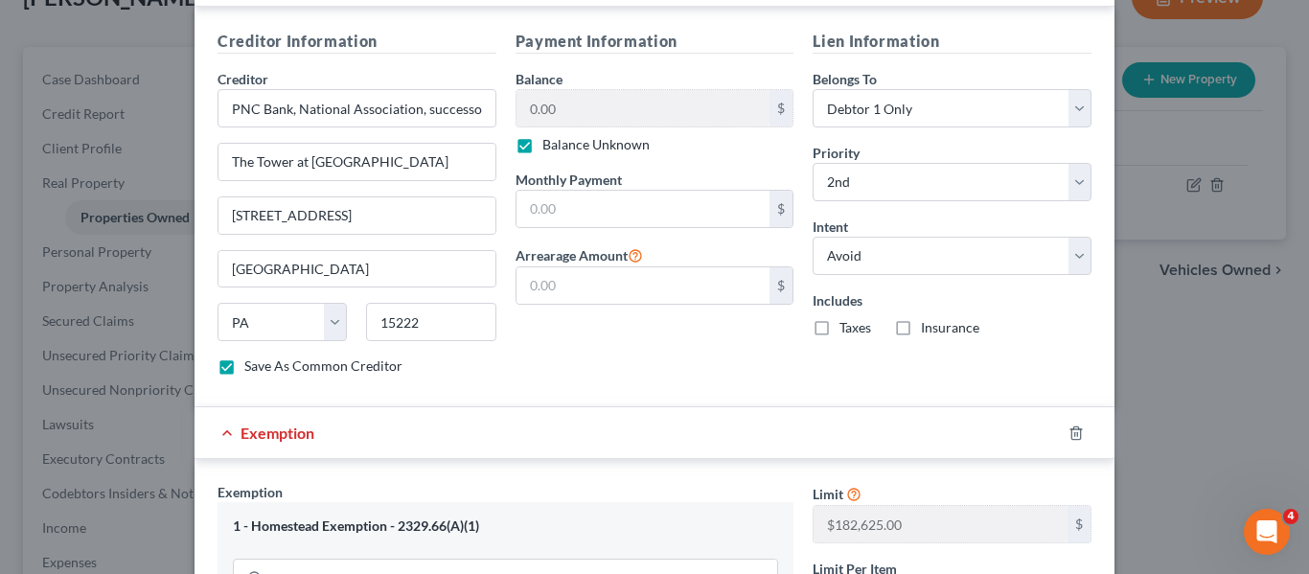
click at [542, 151] on label "Balance Unknown" at bounding box center [595, 144] width 107 height 19
click at [550, 148] on input "Balance Unknown" at bounding box center [556, 141] width 12 height 12
checkbox input "false"
click at [574, 118] on input "0.00" at bounding box center [643, 108] width 254 height 36
click at [643, 113] on input "text" at bounding box center [643, 108] width 254 height 36
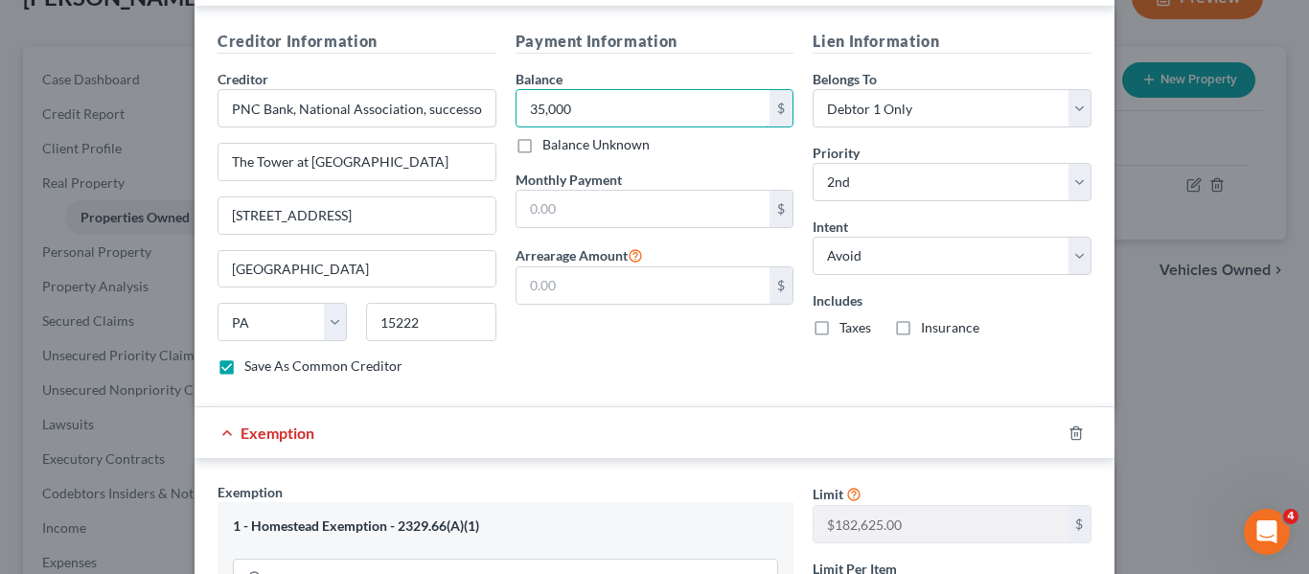
type input "35,000"
click at [738, 375] on div "Payment Information Balance 35,000.00 $ Balance Unknown Balance Undetermined 35…" at bounding box center [655, 210] width 298 height 361
click at [762, 359] on div "Payment Information Balance 35,000.00 $ Balance Unknown Balance Undetermined 35…" at bounding box center [655, 210] width 298 height 361
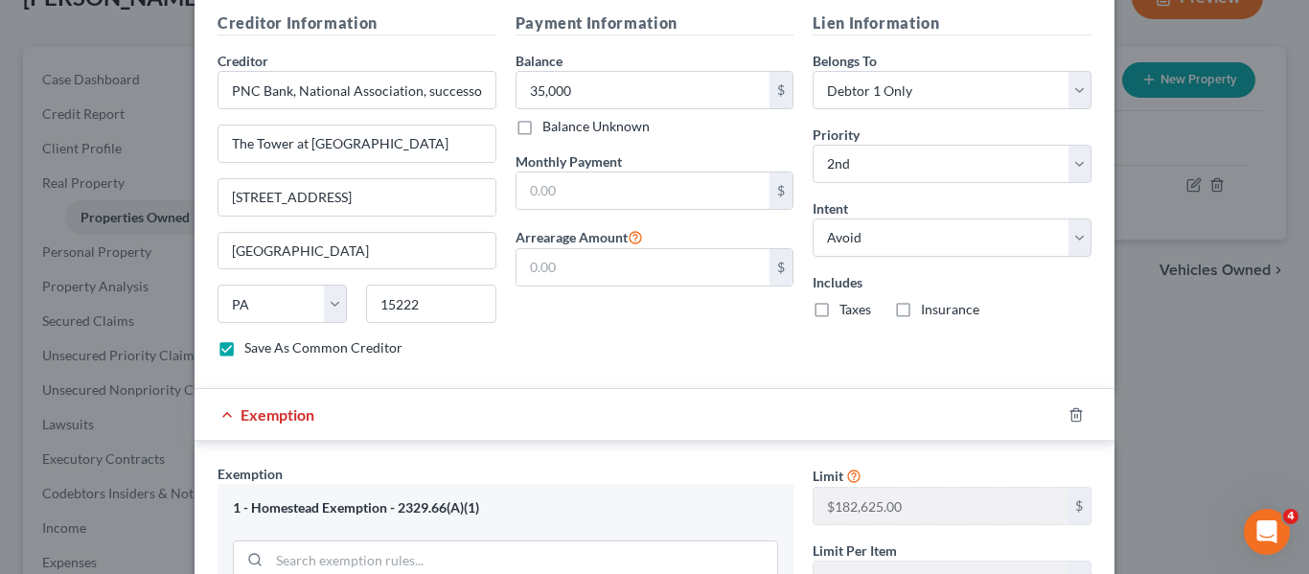
scroll to position [608, 0]
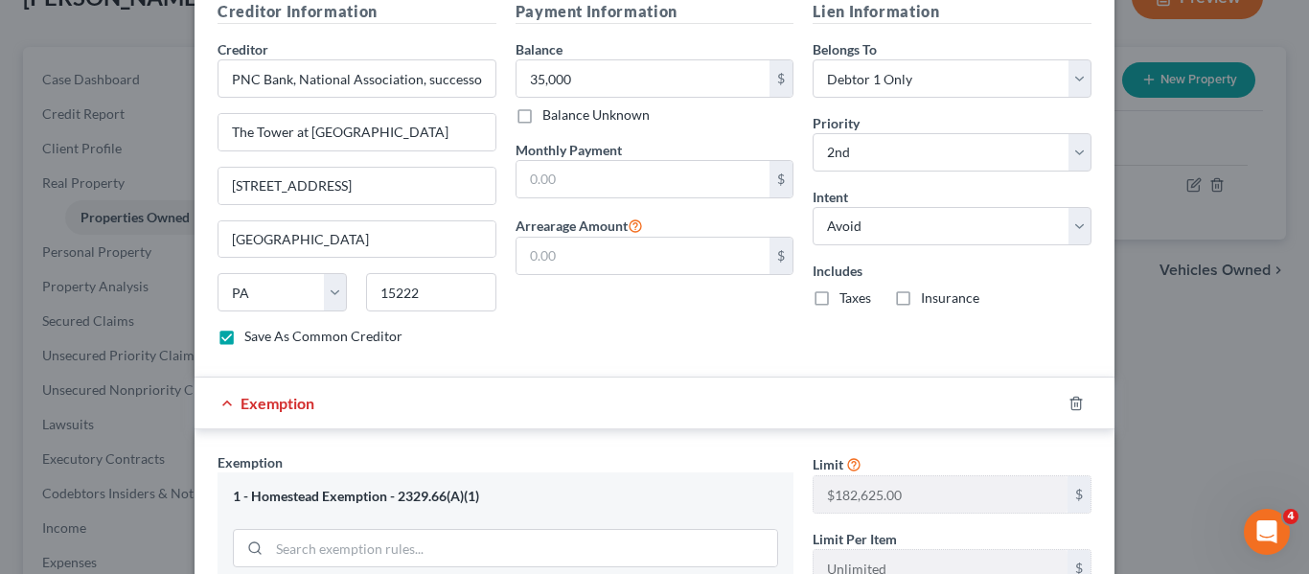
click at [542, 118] on label "Balance Unknown" at bounding box center [595, 114] width 107 height 19
click at [550, 118] on input "Balance Unknown" at bounding box center [556, 111] width 12 height 12
checkbox input "true"
type input "0.00"
click at [542, 120] on label "Balance Unknown" at bounding box center [595, 114] width 107 height 19
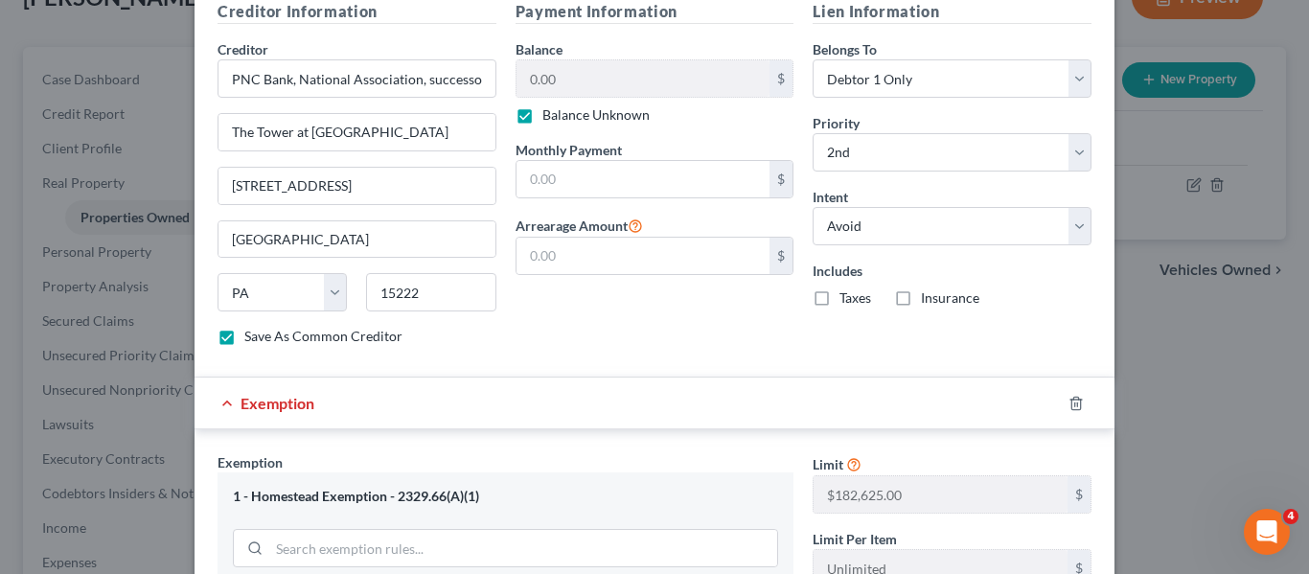
click at [550, 118] on input "Balance Unknown" at bounding box center [556, 111] width 12 height 12
click at [542, 120] on label "Balance Unknown" at bounding box center [595, 114] width 107 height 19
click at [550, 118] on input "Balance Unknown" at bounding box center [556, 111] width 12 height 12
click at [542, 118] on label "Balance Unknown" at bounding box center [595, 114] width 107 height 19
click at [550, 118] on input "Balance Unknown" at bounding box center [556, 111] width 12 height 12
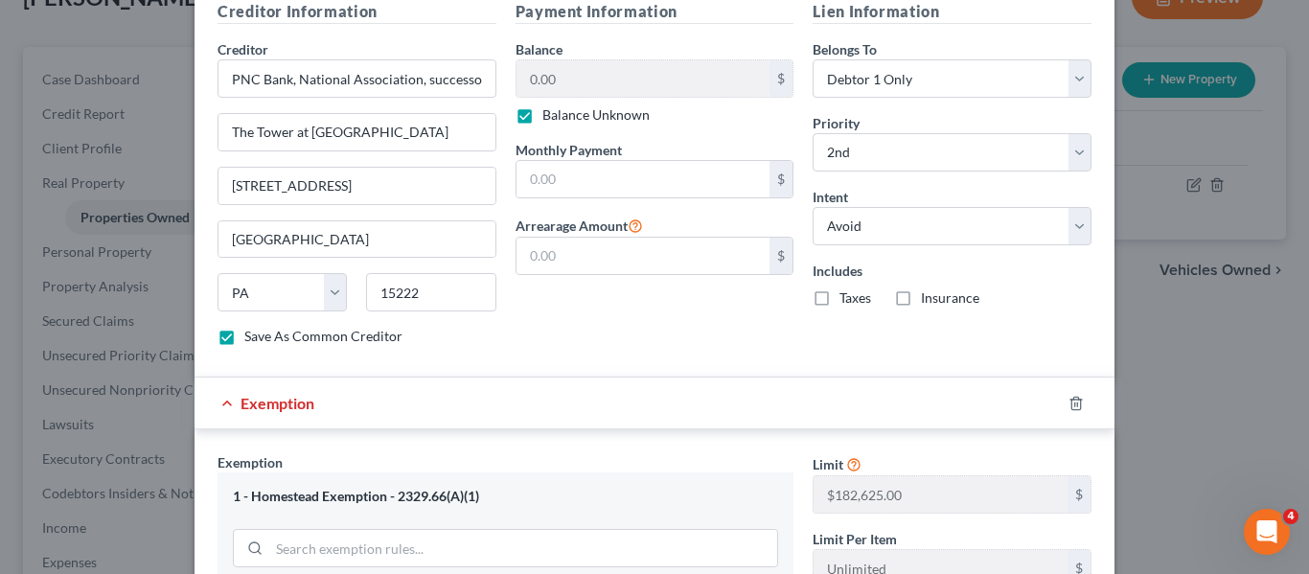
checkbox input "false"
click at [587, 78] on input "0.00" at bounding box center [643, 78] width 254 height 36
type input "35,000"
click at [678, 341] on div "Payment Information Balance 35,000.00 $ Balance Unknown Balance Undetermined 35…" at bounding box center [655, 180] width 298 height 361
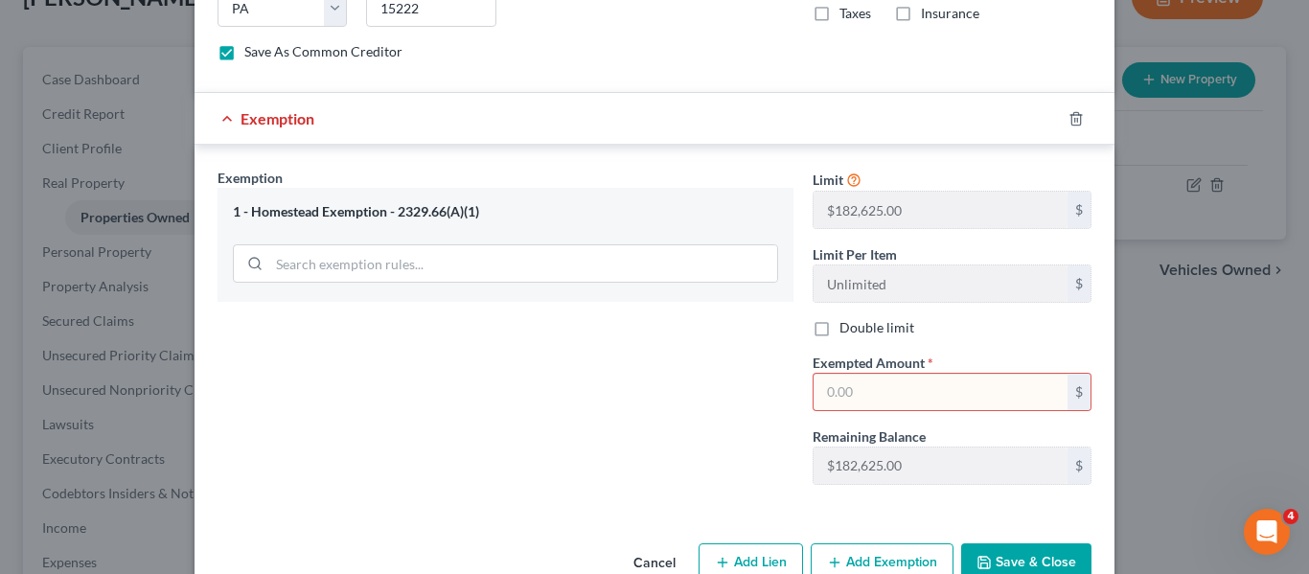
scroll to position [923, 0]
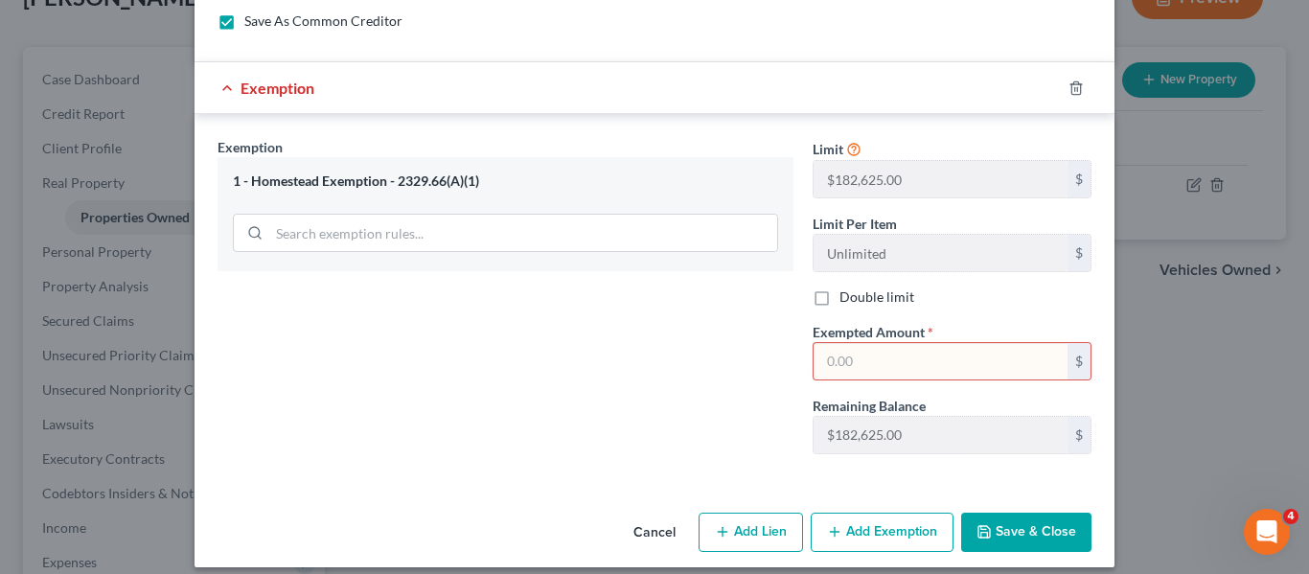
click at [851, 350] on input "text" at bounding box center [940, 361] width 254 height 36
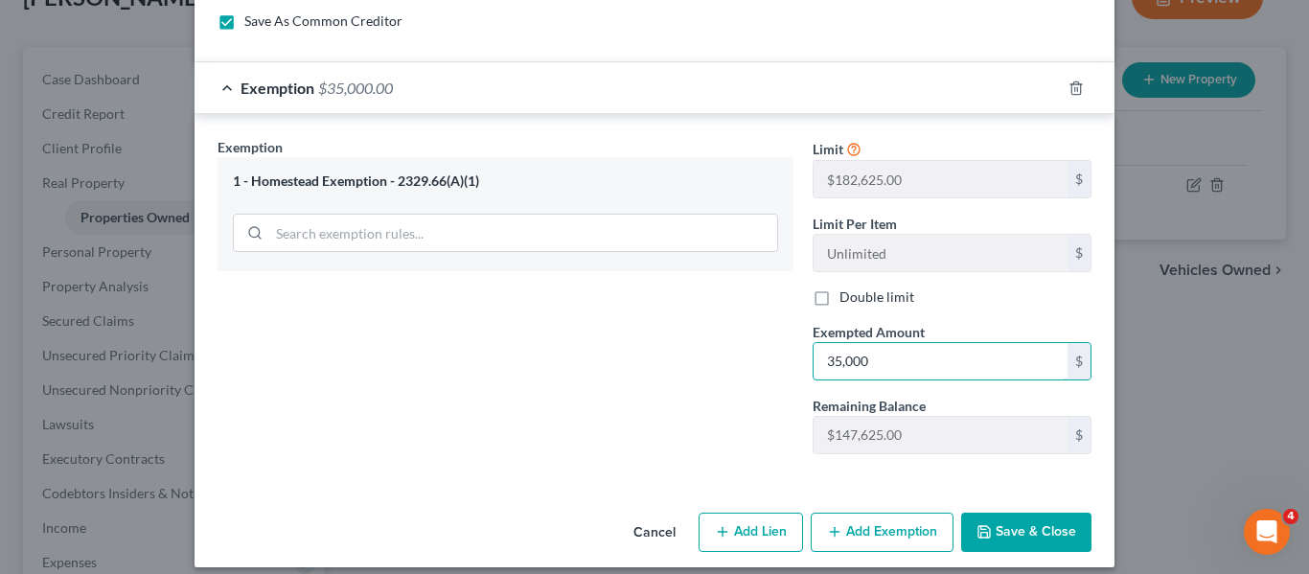
type input "35,000"
click at [688, 396] on div "Exemption Set must be selected for CA. Exemption * 1 - Homestead Exemption - 23…" at bounding box center [505, 302] width 595 height 331
click at [1017, 528] on button "Save & Close" at bounding box center [1026, 533] width 130 height 40
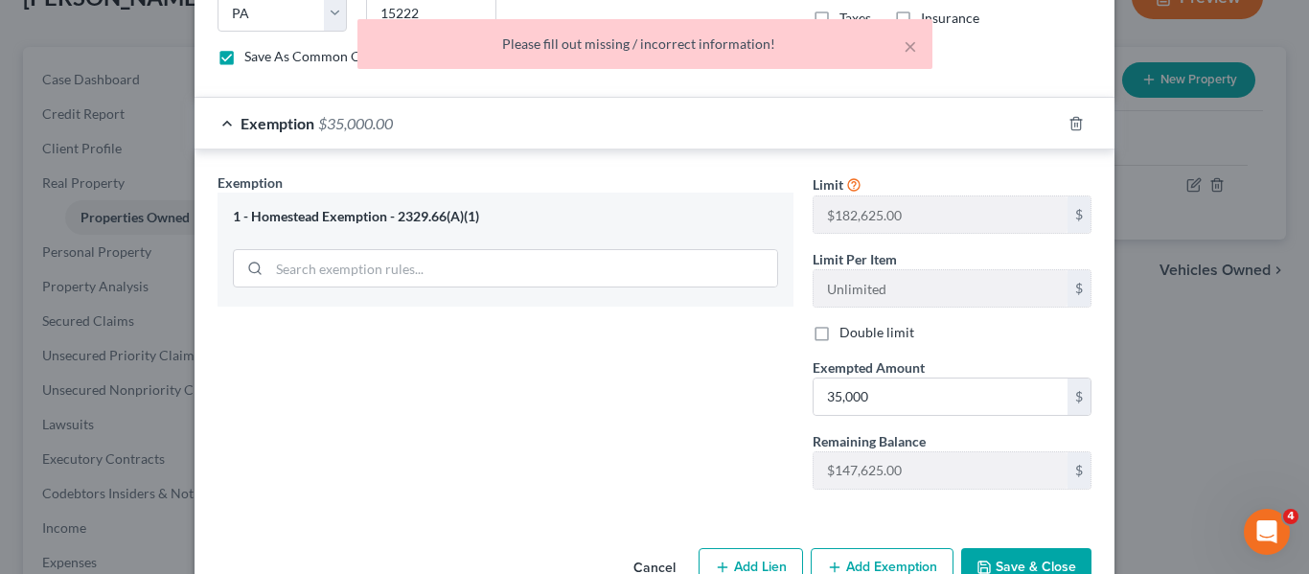
scroll to position [869, 0]
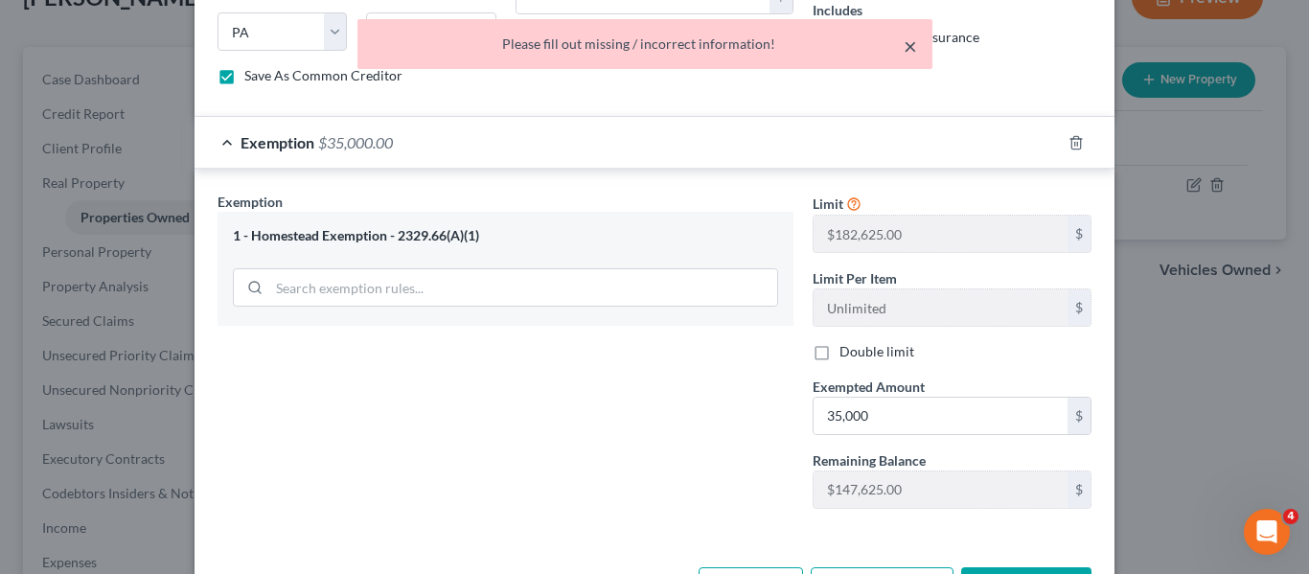
click at [911, 41] on button "×" at bounding box center [909, 45] width 13 height 23
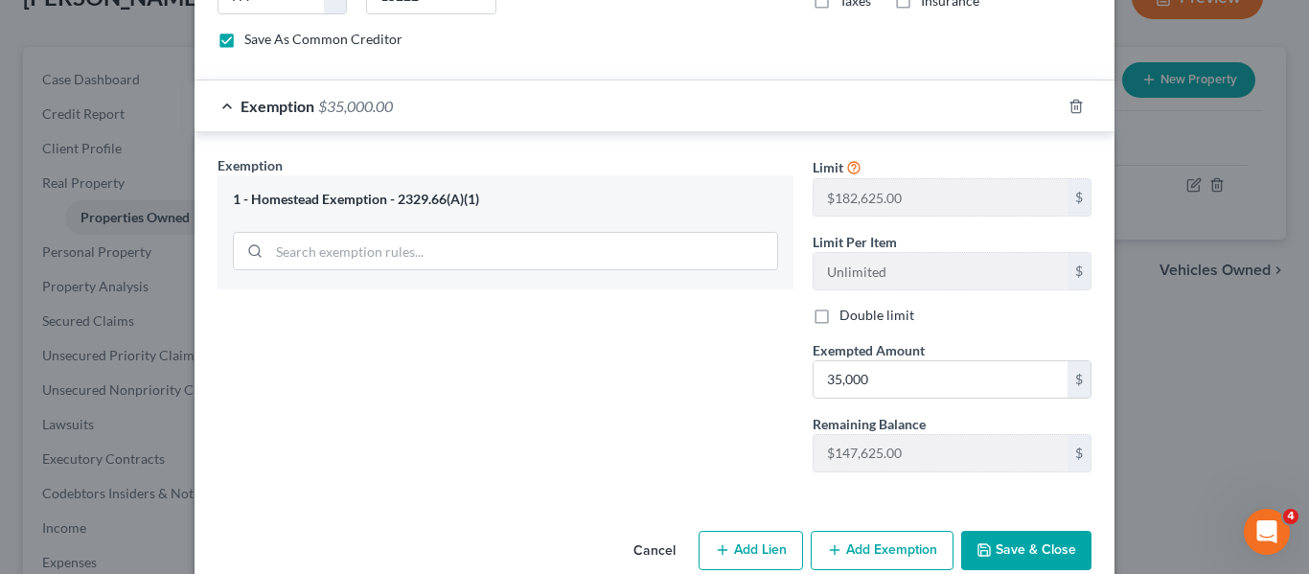
scroll to position [940, 0]
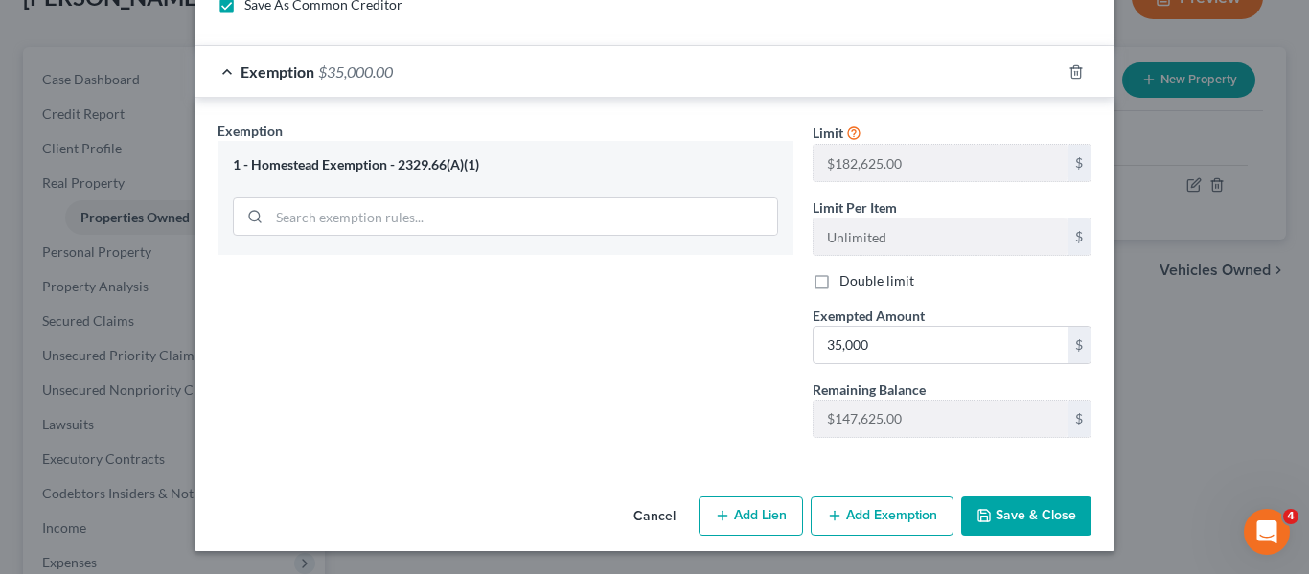
click at [1020, 517] on button "Save & Close" at bounding box center [1026, 516] width 130 height 40
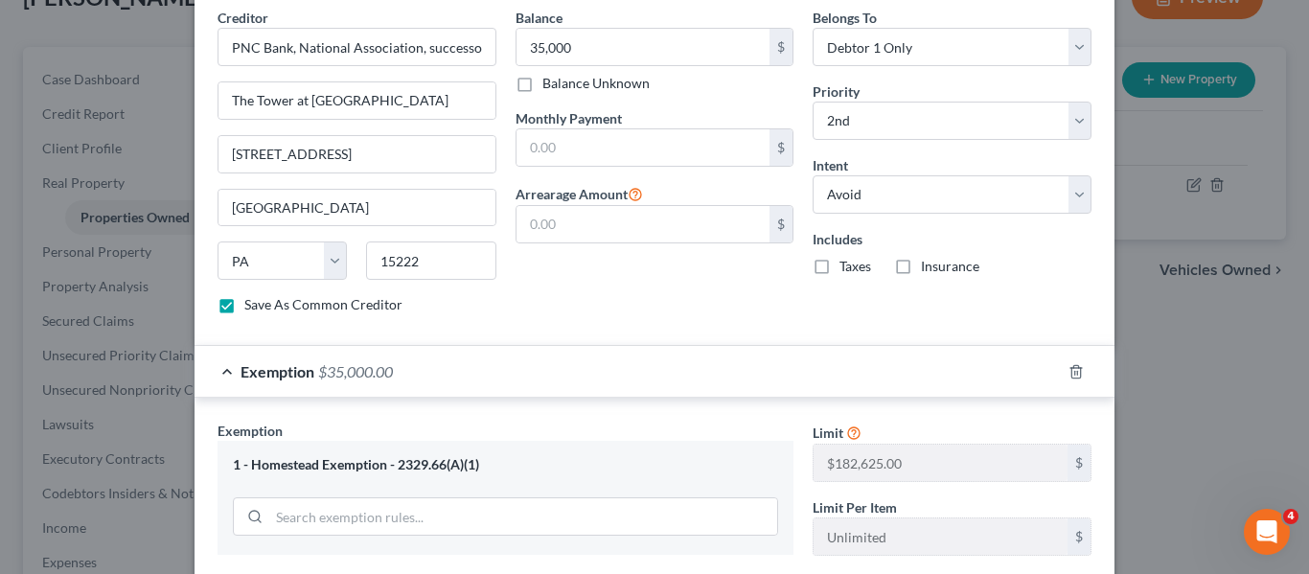
scroll to position [520, 0]
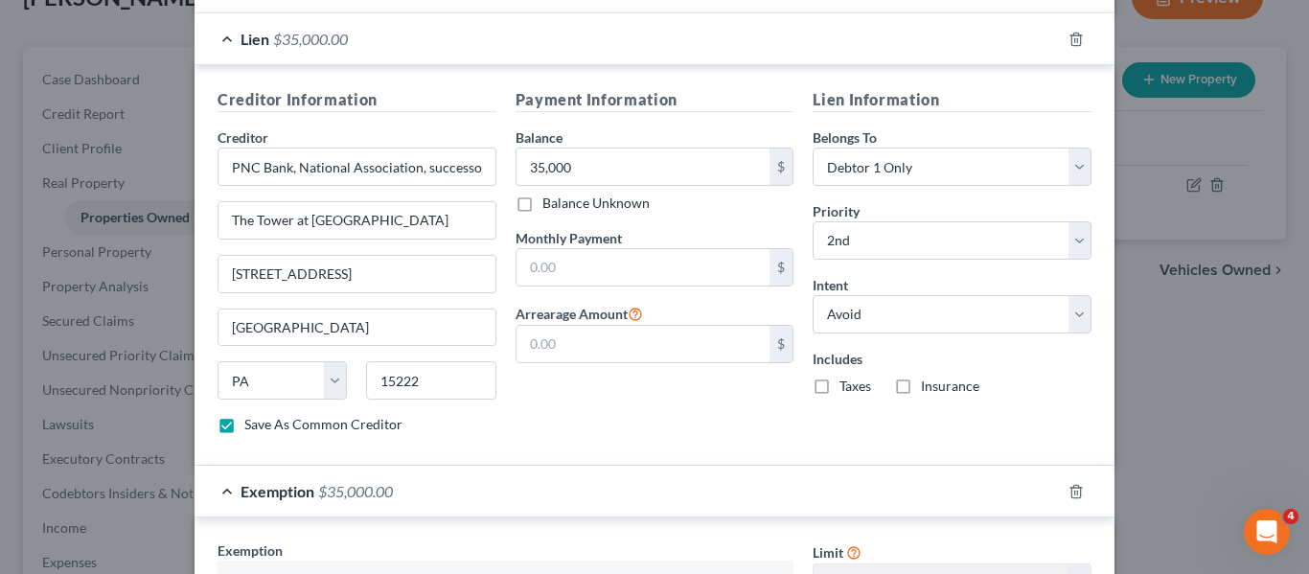
click at [878, 427] on div "Lien Information Belongs To * Select Debtor 1 Only Debtor 2 Only Debtor 1 And D…" at bounding box center [952, 268] width 298 height 361
click at [940, 228] on select "Select 1st 2nd 3rd 4th 5th 6th 7th 8th 9th 10th 11th 12th 13th 14th 15th 16th 1…" at bounding box center [951, 240] width 279 height 38
click at [812, 221] on select "Select 1st 2nd 3rd 4th 5th 6th 7th 8th 9th 10th 11th 12th 13th 14th 15th 16th 1…" at bounding box center [951, 240] width 279 height 38
drag, startPoint x: 929, startPoint y: 236, endPoint x: 926, endPoint y: 224, distance: 11.8
click at [930, 239] on select "Select 1st 2nd 3rd 4th 5th 6th 7th 8th 9th 10th 11th 12th 13th 14th 15th 16th 1…" at bounding box center [951, 240] width 279 height 38
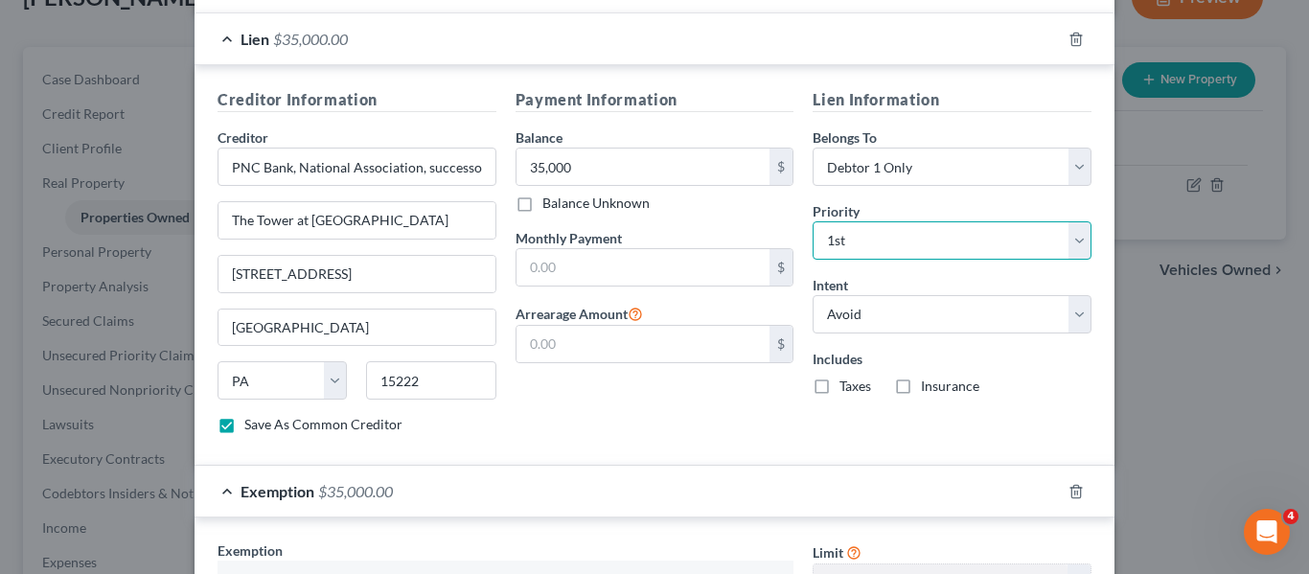
select select "1"
click at [812, 221] on select "Select 1st 2nd 3rd 4th 5th 6th 7th 8th 9th 10th 11th 12th 13th 14th 15th 16th 1…" at bounding box center [951, 240] width 279 height 38
click at [763, 433] on div "Payment Information Balance 35,000.00 $ Balance Unknown Balance Undetermined 35…" at bounding box center [655, 268] width 298 height 361
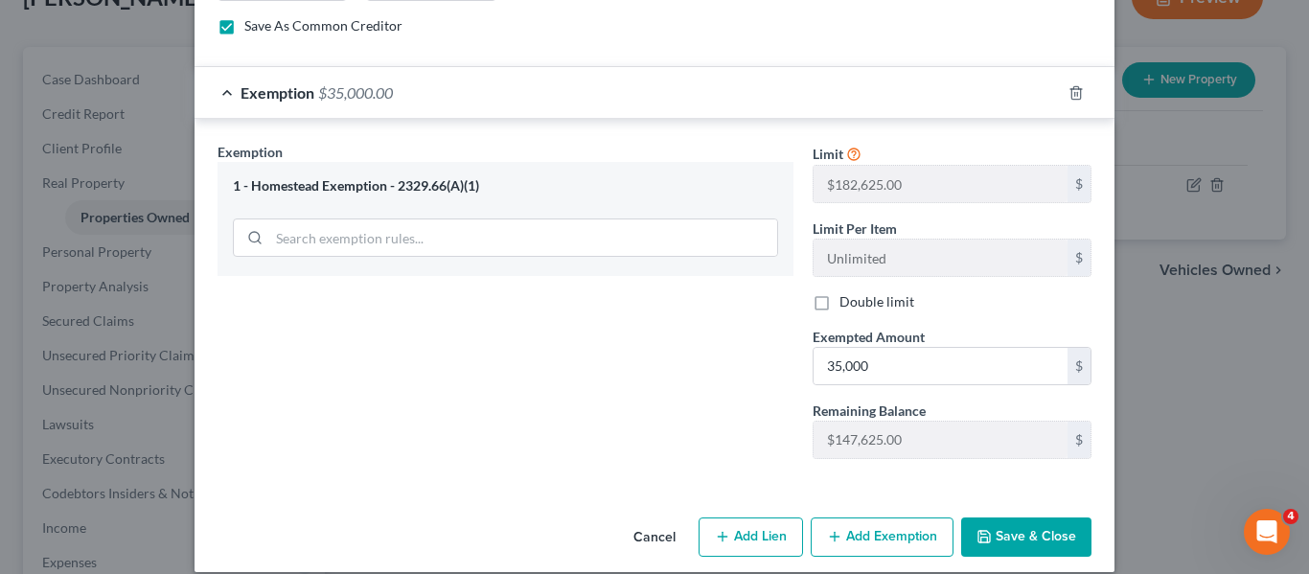
scroll to position [940, 0]
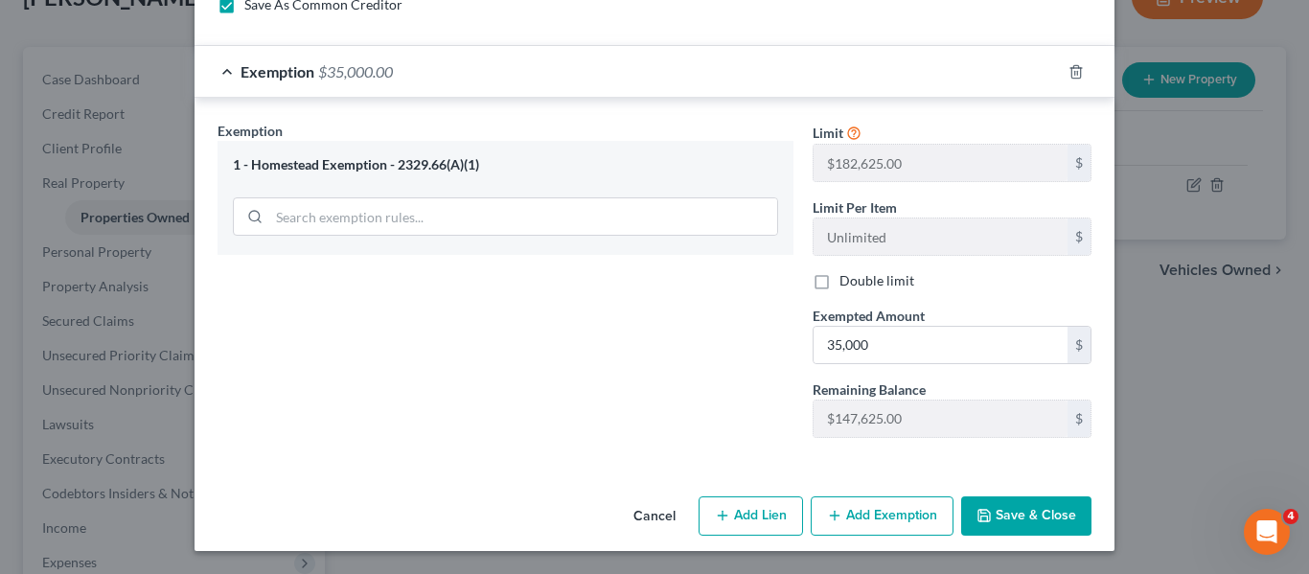
click at [1003, 520] on button "Save & Close" at bounding box center [1026, 516] width 130 height 40
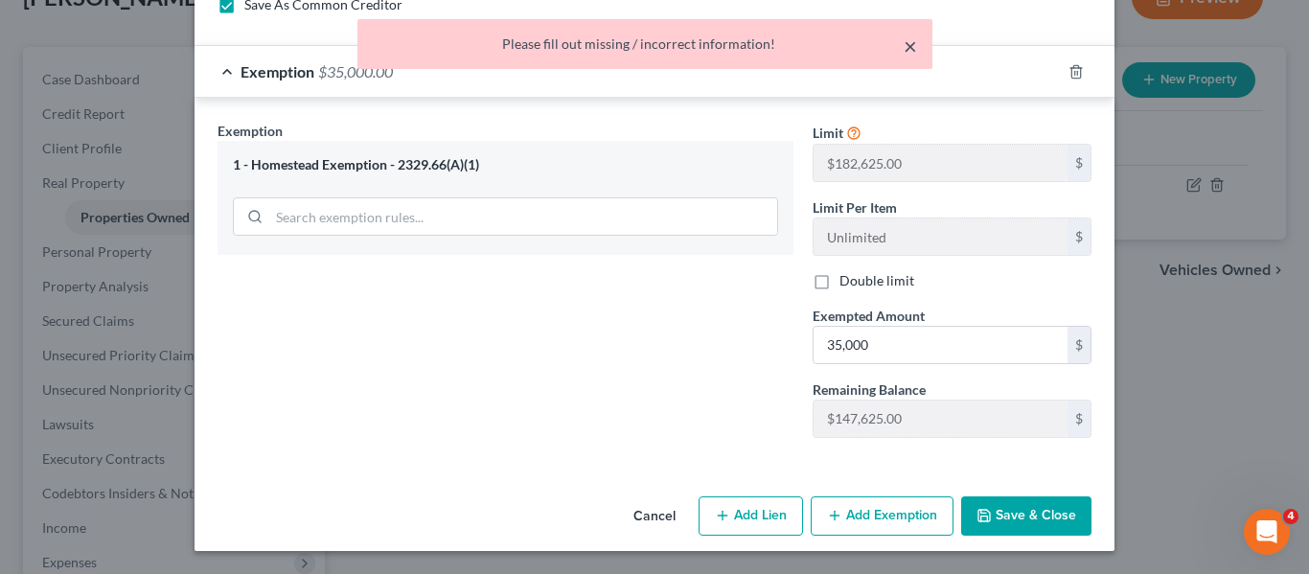
click at [909, 49] on button "×" at bounding box center [909, 45] width 13 height 23
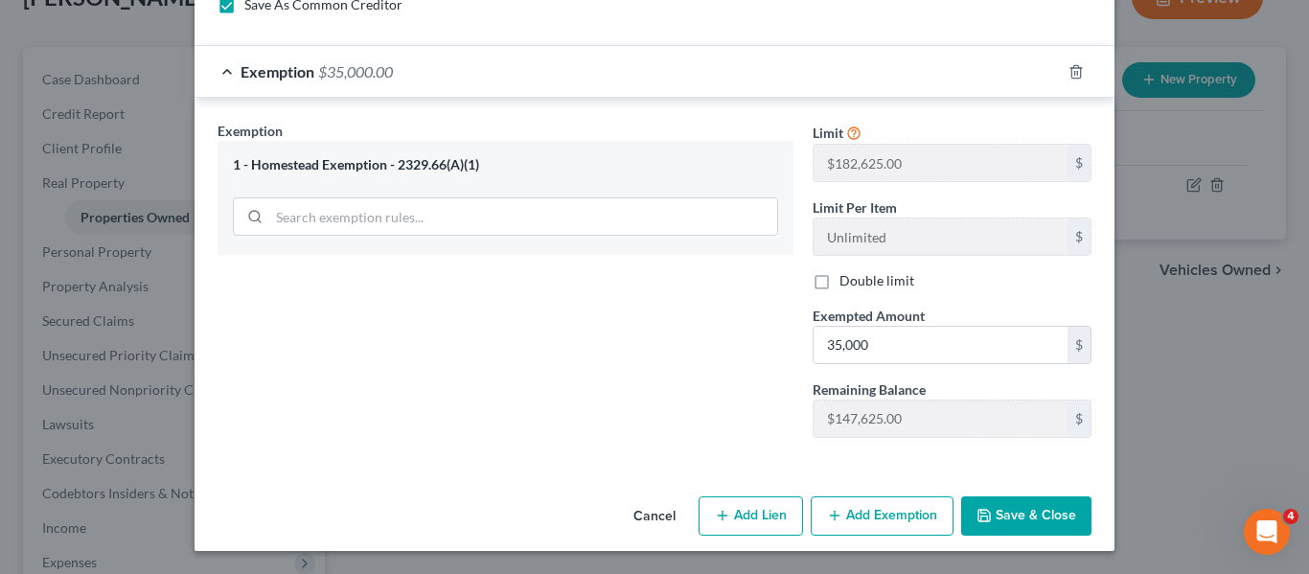
click at [1037, 518] on button "Save & Close" at bounding box center [1026, 516] width 130 height 40
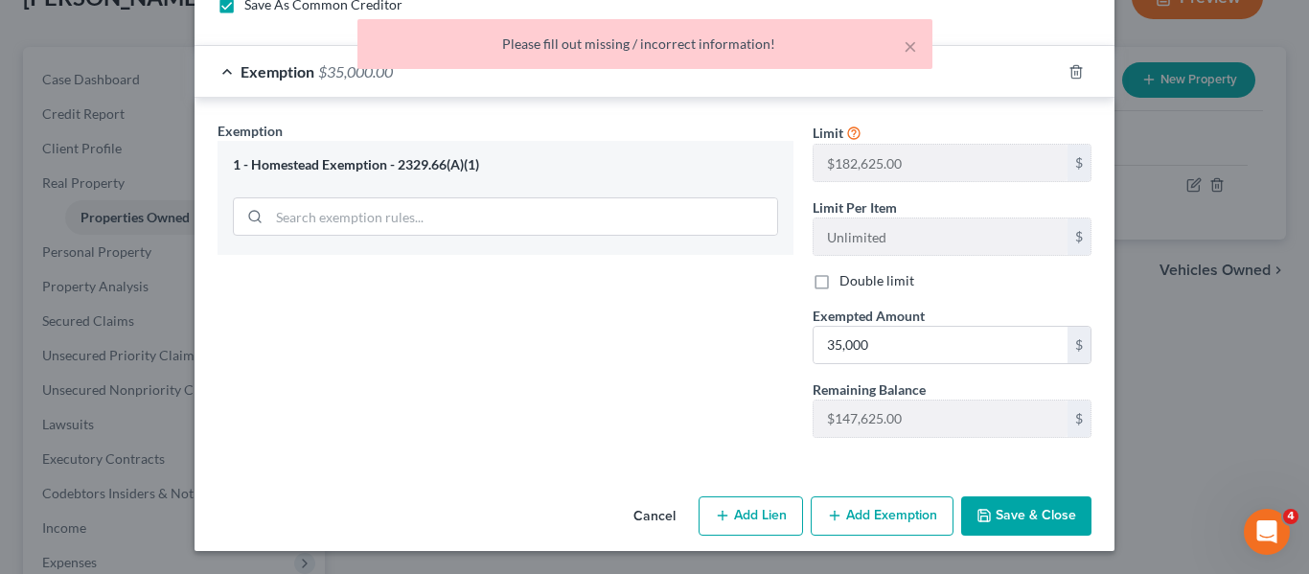
click at [696, 421] on div "Exemption Set must be selected for CA. Exemption * 1 - Homestead Exemption - 23…" at bounding box center [505, 286] width 595 height 331
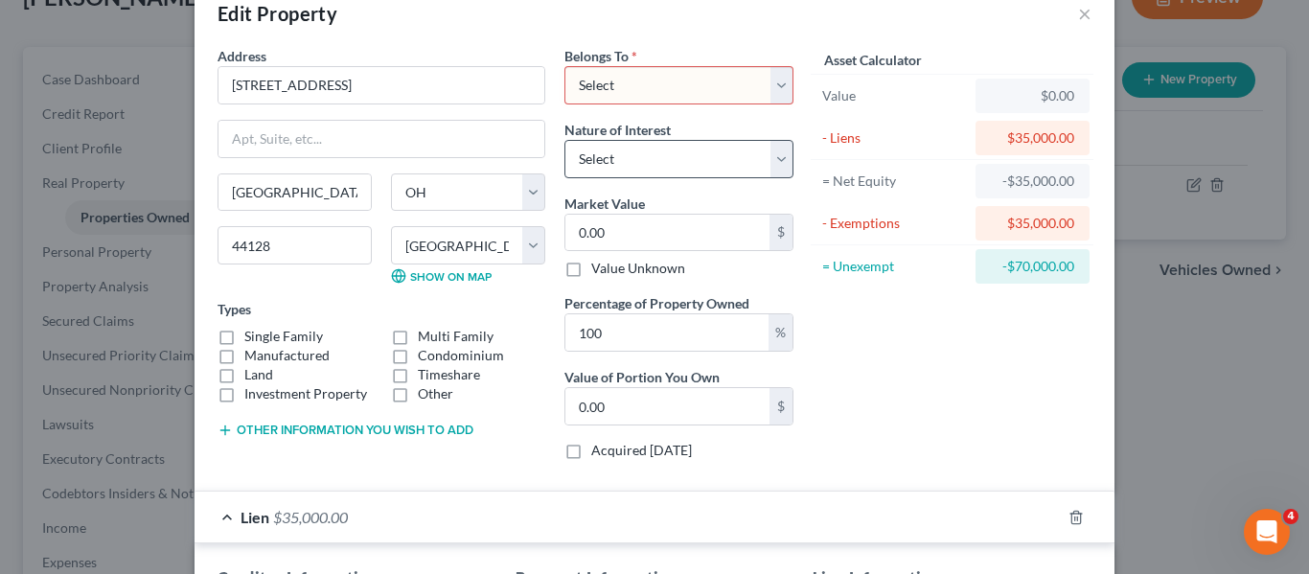
scroll to position [20, 0]
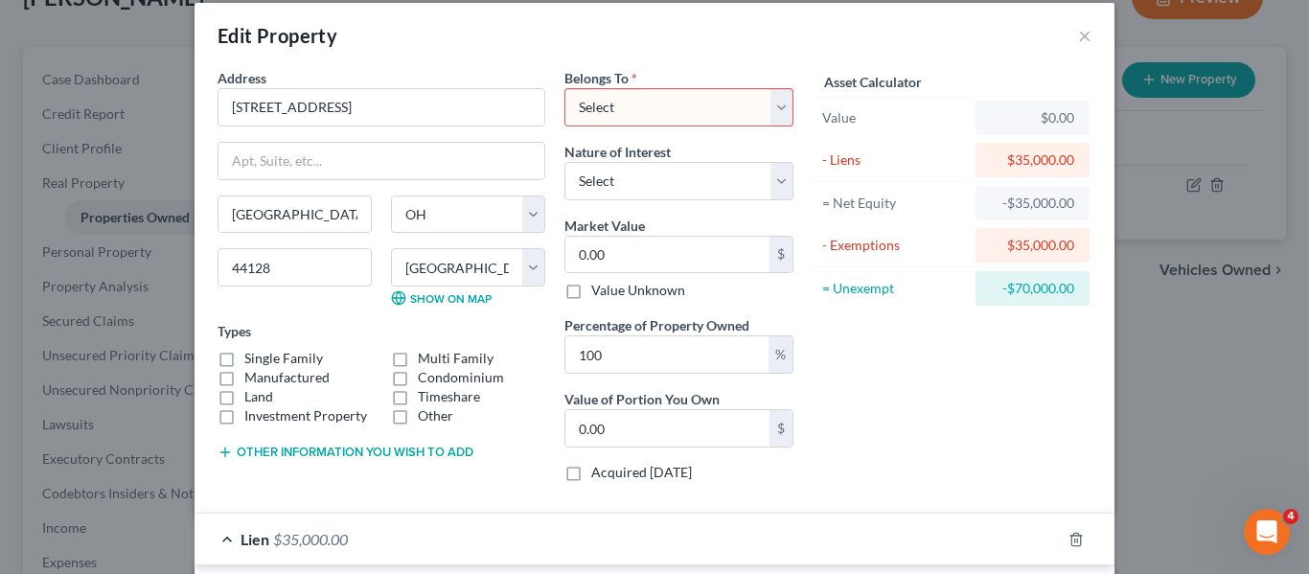
click at [759, 98] on select "Select Debtor 1 Only Debtor 2 Only Debtor 1 And Debtor 2 Only At Least One Of T…" at bounding box center [678, 107] width 229 height 38
select select "0"
click at [564, 88] on select "Select Debtor 1 Only Debtor 2 Only Debtor 1 And Debtor 2 Only At Least One Of T…" at bounding box center [678, 107] width 229 height 38
click at [912, 434] on div "Asset Calculator Value $0.00 - Liens $35,000.00 = Net Equity -$35,000.00 - Exem…" at bounding box center [952, 282] width 298 height 429
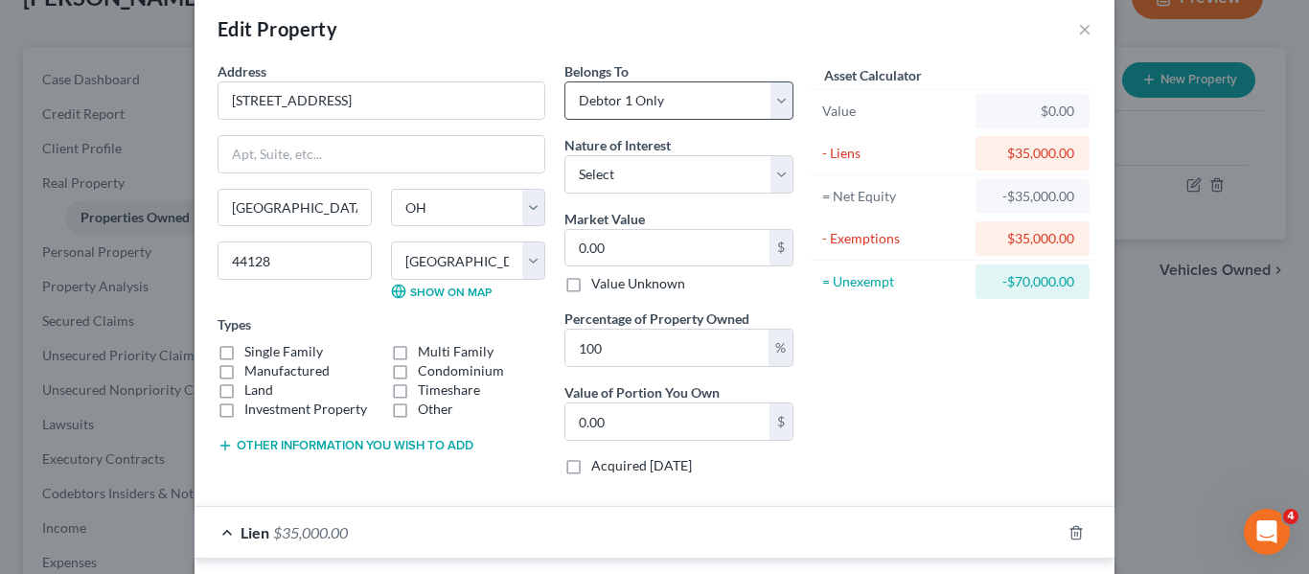
scroll to position [30, 0]
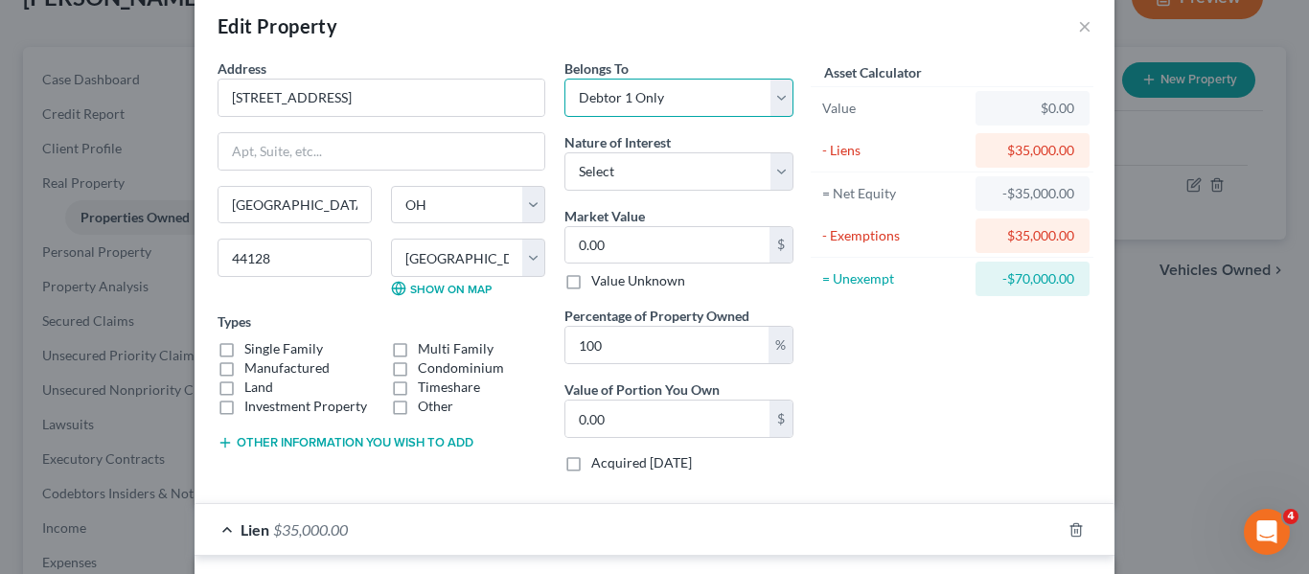
click at [787, 94] on select "Select Debtor 1 Only Debtor 2 Only Debtor 1 And Debtor 2 Only At Least One Of T…" at bounding box center [678, 98] width 229 height 38
click at [894, 365] on div "Asset Calculator Value $0.00 - Liens $35,000.00 = Net Equity -$35,000.00 - Exem…" at bounding box center [952, 272] width 298 height 429
click at [244, 346] on label "Single Family" at bounding box center [283, 348] width 79 height 19
click at [252, 346] on input "Single Family" at bounding box center [258, 345] width 12 height 12
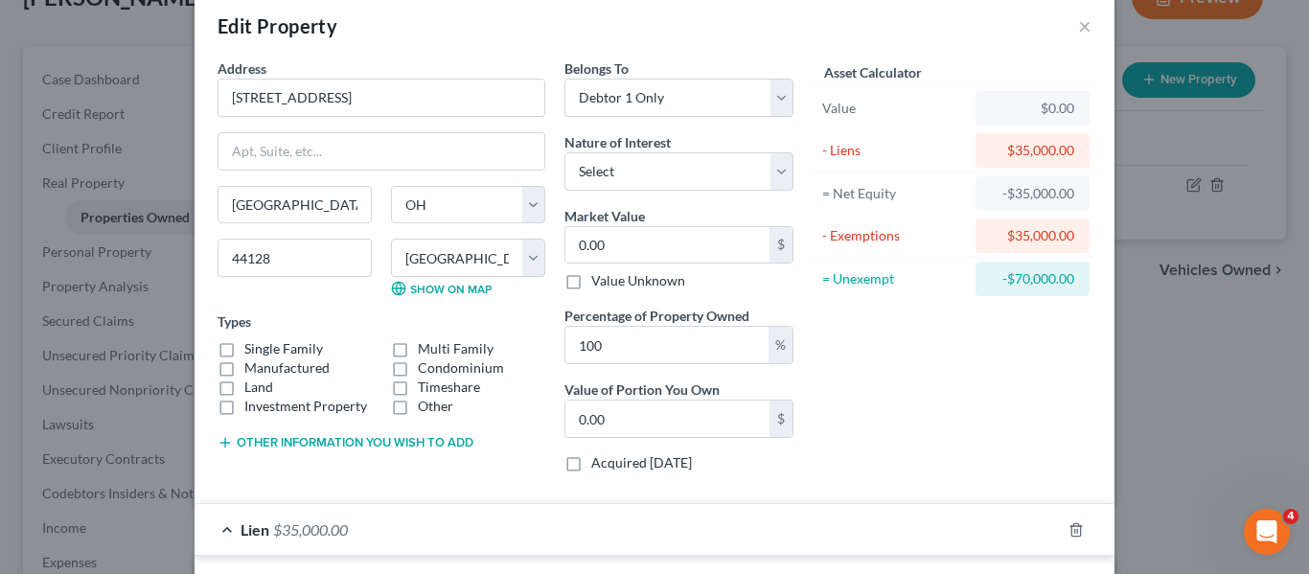
checkbox input "true"
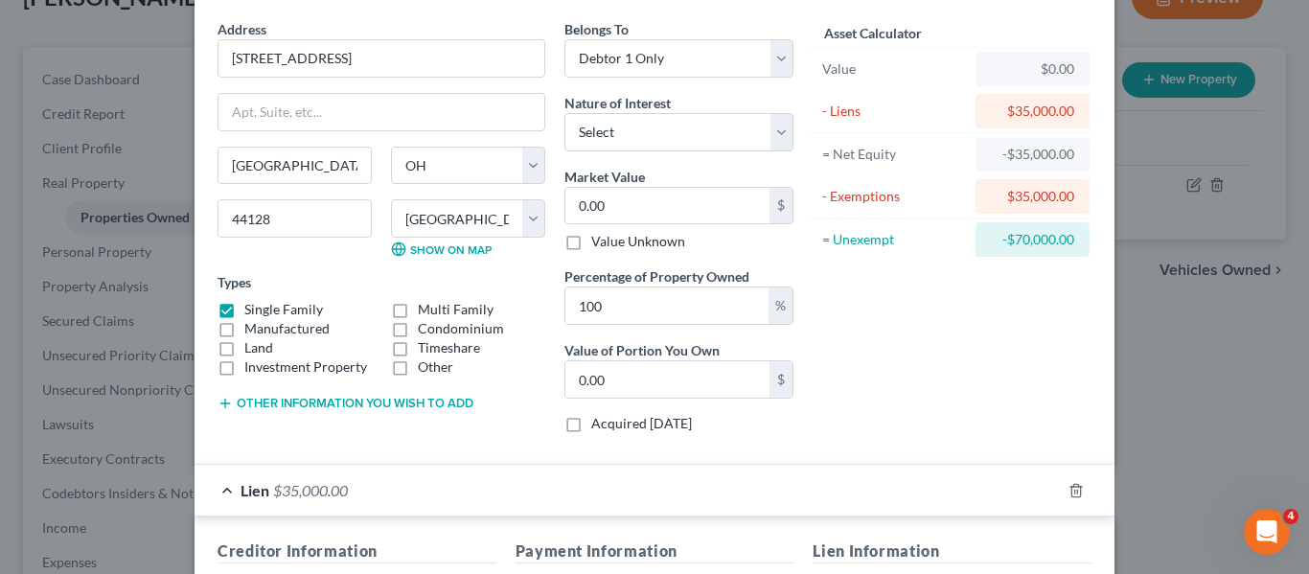
scroll to position [78, 0]
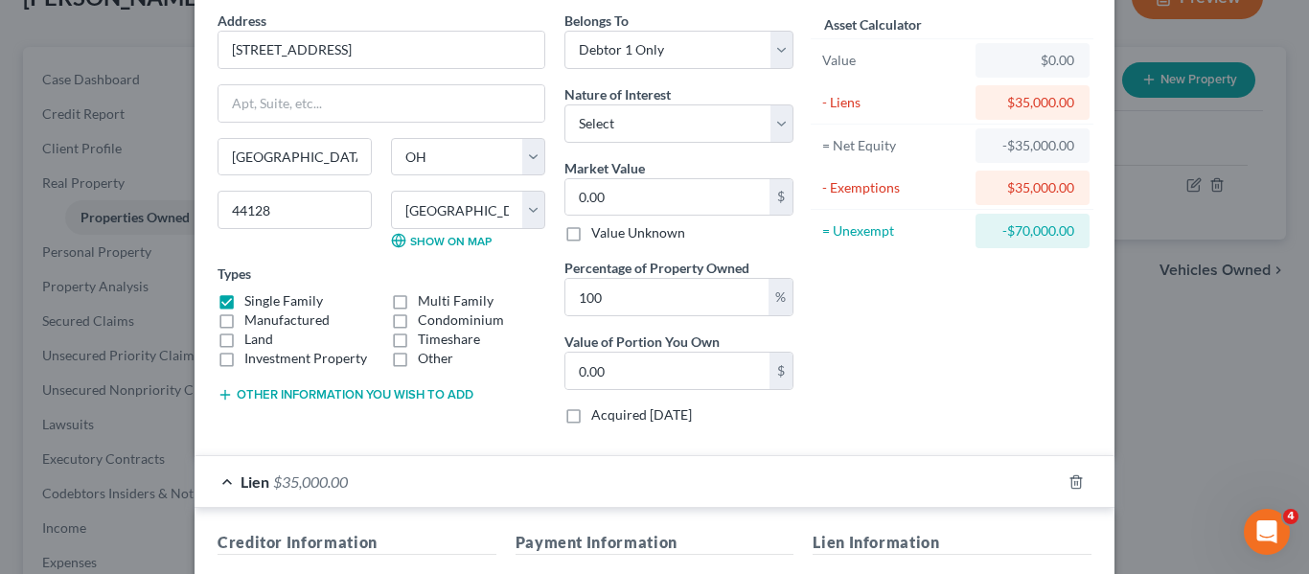
click at [923, 326] on div "Asset Calculator Value $0.00 - Liens $35,000.00 = Net Equity -$35,000.00 - Exem…" at bounding box center [952, 225] width 298 height 429
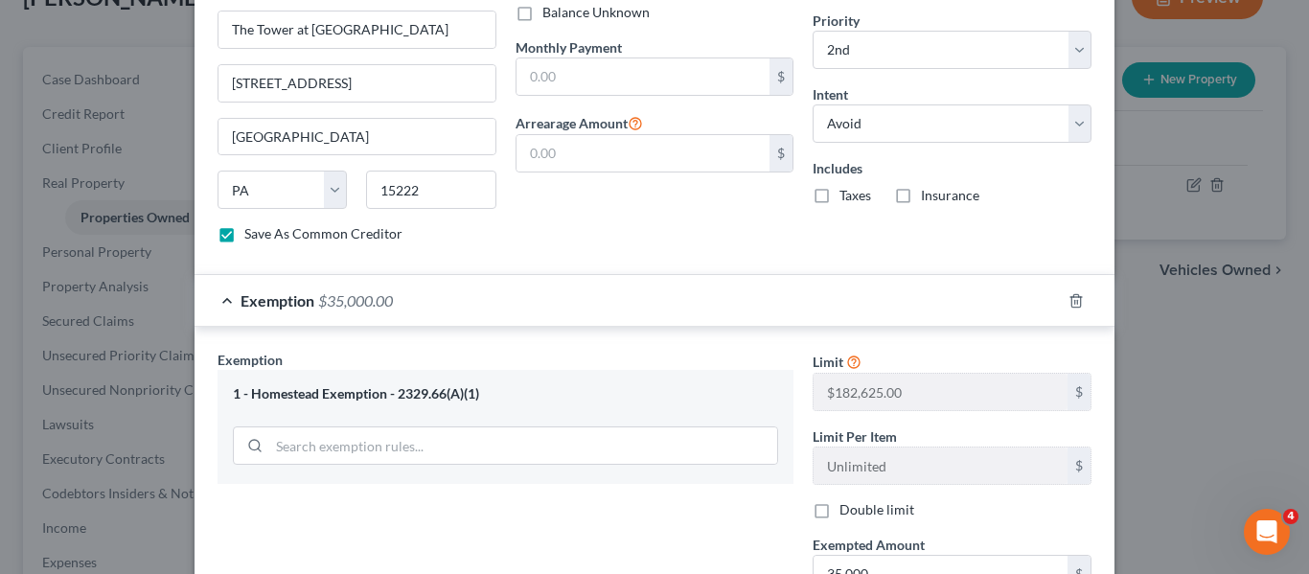
scroll to position [940, 0]
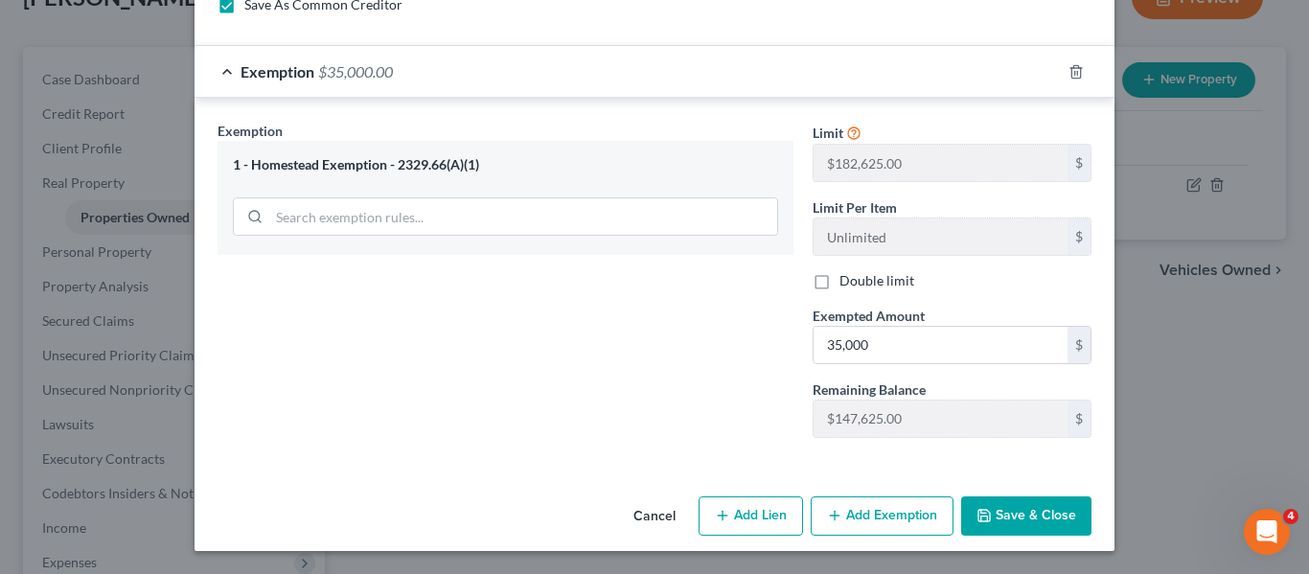
click at [1001, 517] on button "Save & Close" at bounding box center [1026, 516] width 130 height 40
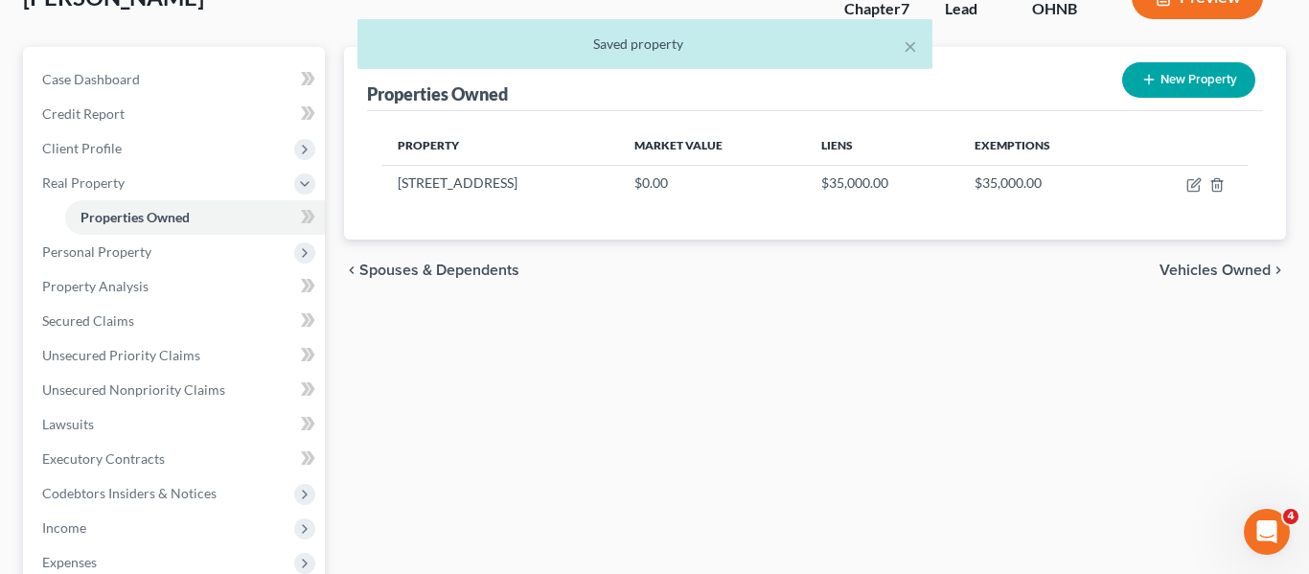
click at [989, 358] on div "Properties Owned New Property Property Market Value Liens Exemptions 4097 East …" at bounding box center [815, 445] width 962 height 796
click at [1244, 265] on span "Vehicles Owned" at bounding box center [1214, 269] width 111 height 15
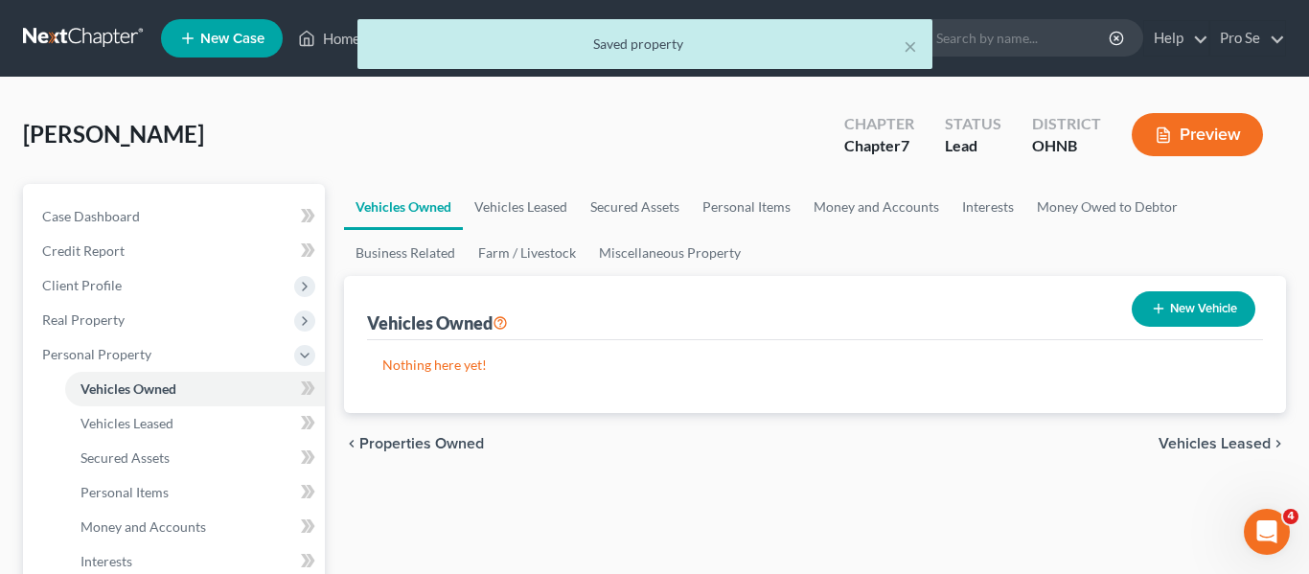
click at [1223, 447] on span "Vehicles Leased" at bounding box center [1214, 443] width 112 height 15
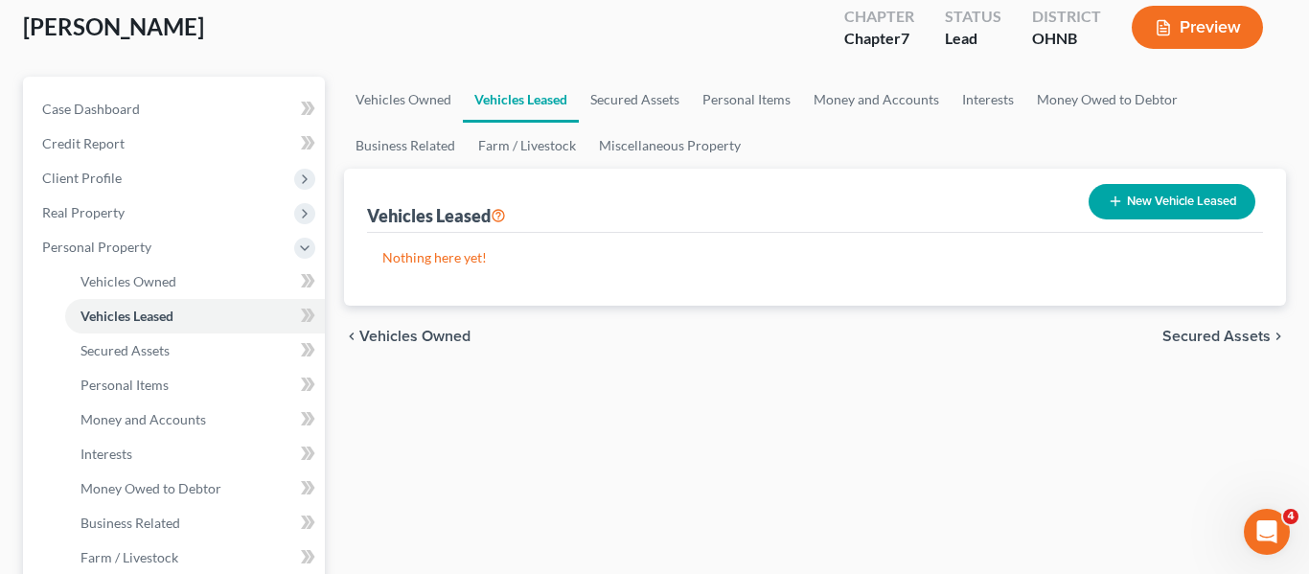
scroll to position [125, 0]
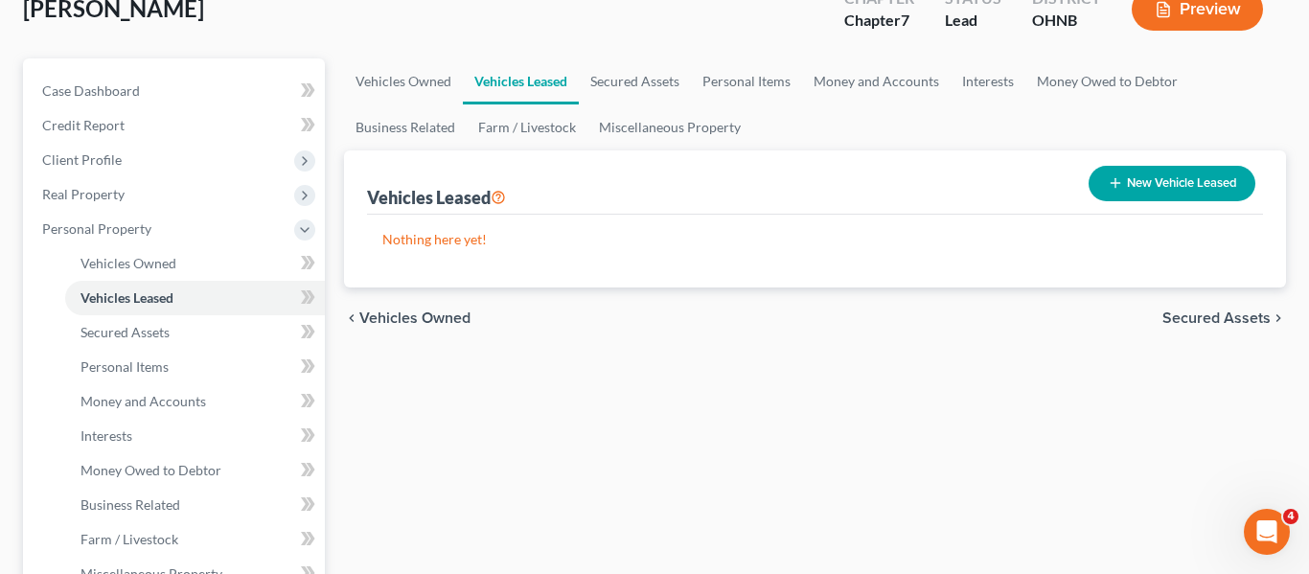
click at [1194, 319] on span "Secured Assets" at bounding box center [1216, 317] width 108 height 15
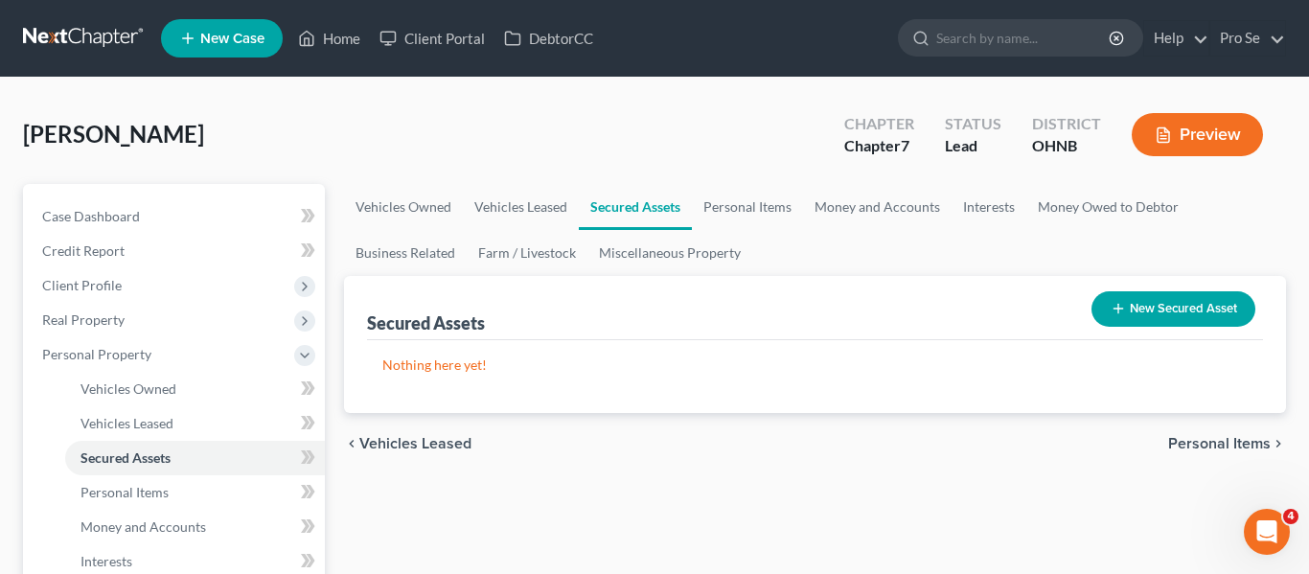
click at [1227, 451] on span "Personal Items" at bounding box center [1219, 443] width 103 height 15
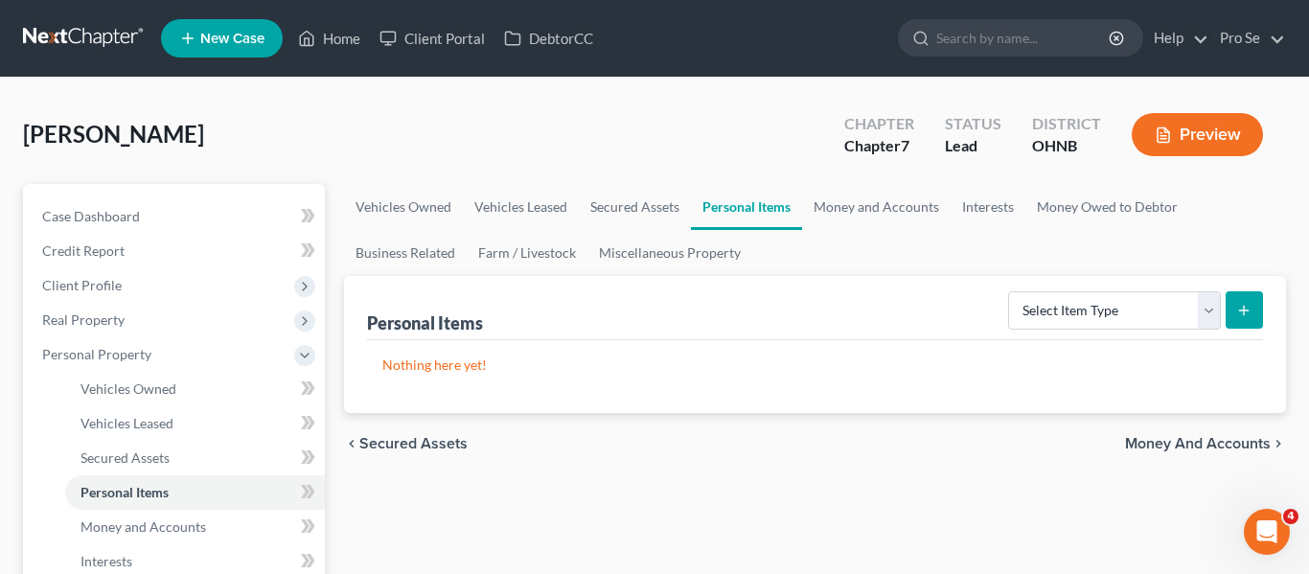
click at [1215, 450] on span "Money and Accounts" at bounding box center [1198, 443] width 146 height 15
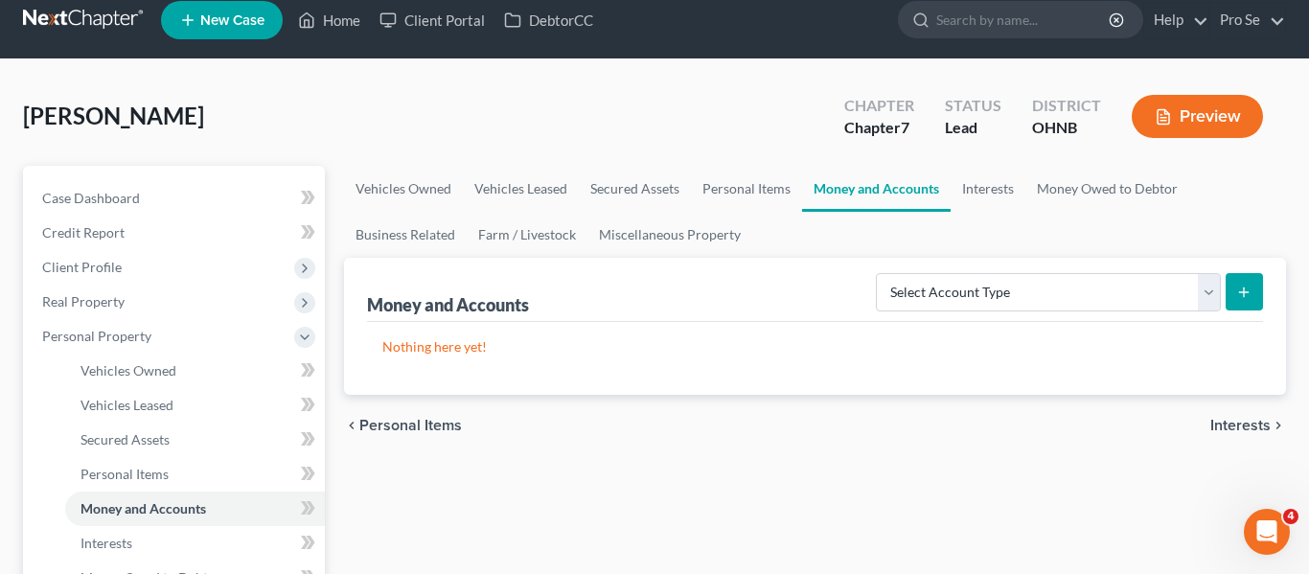
scroll to position [57, 0]
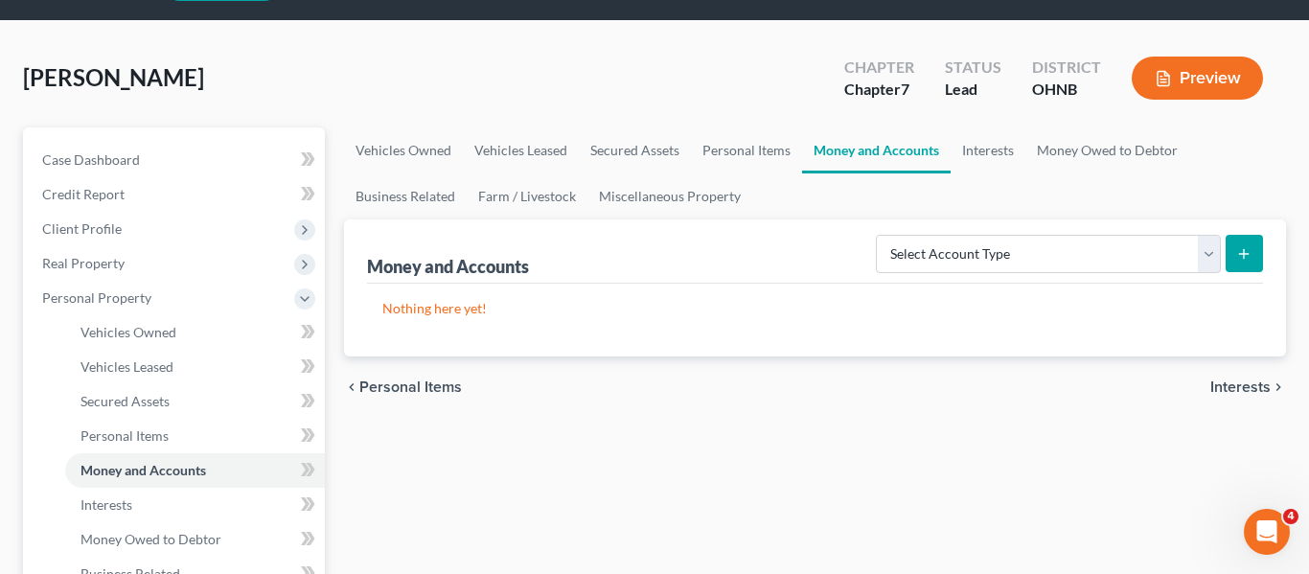
click at [1256, 397] on div "chevron_left Personal Items Interests chevron_right" at bounding box center [815, 386] width 943 height 61
click at [1253, 390] on span "Interests" at bounding box center [1240, 386] width 60 height 15
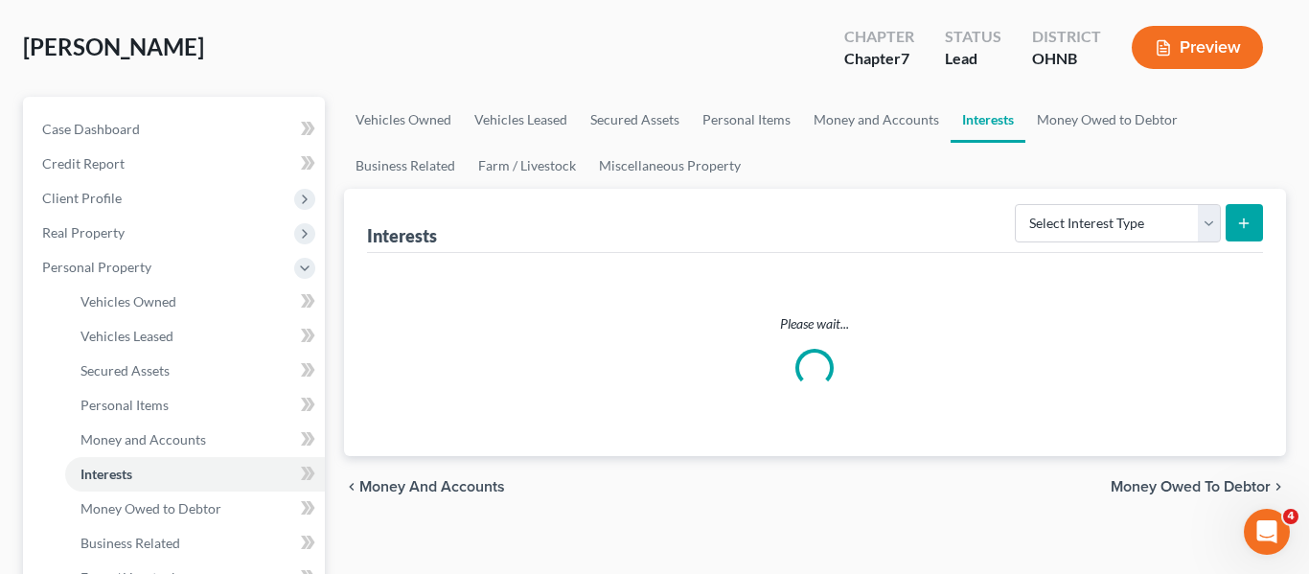
scroll to position [98, 0]
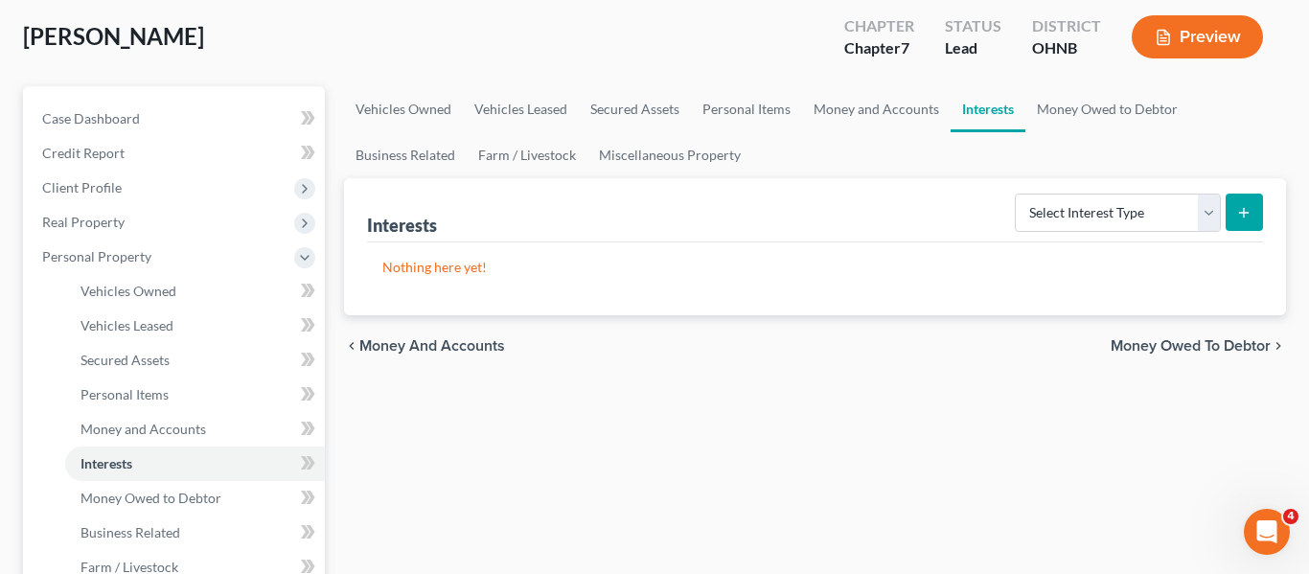
click at [1179, 347] on span "Money Owed to Debtor" at bounding box center [1190, 345] width 160 height 15
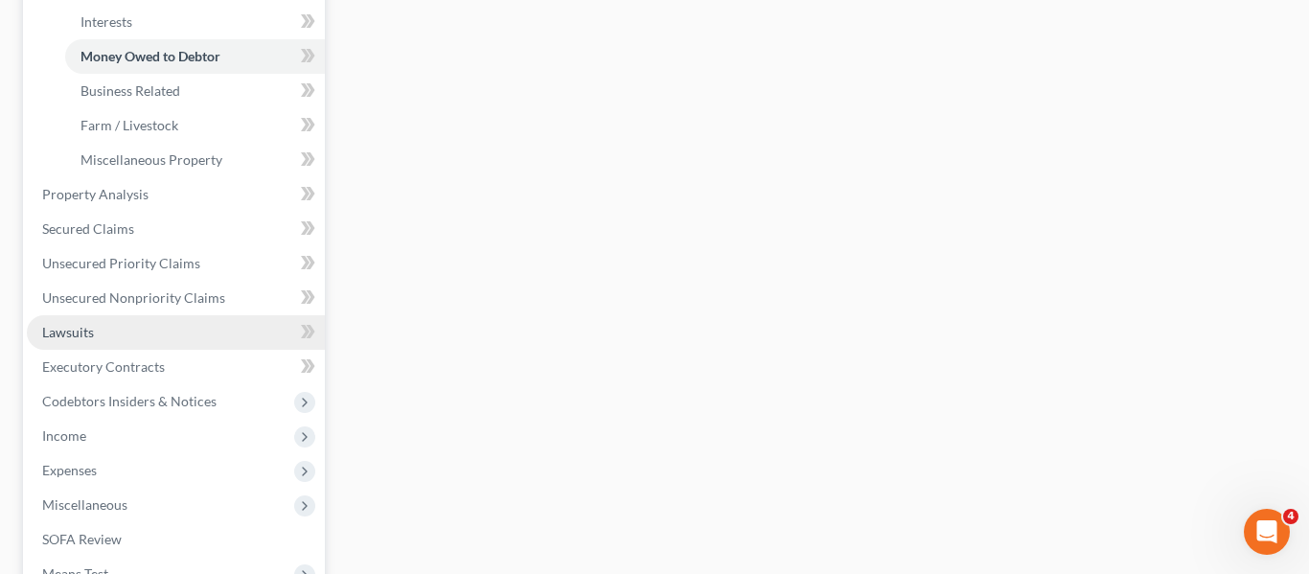
scroll to position [553, 0]
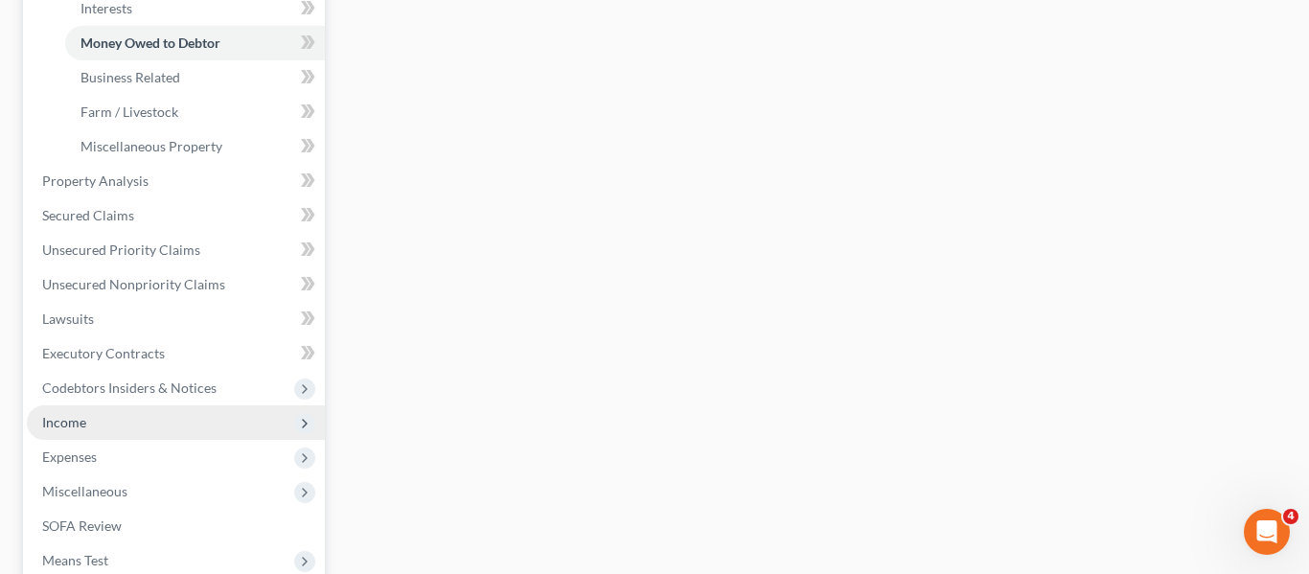
click at [153, 429] on span "Income" at bounding box center [176, 422] width 298 height 34
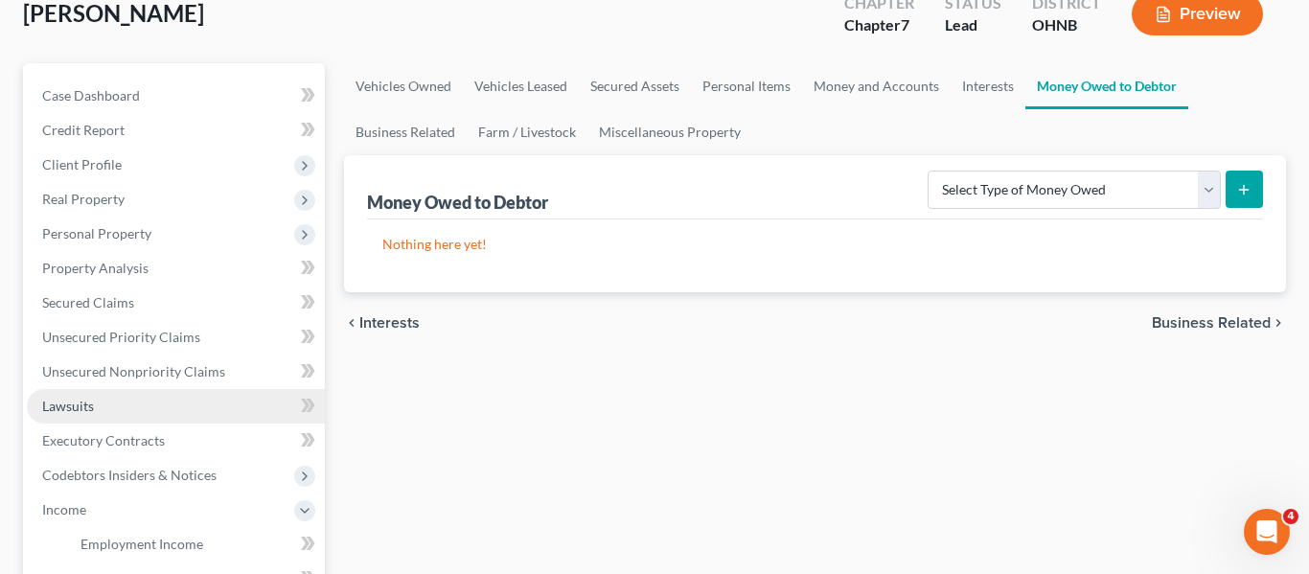
scroll to position [123, 0]
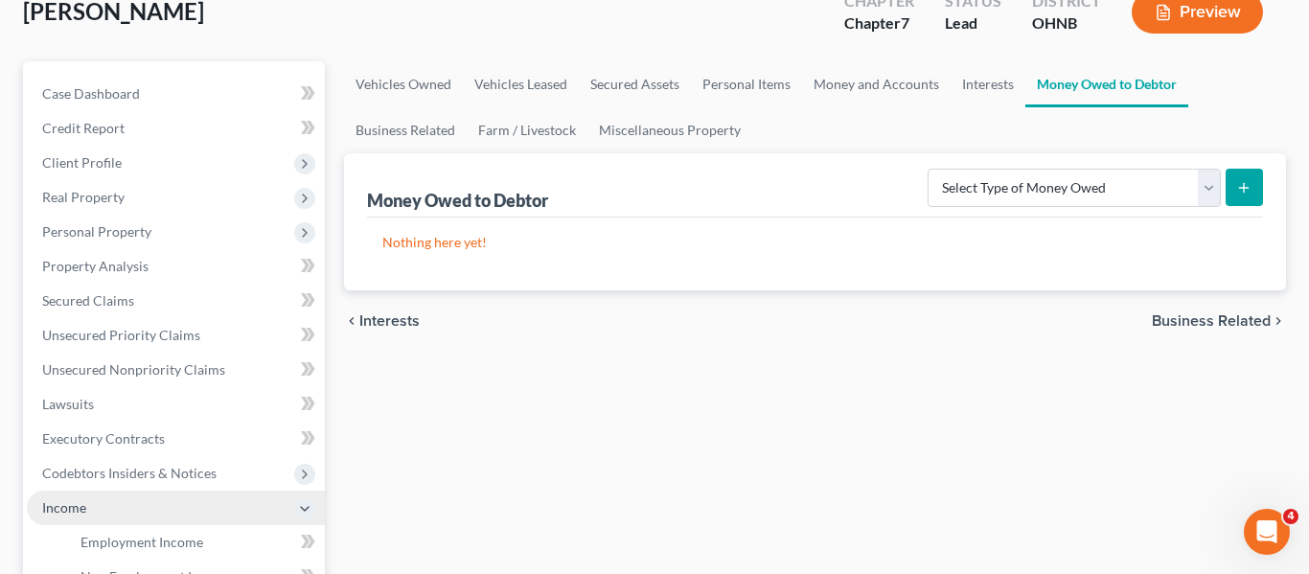
click at [214, 502] on span "Income" at bounding box center [176, 507] width 298 height 34
click at [174, 510] on span "Income" at bounding box center [176, 507] width 298 height 34
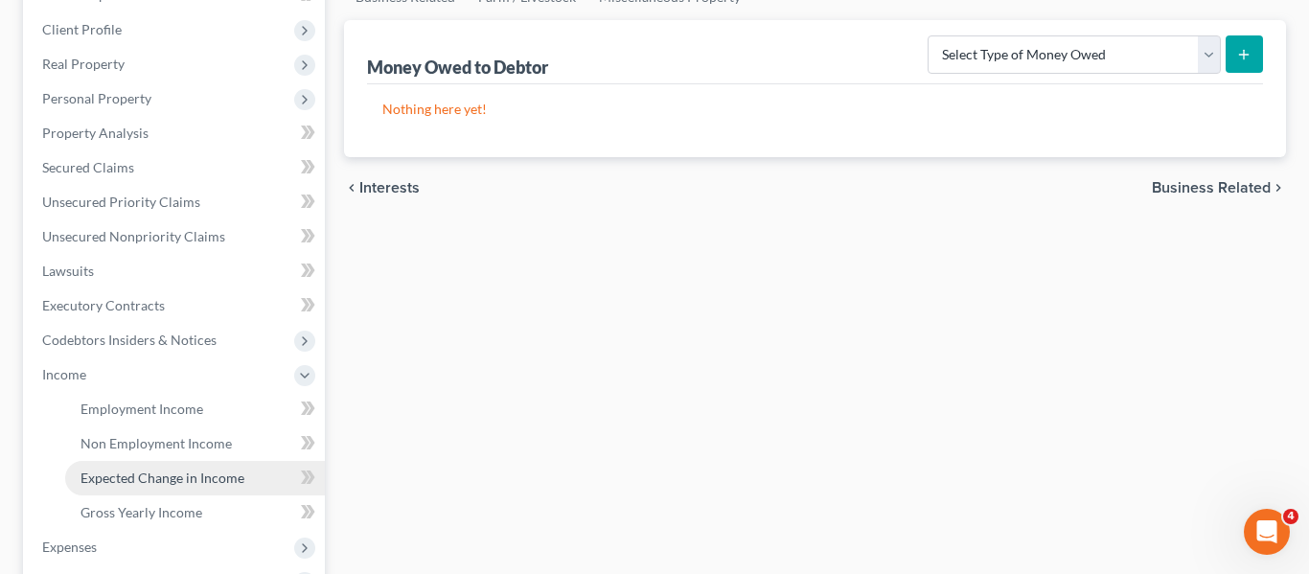
scroll to position [351, 0]
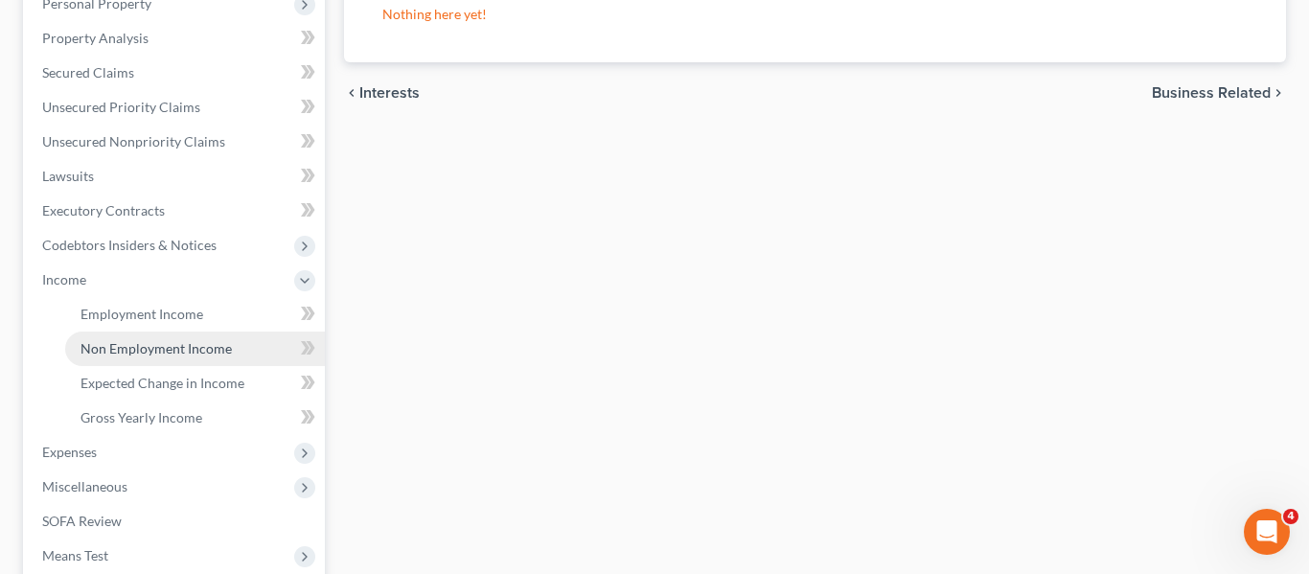
click at [159, 359] on link "Non Employment Income" at bounding box center [195, 348] width 260 height 34
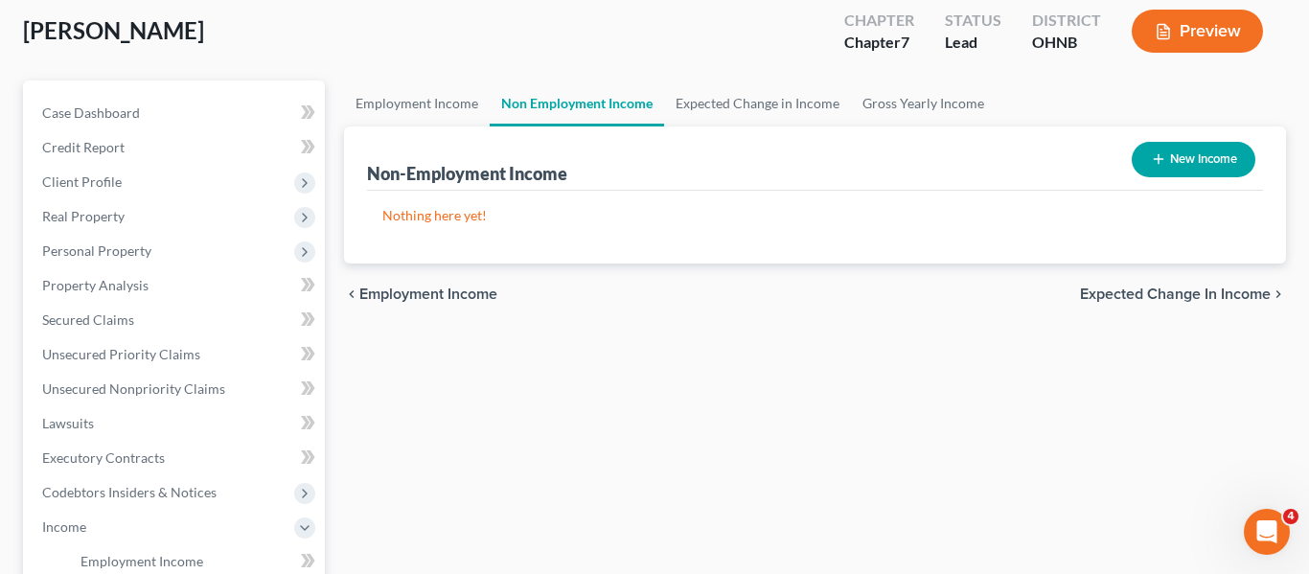
scroll to position [127, 0]
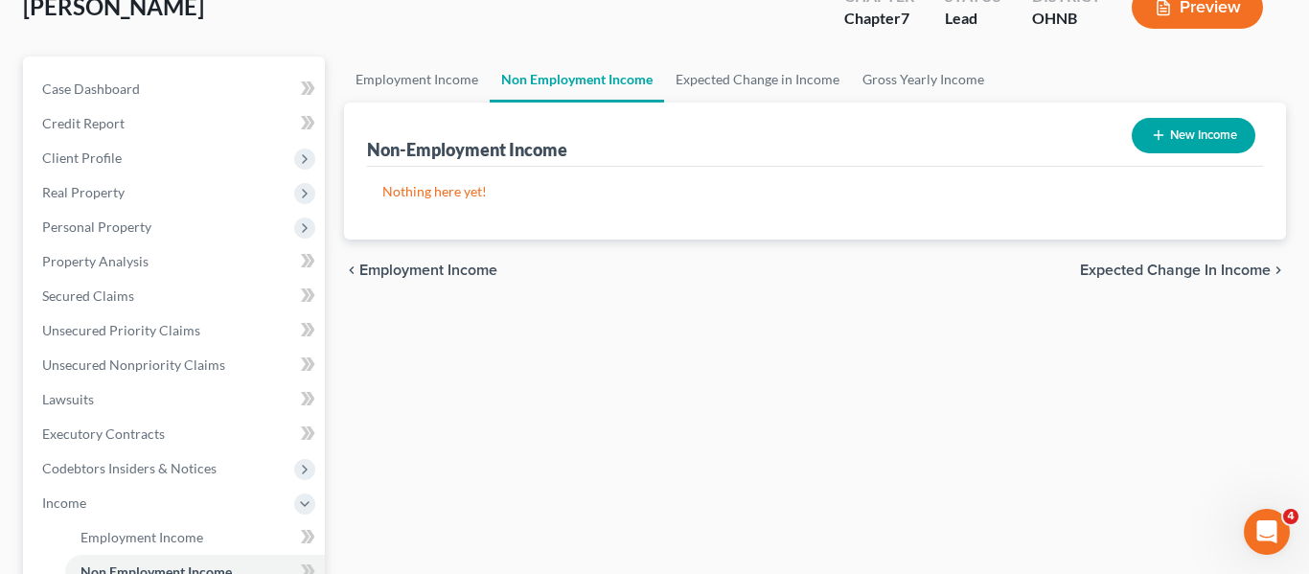
click at [1163, 127] on button "New Income" at bounding box center [1193, 135] width 124 height 35
select select "0"
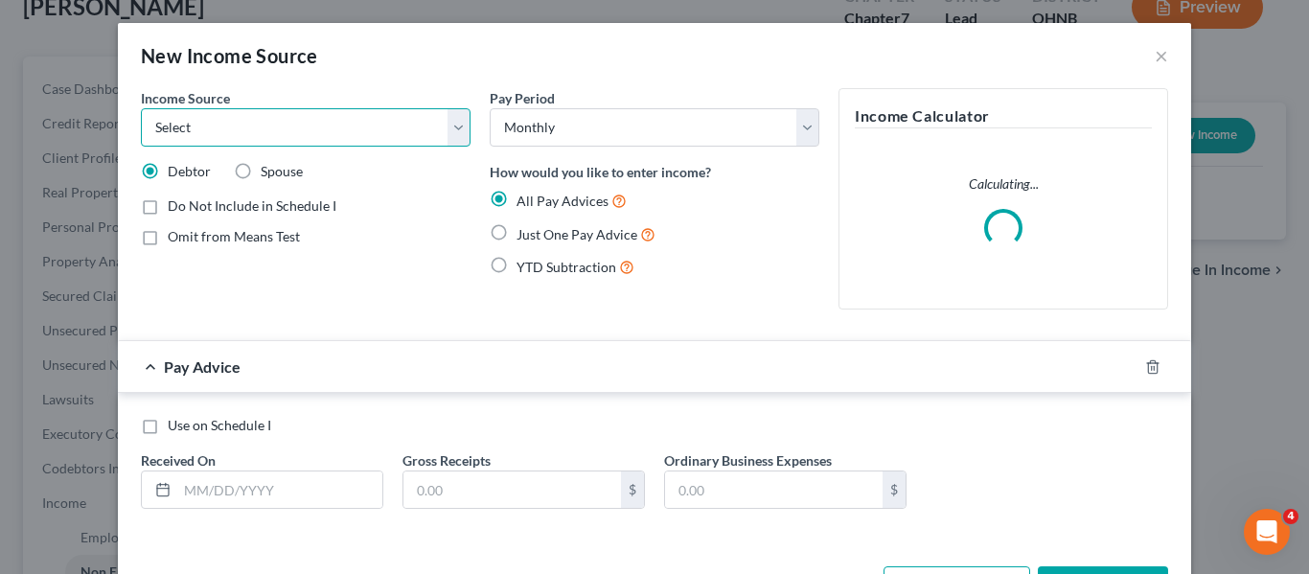
click at [305, 133] on select "Select Unemployment Disability (from employer) Pension Retirement Social Securi…" at bounding box center [306, 127] width 330 height 38
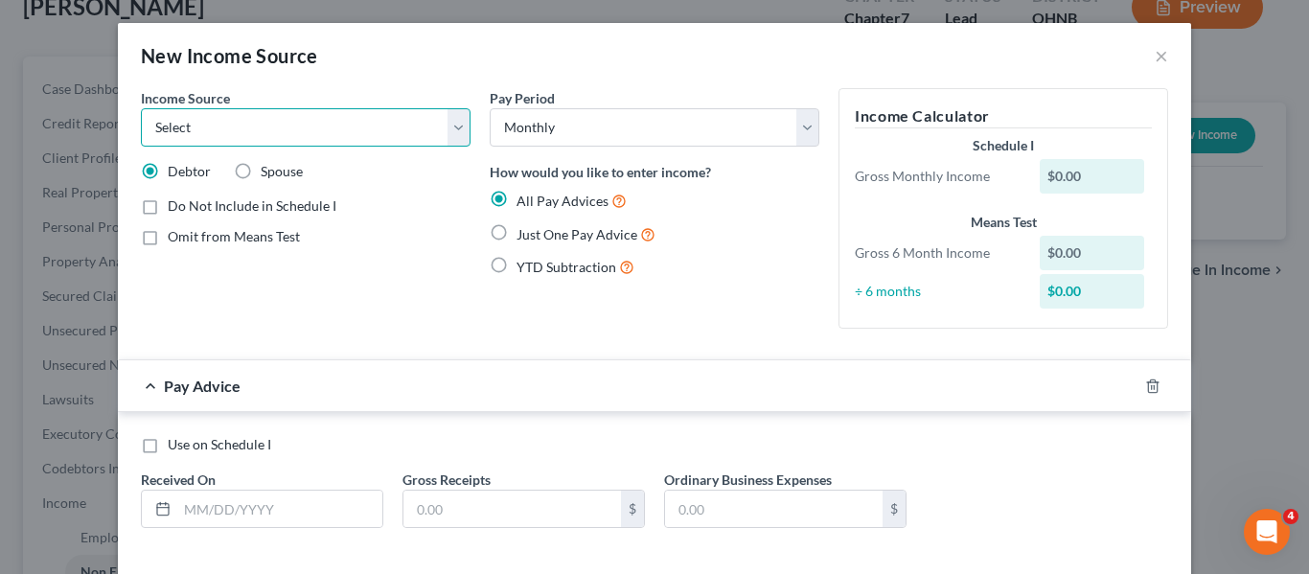
select select "4"
click at [141, 108] on select "Select Unemployment Disability (from employer) Pension Retirement Social Securi…" at bounding box center [306, 127] width 330 height 38
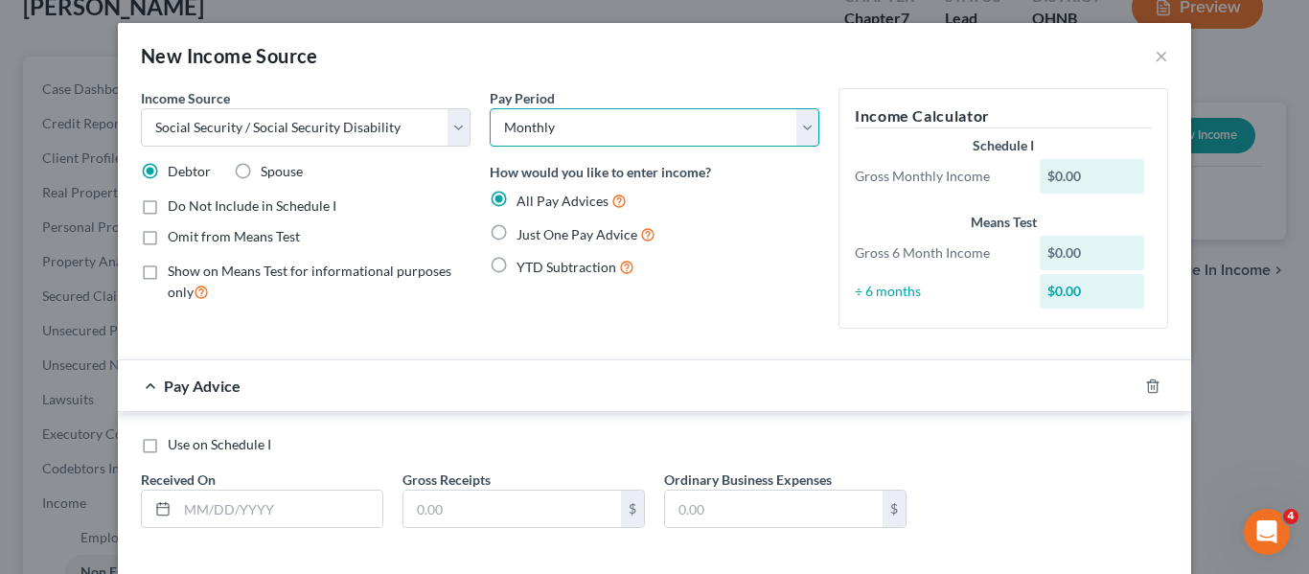
click at [568, 132] on select "Select Monthly Twice Monthly Every Other Week Weekly" at bounding box center [655, 127] width 330 height 38
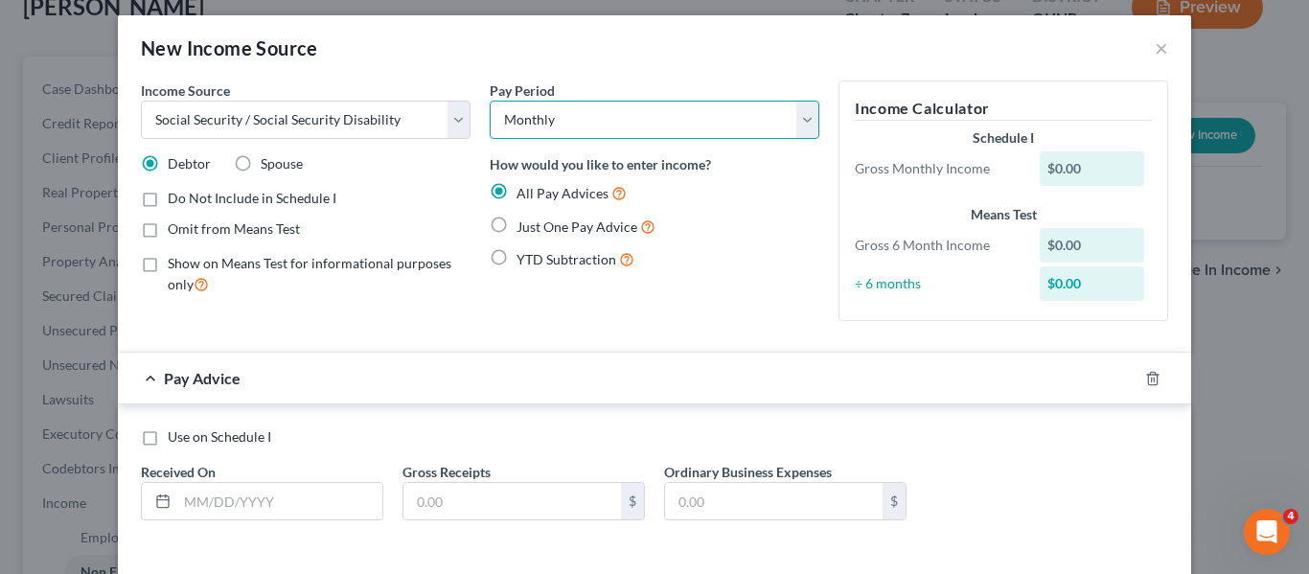
scroll to position [10, 0]
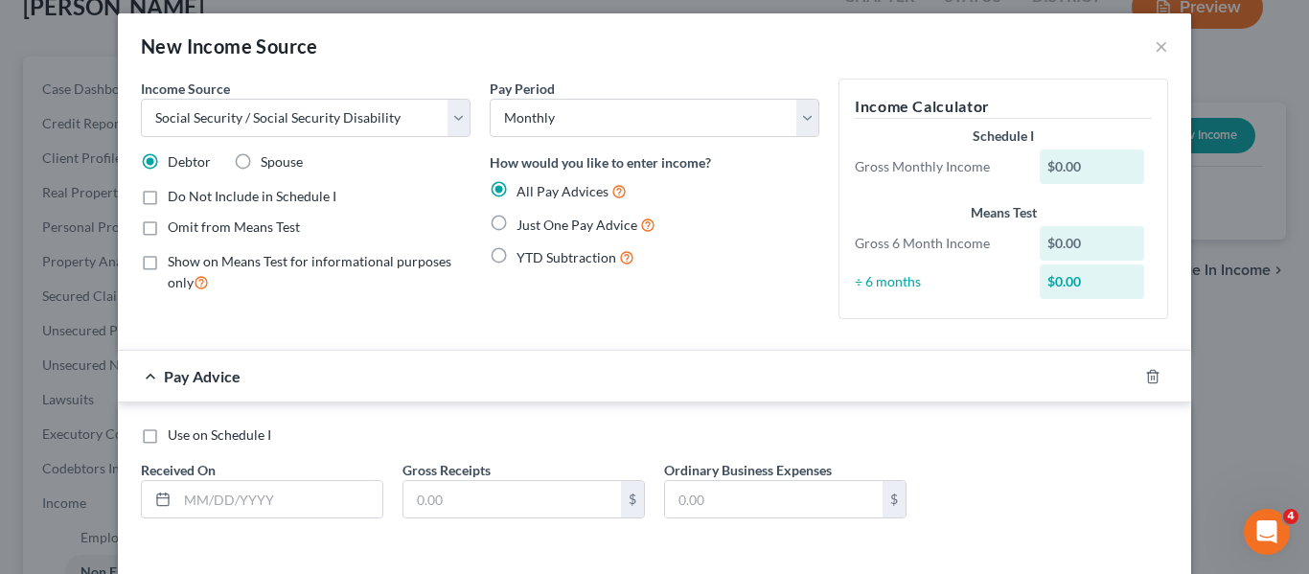
click at [516, 223] on label "Just One Pay Advice" at bounding box center [585, 225] width 139 height 22
click at [524, 223] on input "Just One Pay Advice" at bounding box center [530, 220] width 12 height 12
radio input "true"
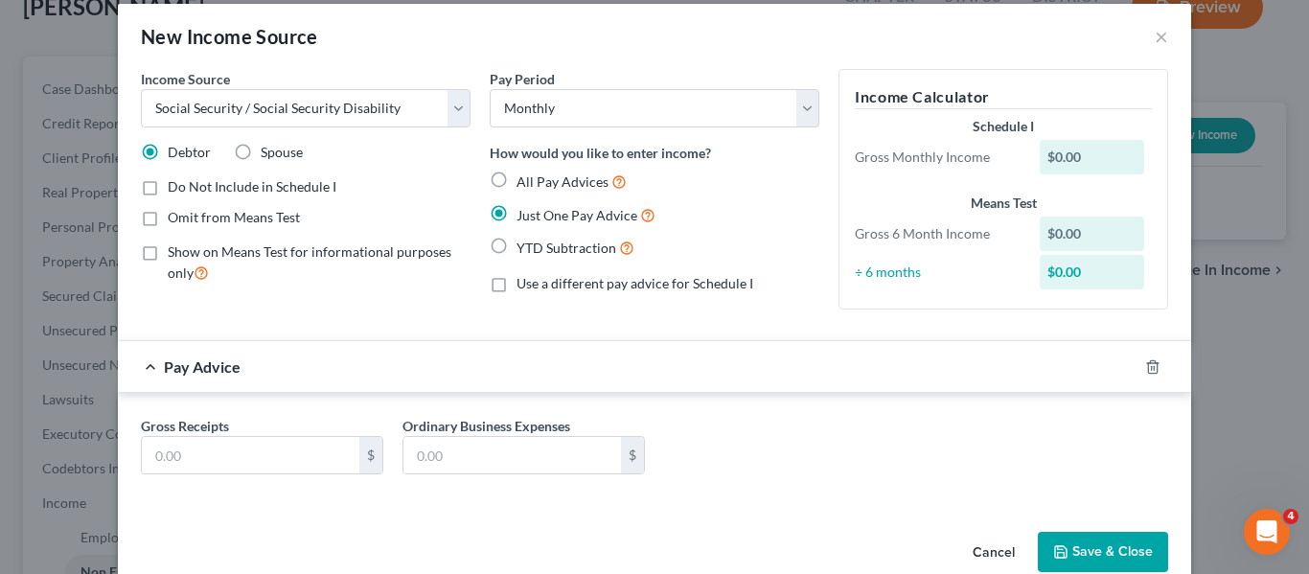
scroll to position [56, 0]
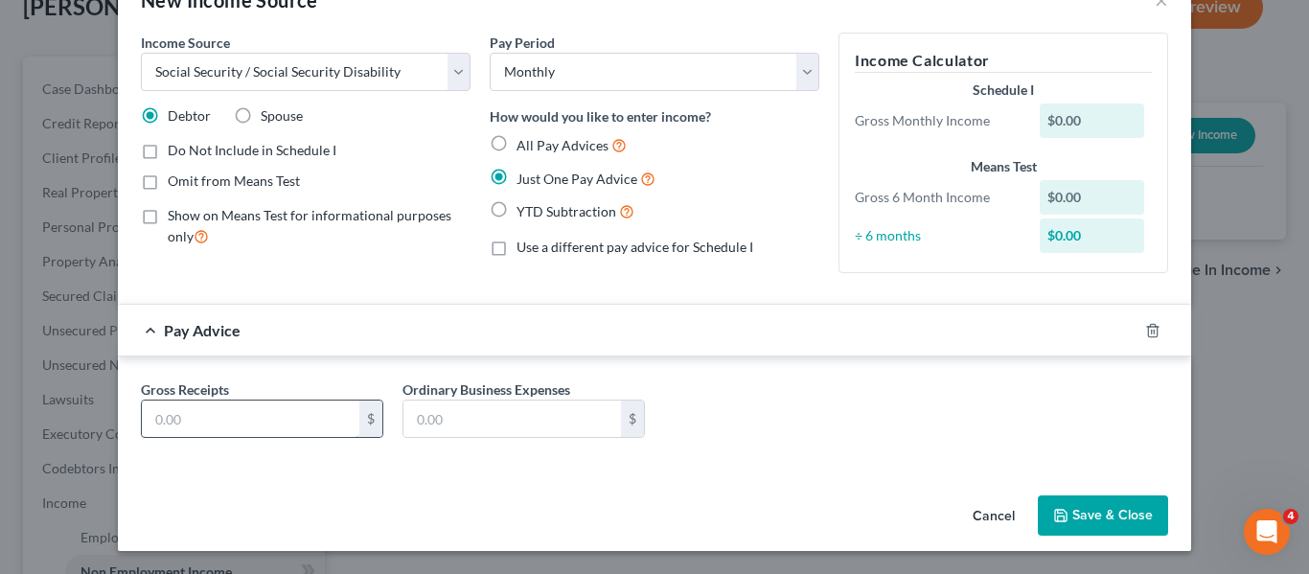
click at [232, 419] on input "text" at bounding box center [250, 418] width 217 height 36
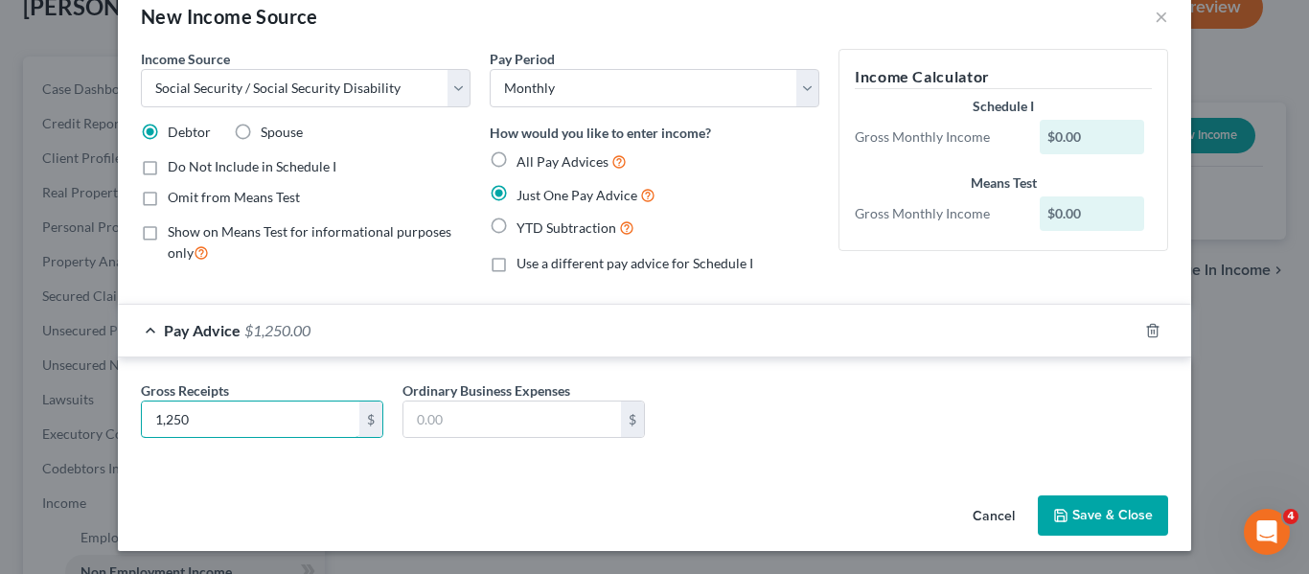
type input "1,250"
click at [412, 467] on div "Income Source * Select Unemployment Disability (from employer) Pension Retireme…" at bounding box center [654, 268] width 1073 height 439
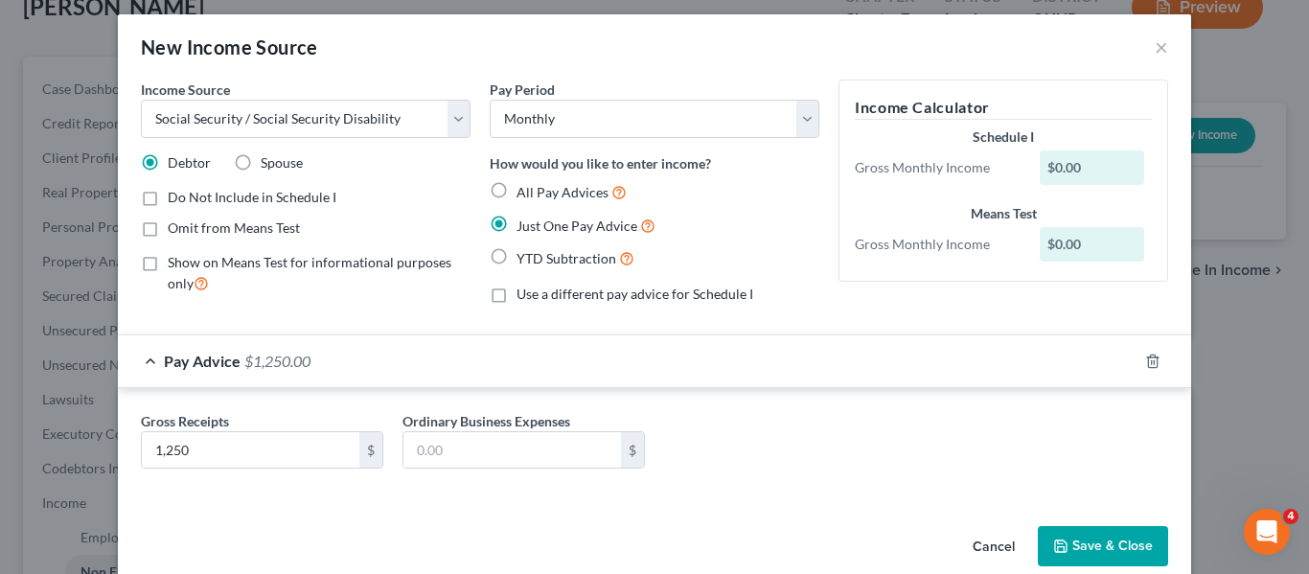
scroll to position [0, 0]
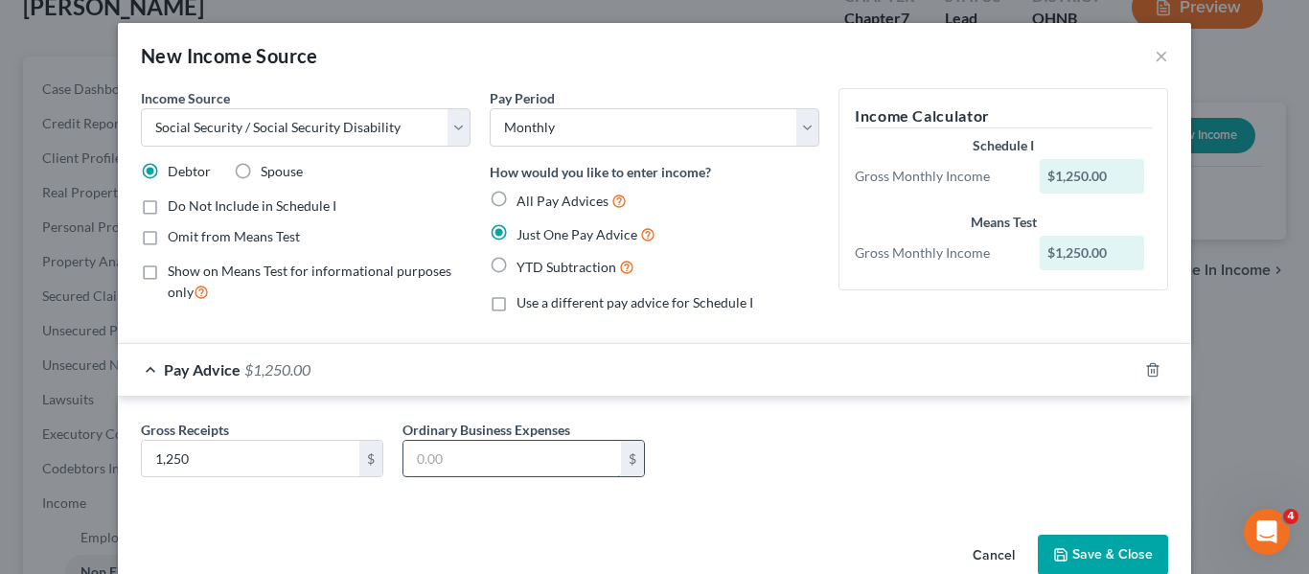
click at [437, 453] on input "text" at bounding box center [511, 459] width 217 height 36
click at [739, 436] on div "Gross Receipts 1,250 $ Ordinary Business Expenses $" at bounding box center [654, 457] width 1046 height 74
click at [1110, 559] on button "Save & Close" at bounding box center [1102, 555] width 130 height 40
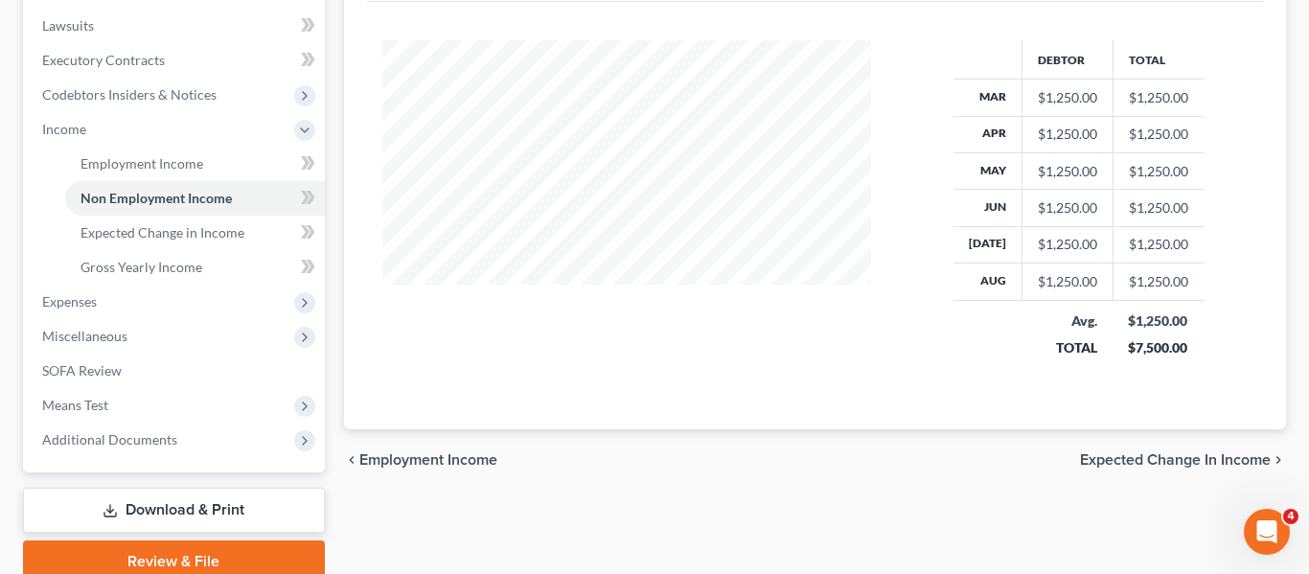
scroll to position [582, 0]
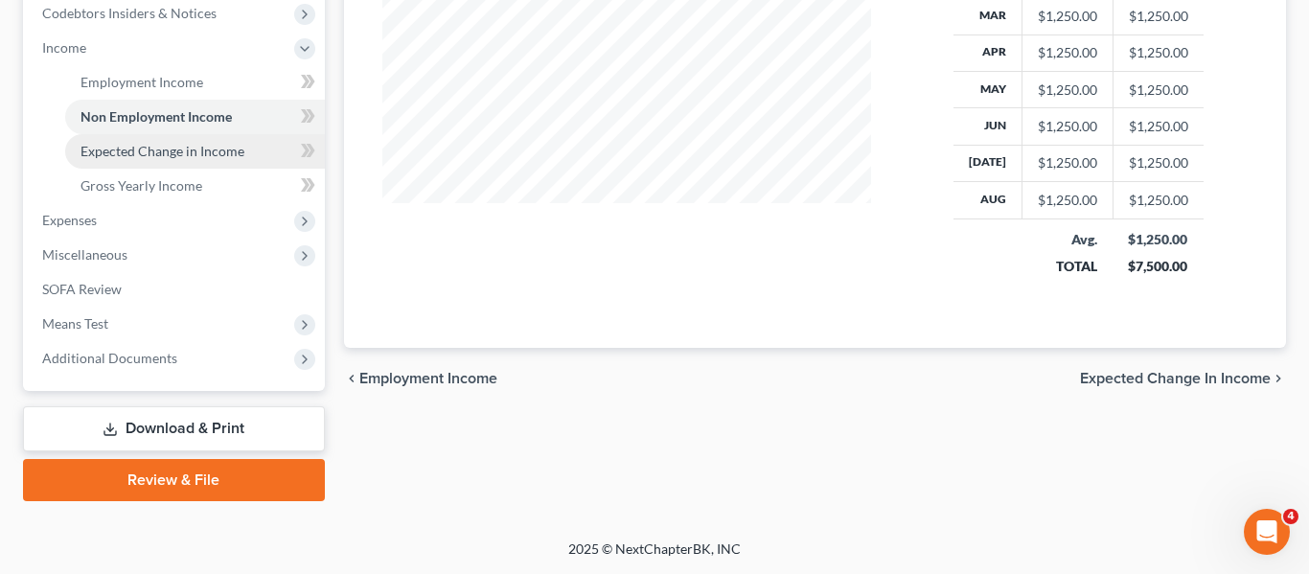
click at [155, 155] on span "Expected Change in Income" at bounding box center [162, 151] width 164 height 16
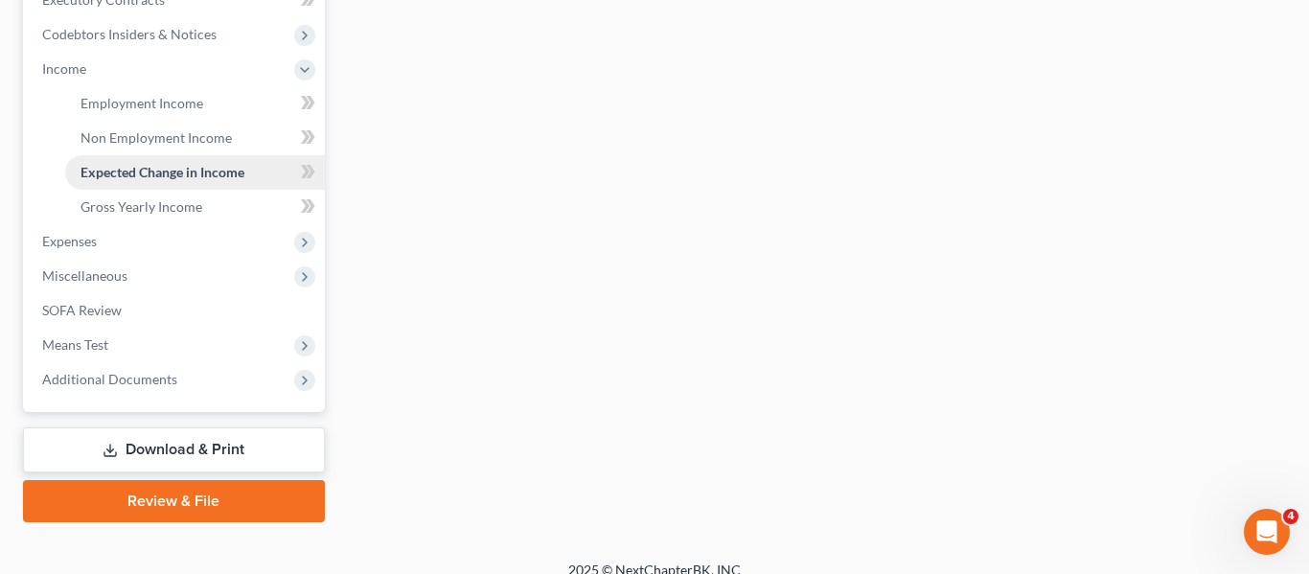
scroll to position [570, 0]
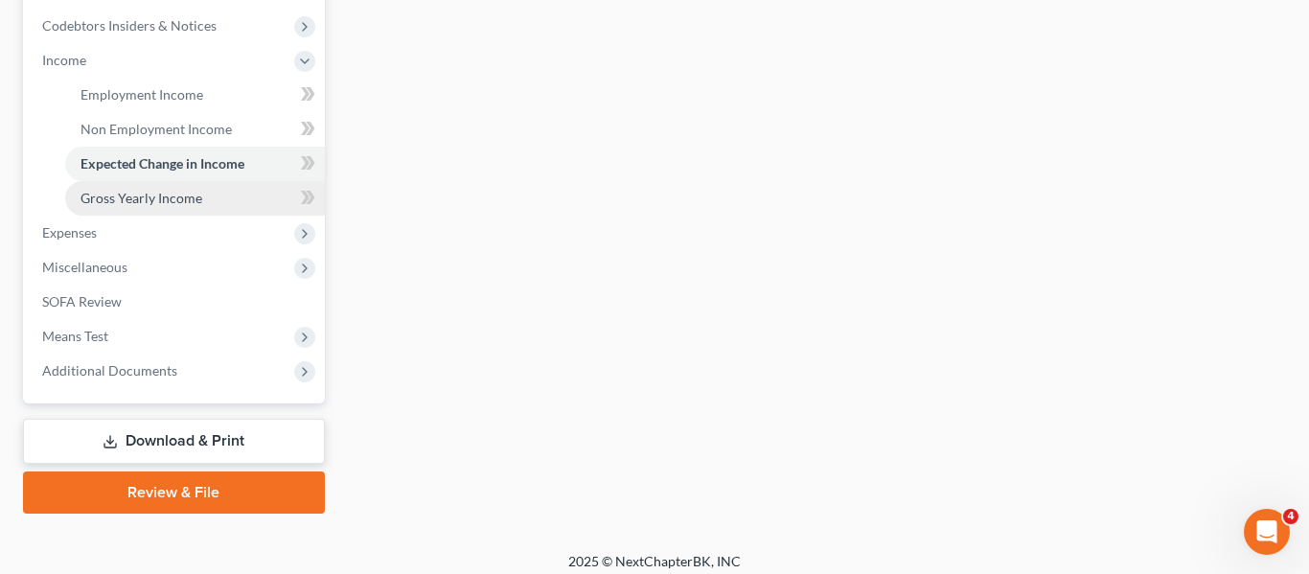
click at [149, 201] on span "Gross Yearly Income" at bounding box center [141, 198] width 122 height 16
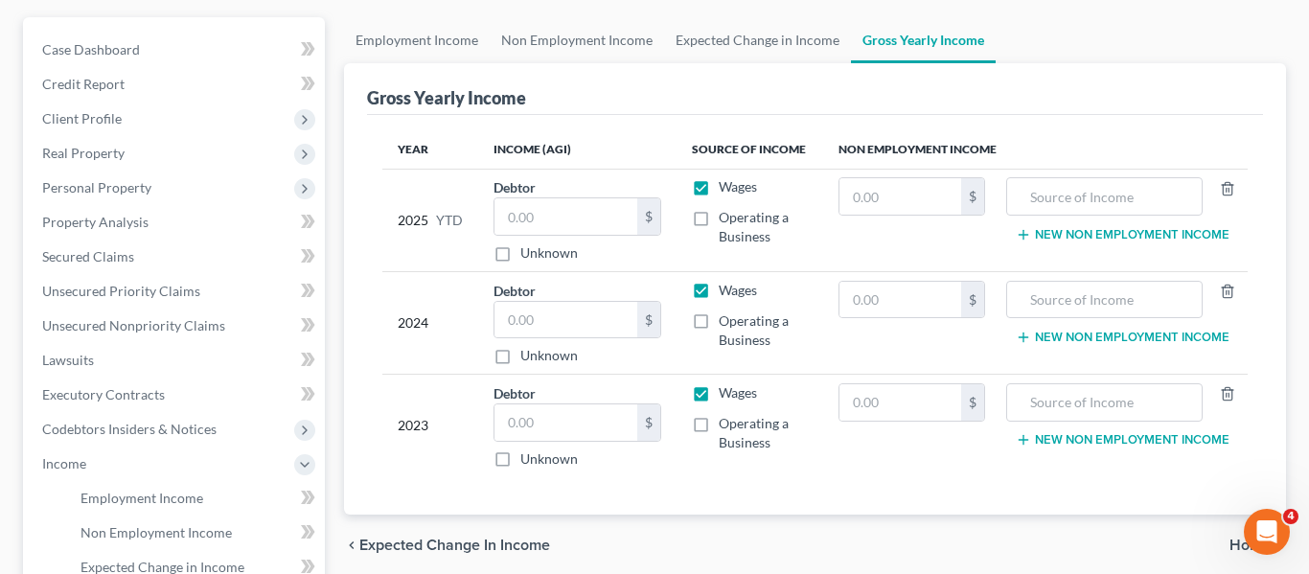
scroll to position [186, 0]
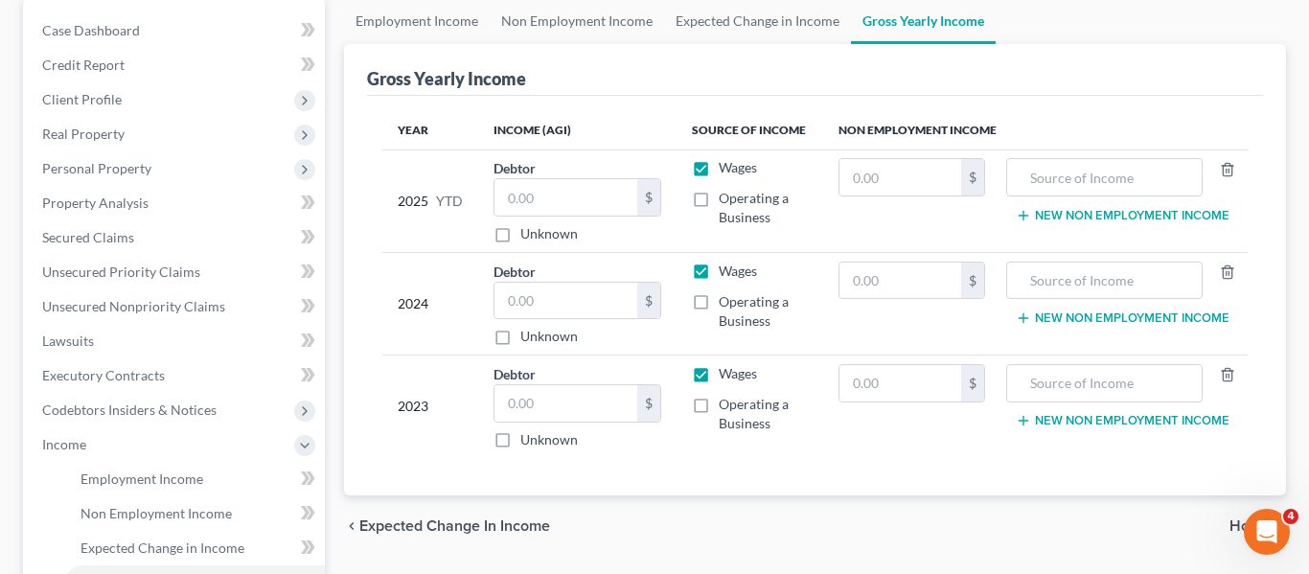
click at [718, 171] on label "Wages" at bounding box center [737, 167] width 38 height 19
click at [726, 171] on input "Wages" at bounding box center [732, 164] width 12 height 12
checkbox input "false"
click at [916, 181] on input "text" at bounding box center [900, 177] width 122 height 36
drag, startPoint x: 920, startPoint y: 170, endPoint x: 798, endPoint y: 175, distance: 121.8
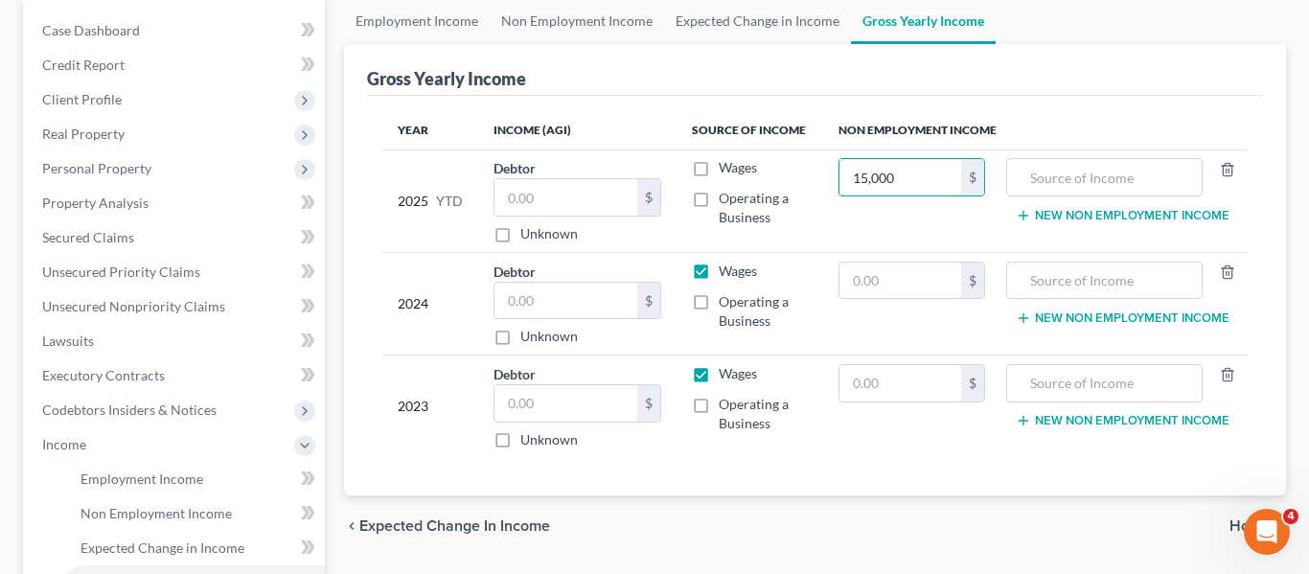
click at [800, 178] on tr "2025 YTD Debtor $ Unknown Balance Undetermined $ Unknown Wages Operating a Busi…" at bounding box center [815, 200] width 866 height 103
type input "0"
click at [889, 277] on input "text" at bounding box center [900, 280] width 122 height 36
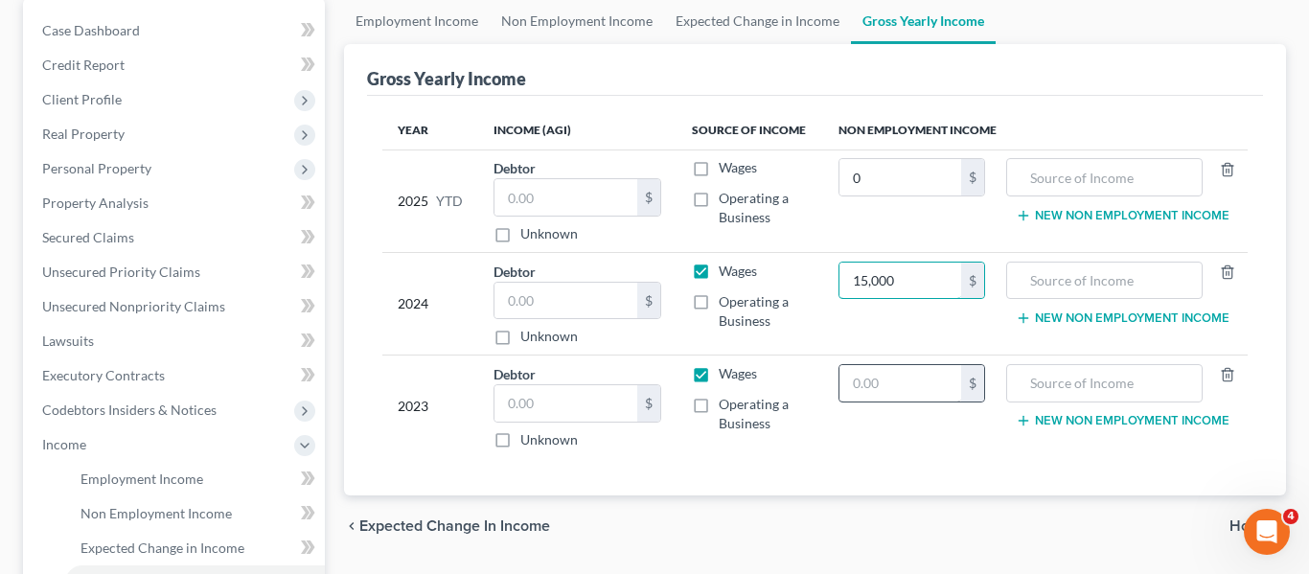
type input "15,000"
click at [914, 365] on input "text" at bounding box center [900, 383] width 122 height 36
type input "15,000"
click at [906, 473] on div "Year Income (AGI) Source of Income Non Employment Income 2025 YTD Debtor $ Unkn…" at bounding box center [815, 296] width 897 height 400
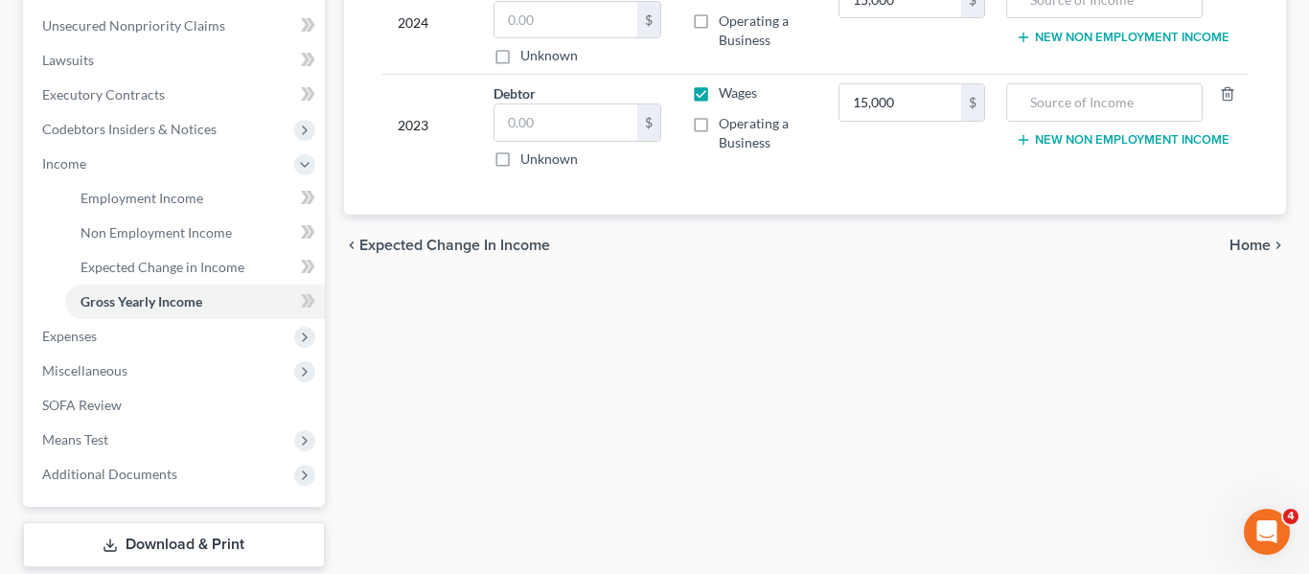
scroll to position [498, 0]
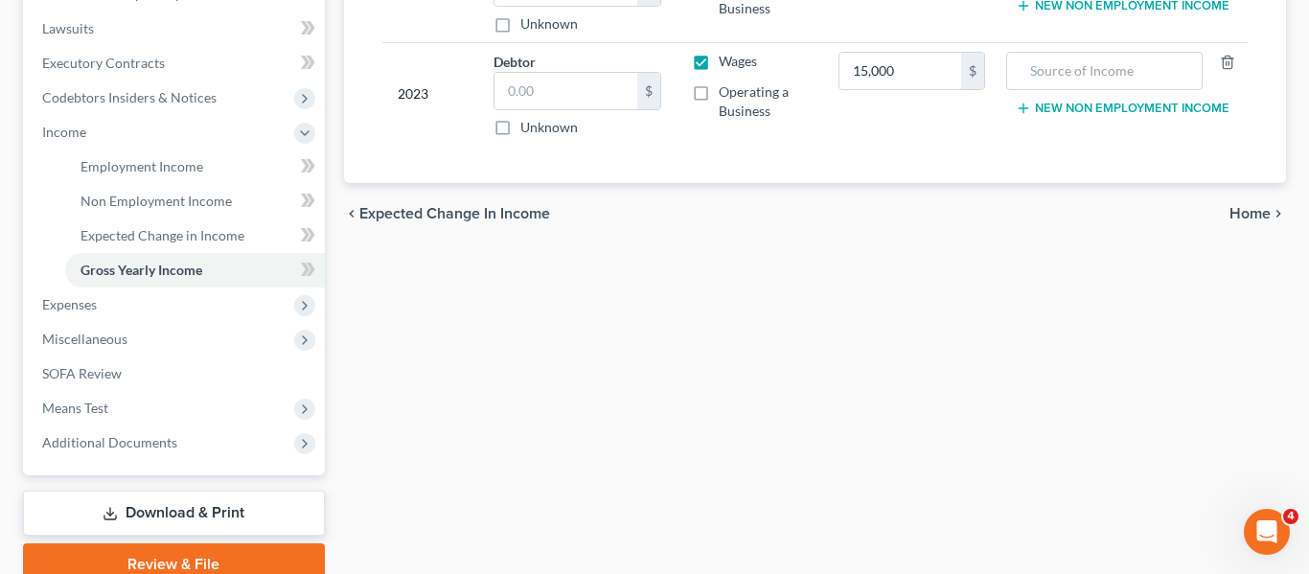
click at [1251, 214] on span "Home" at bounding box center [1249, 213] width 41 height 15
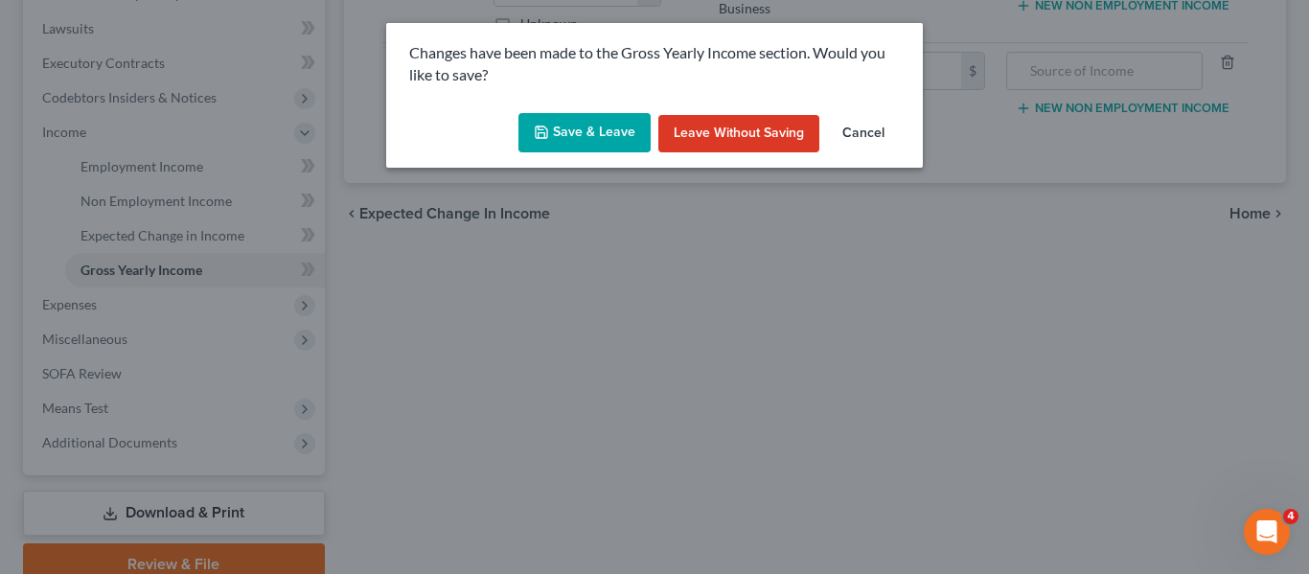
click at [577, 134] on button "Save & Leave" at bounding box center [584, 133] width 132 height 40
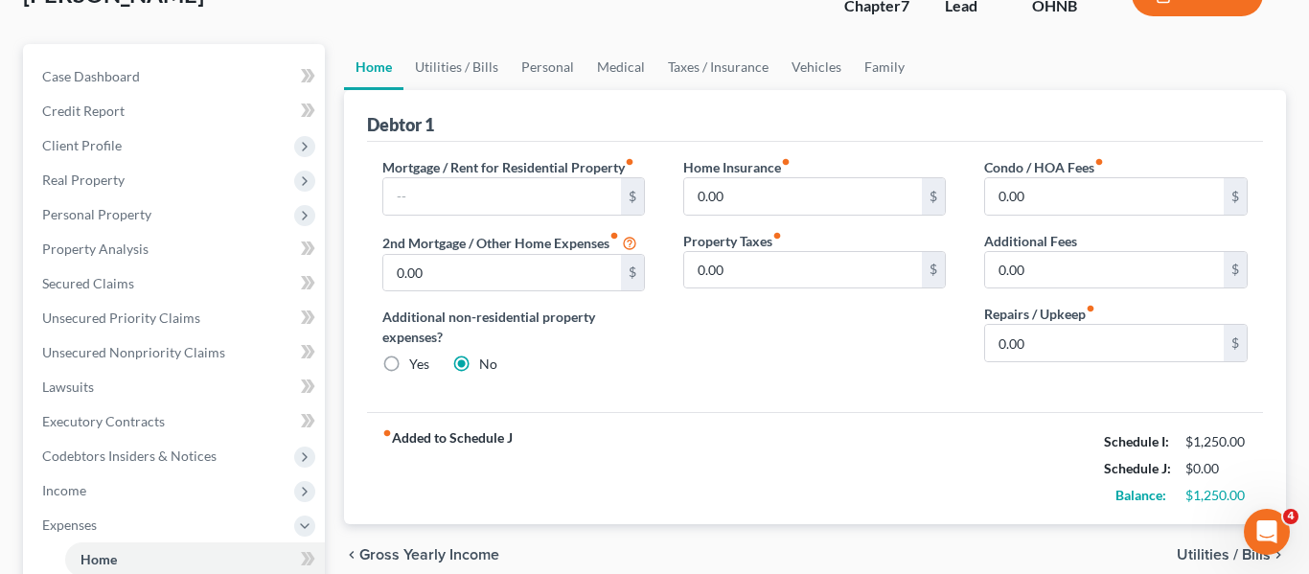
scroll to position [207, 0]
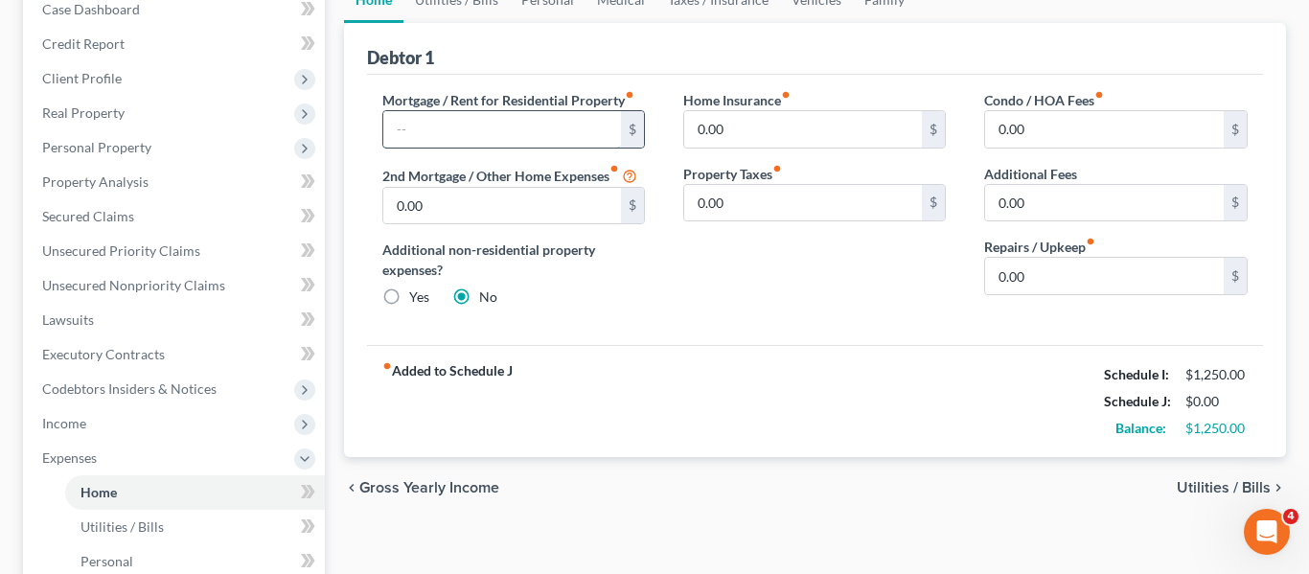
click at [484, 127] on input "text" at bounding box center [502, 129] width 239 height 36
type input "304"
click at [586, 57] on div "Debtor 1" at bounding box center [815, 49] width 897 height 52
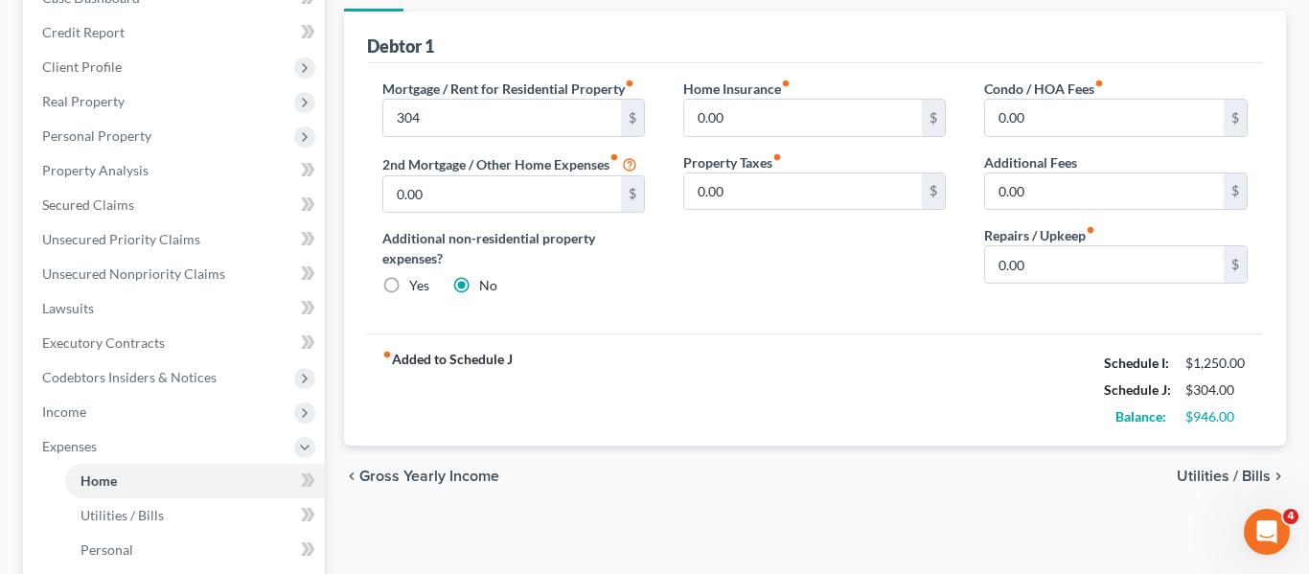
scroll to position [226, 0]
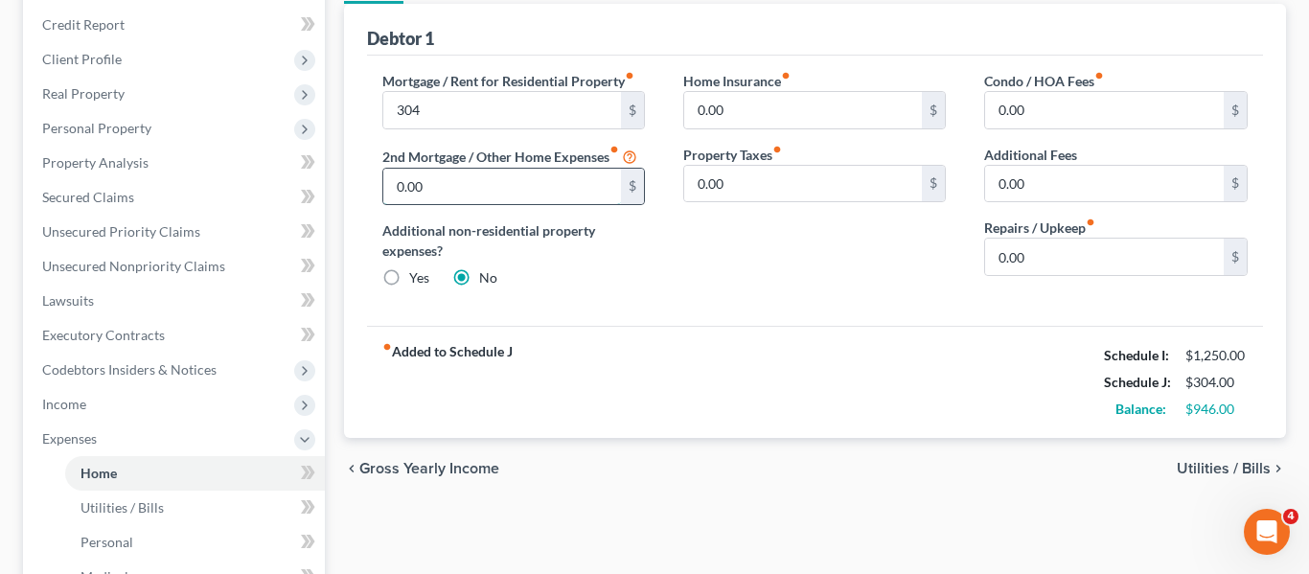
click at [466, 198] on input "0.00" at bounding box center [502, 187] width 239 height 36
click at [425, 115] on input "304" at bounding box center [502, 110] width 239 height 36
type input "550"
click at [460, 192] on input "text" at bounding box center [502, 187] width 239 height 36
type input "304"
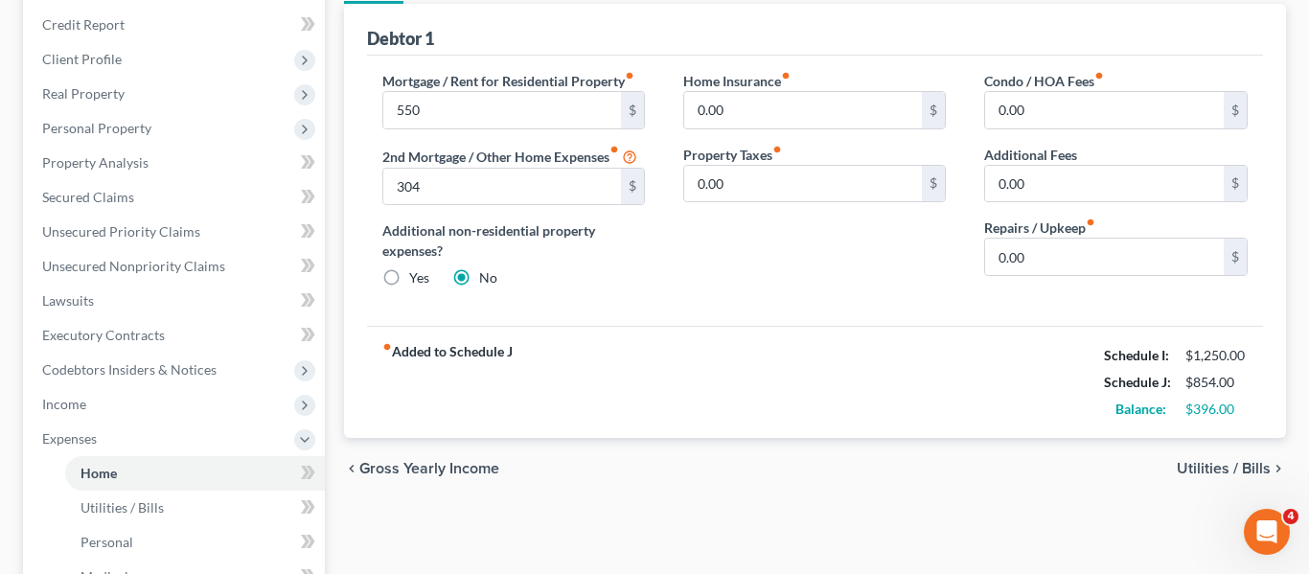
drag, startPoint x: 576, startPoint y: 278, endPoint x: 576, endPoint y: 237, distance: 41.2
click at [573, 274] on div "Additional non-residential property expenses? Yes No" at bounding box center [513, 253] width 262 height 67
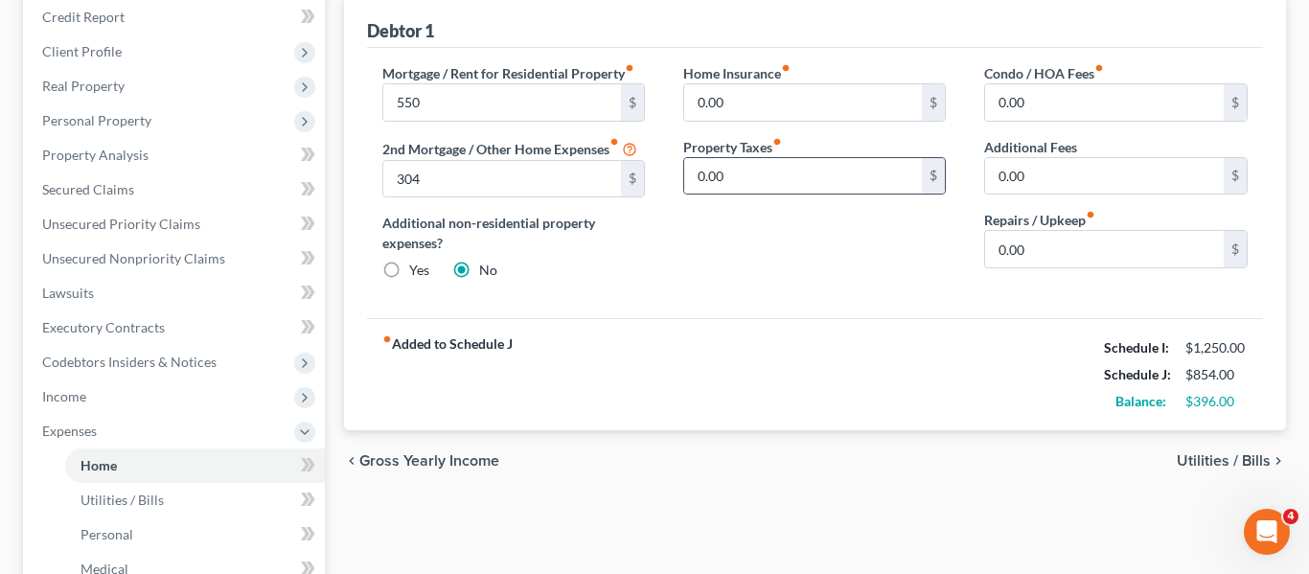
scroll to position [245, 0]
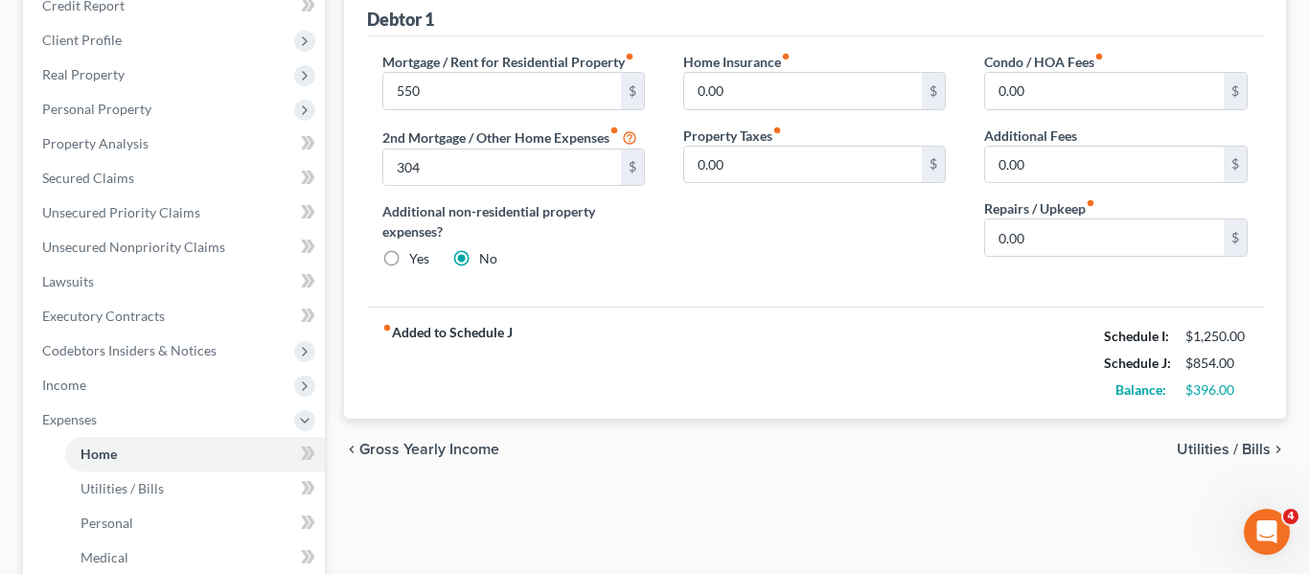
click at [409, 258] on label "Yes" at bounding box center [419, 258] width 20 height 19
click at [417, 258] on input "Yes" at bounding box center [423, 255] width 12 height 12
radio input "true"
radio input "false"
click at [409, 258] on label "Yes" at bounding box center [419, 258] width 20 height 19
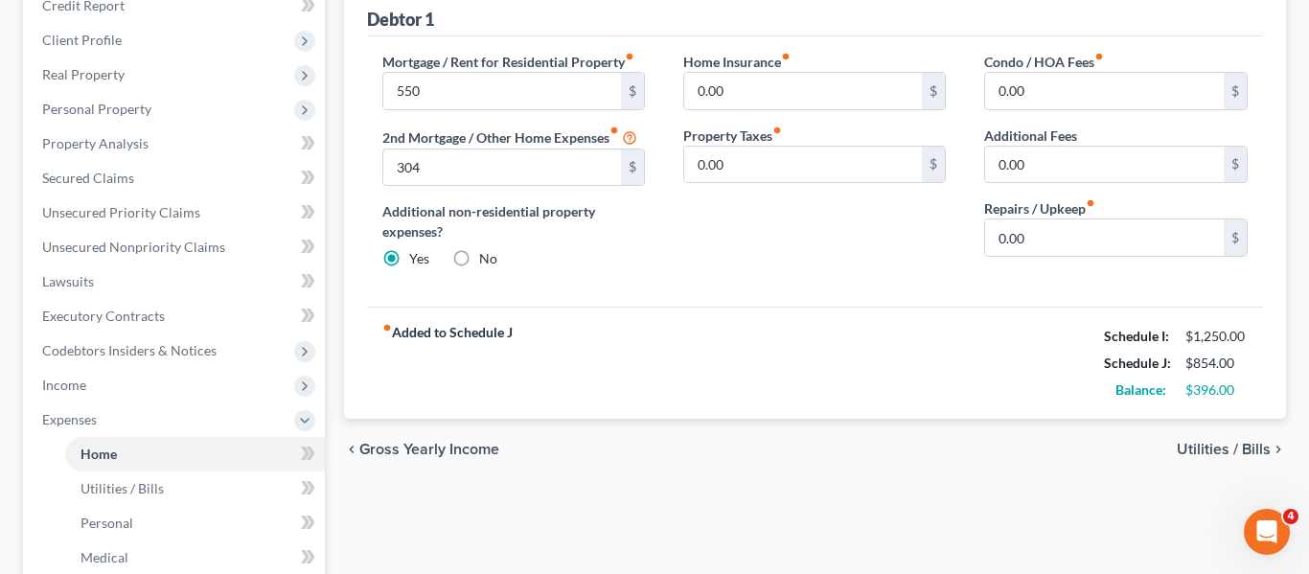
click at [417, 258] on input "Yes" at bounding box center [423, 255] width 12 height 12
type input "550.00"
type input "304.00"
click at [479, 262] on label "No" at bounding box center [488, 258] width 18 height 19
click at [487, 262] on input "No" at bounding box center [493, 255] width 12 height 12
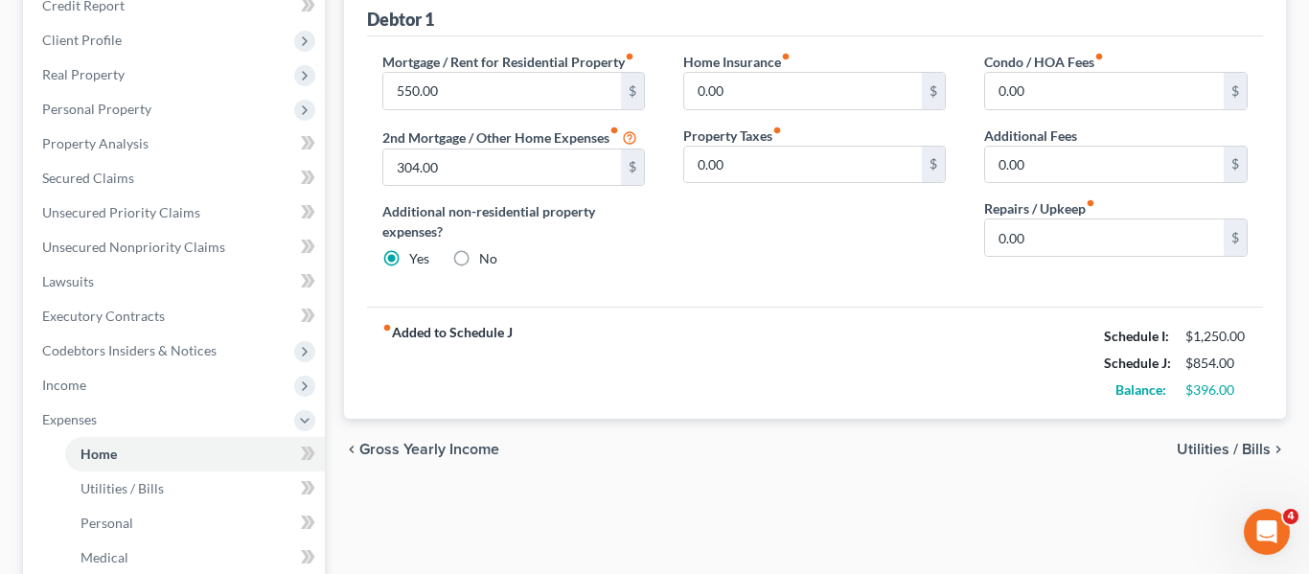
radio input "true"
radio input "false"
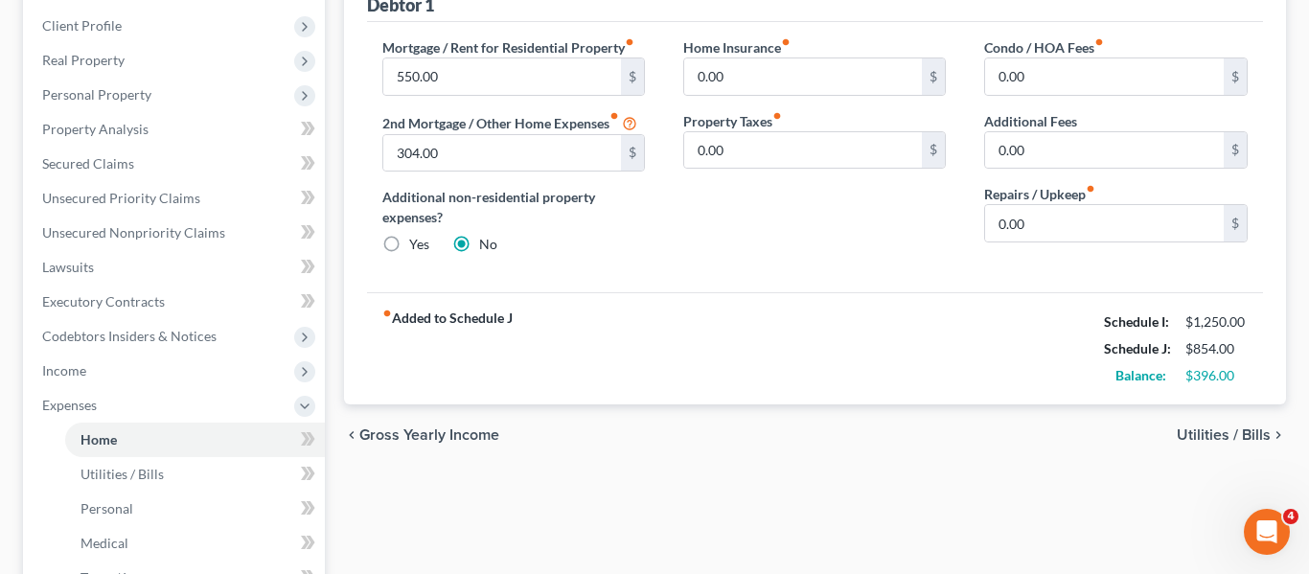
scroll to position [264, 0]
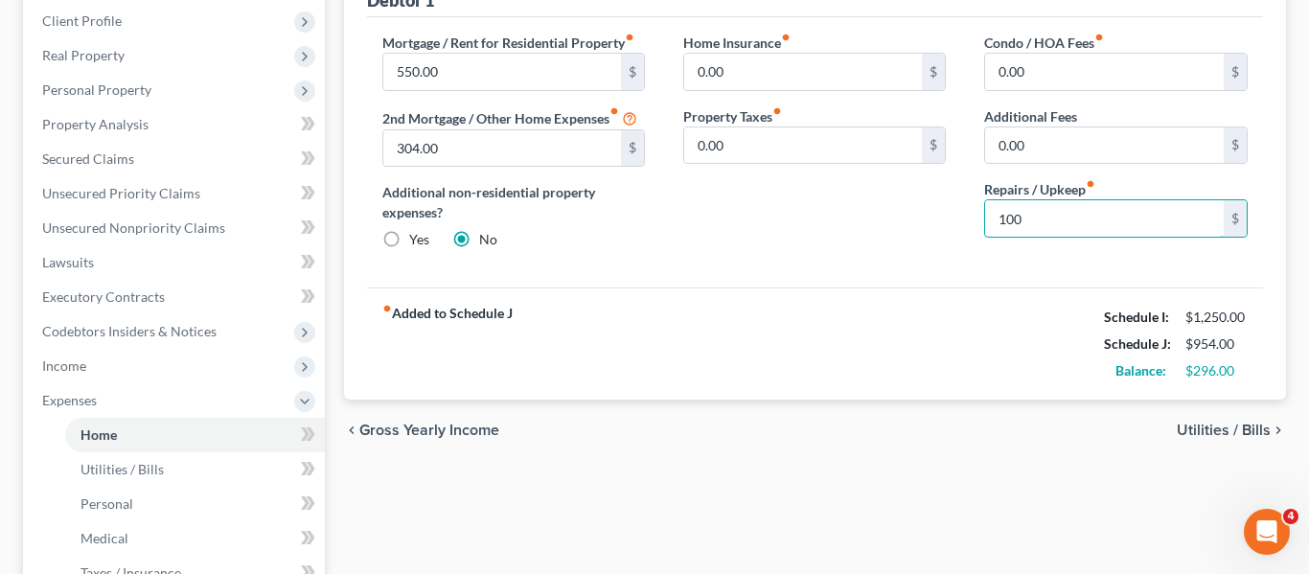
type input "100"
click at [782, 262] on div "Home Insurance fiber_manual_record 0.00 $ Property Taxes fiber_manual_record 0.…" at bounding box center [814, 149] width 301 height 233
click at [1251, 431] on span "Utilities / Bills" at bounding box center [1223, 429] width 94 height 15
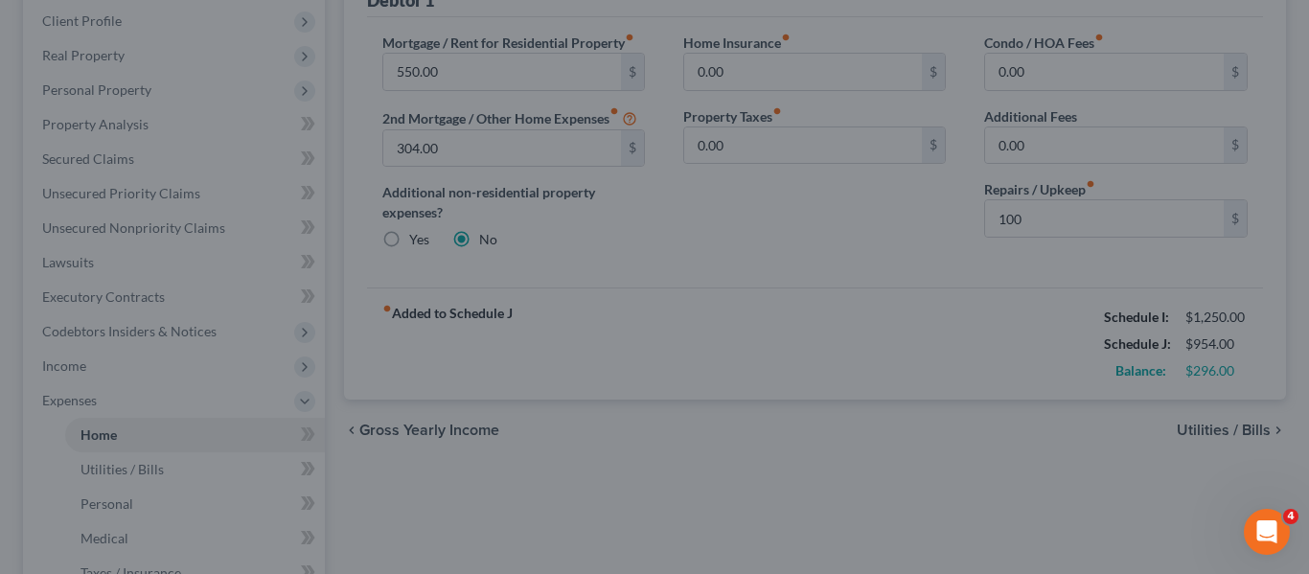
click at [1246, 434] on div at bounding box center [654, 287] width 1309 height 574
drag, startPoint x: 1081, startPoint y: 499, endPoint x: 1053, endPoint y: 568, distance: 74.4
click at [1080, 499] on div at bounding box center [654, 287] width 1309 height 574
click at [957, 460] on div at bounding box center [654, 287] width 1309 height 574
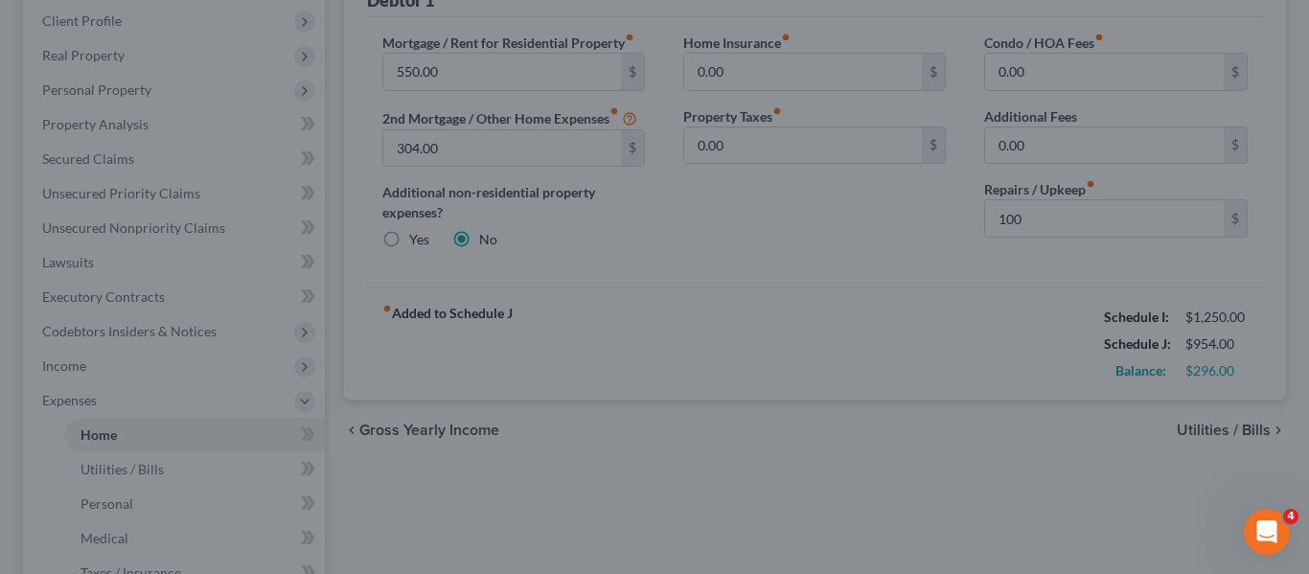
click at [864, 96] on div at bounding box center [654, 287] width 1309 height 574
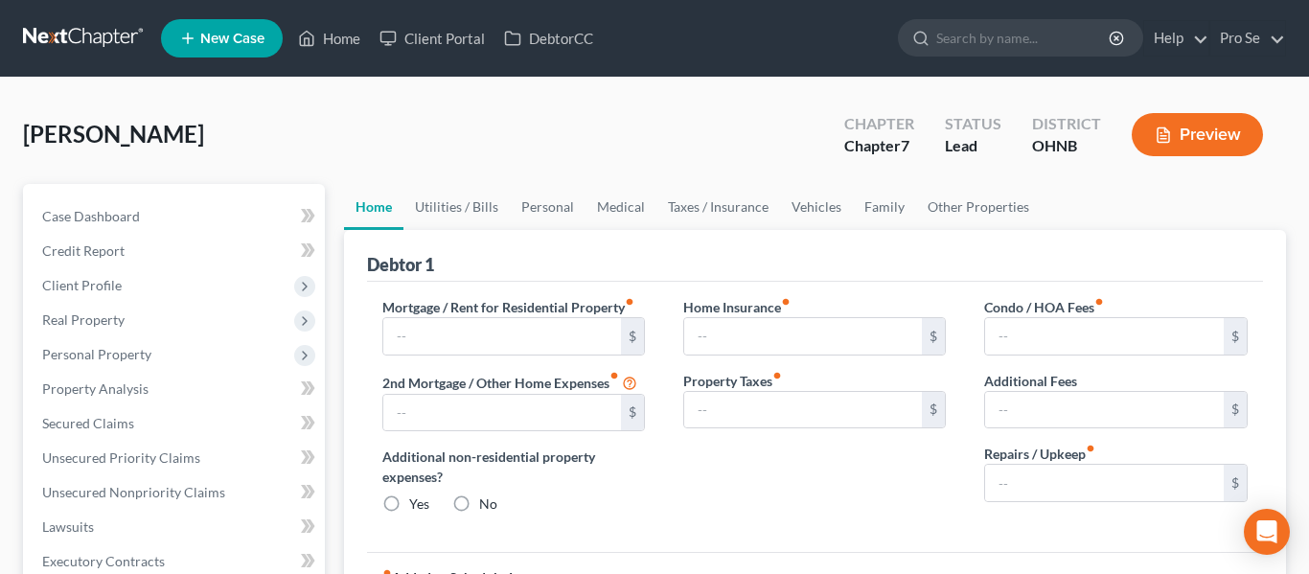
type input "550.00"
type input "304.00"
radio input "true"
type input "0.00"
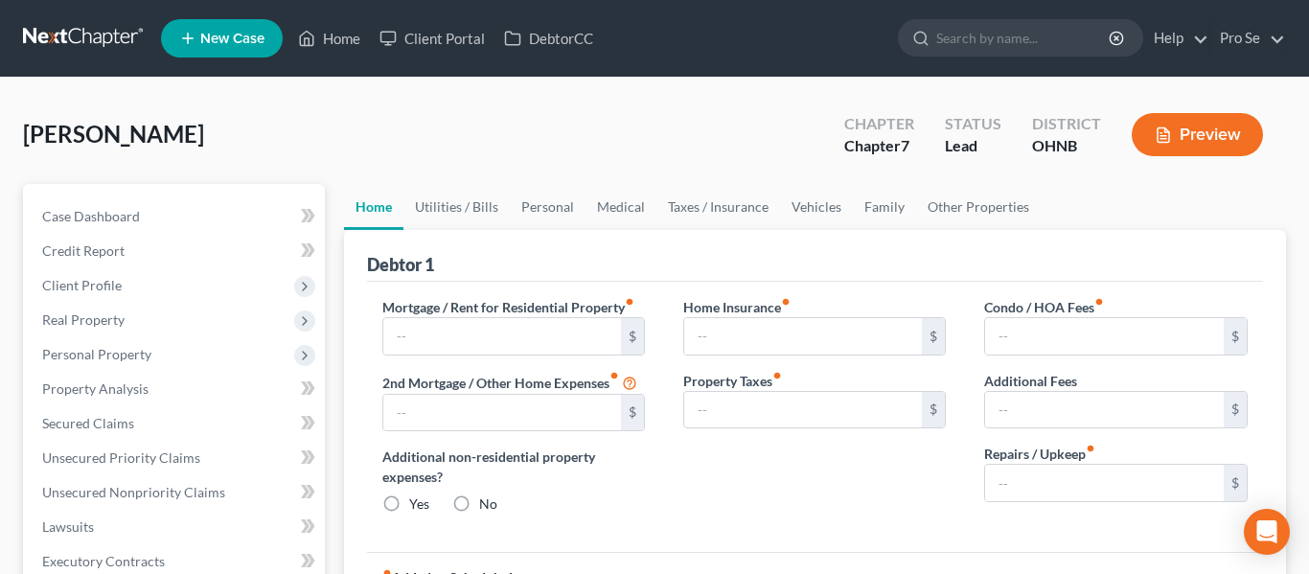
type input "0.00"
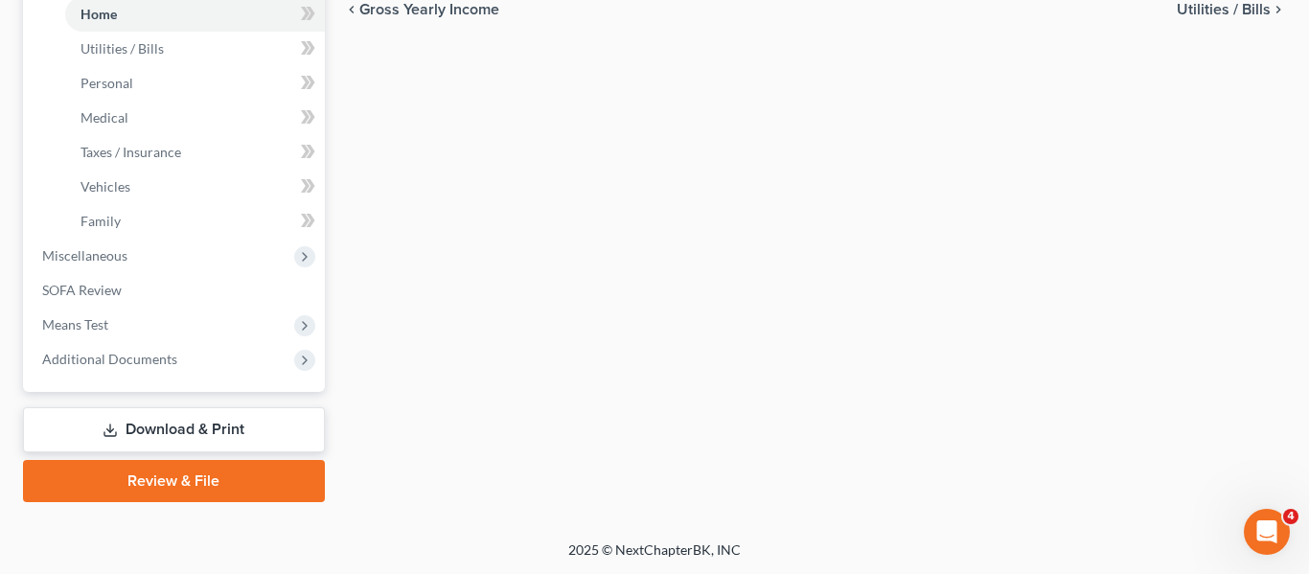
scroll to position [686, 0]
click at [687, 195] on div "Home Utilities / Bills Personal Medical Taxes / Insurance Vehicles Family Debto…" at bounding box center [815, -1] width 962 height 1003
click at [195, 478] on link "Review & File" at bounding box center [174, 480] width 302 height 42
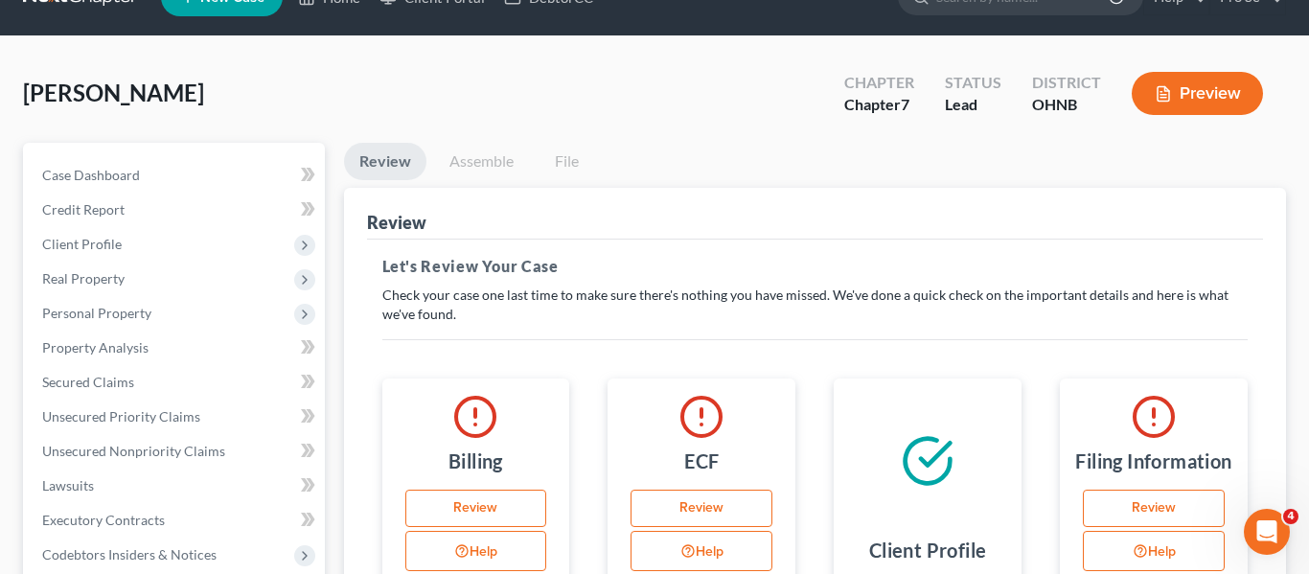
scroll to position [57, 0]
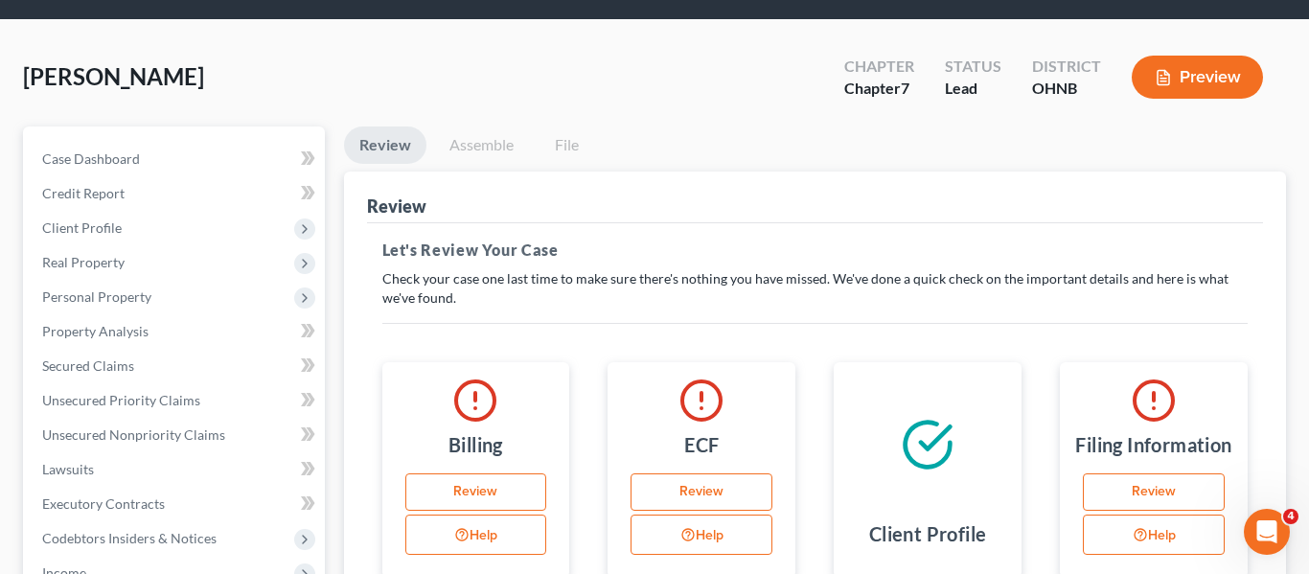
click at [1218, 76] on button "Preview" at bounding box center [1196, 77] width 131 height 43
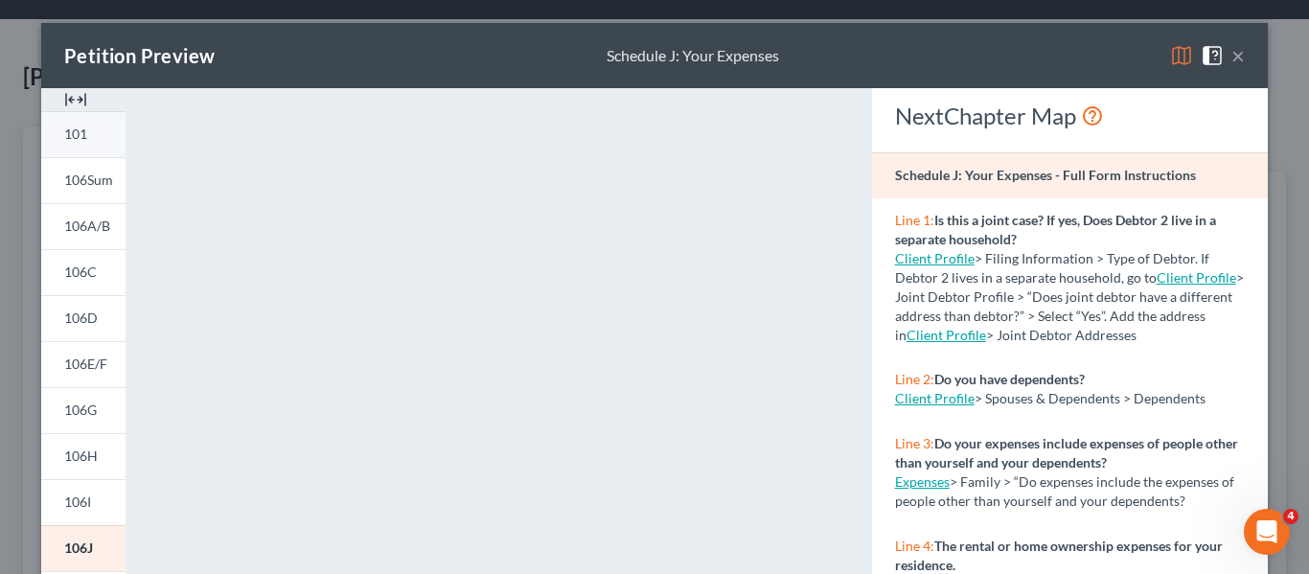
click at [91, 132] on link "101" at bounding box center [83, 134] width 84 height 46
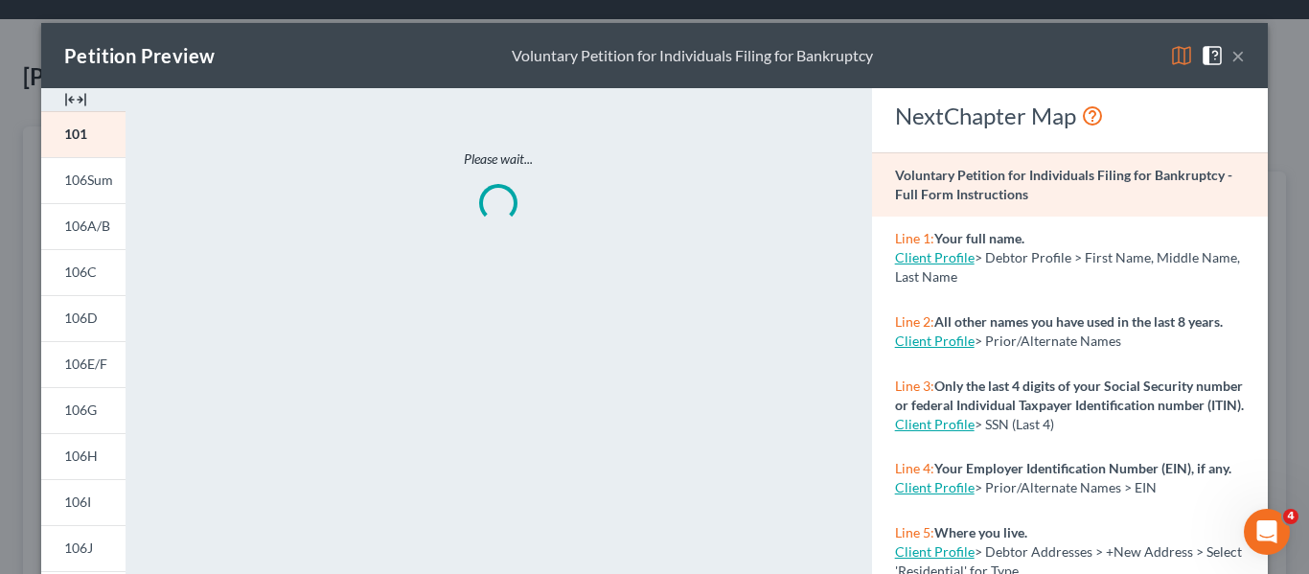
click at [507, 77] on div "Petition Preview Voluntary Petition for Individuals Filing for Bankruptcy ×" at bounding box center [654, 55] width 1226 height 65
click at [93, 186] on span "106Sum" at bounding box center [88, 179] width 49 height 16
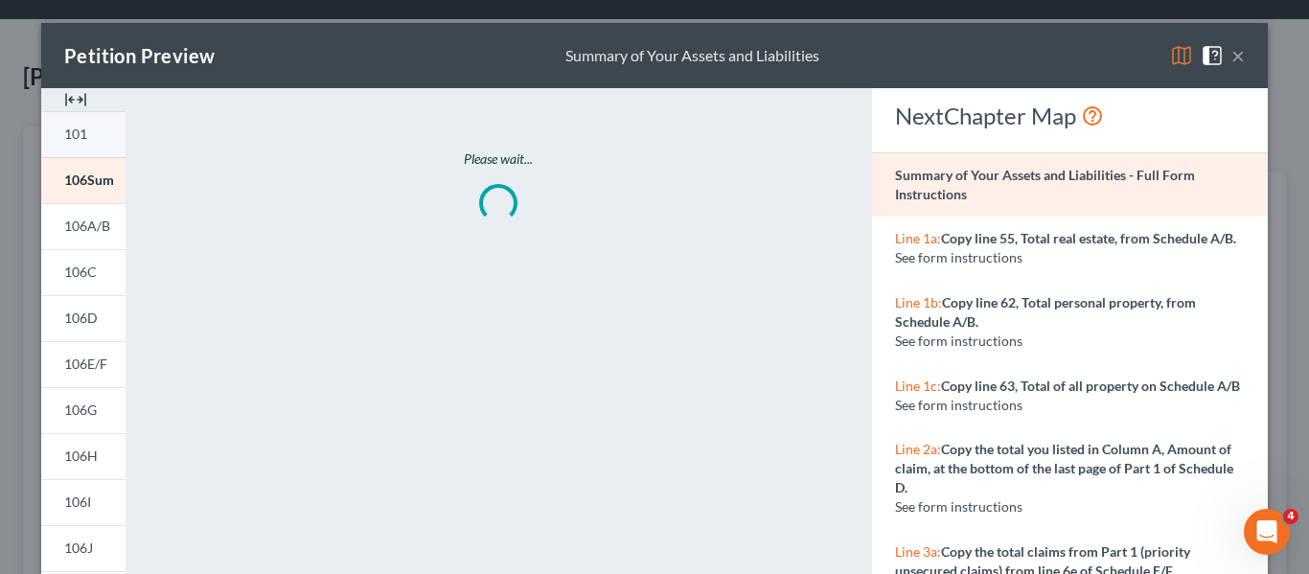
click at [81, 140] on span "101" at bounding box center [75, 133] width 23 height 16
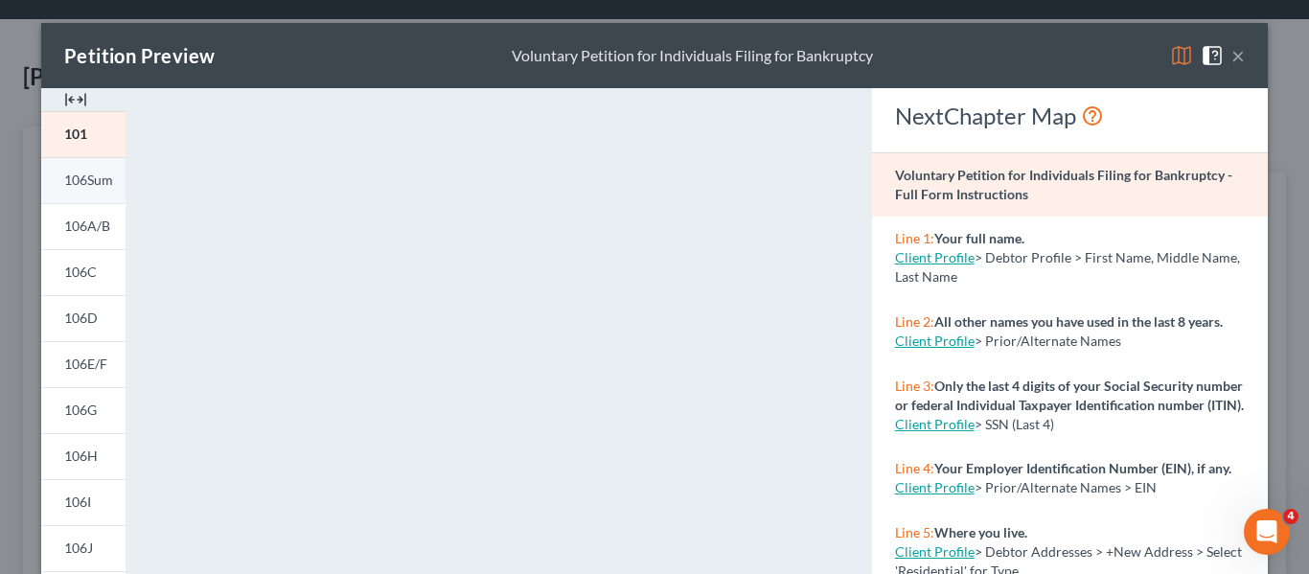
click at [85, 182] on span "106Sum" at bounding box center [88, 179] width 49 height 16
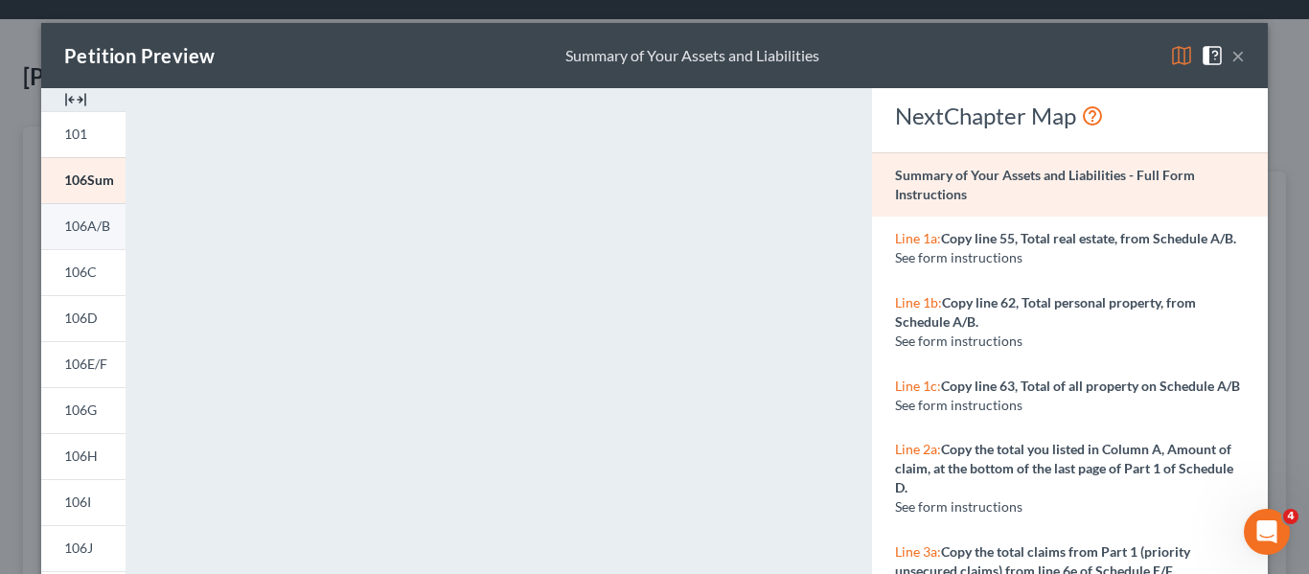
click at [94, 228] on span "106A/B" at bounding box center [87, 225] width 46 height 16
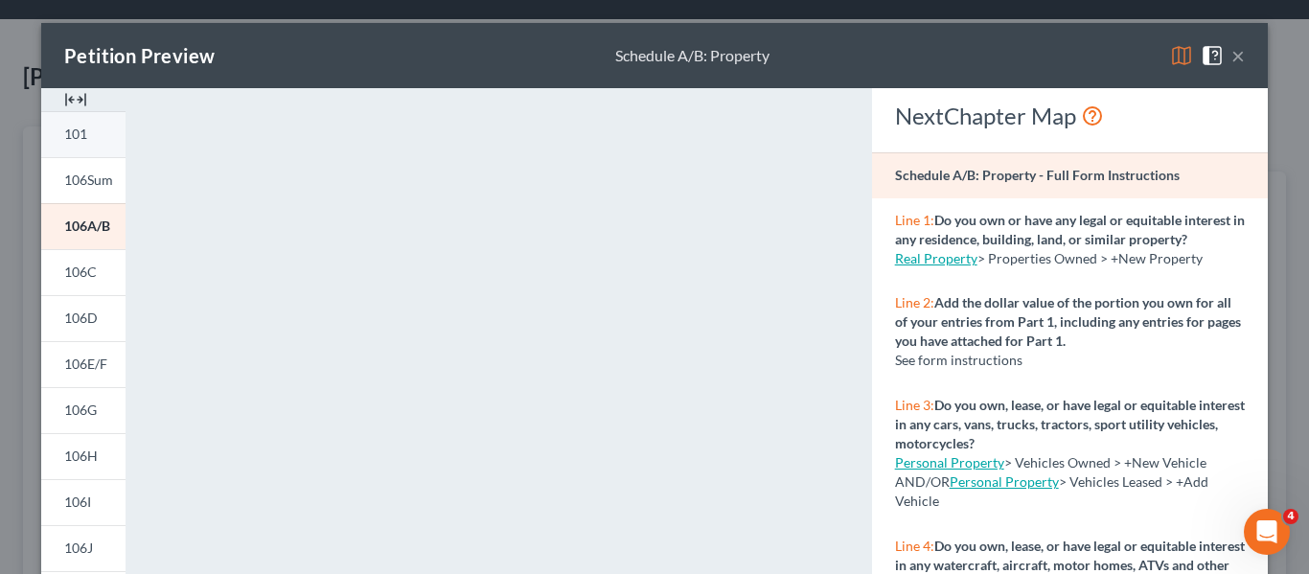
click at [76, 134] on span "101" at bounding box center [75, 133] width 23 height 16
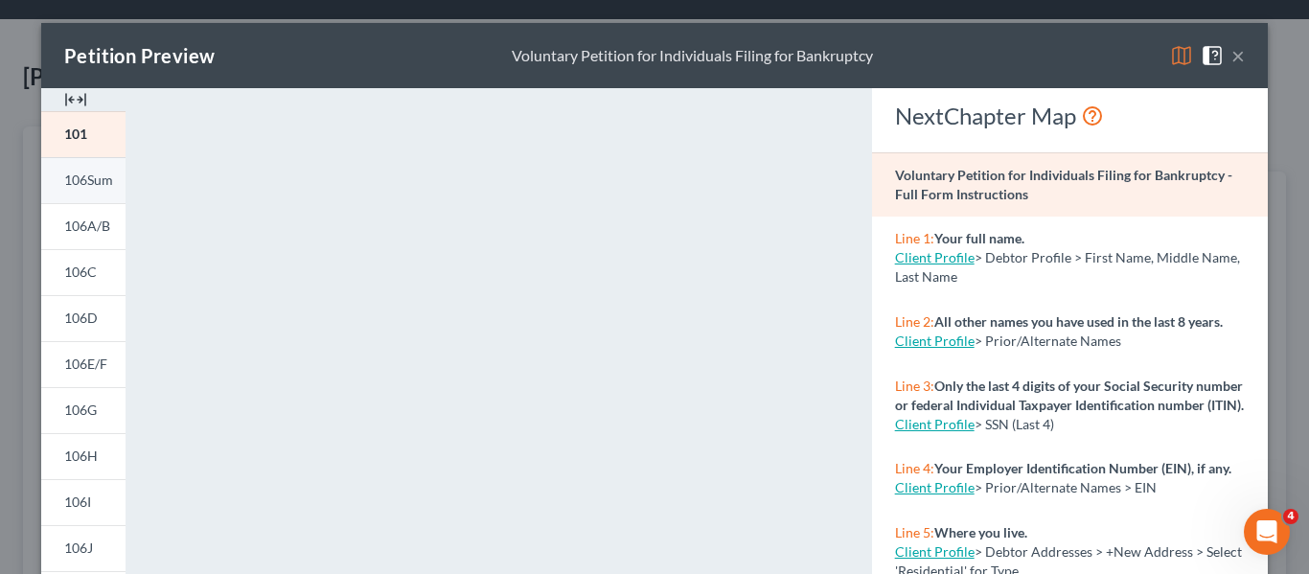
click at [94, 181] on span "106Sum" at bounding box center [88, 179] width 49 height 16
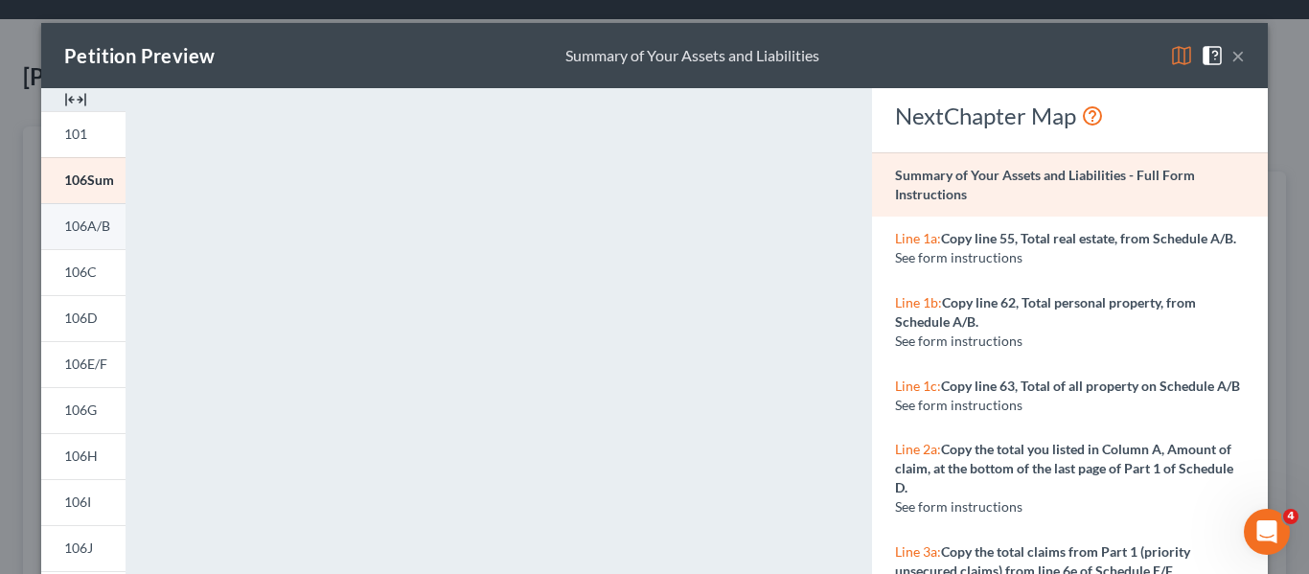
click at [82, 230] on span "106A/B" at bounding box center [87, 225] width 46 height 16
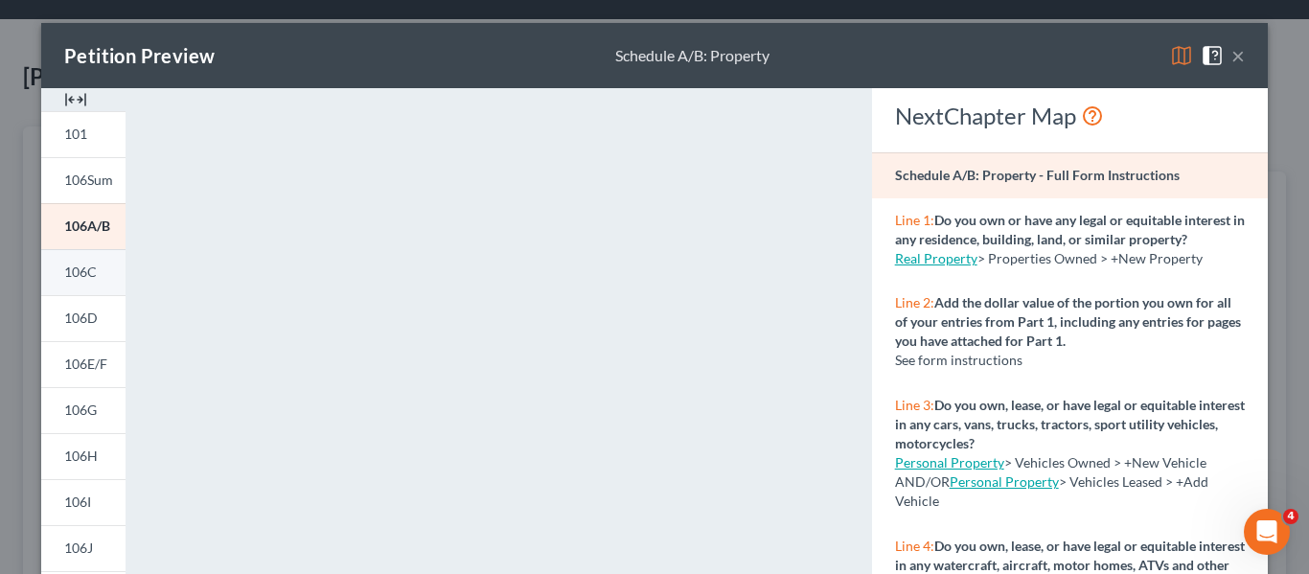
click at [95, 274] on span "106C" at bounding box center [80, 271] width 33 height 16
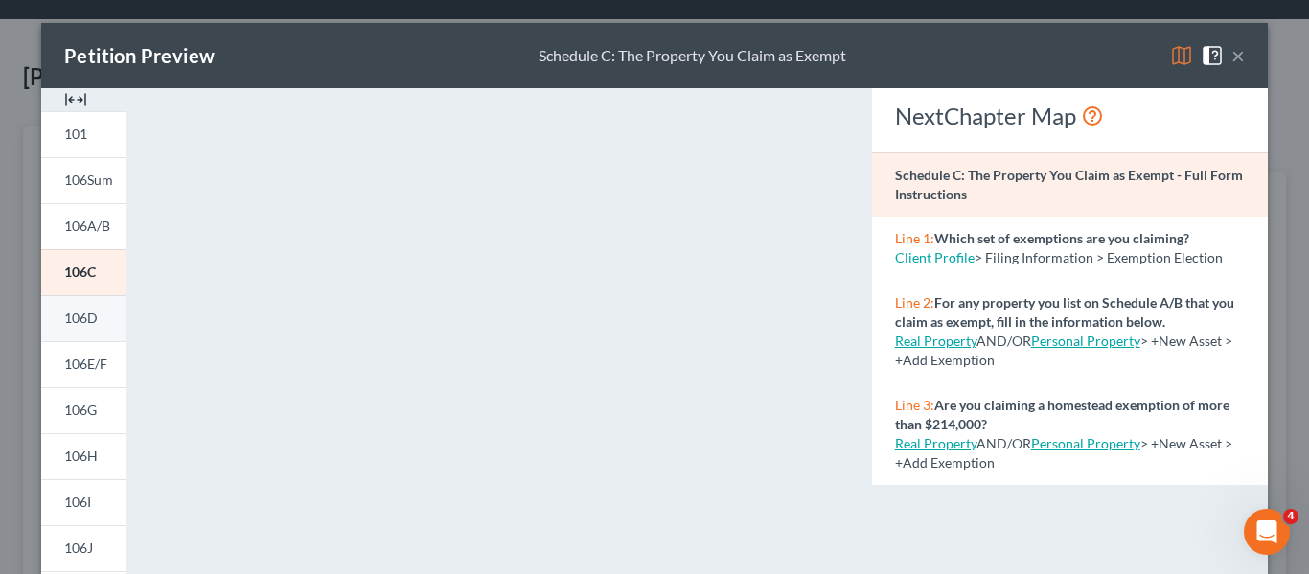
click at [89, 316] on span "106D" at bounding box center [81, 317] width 34 height 16
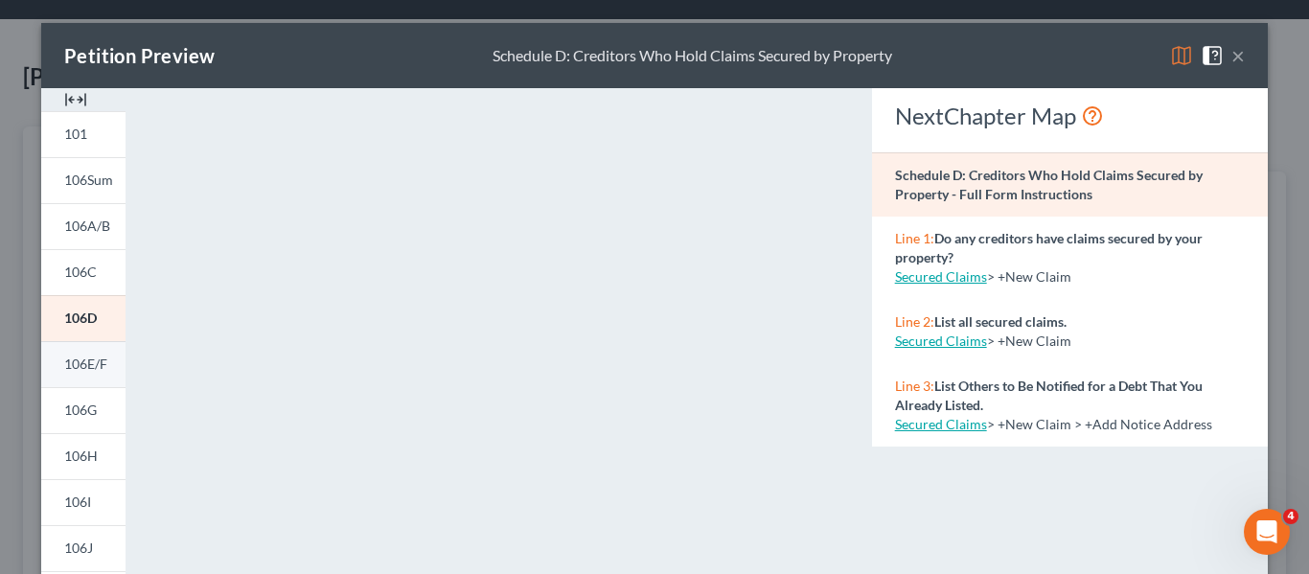
click at [87, 364] on span "106E/F" at bounding box center [85, 363] width 43 height 16
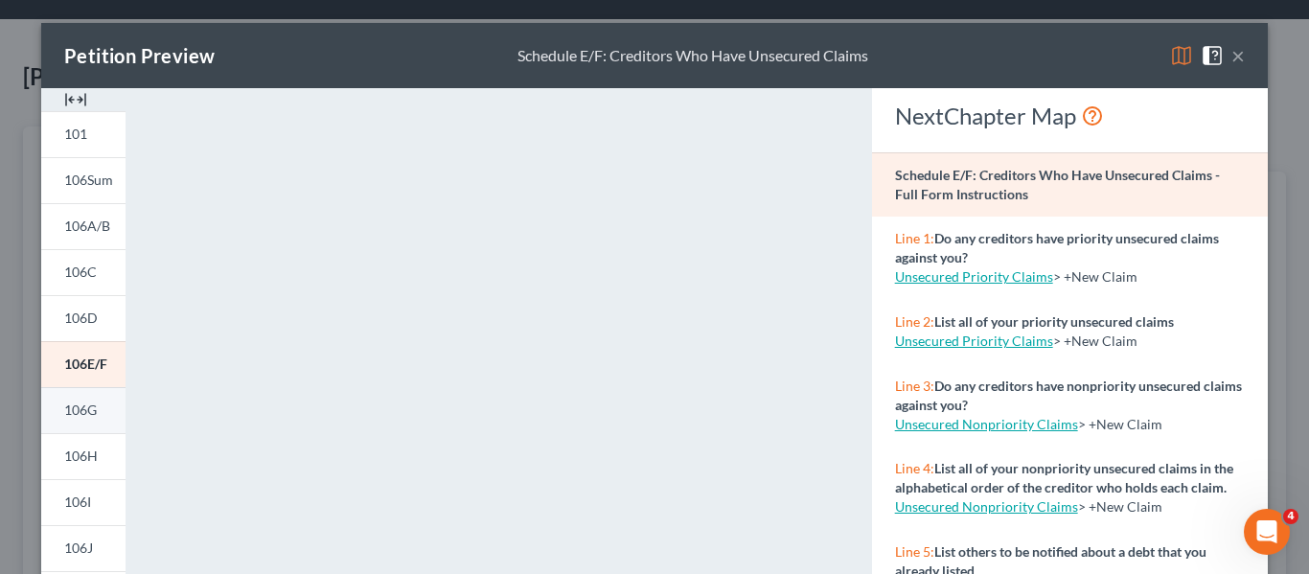
click at [78, 408] on span "106G" at bounding box center [80, 409] width 33 height 16
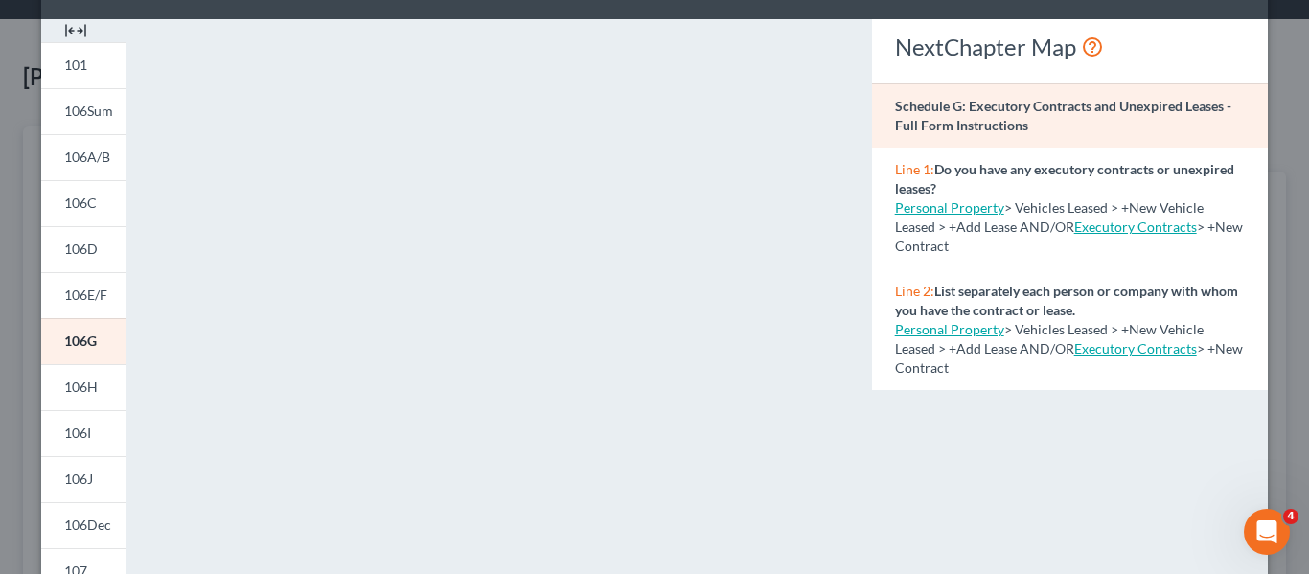
scroll to position [73, 0]
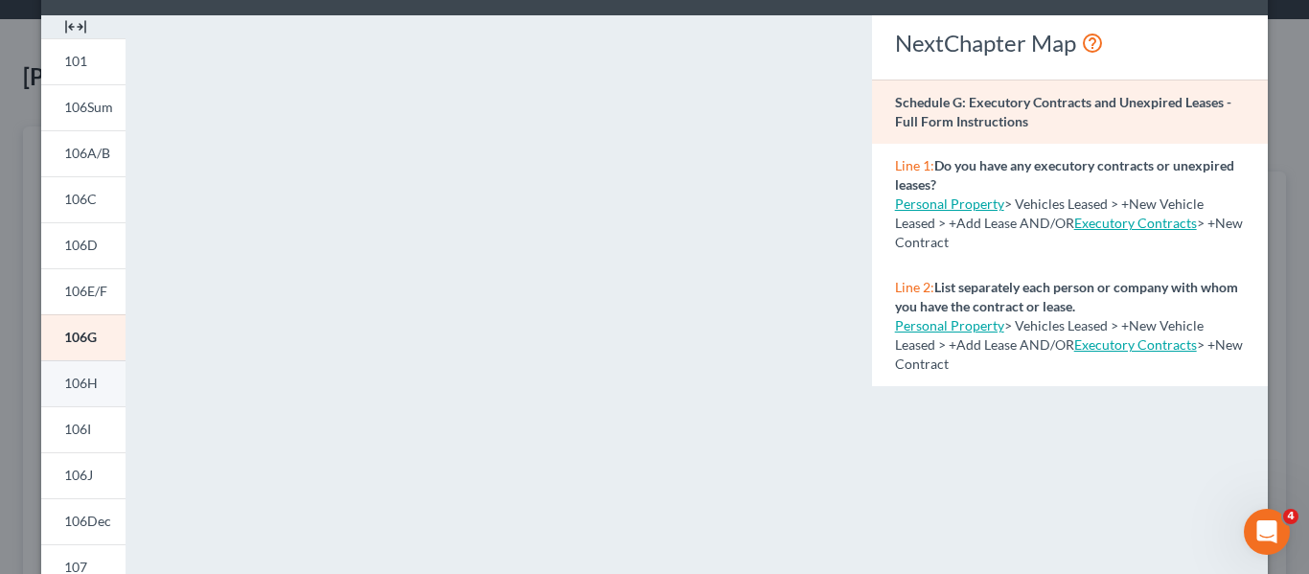
click at [110, 383] on link "106H" at bounding box center [83, 383] width 84 height 46
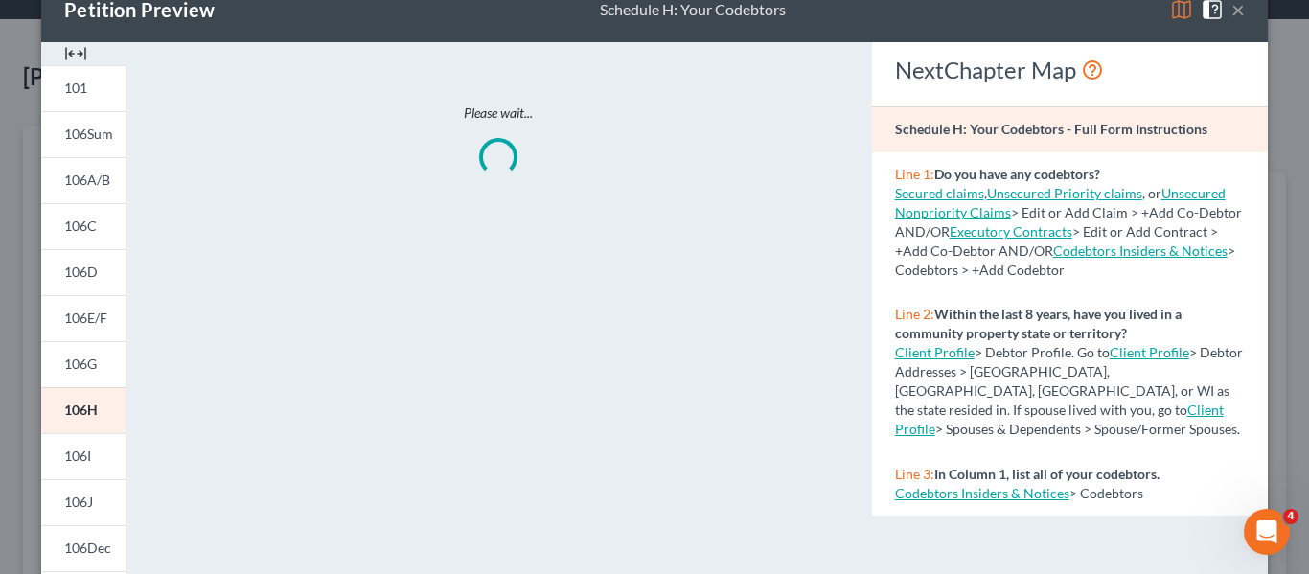
scroll to position [33, 0]
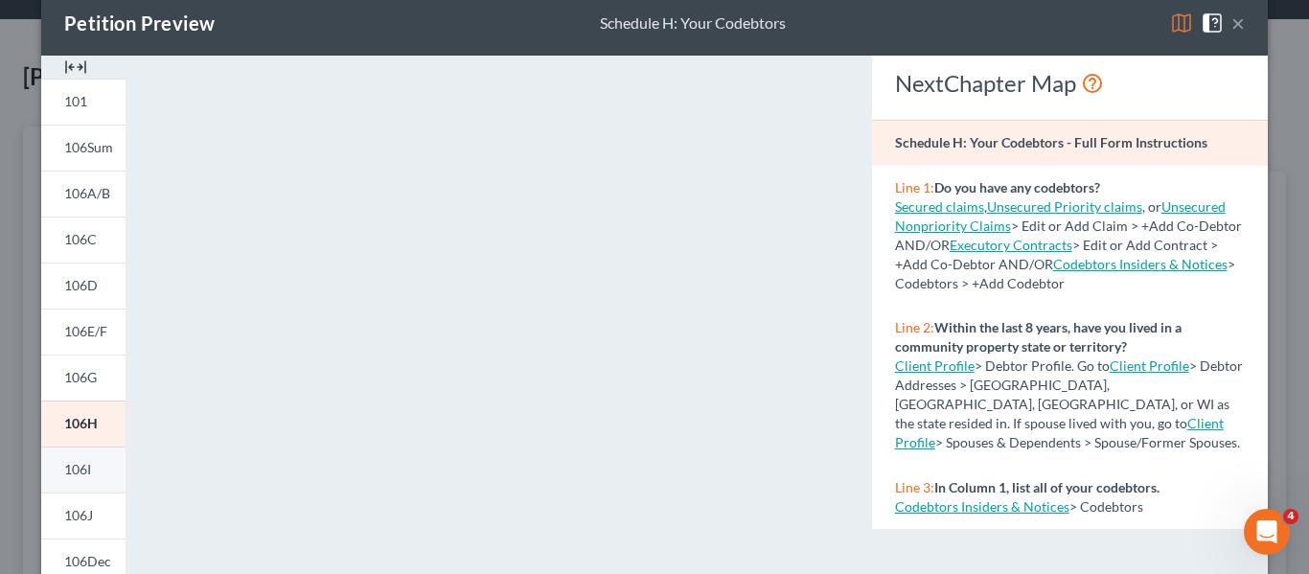
click at [88, 476] on span "106I" at bounding box center [77, 469] width 27 height 16
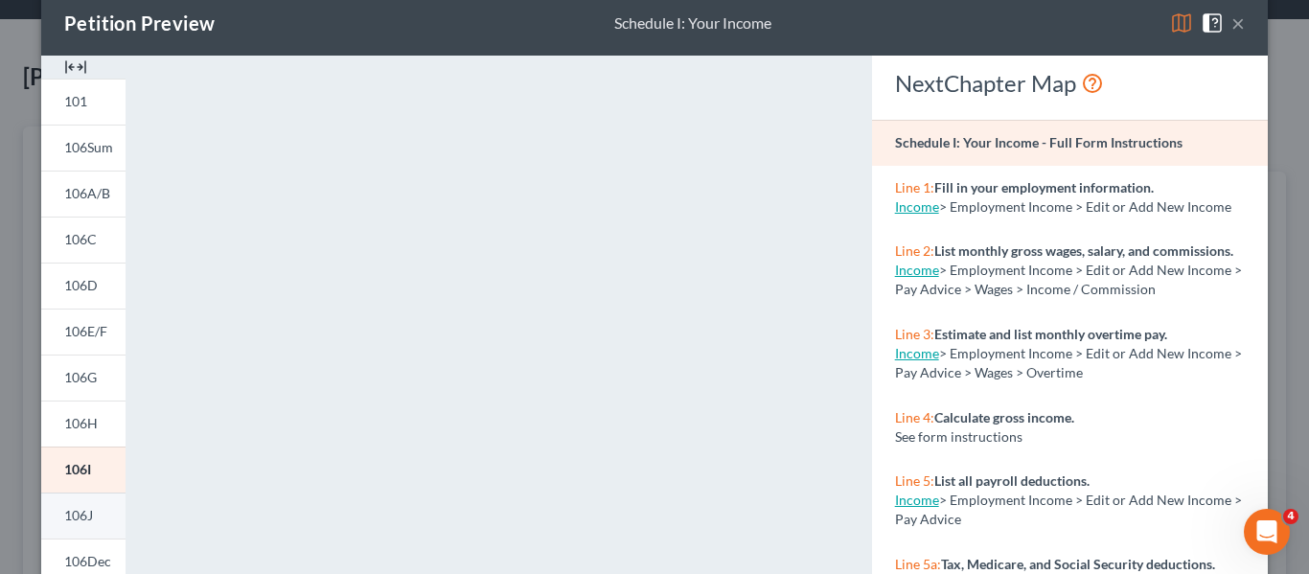
click at [90, 519] on span "106J" at bounding box center [78, 515] width 29 height 16
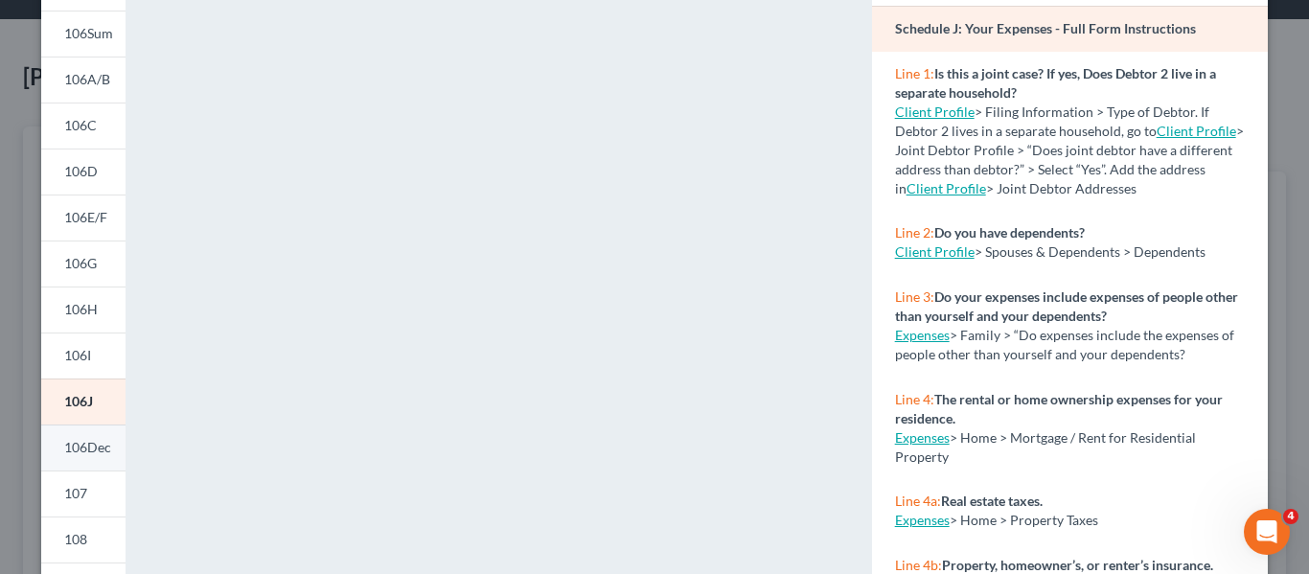
scroll to position [151, 0]
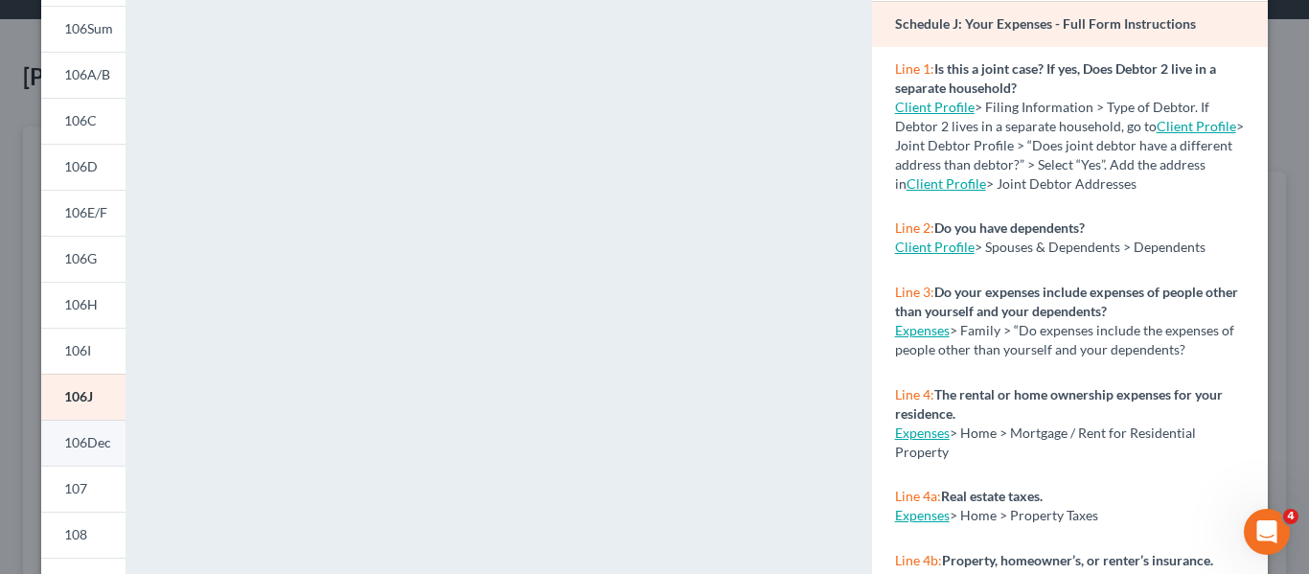
click at [88, 437] on span "106Dec" at bounding box center [87, 442] width 47 height 16
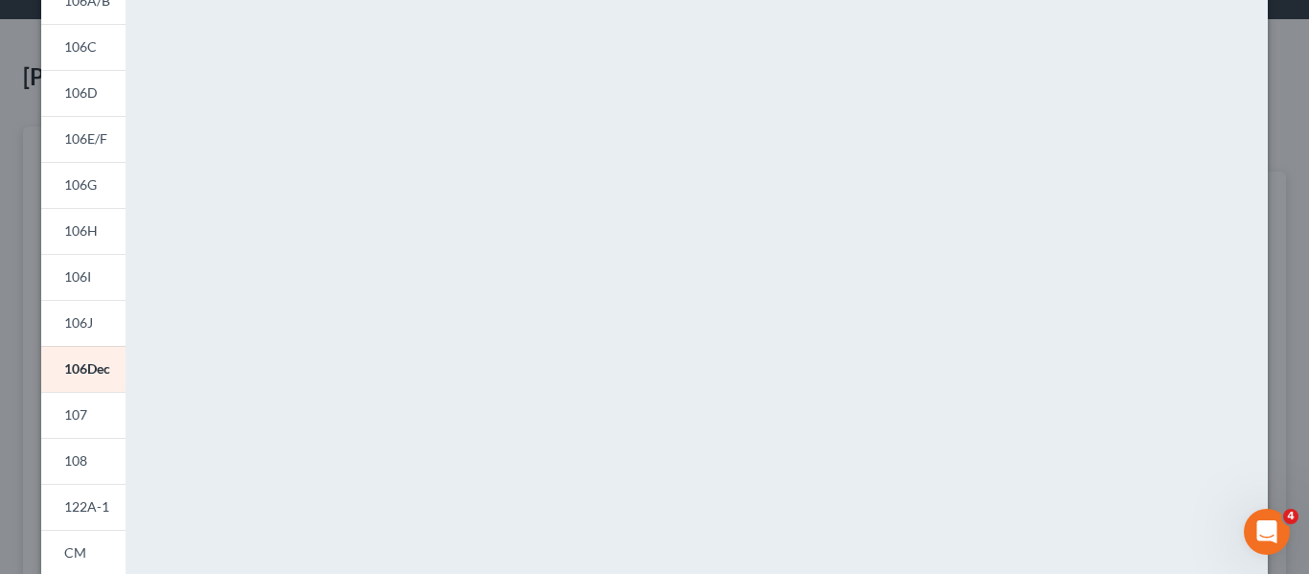
scroll to position [226, 0]
click at [91, 418] on link "107" at bounding box center [83, 414] width 84 height 46
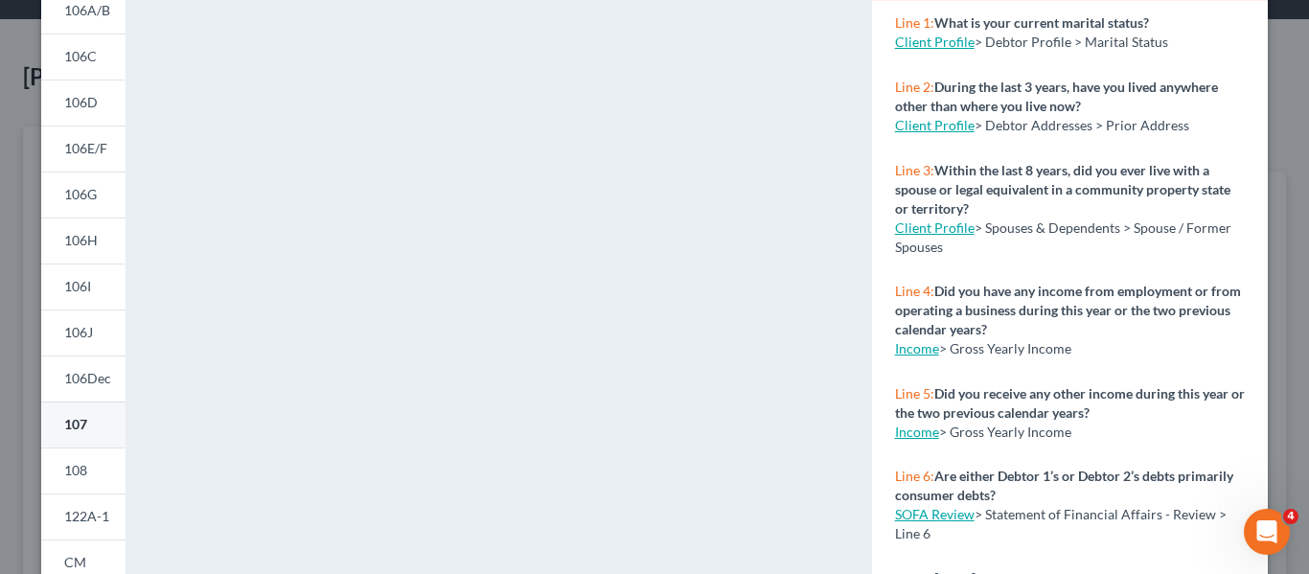
scroll to position [217, 0]
click at [101, 471] on link "108" at bounding box center [83, 469] width 84 height 46
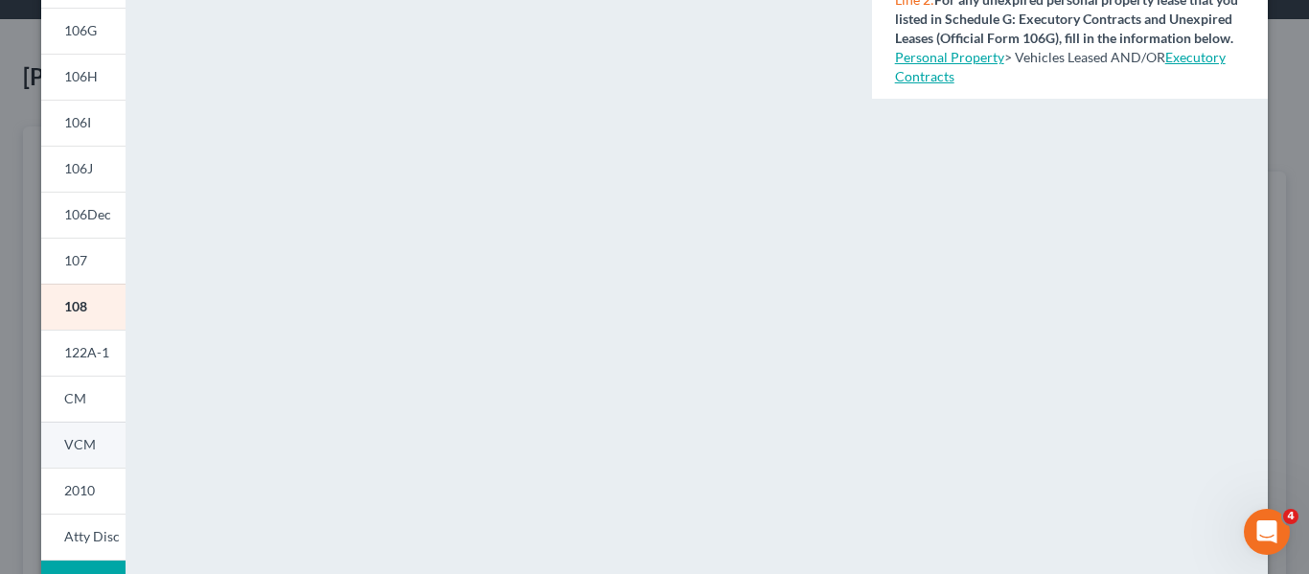
scroll to position [408, 0]
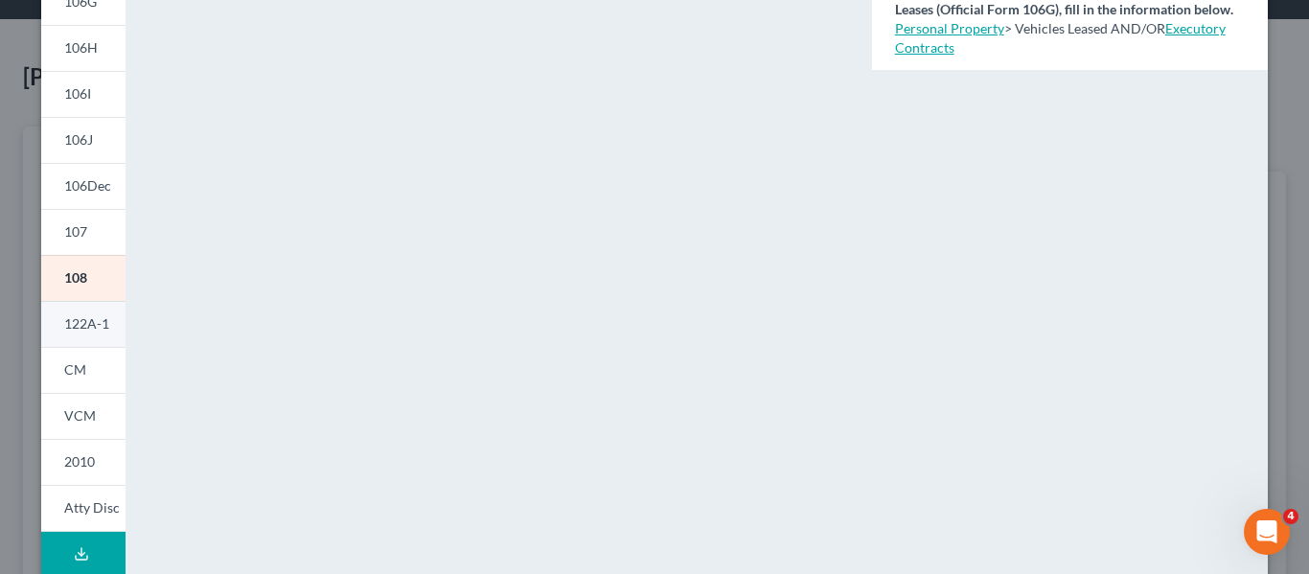
click at [96, 326] on span "122A-1" at bounding box center [86, 323] width 45 height 16
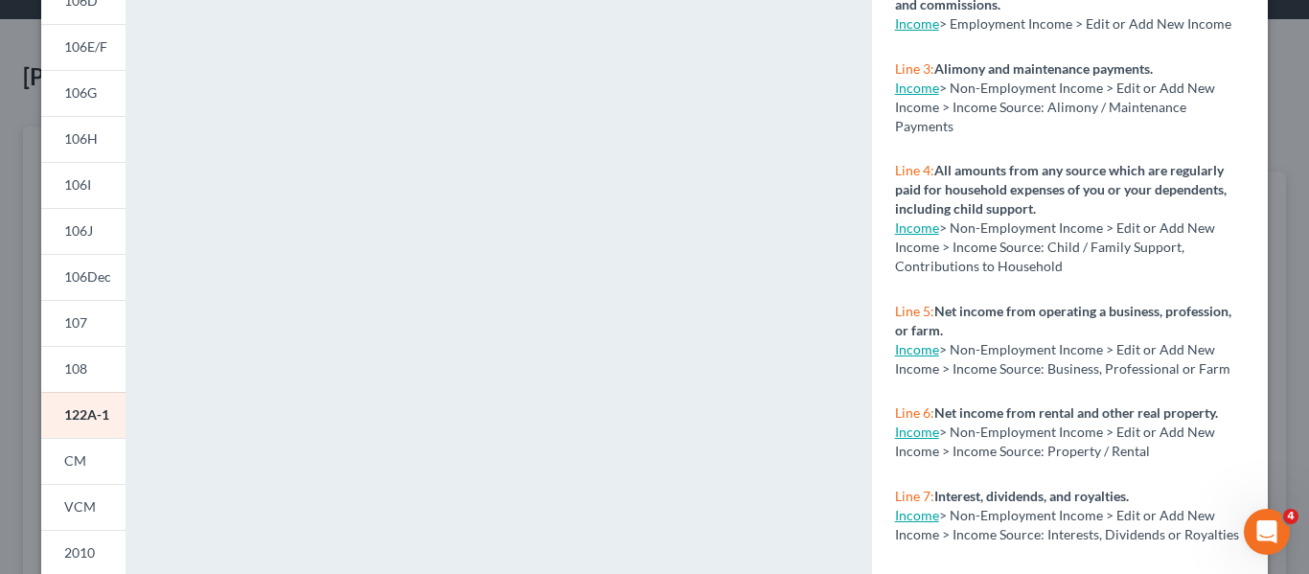
scroll to position [427, 0]
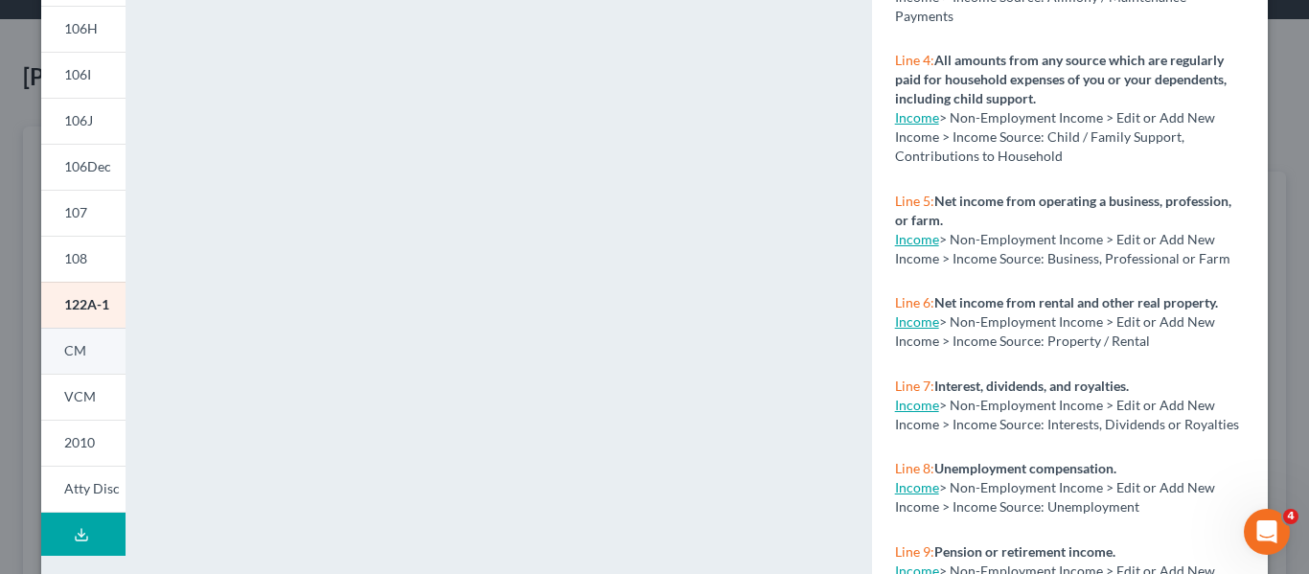
click at [96, 360] on link "CM" at bounding box center [83, 351] width 84 height 46
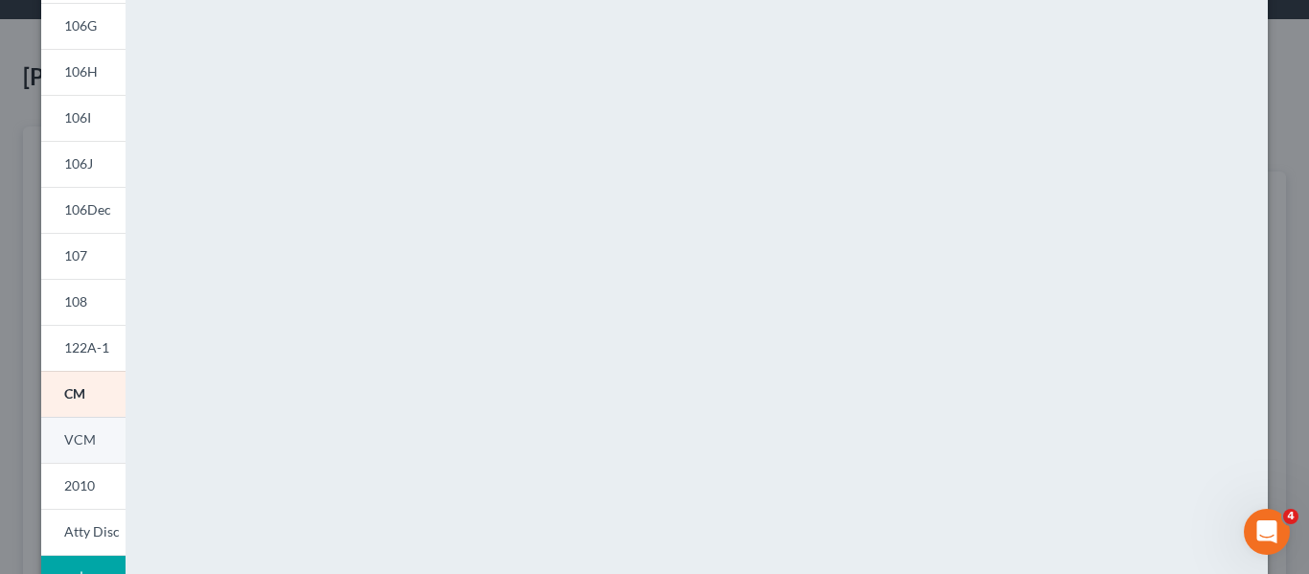
scroll to position [404, 0]
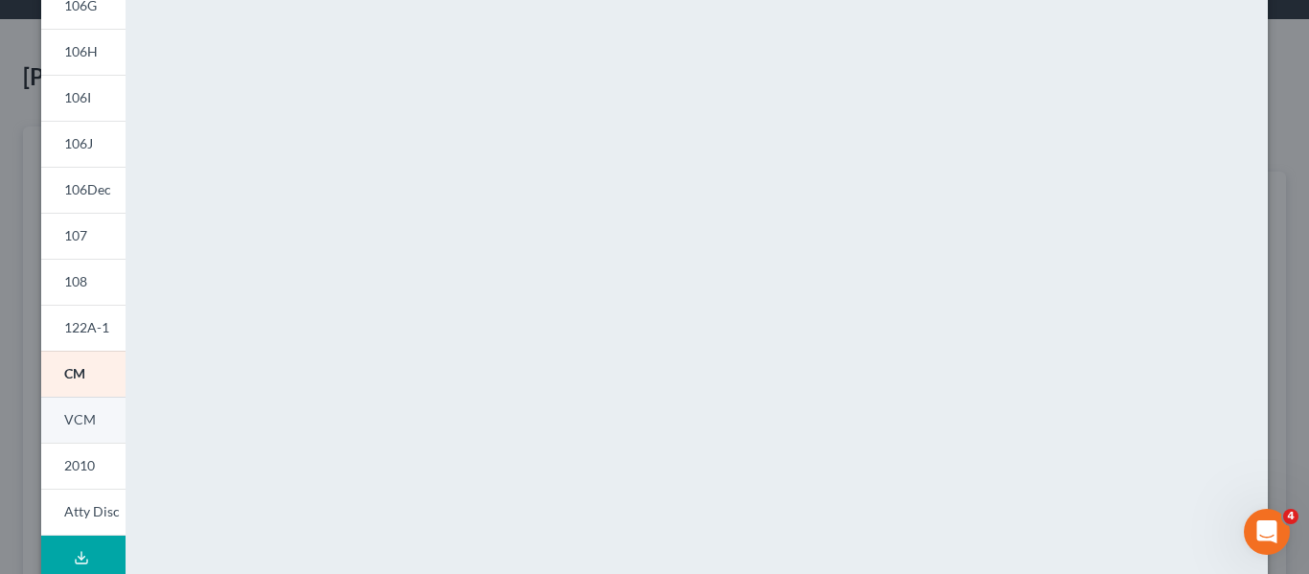
click at [92, 416] on span "VCM" at bounding box center [80, 419] width 32 height 16
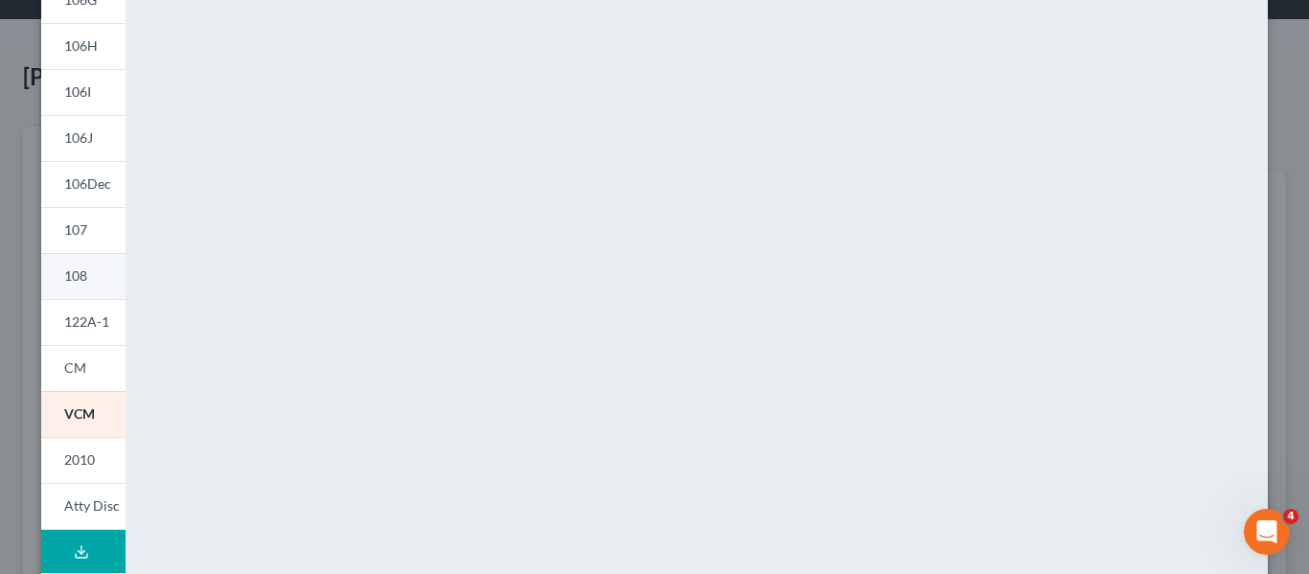
scroll to position [480, 0]
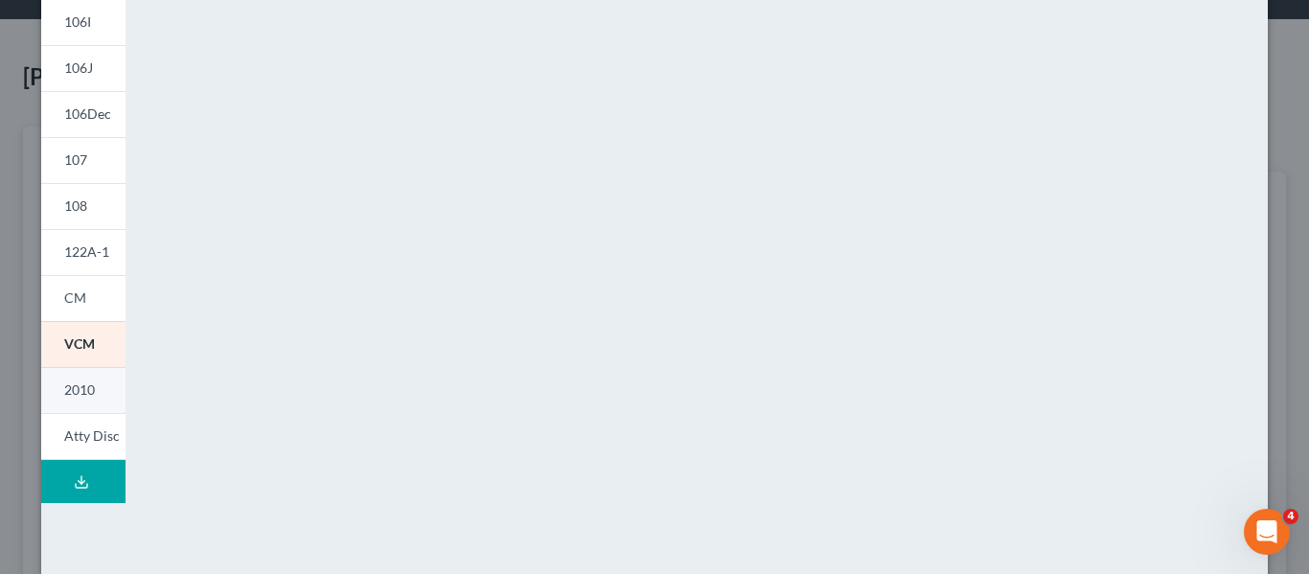
click at [81, 389] on span "2010" at bounding box center [79, 389] width 31 height 16
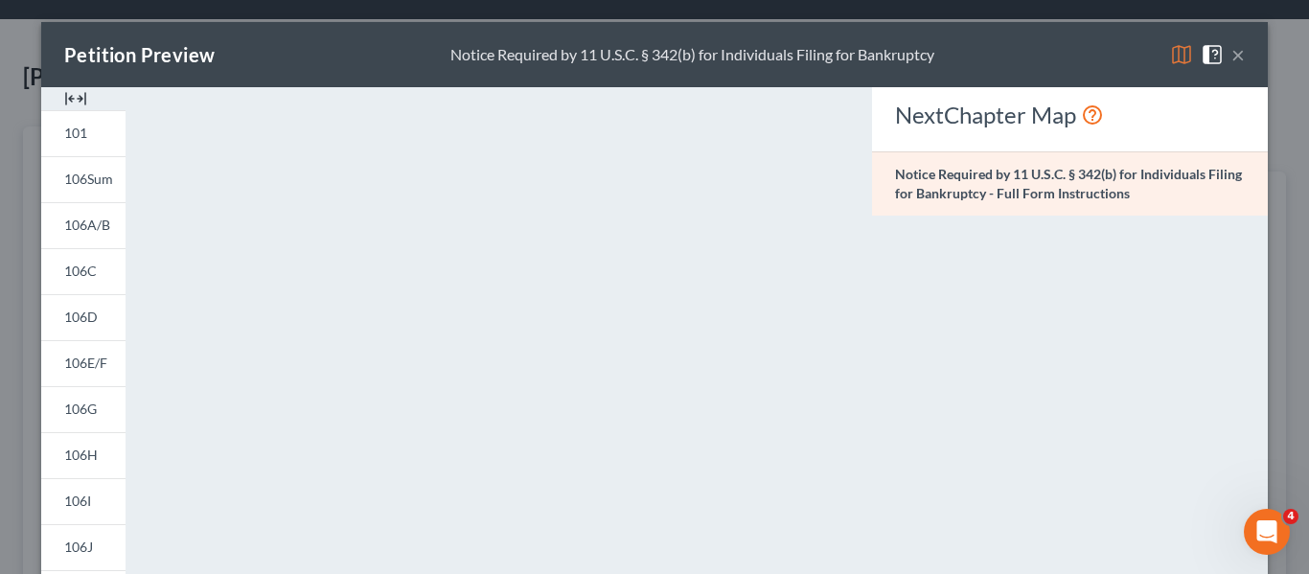
scroll to position [0, 0]
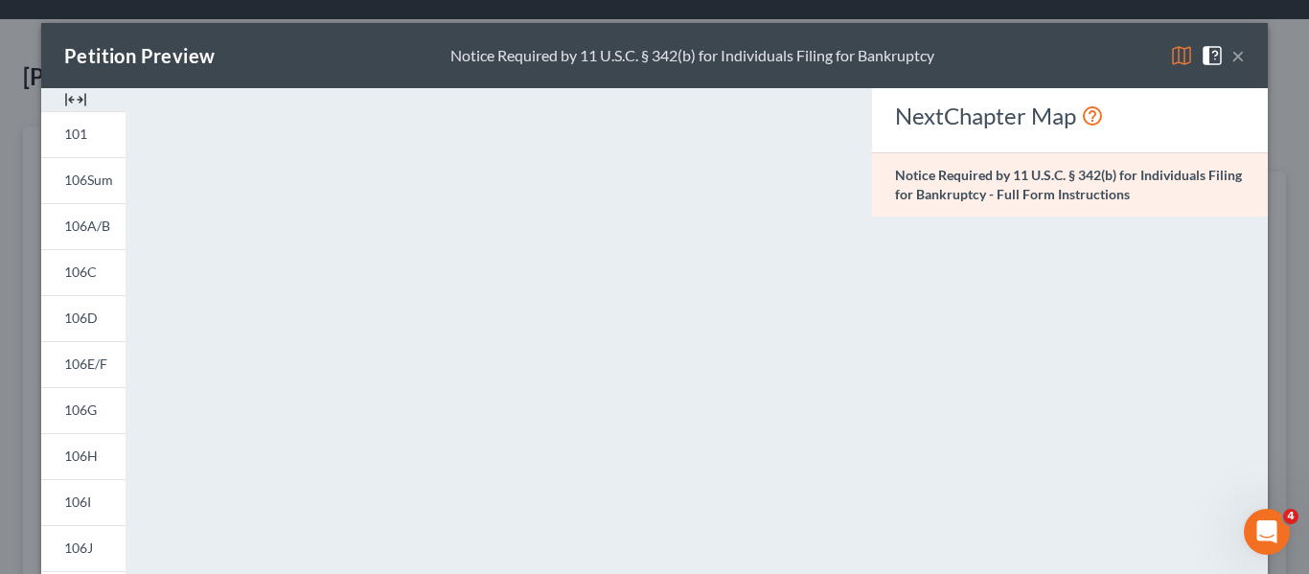
click at [1237, 56] on button "×" at bounding box center [1237, 55] width 13 height 23
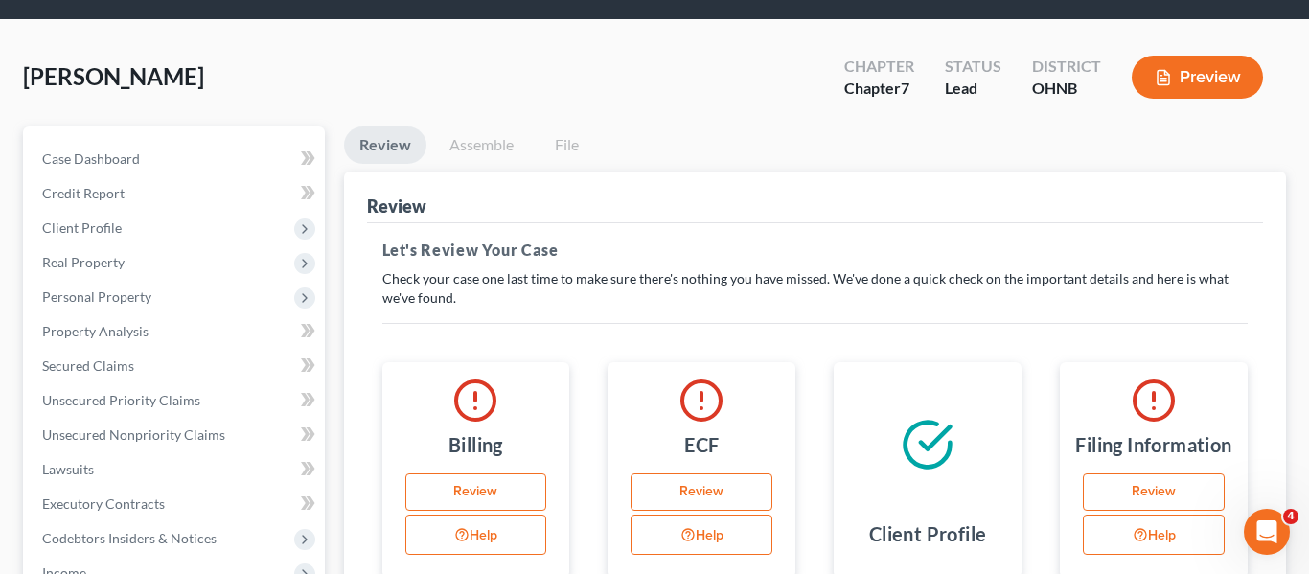
click at [1091, 148] on ul "Review Assemble File" at bounding box center [815, 148] width 943 height 45
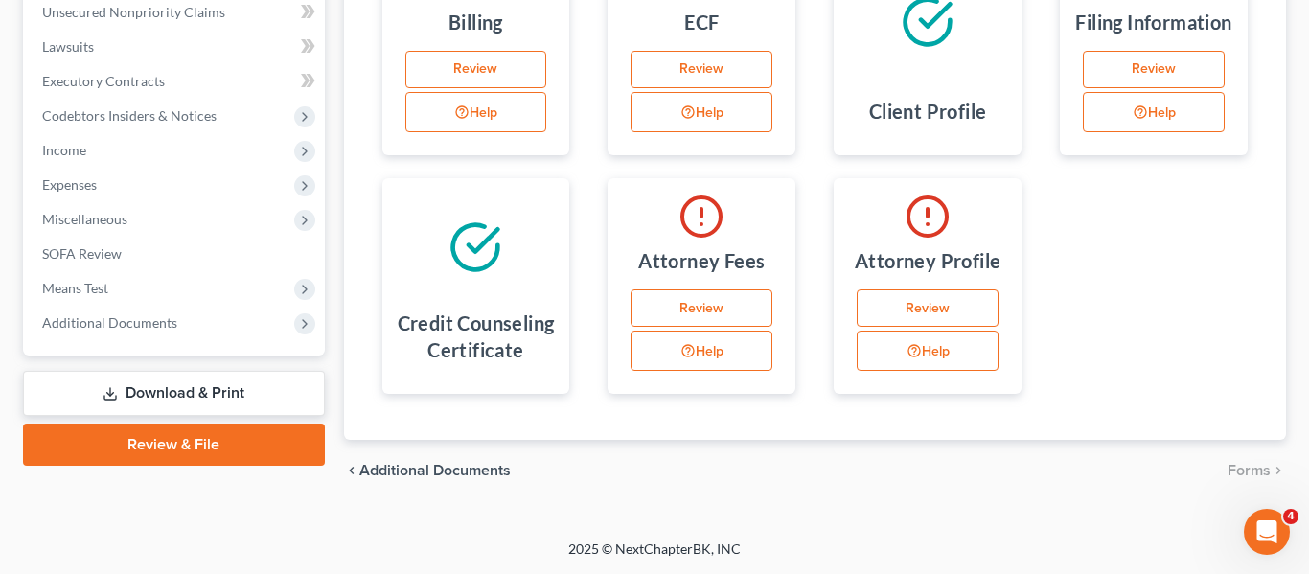
scroll to position [499, 0]
click at [229, 510] on div "Petition Navigation Case Dashboard Payments Invoices Payments Payments Credit R…" at bounding box center [654, 110] width 1263 height 812
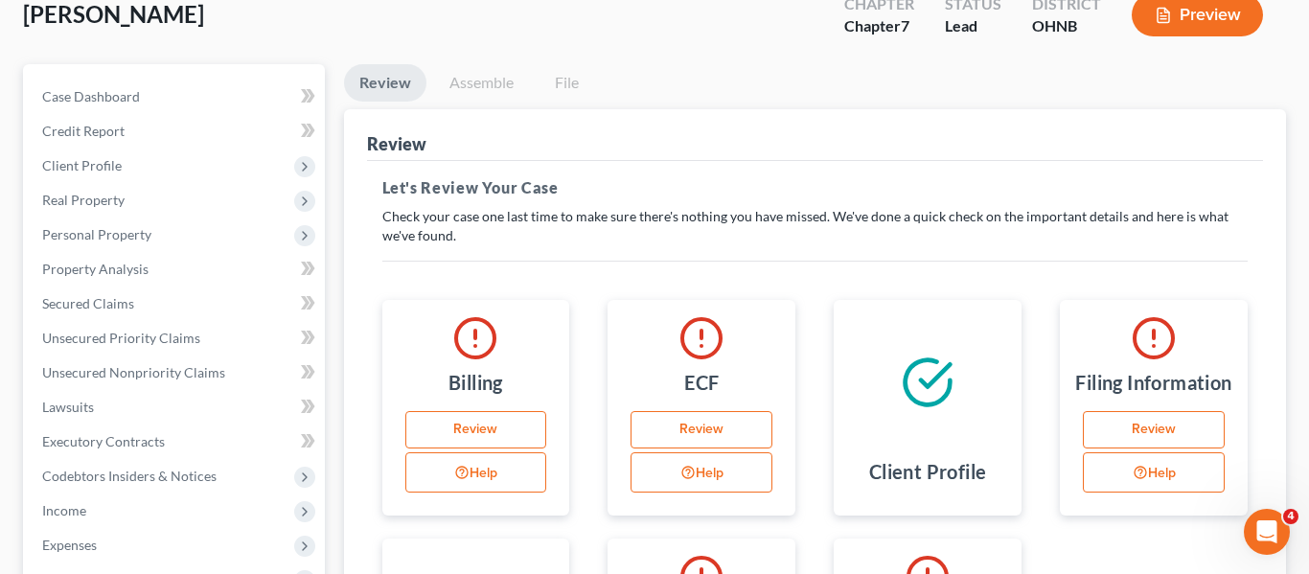
scroll to position [0, 0]
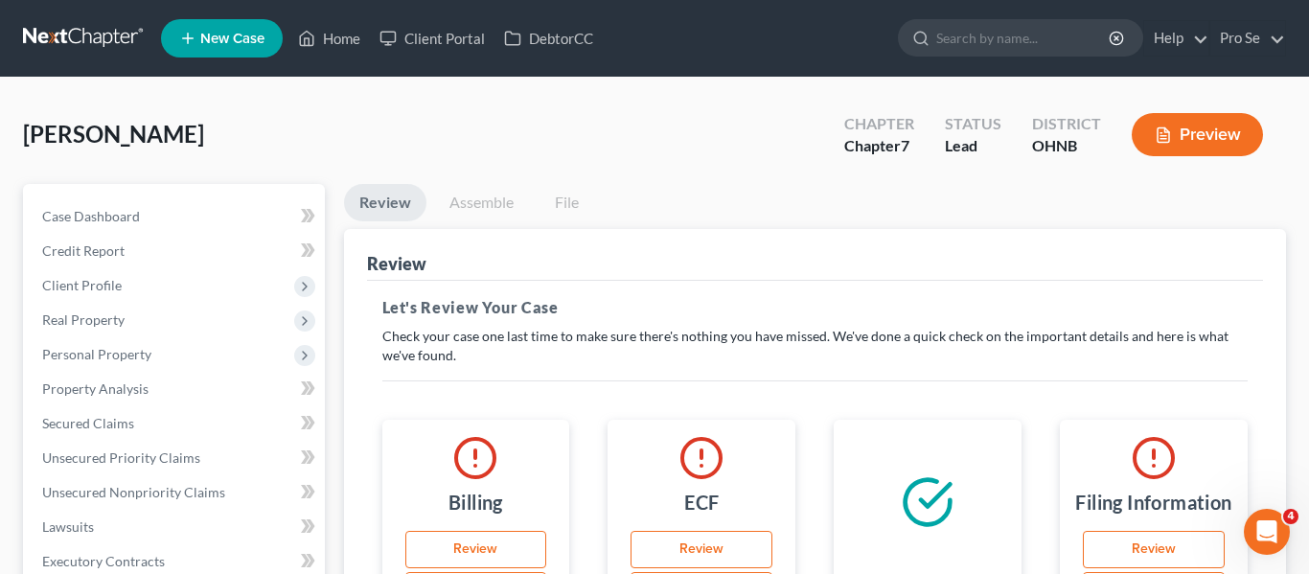
click at [1210, 133] on button "Preview" at bounding box center [1196, 134] width 131 height 43
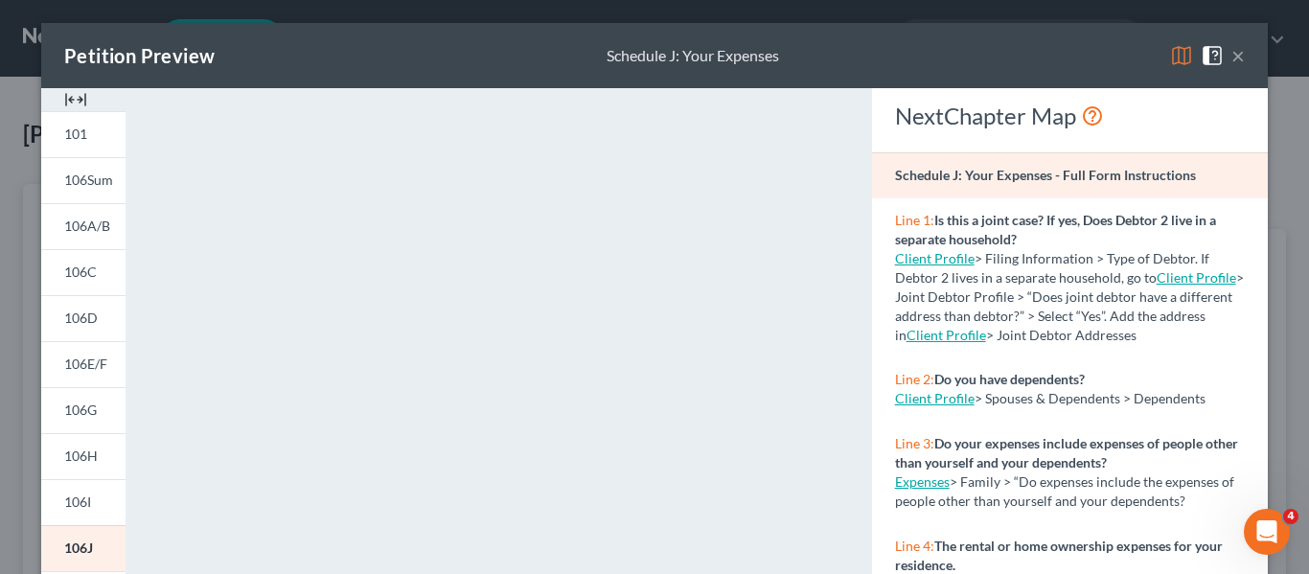
click at [1230, 57] on span at bounding box center [1215, 54] width 31 height 16
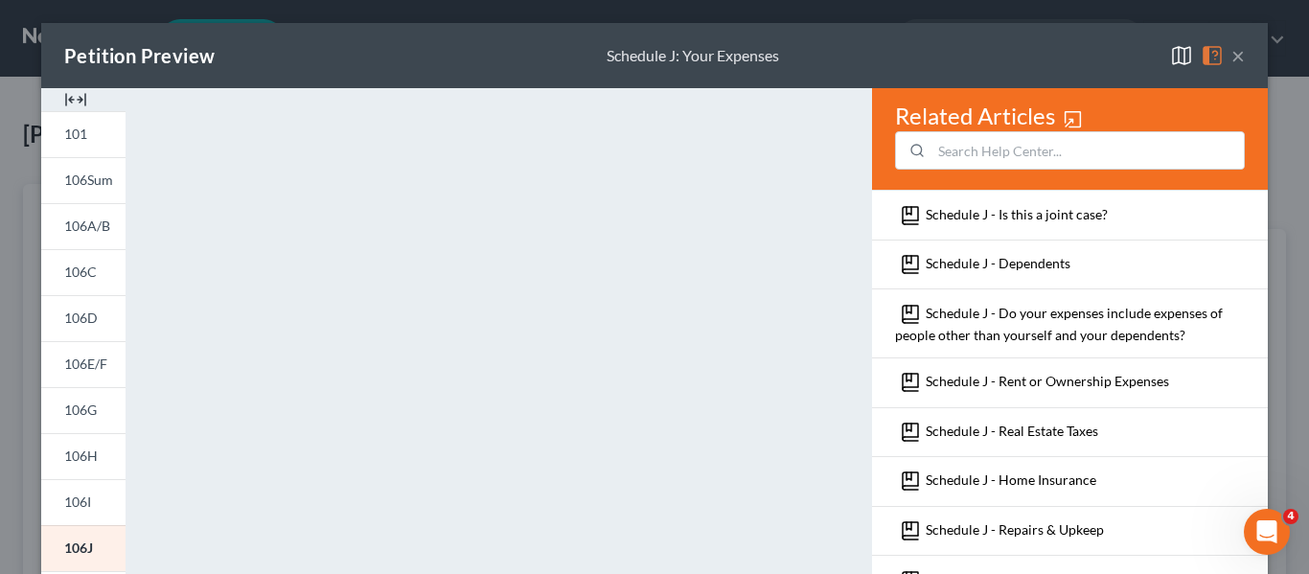
click at [1238, 61] on button "×" at bounding box center [1237, 55] width 13 height 23
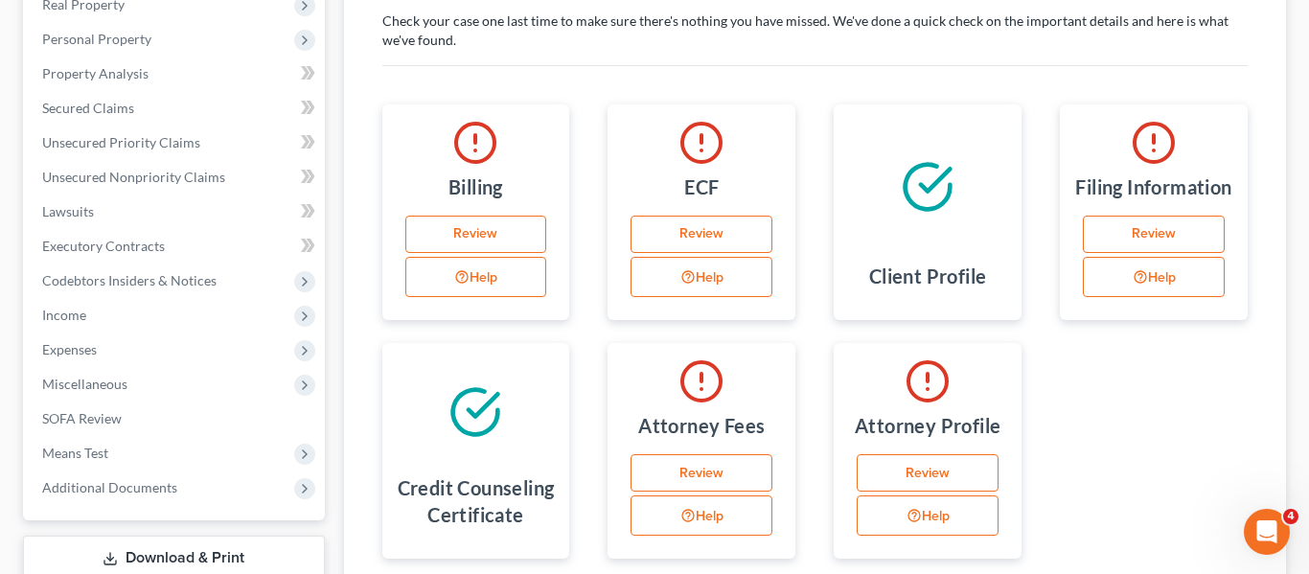
scroll to position [507, 0]
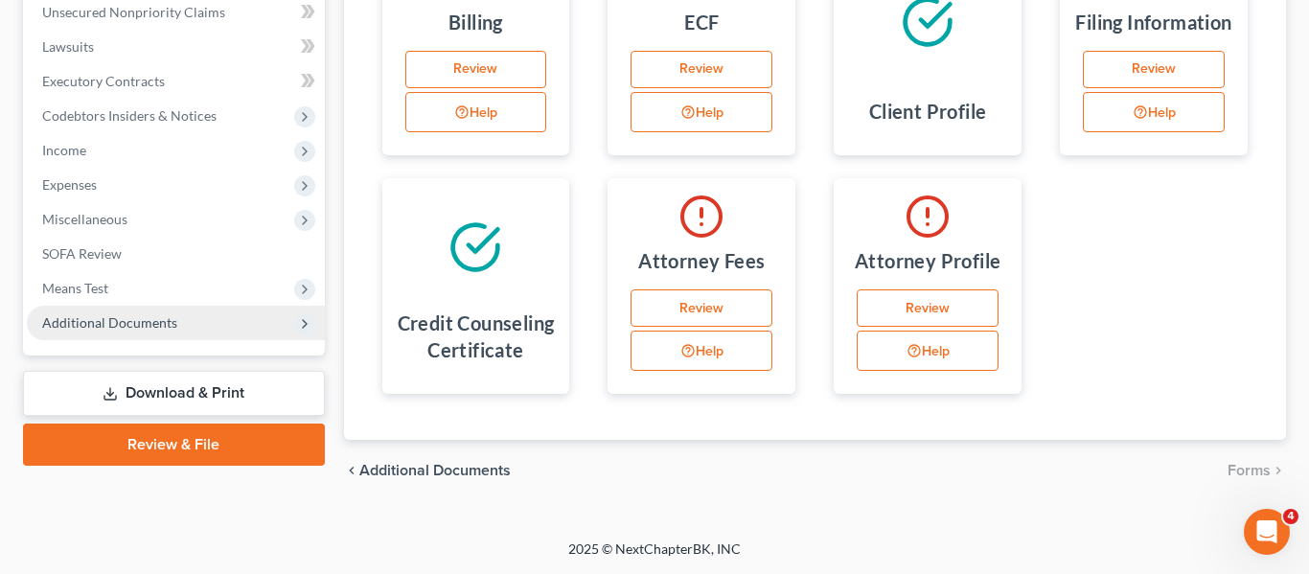
click at [302, 316] on icon at bounding box center [304, 323] width 15 height 15
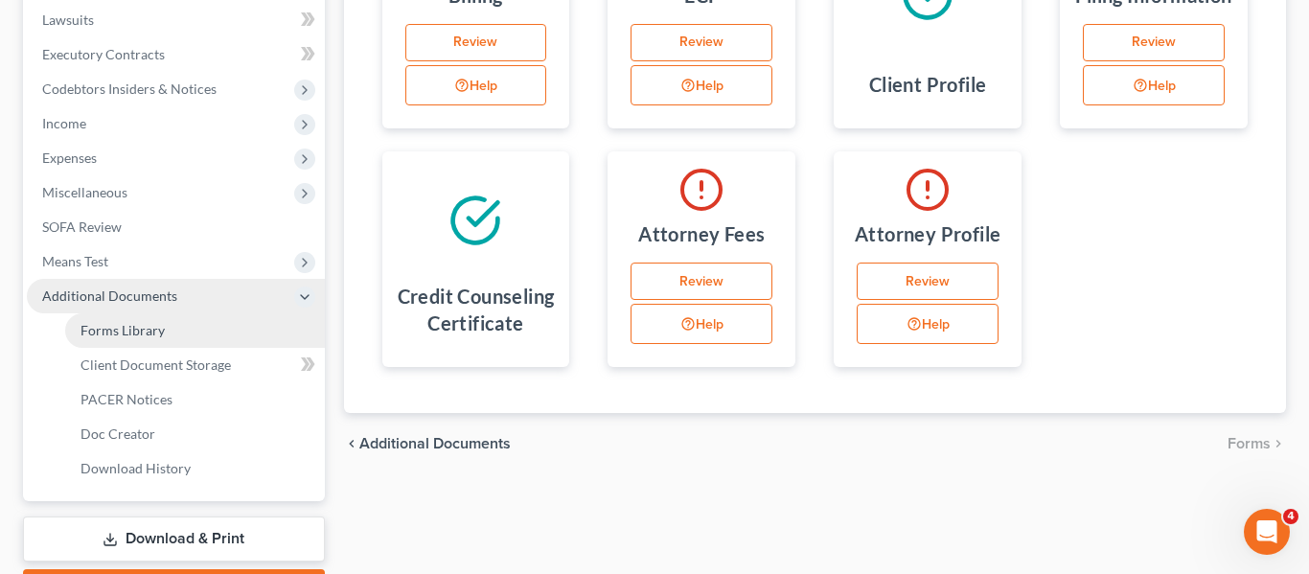
click at [155, 336] on span "Forms Library" at bounding box center [122, 330] width 84 height 16
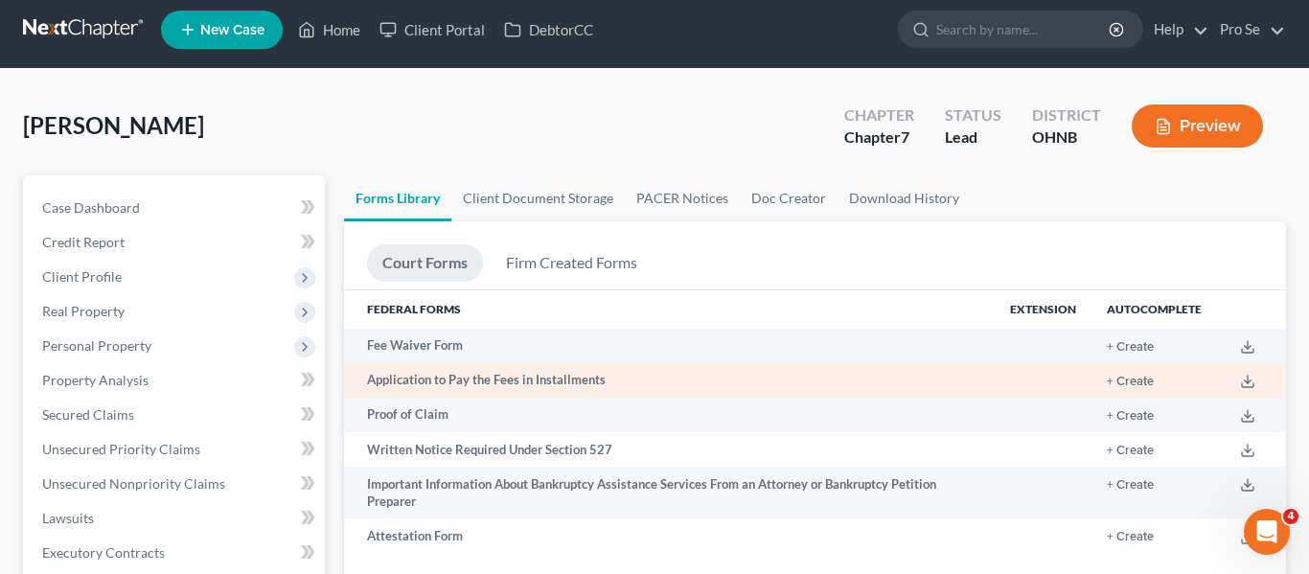
scroll to position [11, 0]
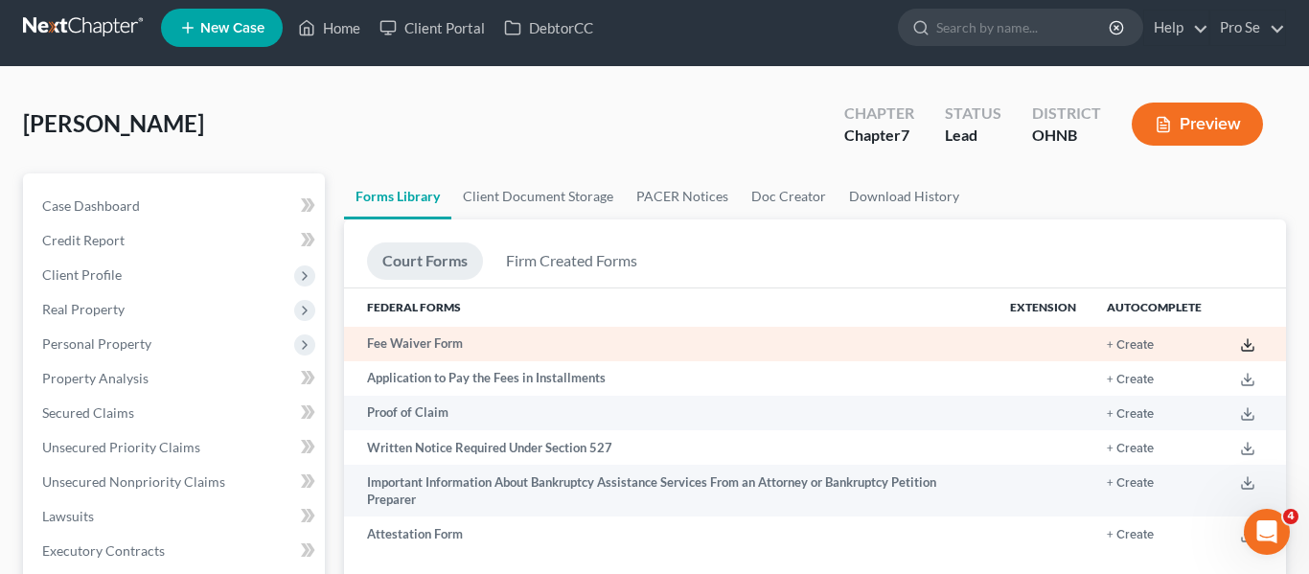
click at [1247, 340] on line at bounding box center [1247, 343] width 0 height 8
click at [1146, 347] on button "+ Create" at bounding box center [1129, 345] width 47 height 12
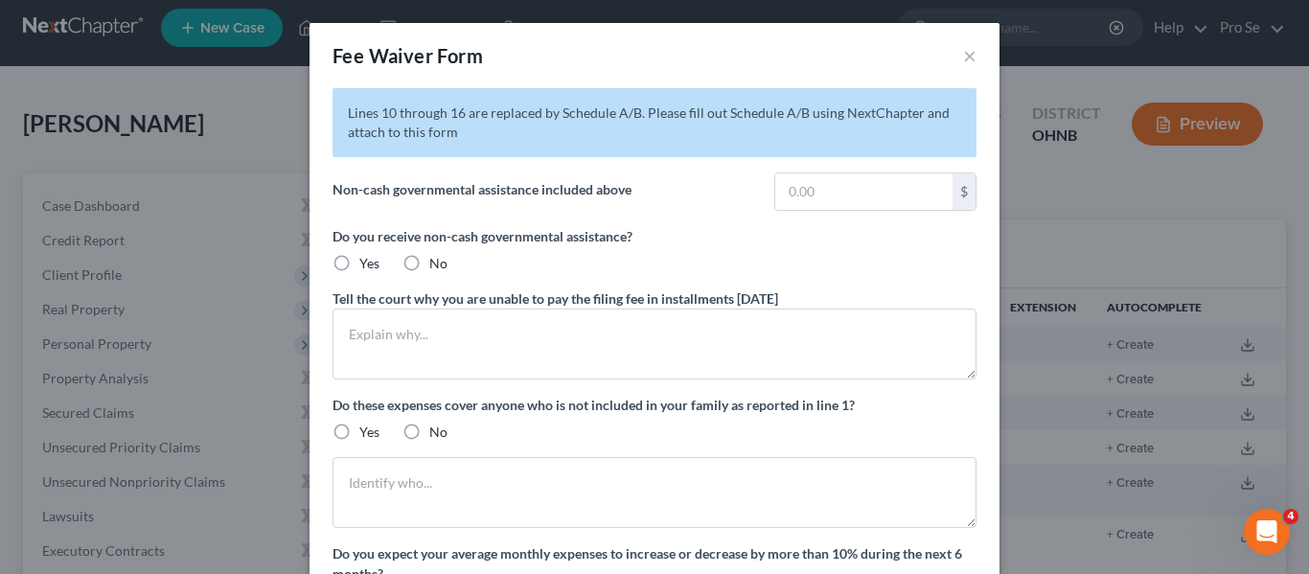
click at [761, 228] on label "Do you receive non-cash governmental assistance?" at bounding box center [654, 236] width 644 height 20
click at [836, 194] on input "text" at bounding box center [863, 191] width 177 height 36
type input "1,250"
click at [359, 264] on label "Yes" at bounding box center [369, 263] width 20 height 19
click at [367, 264] on input "Yes" at bounding box center [373, 260] width 12 height 12
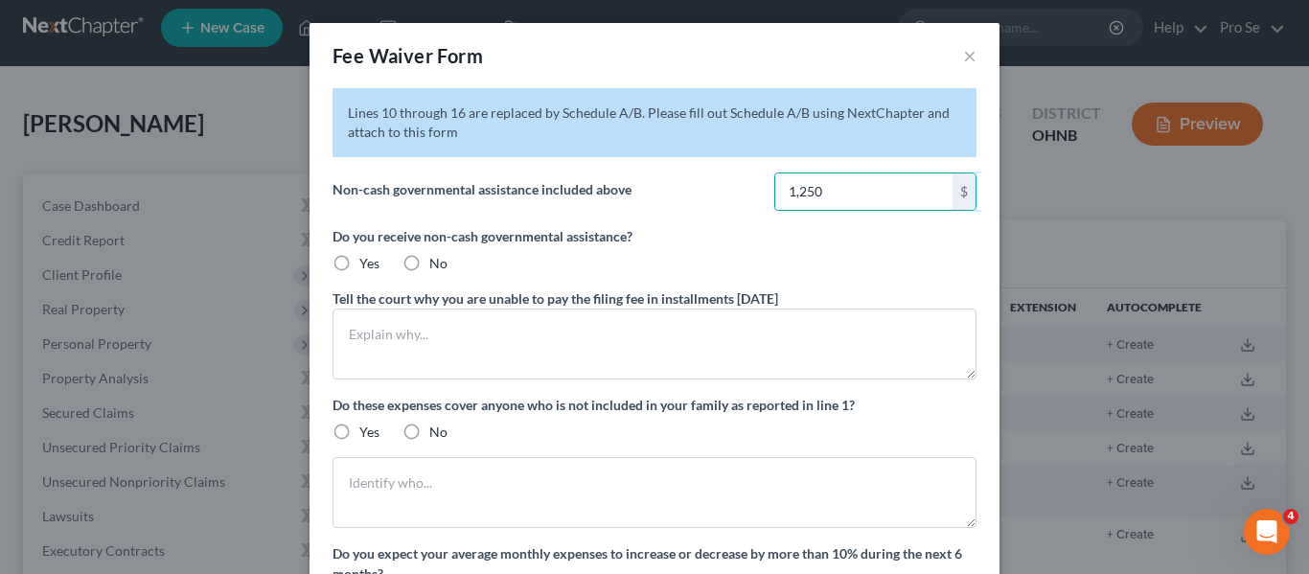
radio input "true"
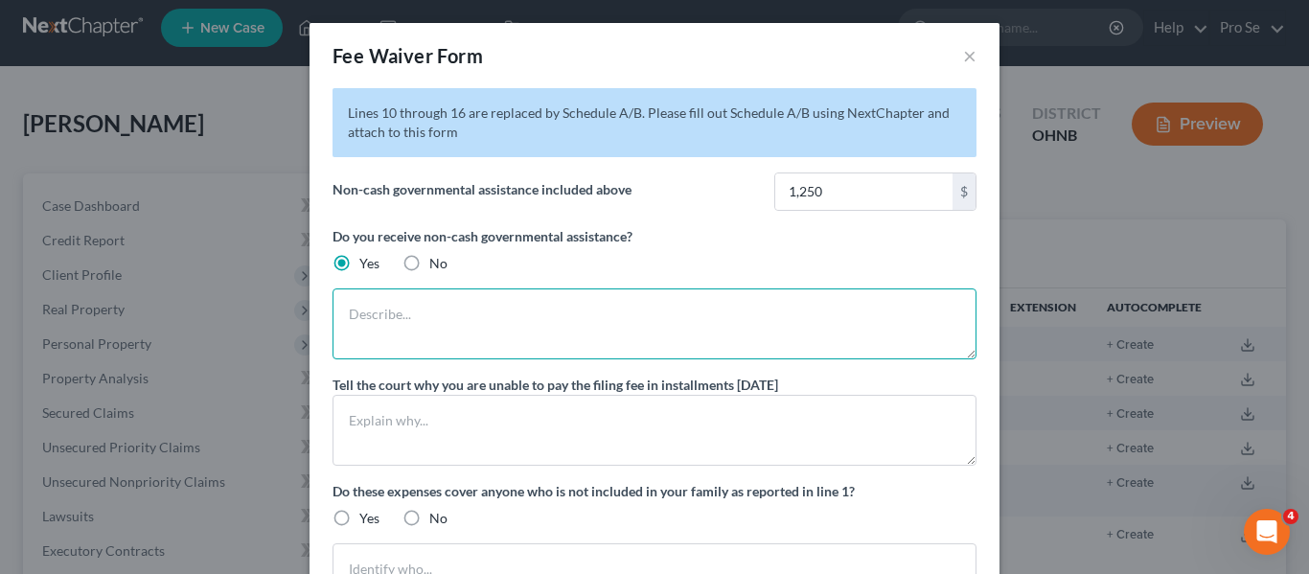
click at [375, 323] on textarea at bounding box center [654, 323] width 644 height 71
click at [483, 316] on textarea "Food stamps, Medical" at bounding box center [654, 323] width 644 height 71
click at [382, 314] on textarea "Food stamps, medical," at bounding box center [654, 323] width 644 height 71
click at [543, 331] on textarea "Foodstamps, medical," at bounding box center [654, 323] width 644 height 71
click at [525, 322] on textarea "Food stamps, medical," at bounding box center [654, 323] width 644 height 71
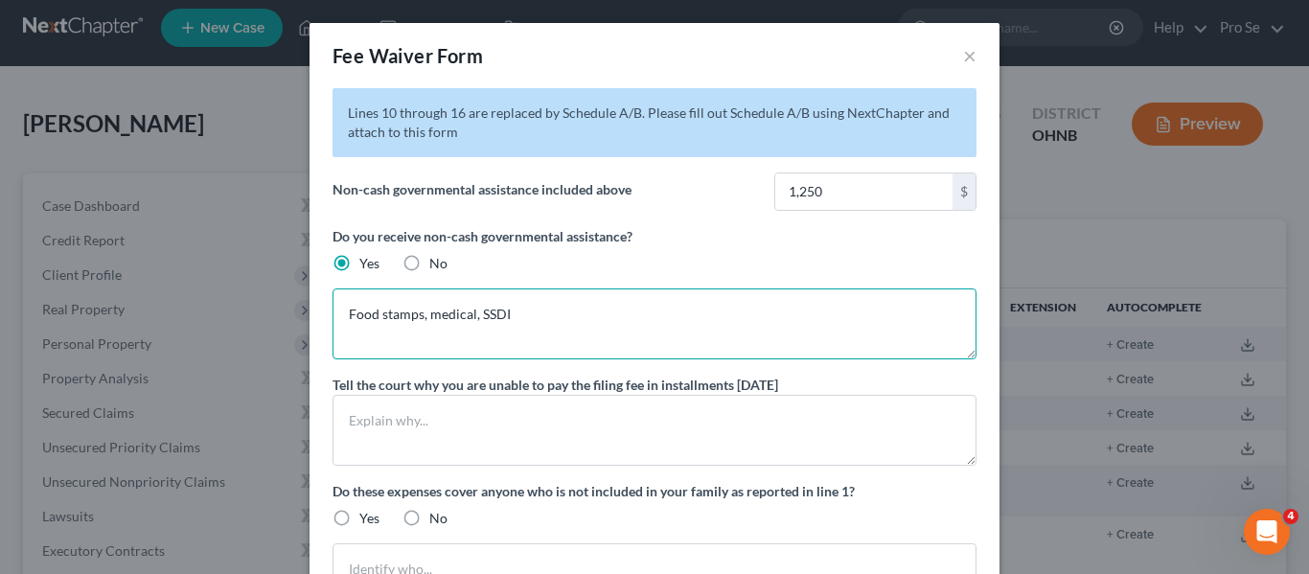
type textarea "Food stamps, medical, SSDI"
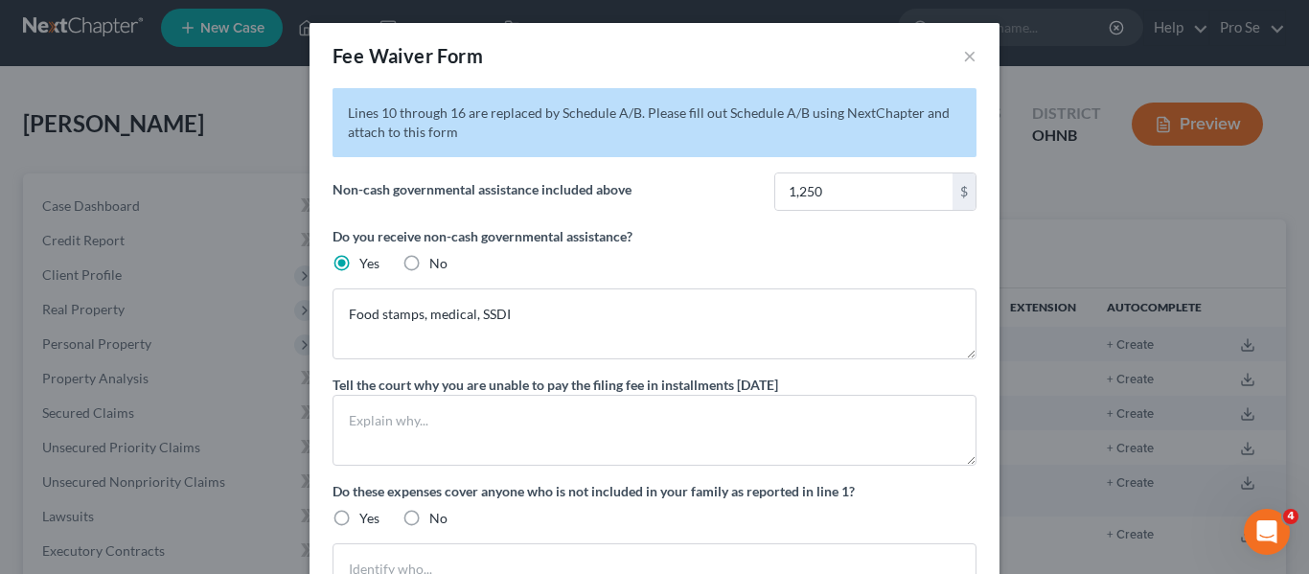
click at [778, 376] on label "Tell the court why you are unable to pay the filing fee in installments [DATE]" at bounding box center [554, 385] width 445 height 20
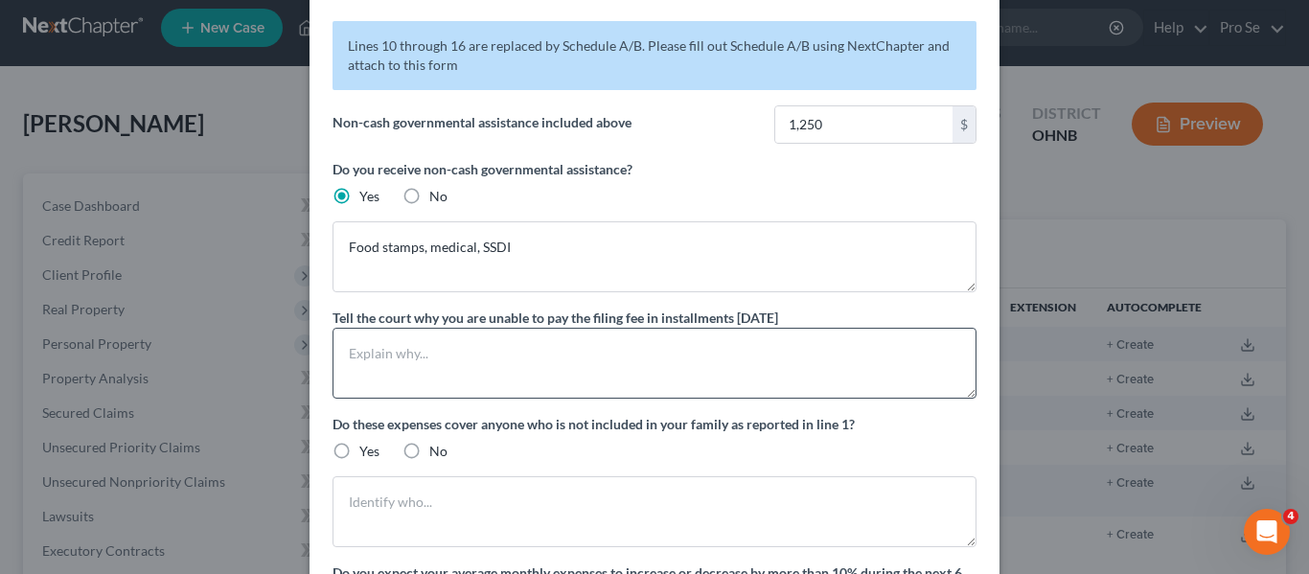
scroll to position [69, 0]
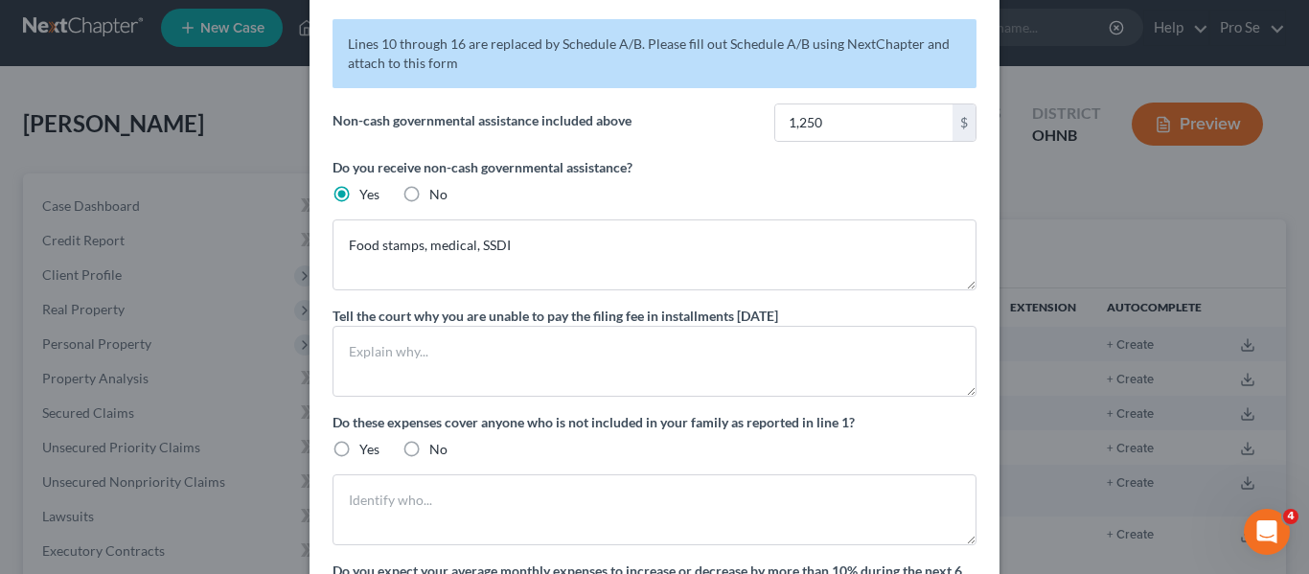
click at [946, 432] on div "Do these expenses cover anyone who is not included in your family as reported i…" at bounding box center [654, 435] width 644 height 47
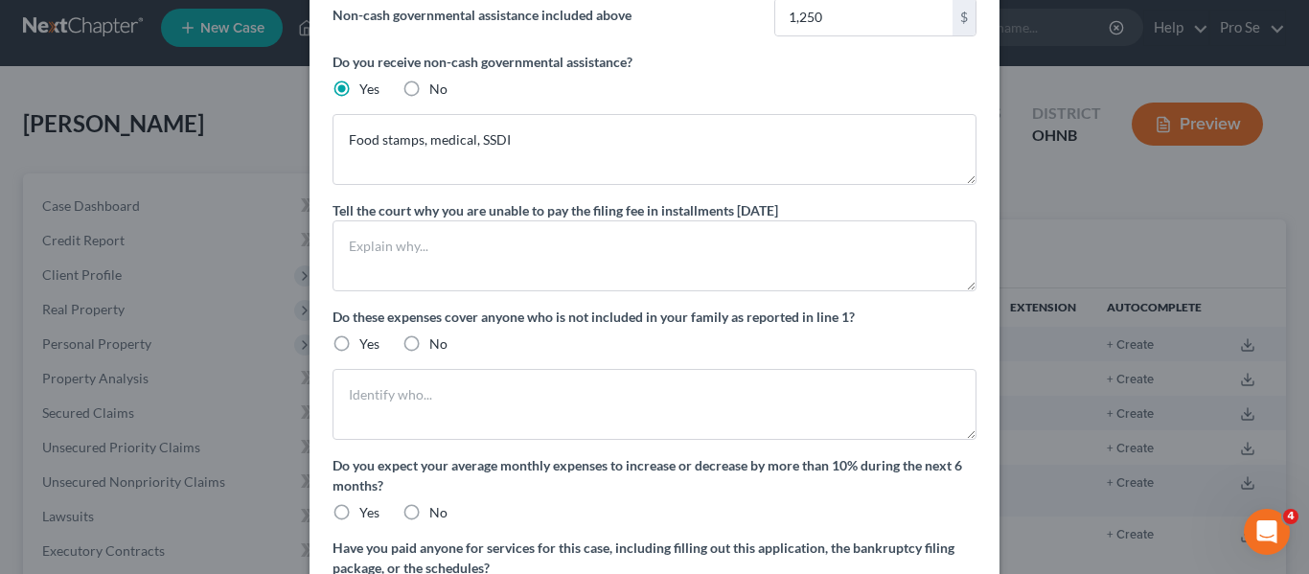
scroll to position [175, 0]
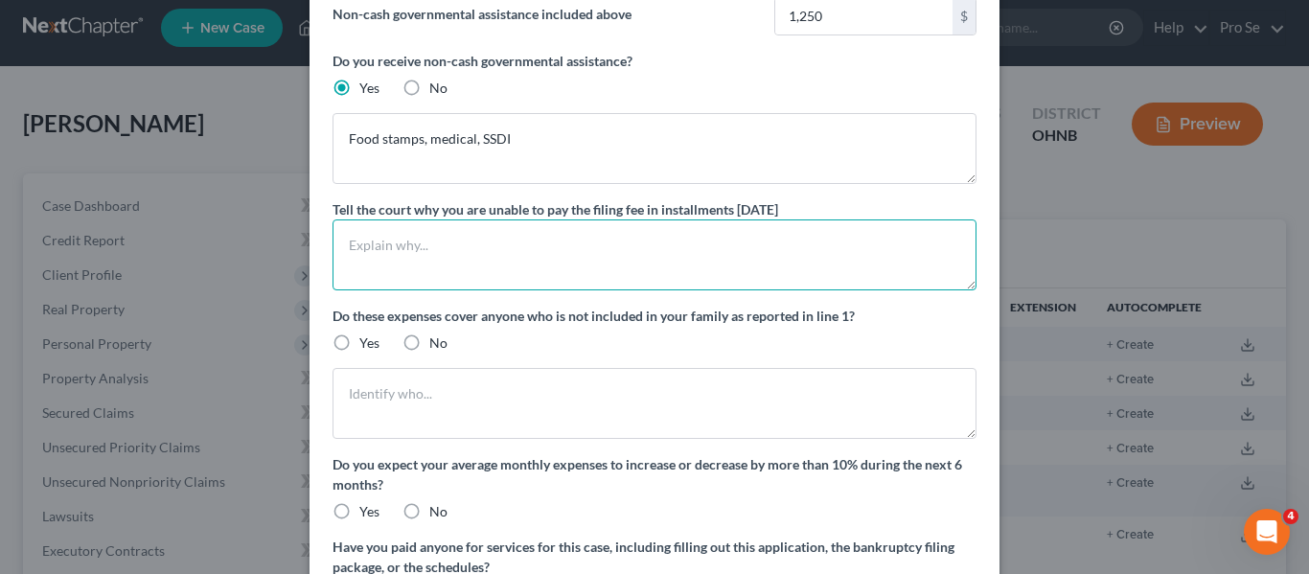
click at [426, 263] on textarea at bounding box center [654, 254] width 644 height 71
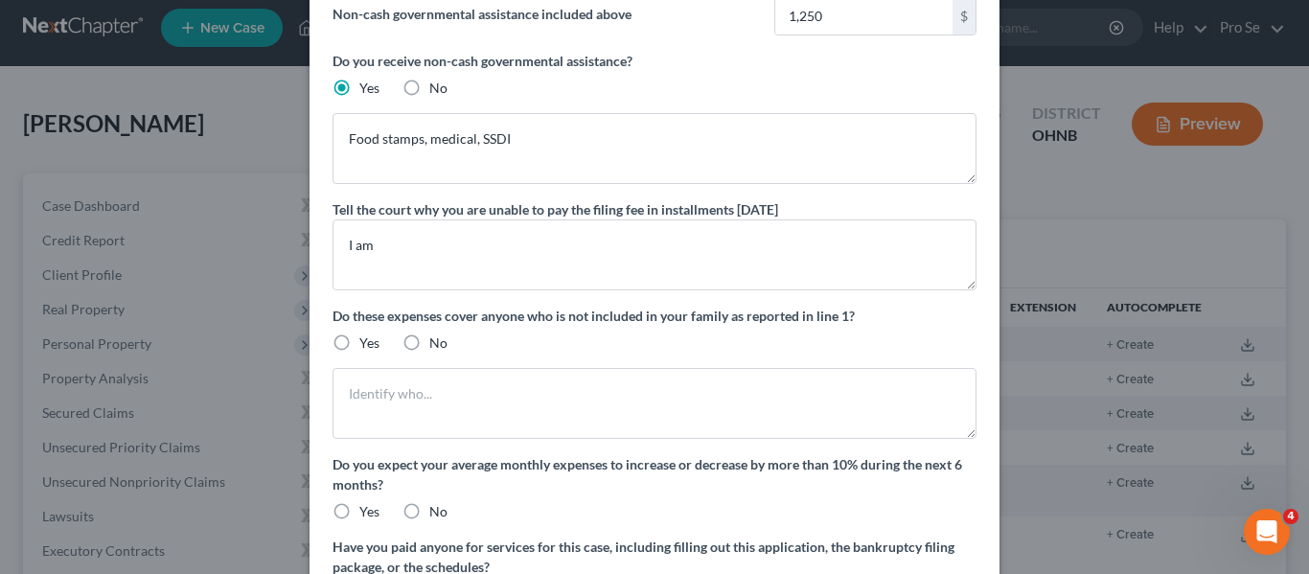
click at [912, 330] on div "Do these expenses cover anyone who is not included in your family as reported i…" at bounding box center [654, 329] width 644 height 47
click at [946, 330] on div "Do these expenses cover anyone who is not included in your family as reported i…" at bounding box center [654, 329] width 644 height 47
click at [888, 84] on div "Do you receive non-cash governmental assistance? Yes No" at bounding box center [654, 74] width 644 height 47
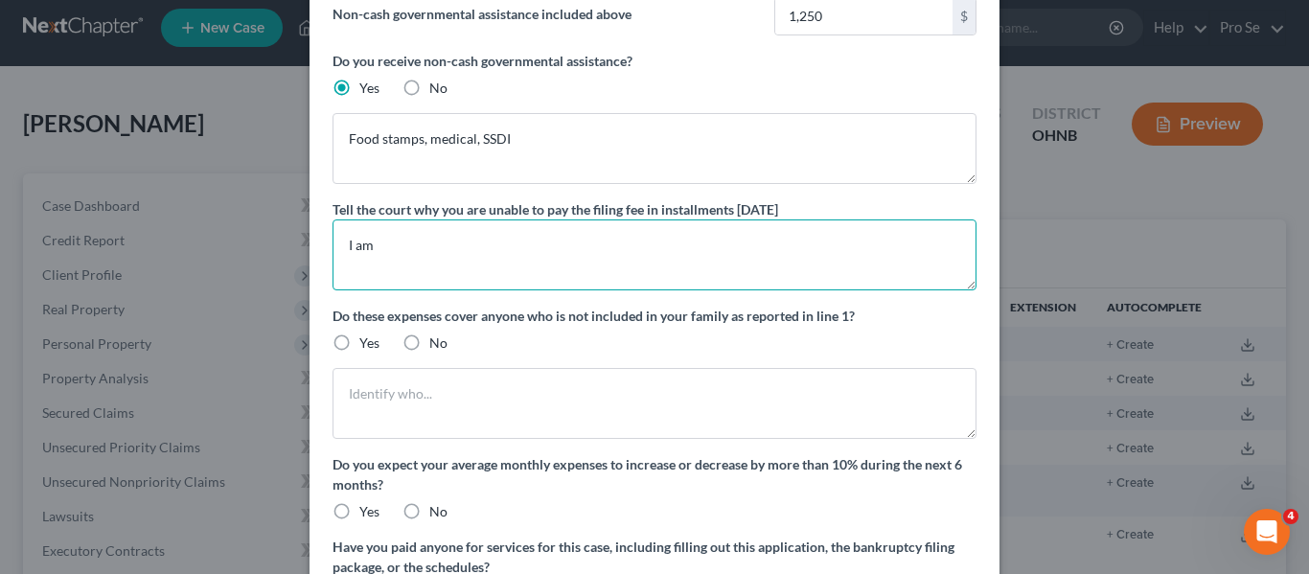
click at [621, 224] on textarea "I am" at bounding box center [654, 254] width 644 height 71
click at [695, 232] on textarea "I am" at bounding box center [654, 254] width 644 height 71
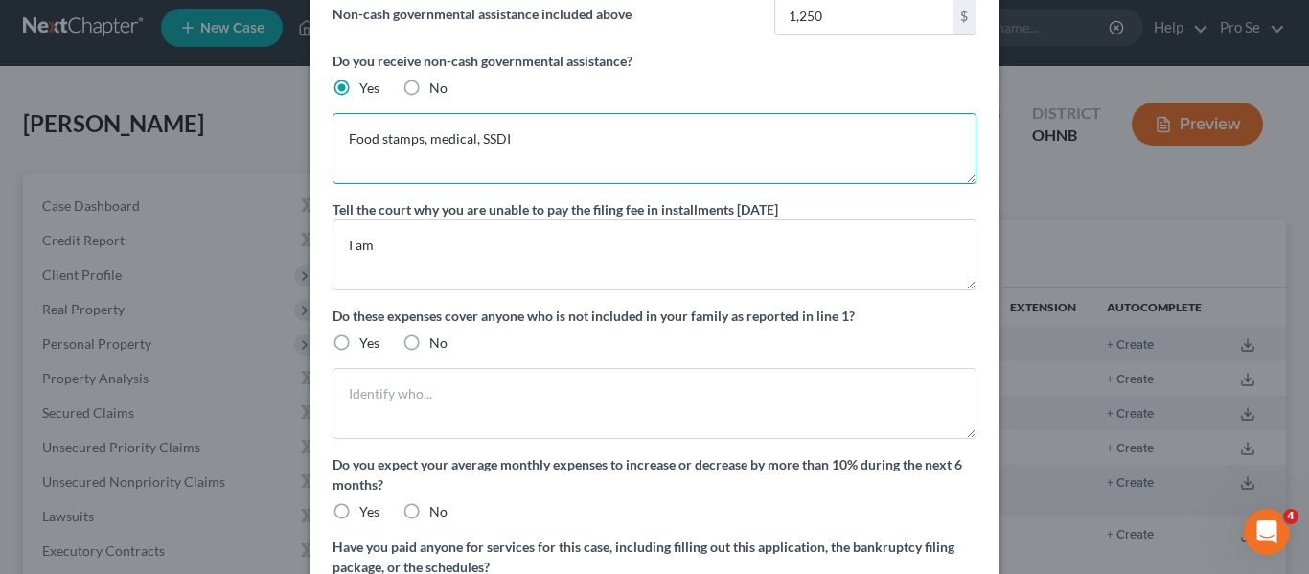
click at [538, 139] on textarea "Food stamps, medical, SSDI" at bounding box center [654, 148] width 644 height 71
click at [759, 133] on textarea "Food stamps, medical, SSDI" at bounding box center [654, 148] width 644 height 71
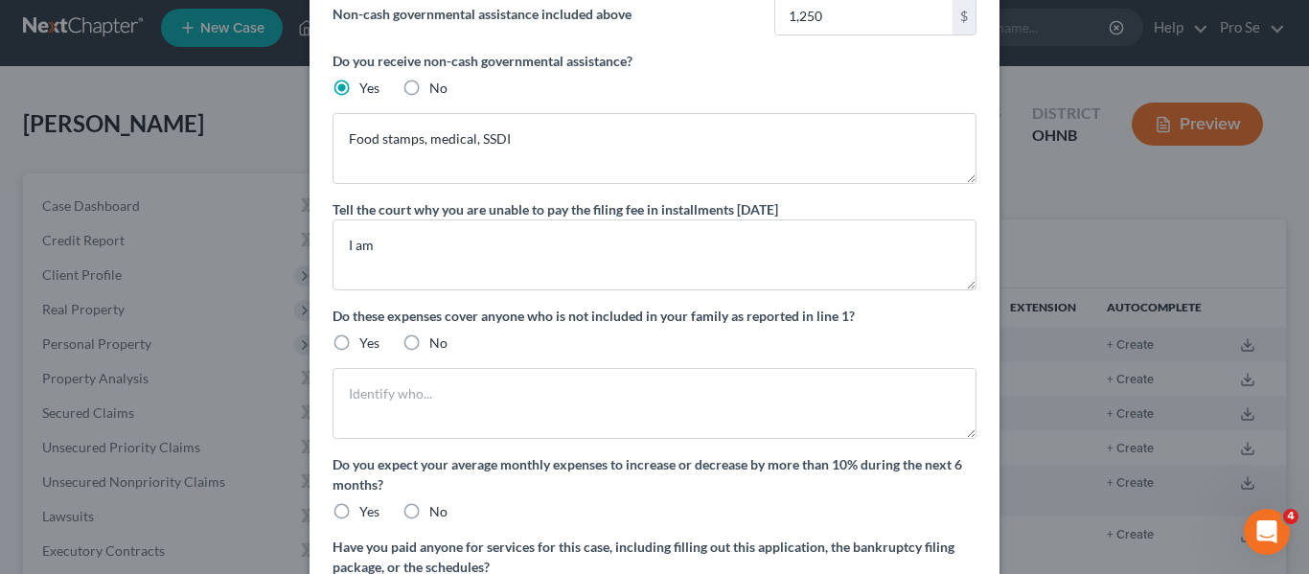
click at [537, 215] on label "Tell the court why you are unable to pay the filing fee in installments [DATE]" at bounding box center [554, 209] width 445 height 20
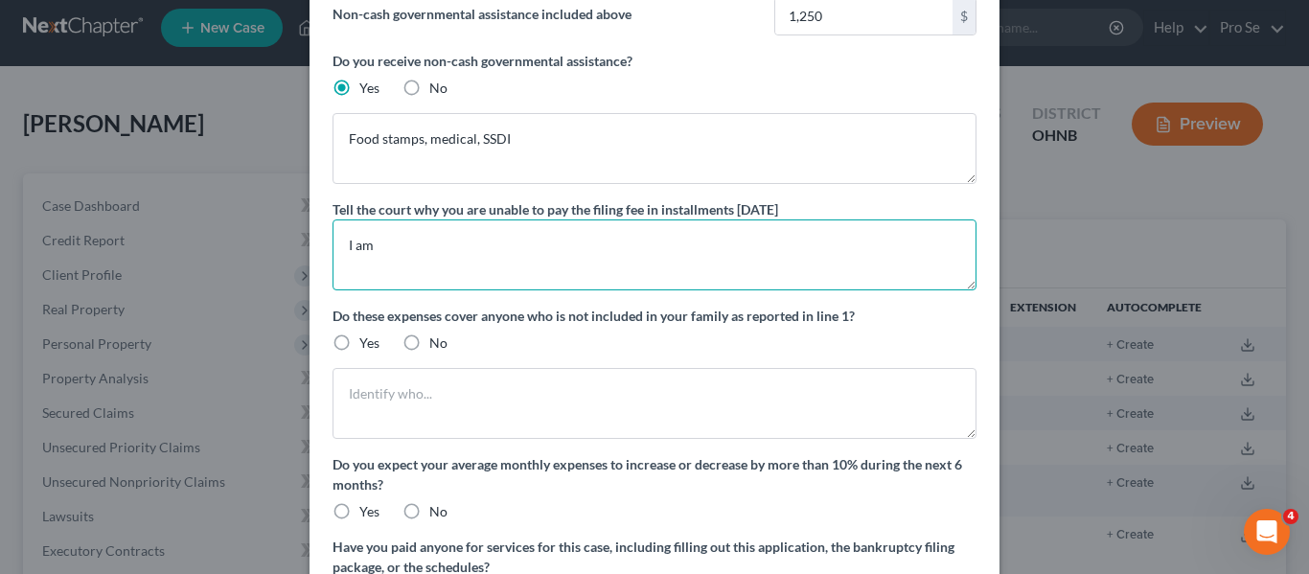
click at [513, 244] on textarea "I am" at bounding box center [654, 254] width 644 height 71
click at [550, 262] on textarea "I am without" at bounding box center [654, 254] width 644 height 71
click at [454, 257] on textarea "I am without" at bounding box center [654, 254] width 644 height 71
click at [457, 254] on textarea "I am without" at bounding box center [654, 254] width 644 height 71
type textarea "I am without 21qw"
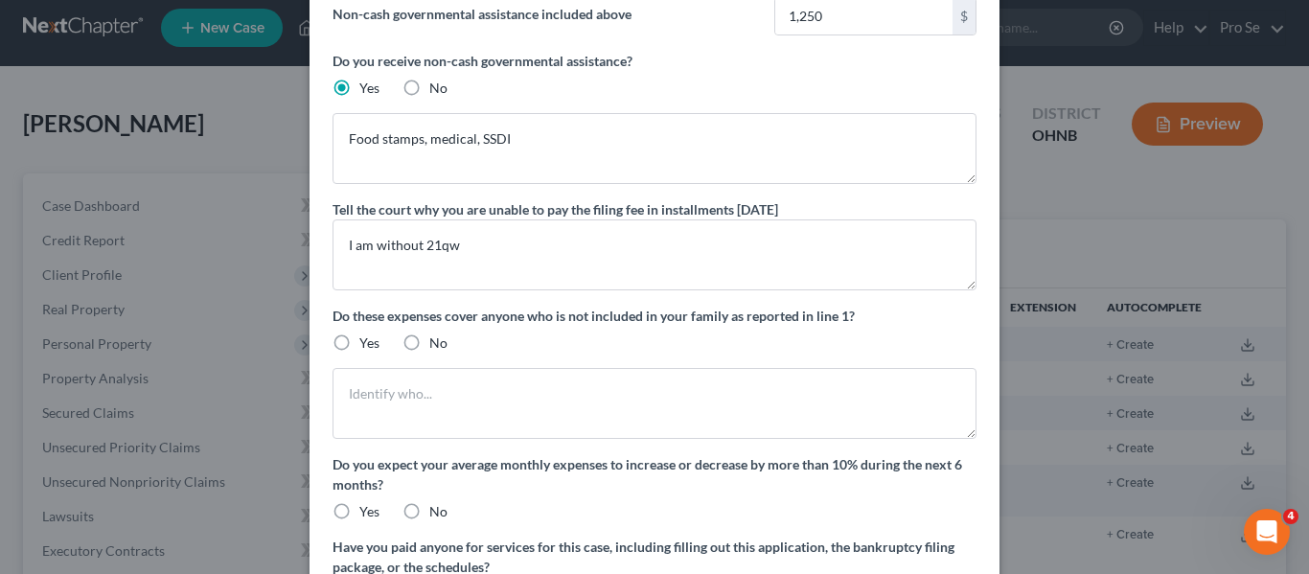
click at [800, 87] on div "Do you receive non-cash governmental assistance? Yes No" at bounding box center [654, 74] width 644 height 47
click at [658, 310] on label "Do these expenses cover anyone who is not included in your family as reported i…" at bounding box center [654, 316] width 644 height 20
click at [1076, 155] on div "Fee Waiver Form × Lines 10 through 16 are replaced by Schedule A/B. Please fill…" at bounding box center [654, 287] width 1309 height 574
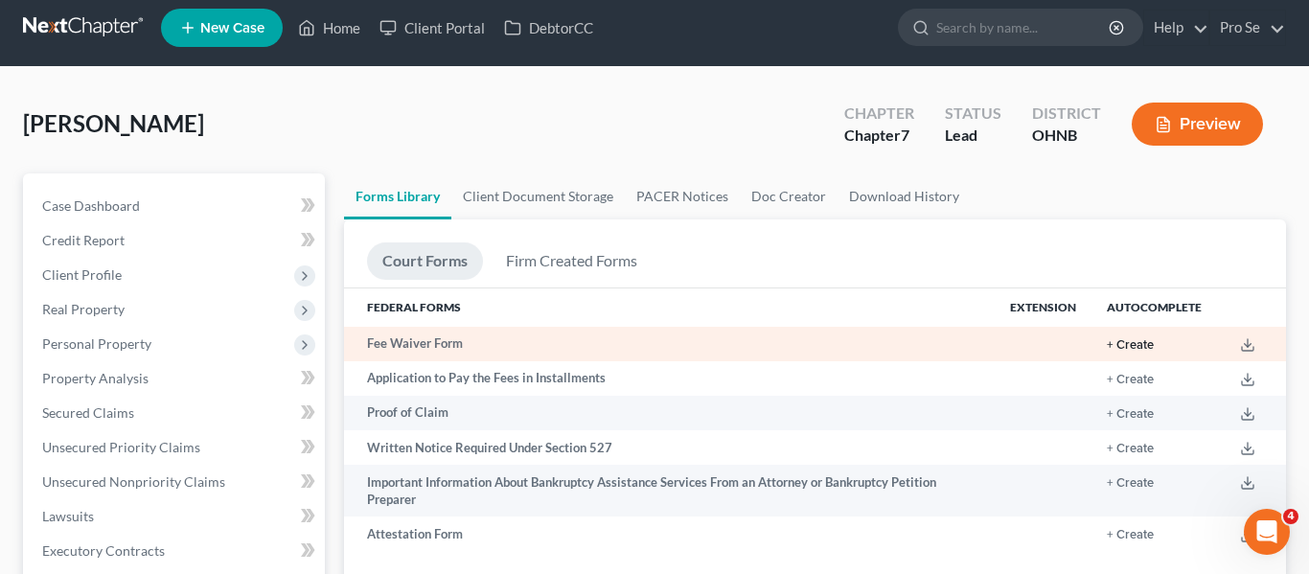
click at [1124, 348] on button "+ Create" at bounding box center [1129, 345] width 47 height 12
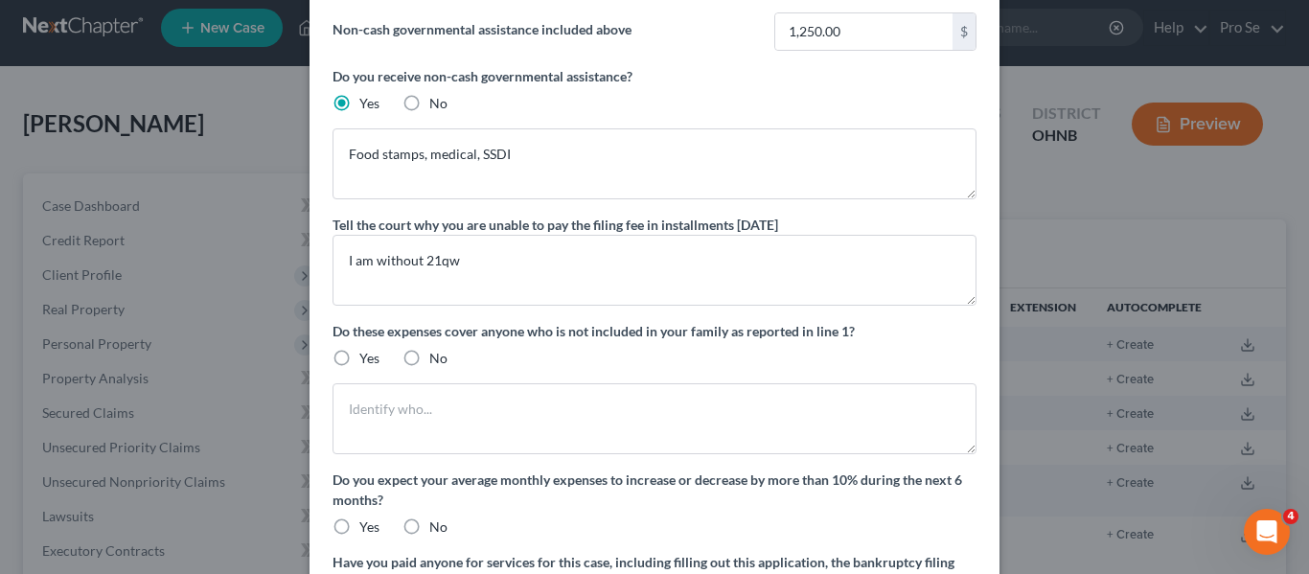
scroll to position [166, 0]
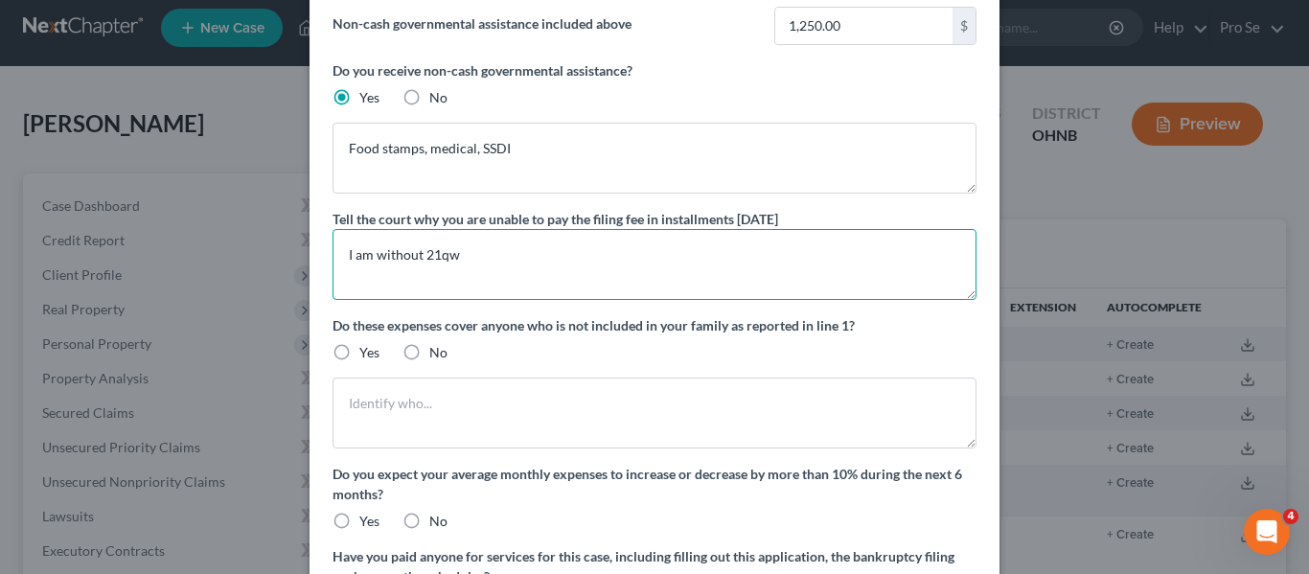
drag, startPoint x: 479, startPoint y: 257, endPoint x: 426, endPoint y: 262, distance: 52.9
click at [426, 262] on textarea "I am without 21qw" at bounding box center [654, 264] width 644 height 71
click at [512, 258] on textarea "I am on a fixed income and sisabled" at bounding box center [654, 264] width 644 height 71
type textarea "I am on a fixed income and disabled"
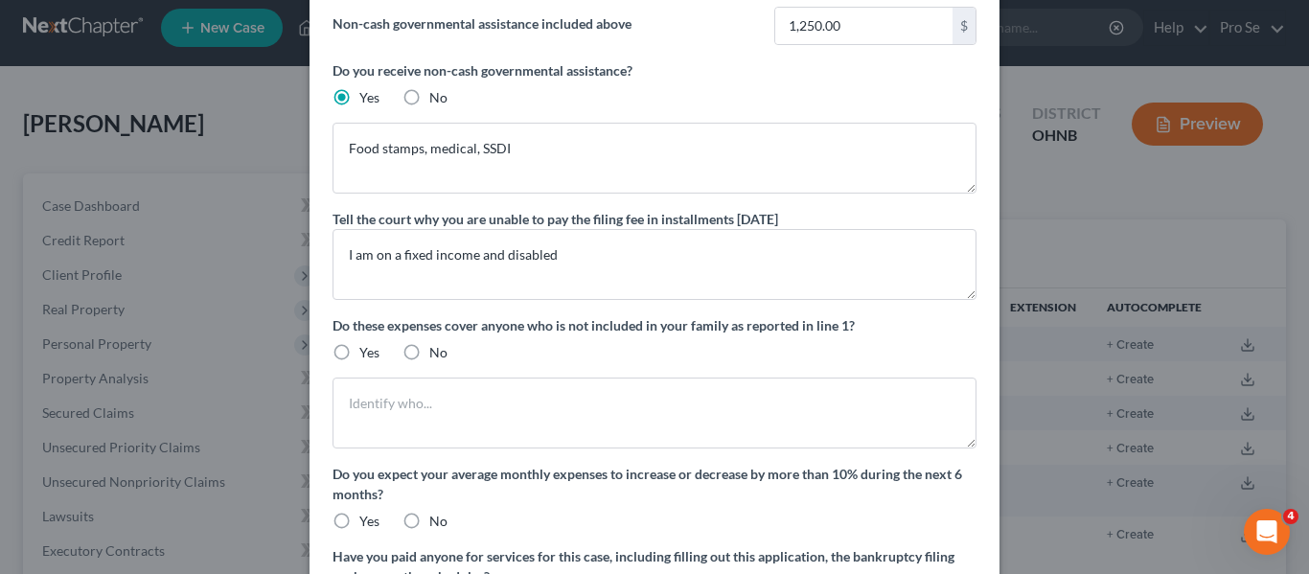
drag, startPoint x: 771, startPoint y: 349, endPoint x: 703, endPoint y: 347, distance: 68.0
click at [770, 348] on div "Do these expenses cover anyone who is not included in your family as reported i…" at bounding box center [654, 338] width 644 height 47
click at [429, 354] on label "No" at bounding box center [438, 352] width 18 height 19
click at [437, 354] on input "No" at bounding box center [443, 349] width 12 height 12
radio input "true"
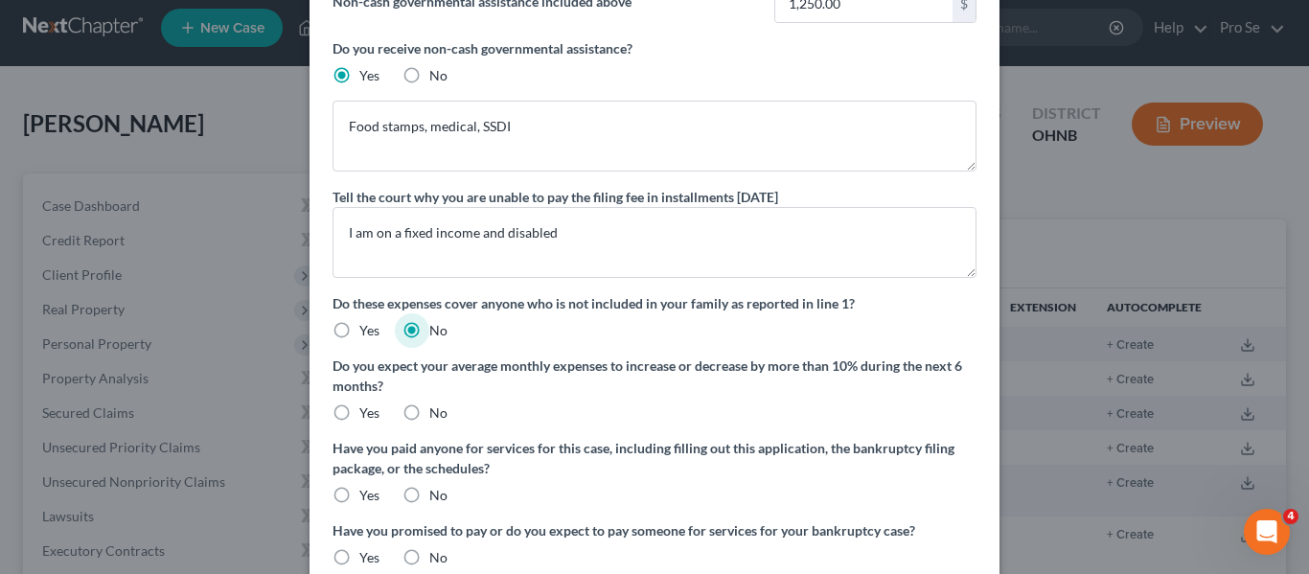
scroll to position [196, 0]
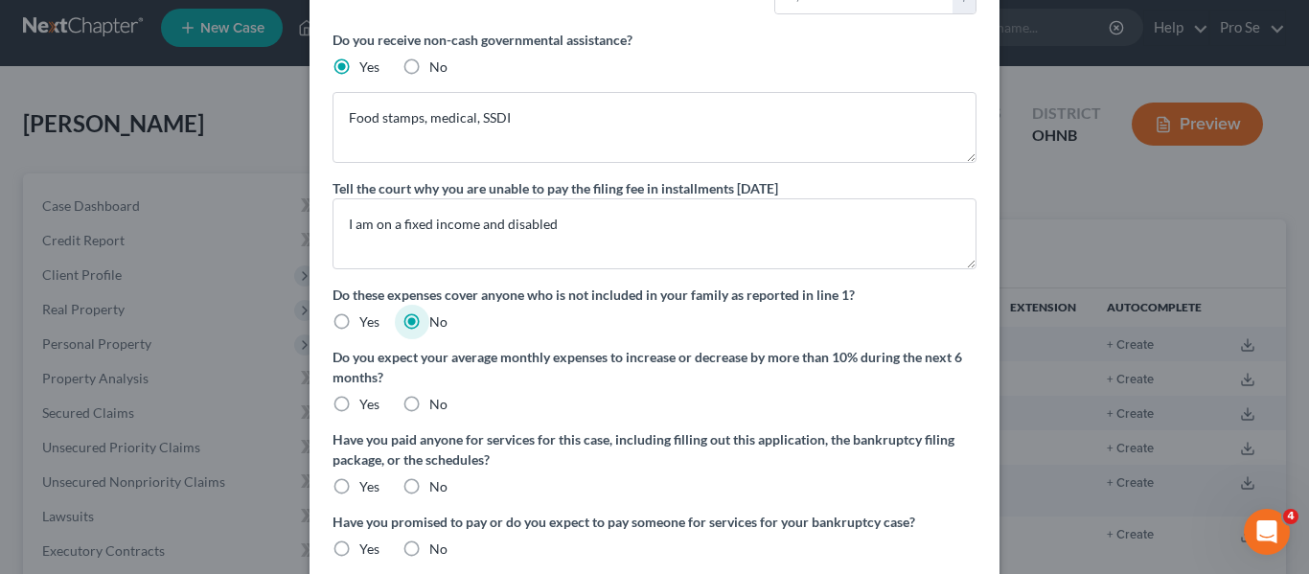
click at [429, 403] on label "No" at bounding box center [438, 404] width 18 height 19
click at [437, 403] on input "No" at bounding box center [443, 401] width 12 height 12
radio input "true"
click at [429, 478] on label "No" at bounding box center [438, 486] width 18 height 19
click at [437, 478] on input "No" at bounding box center [443, 483] width 12 height 12
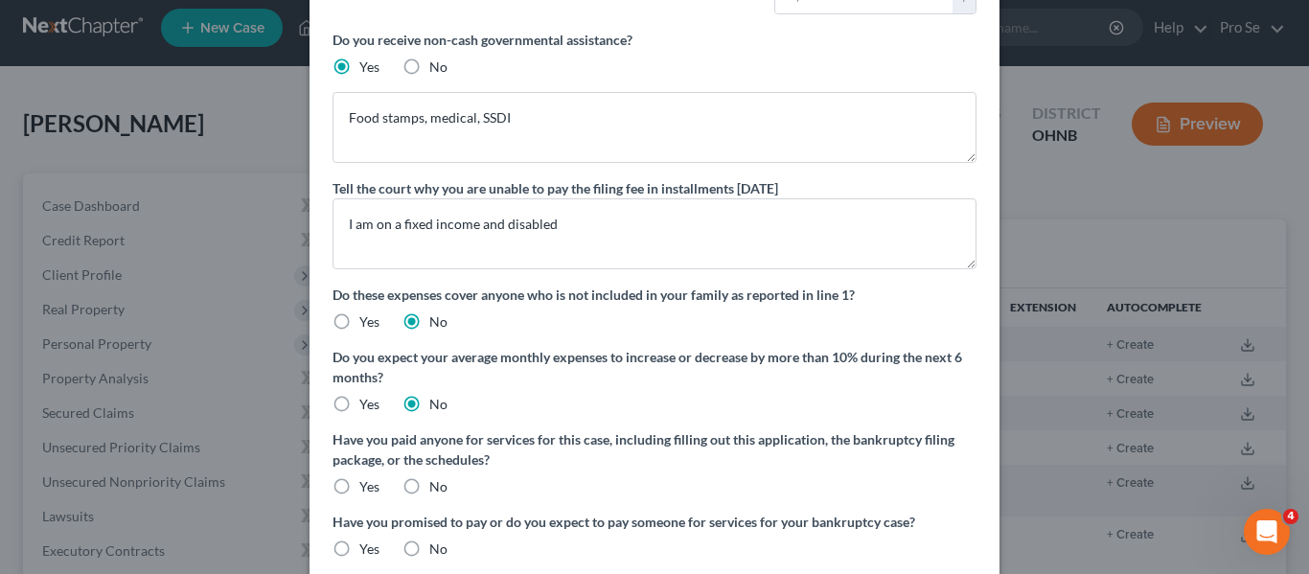
radio input "true"
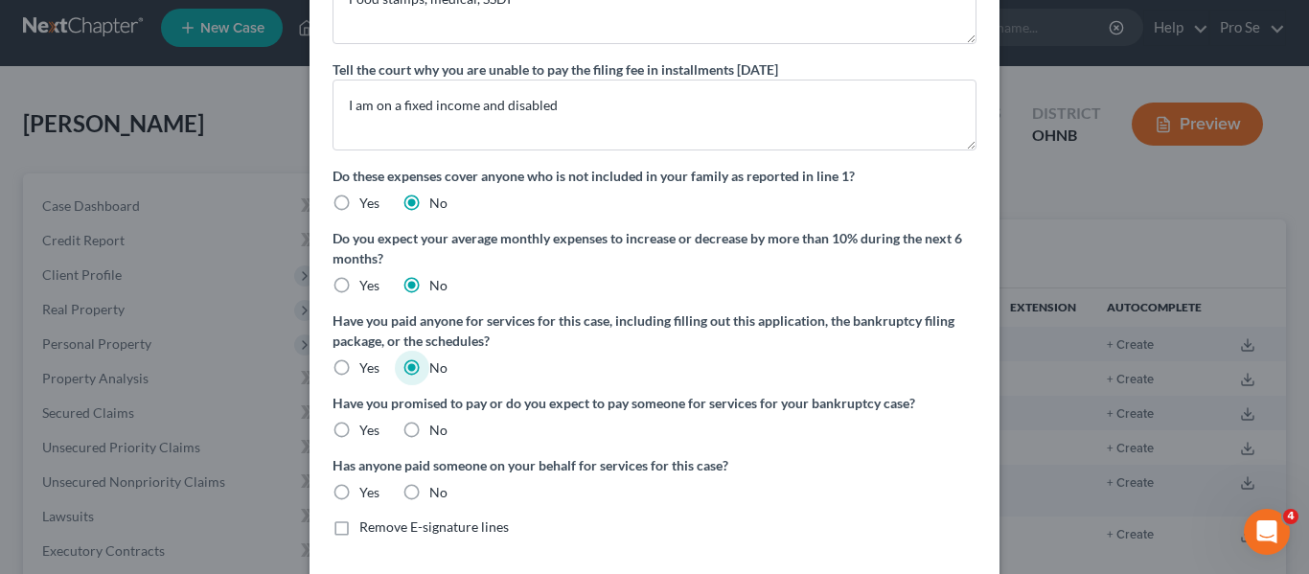
scroll to position [386, 0]
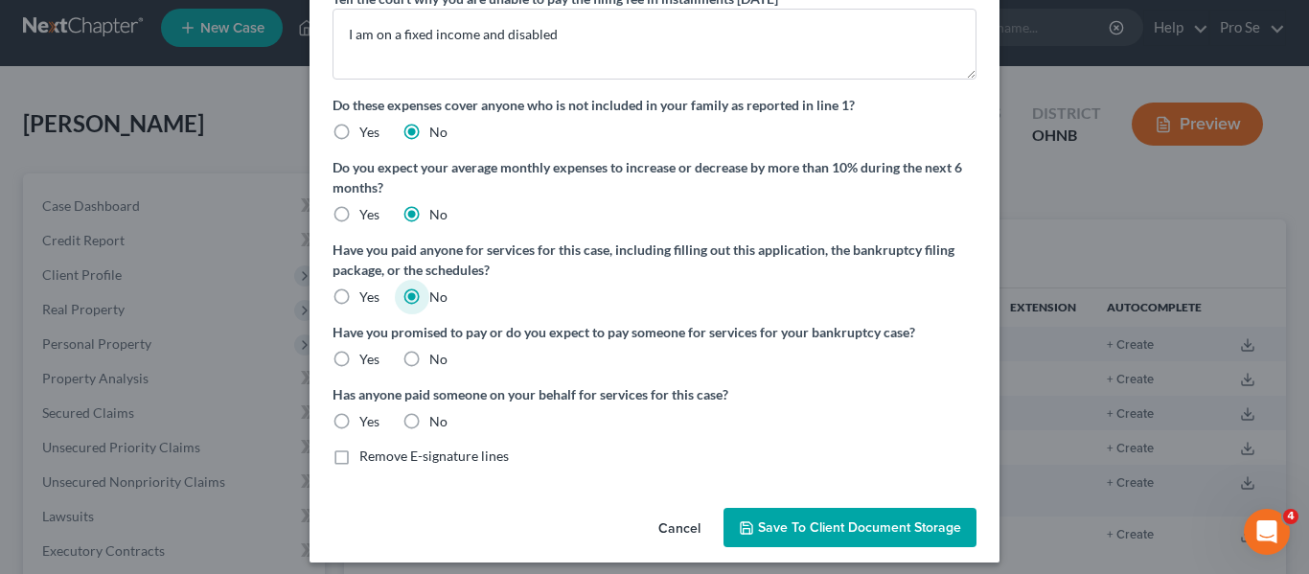
click at [429, 351] on label "No" at bounding box center [438, 359] width 18 height 19
click at [437, 351] on input "No" at bounding box center [443, 356] width 12 height 12
radio input "true"
click at [429, 422] on label "No" at bounding box center [438, 421] width 18 height 19
click at [437, 422] on input "No" at bounding box center [443, 418] width 12 height 12
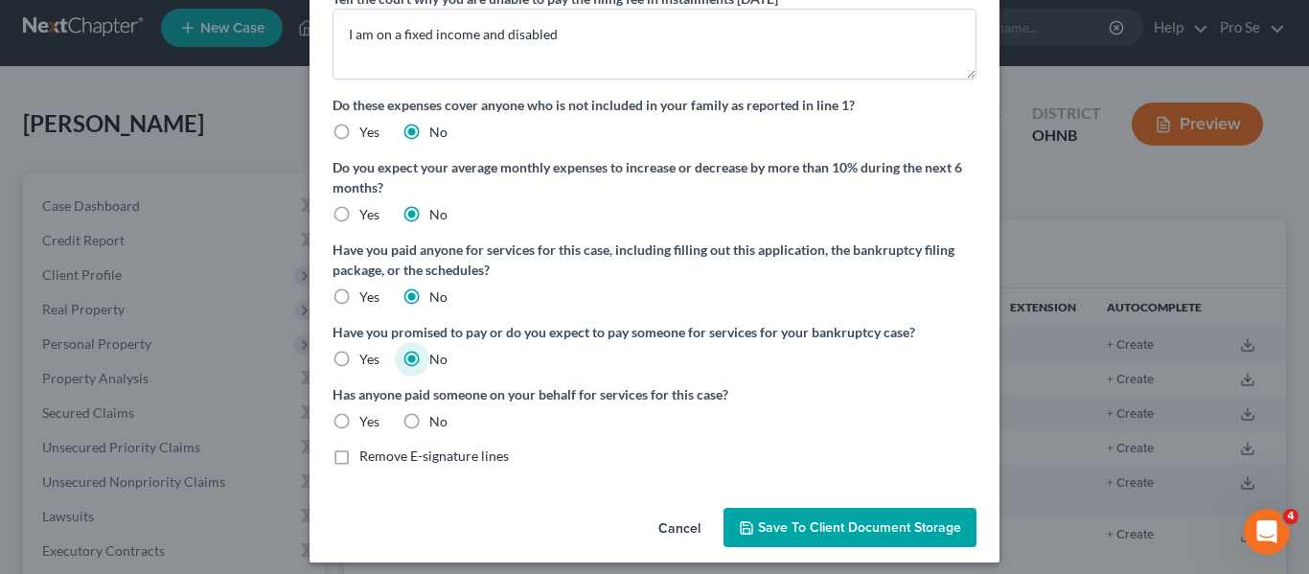
radio input "true"
click at [752, 525] on icon "button" at bounding box center [746, 527] width 11 height 11
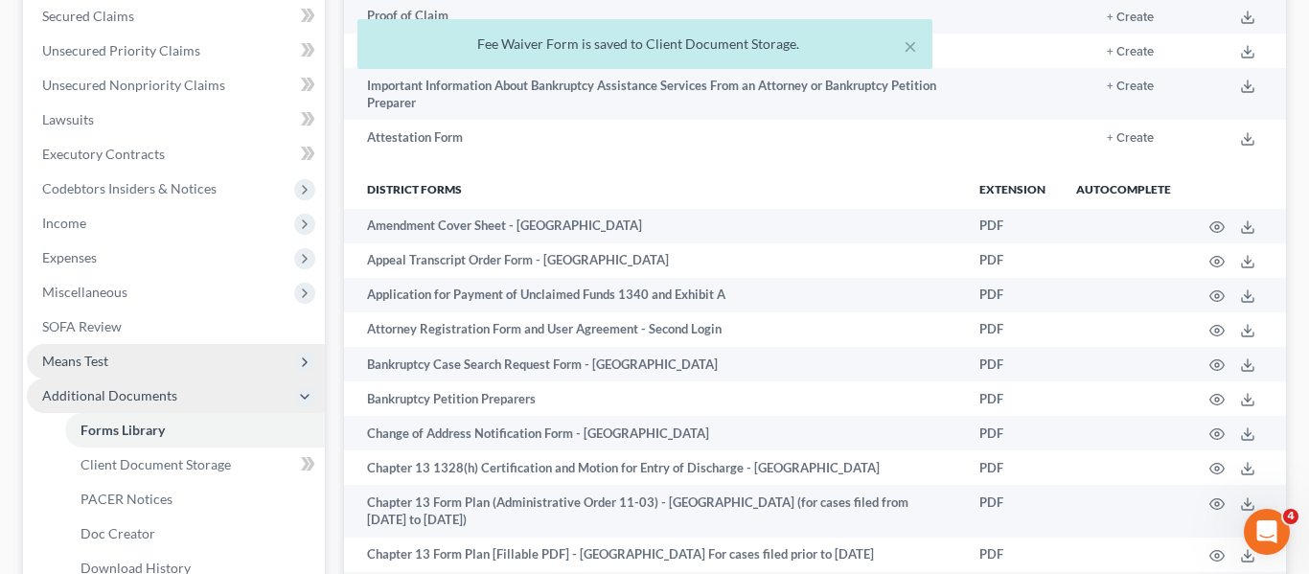
scroll to position [502, 0]
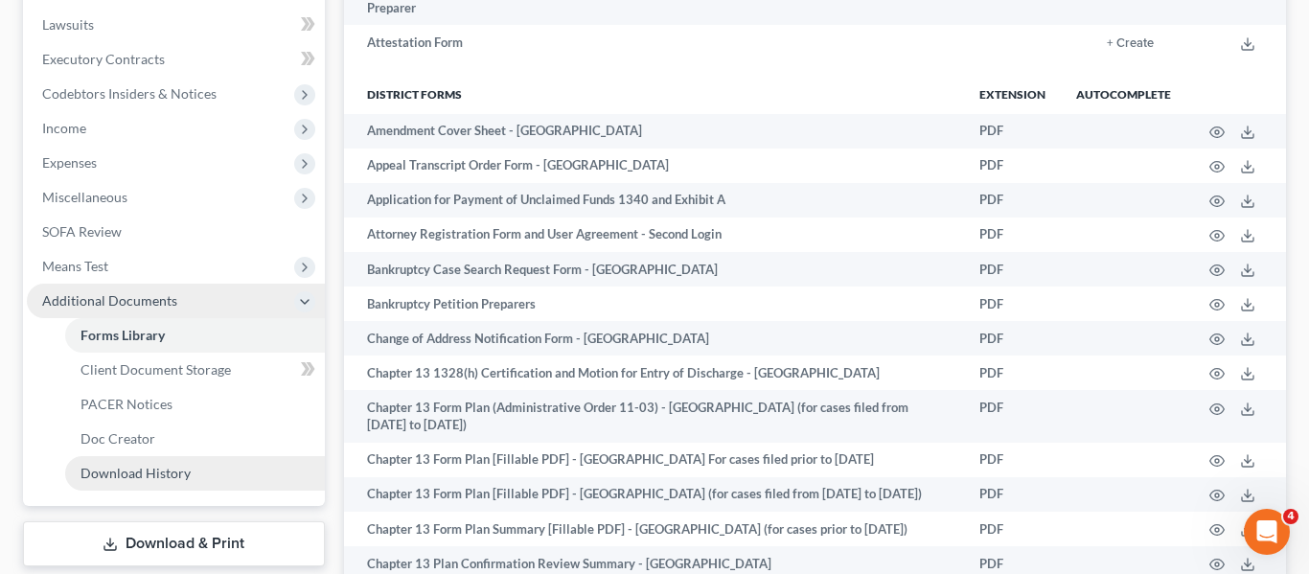
click at [163, 465] on span "Download History" at bounding box center [135, 473] width 110 height 16
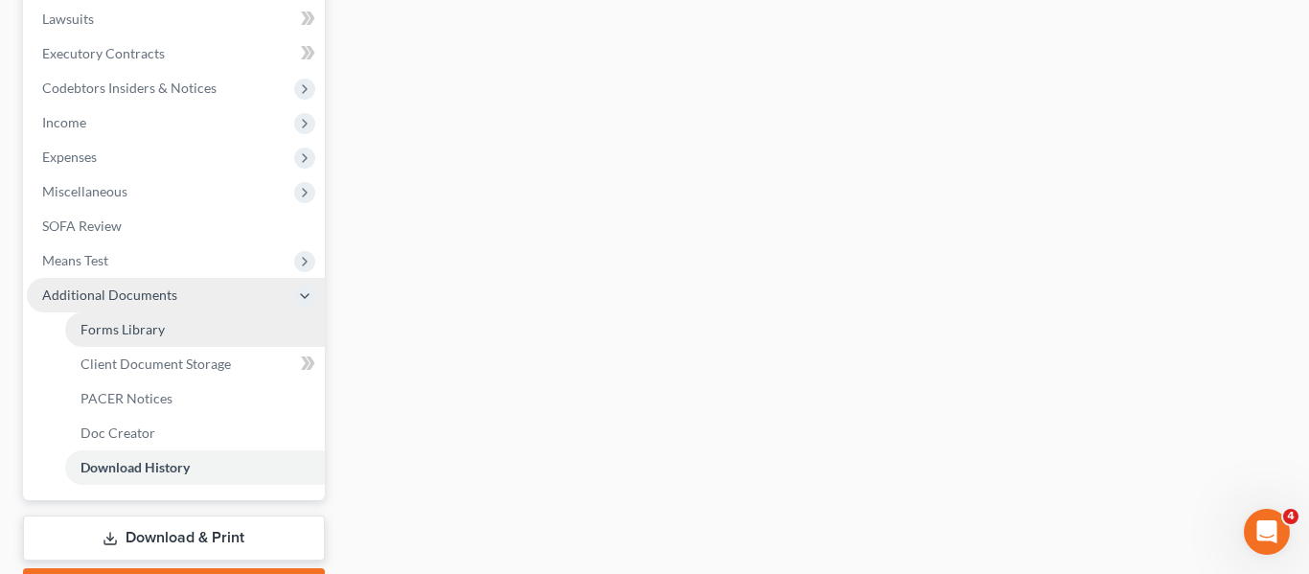
scroll to position [519, 0]
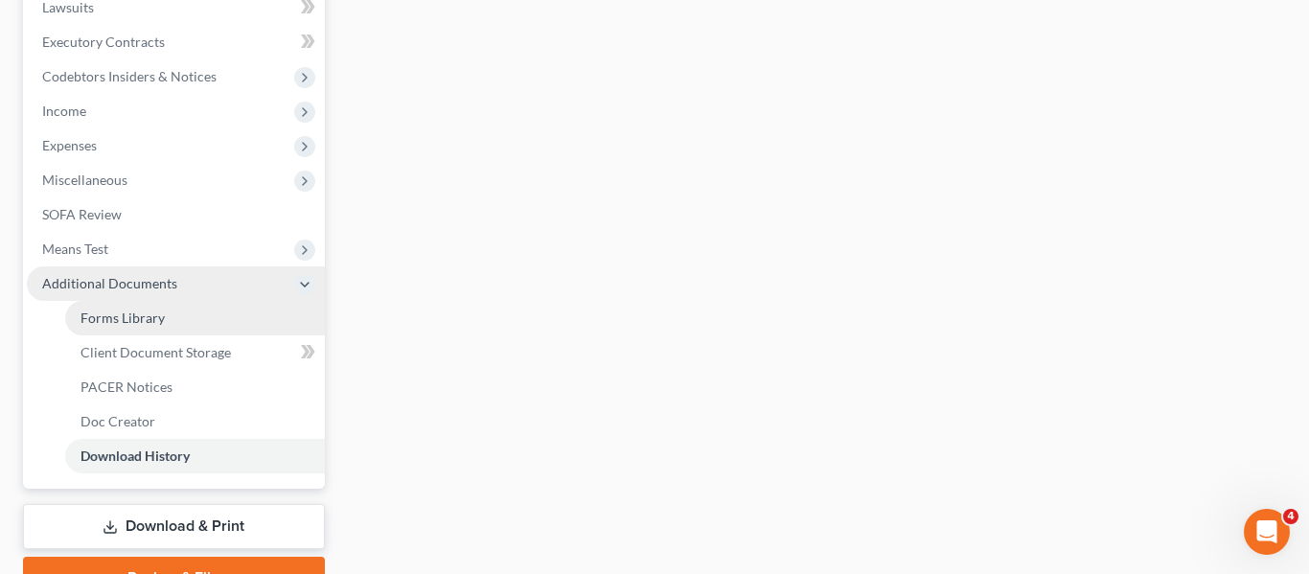
click at [194, 325] on link "Forms Library" at bounding box center [195, 318] width 260 height 34
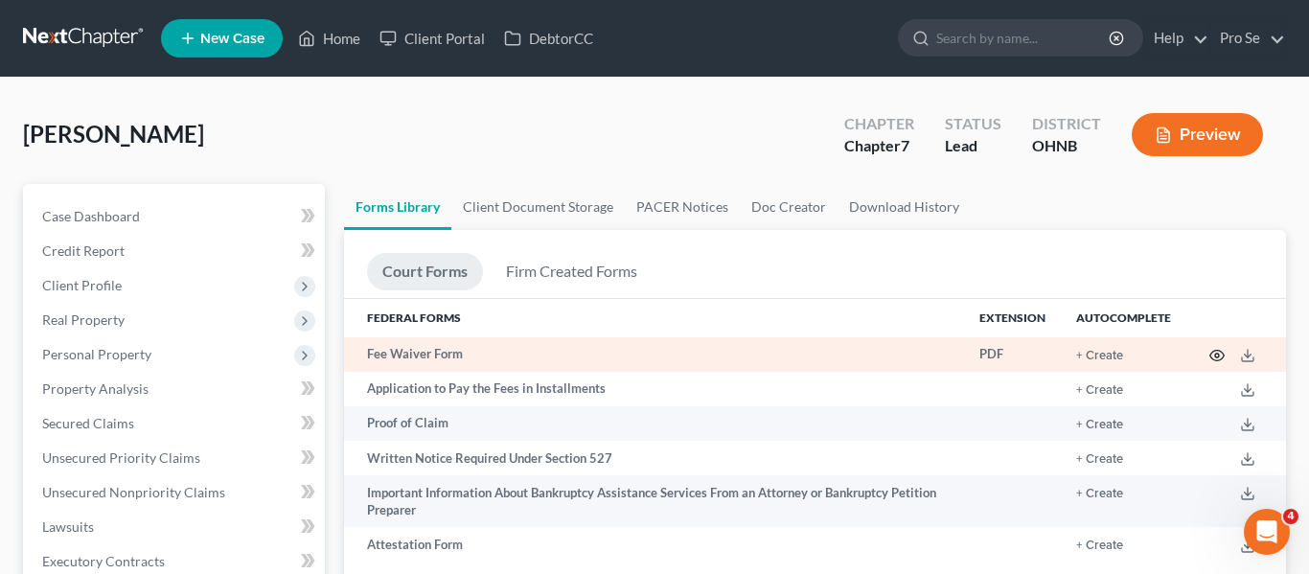
click at [1219, 353] on circle "button" at bounding box center [1217, 355] width 4 height 4
